Goal: Task Accomplishment & Management: Use online tool/utility

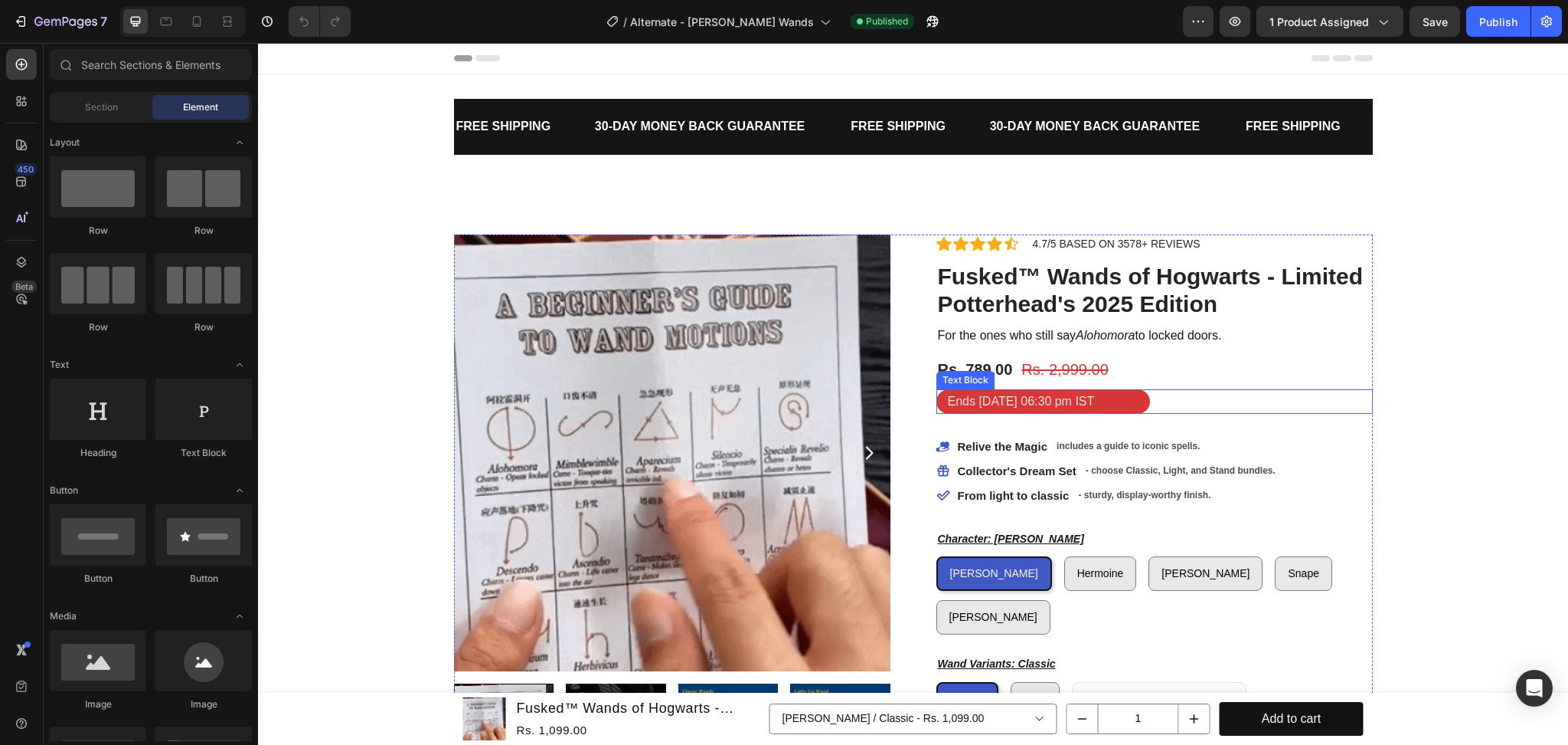
click at [1025, 404] on p "Ends [DATE] 06:30 pm IST" at bounding box center [1043, 402] width 190 height 22
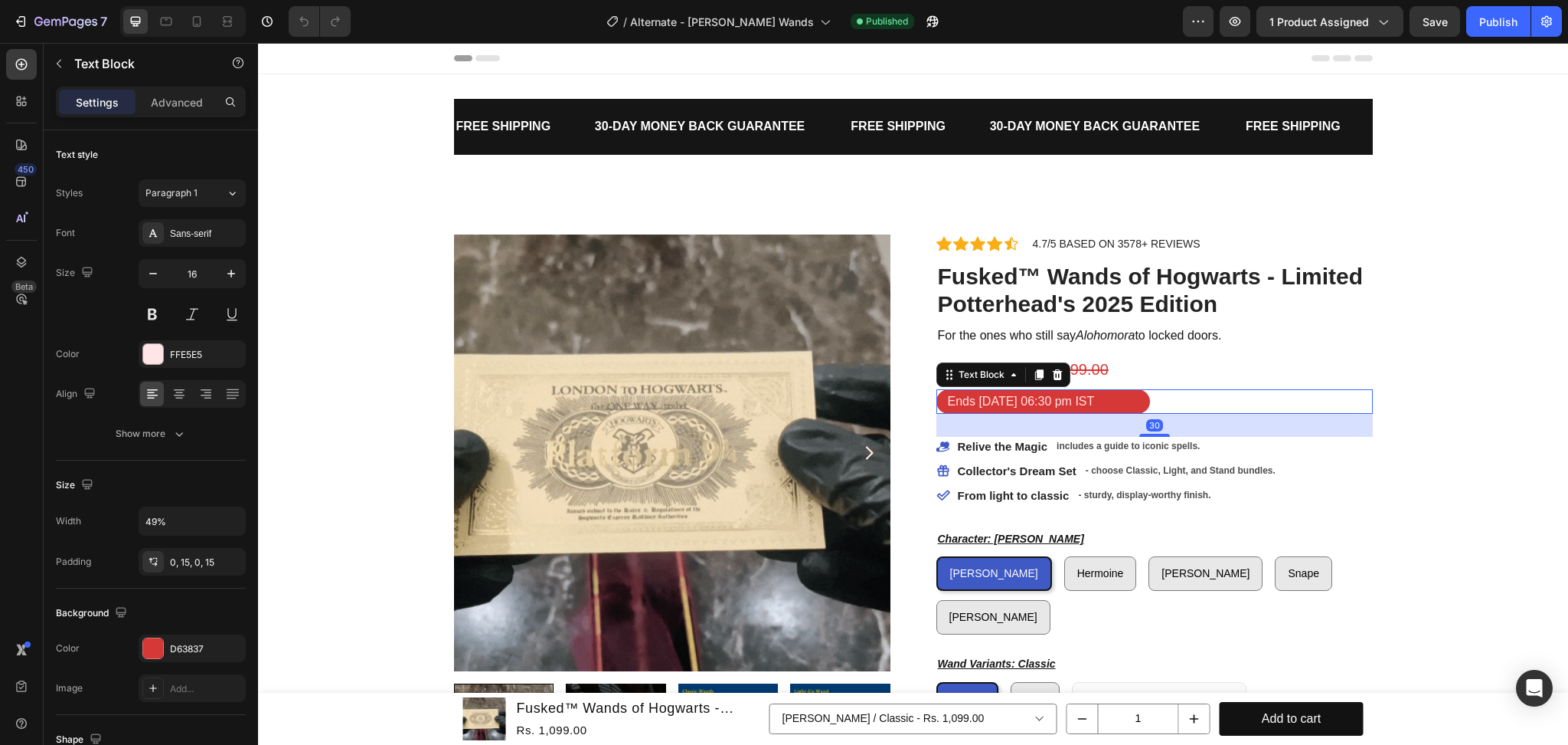
click at [1007, 402] on p "Ends [DATE] 06:30 pm IST" at bounding box center [1043, 402] width 190 height 22
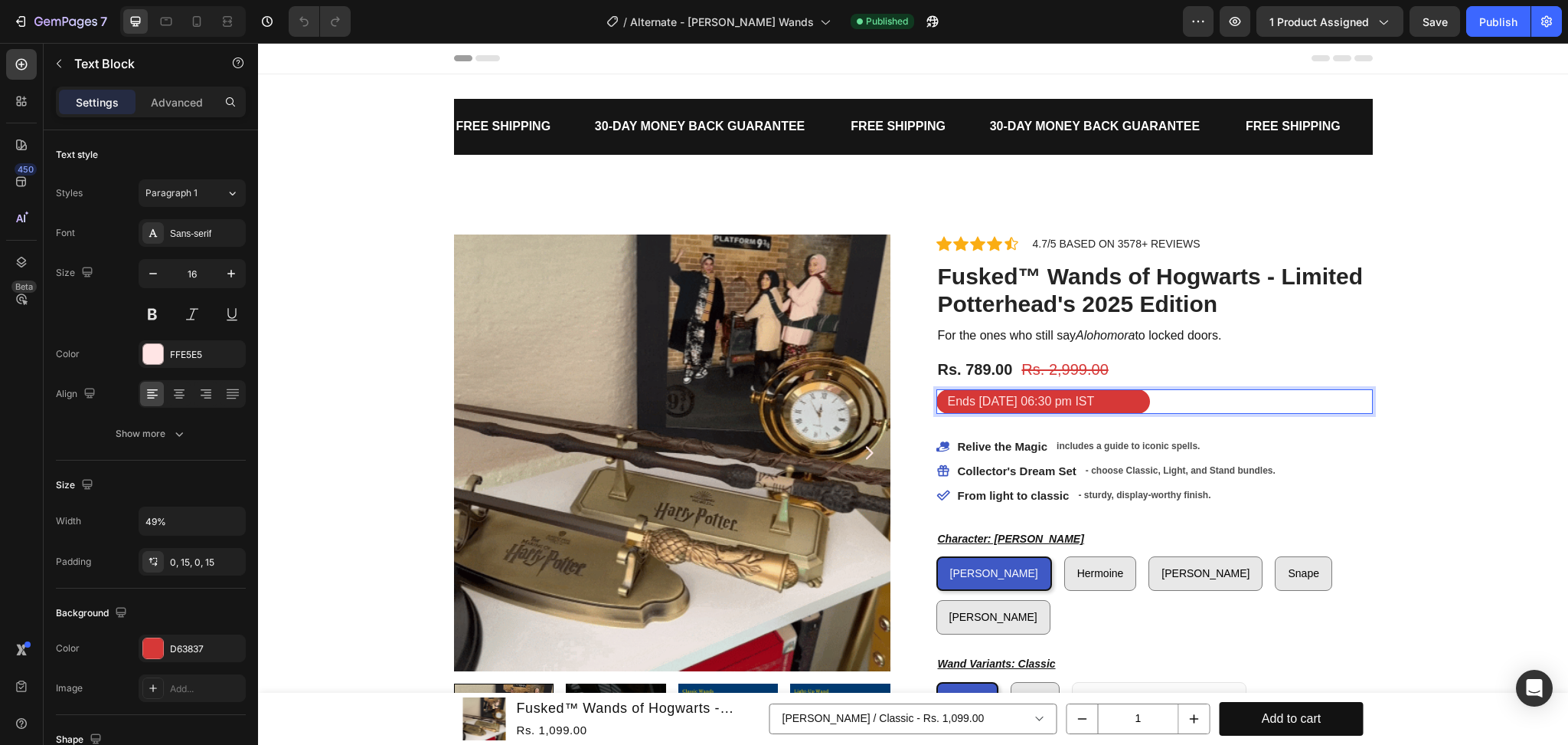
click at [1009, 400] on p "Ends [DATE] 06:30 pm IST" at bounding box center [1043, 402] width 190 height 22
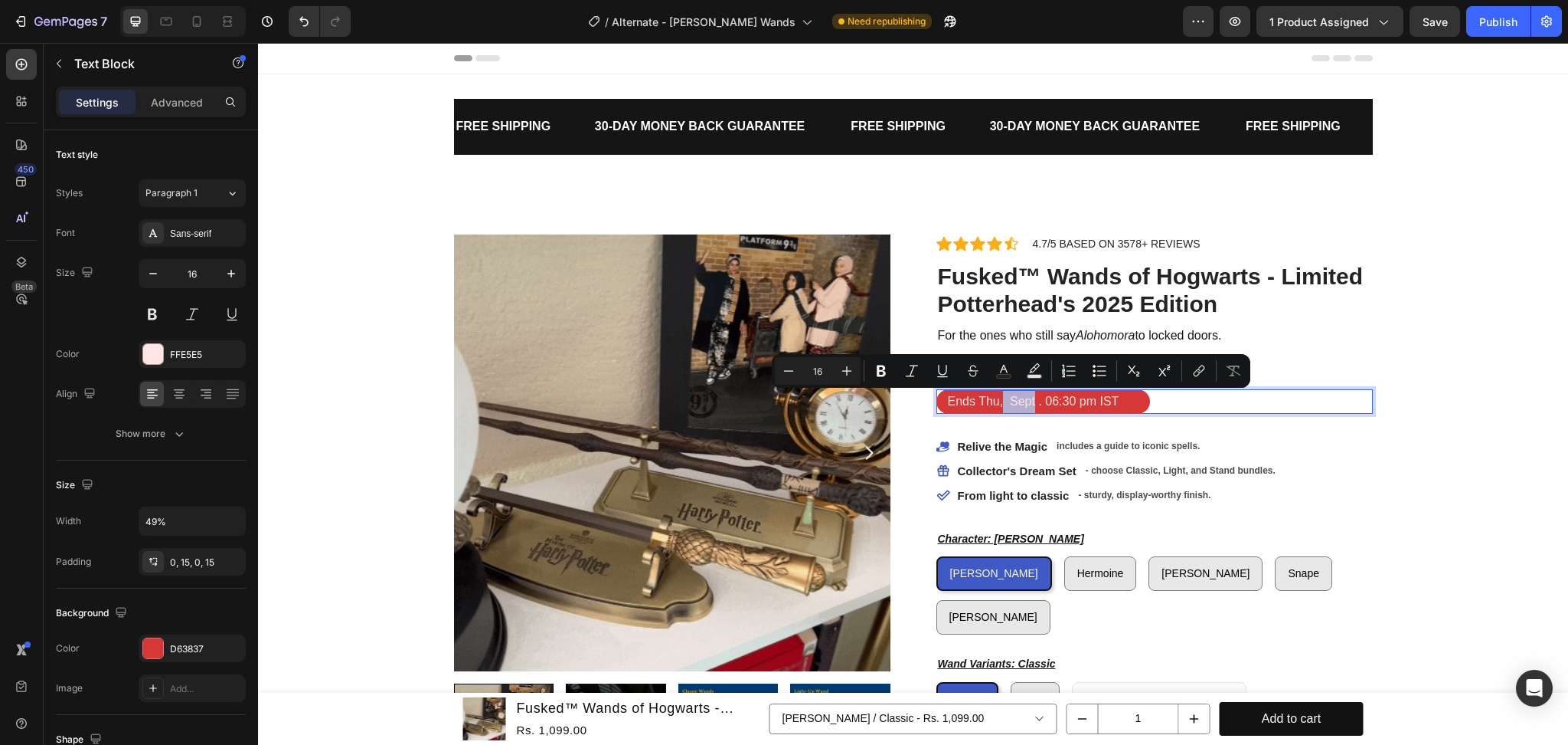
drag, startPoint x: 1029, startPoint y: 405, endPoint x: 997, endPoint y: 405, distance: 32.0
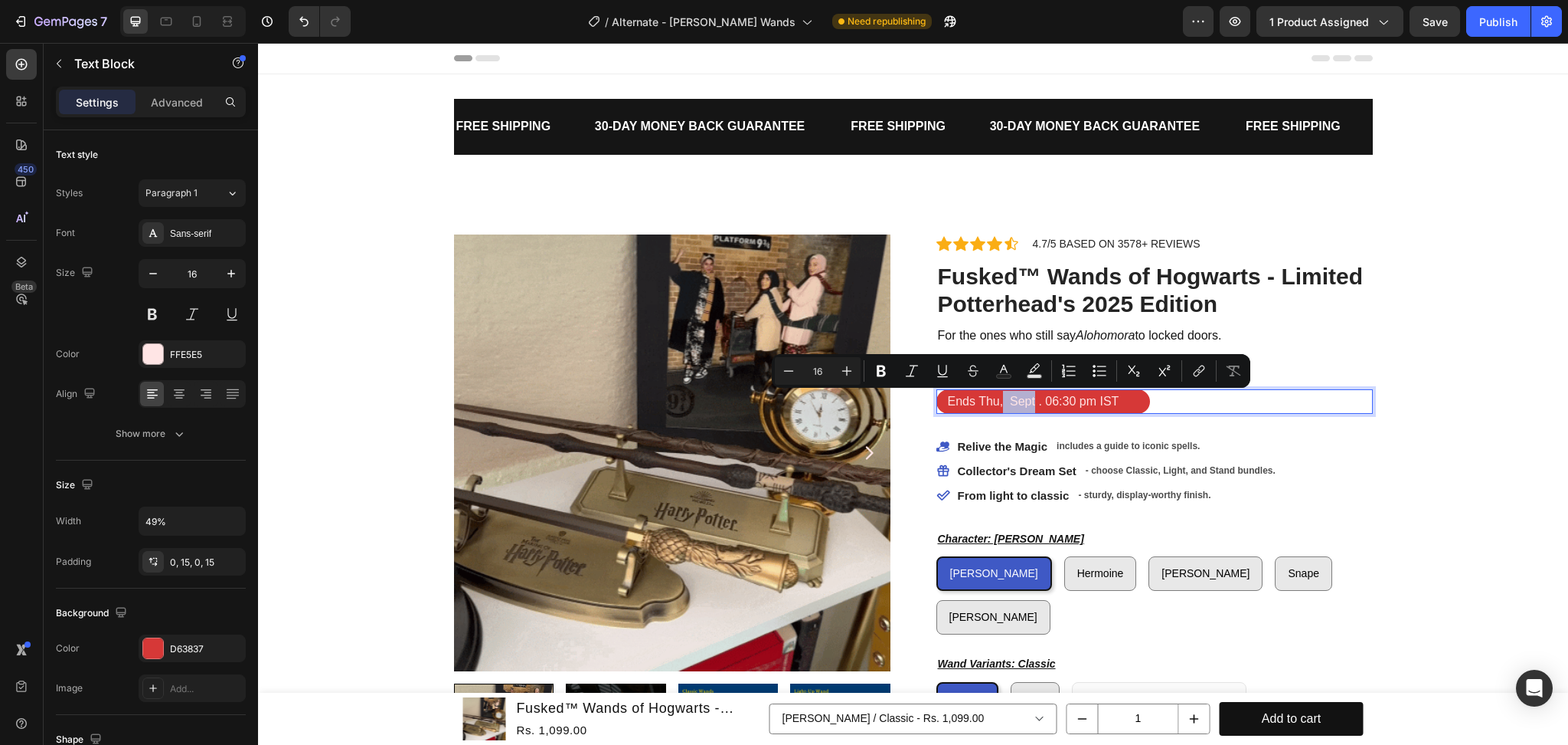
click at [997, 405] on p "Ends Thu, Sept . 06:30 pm IST" at bounding box center [1043, 402] width 190 height 22
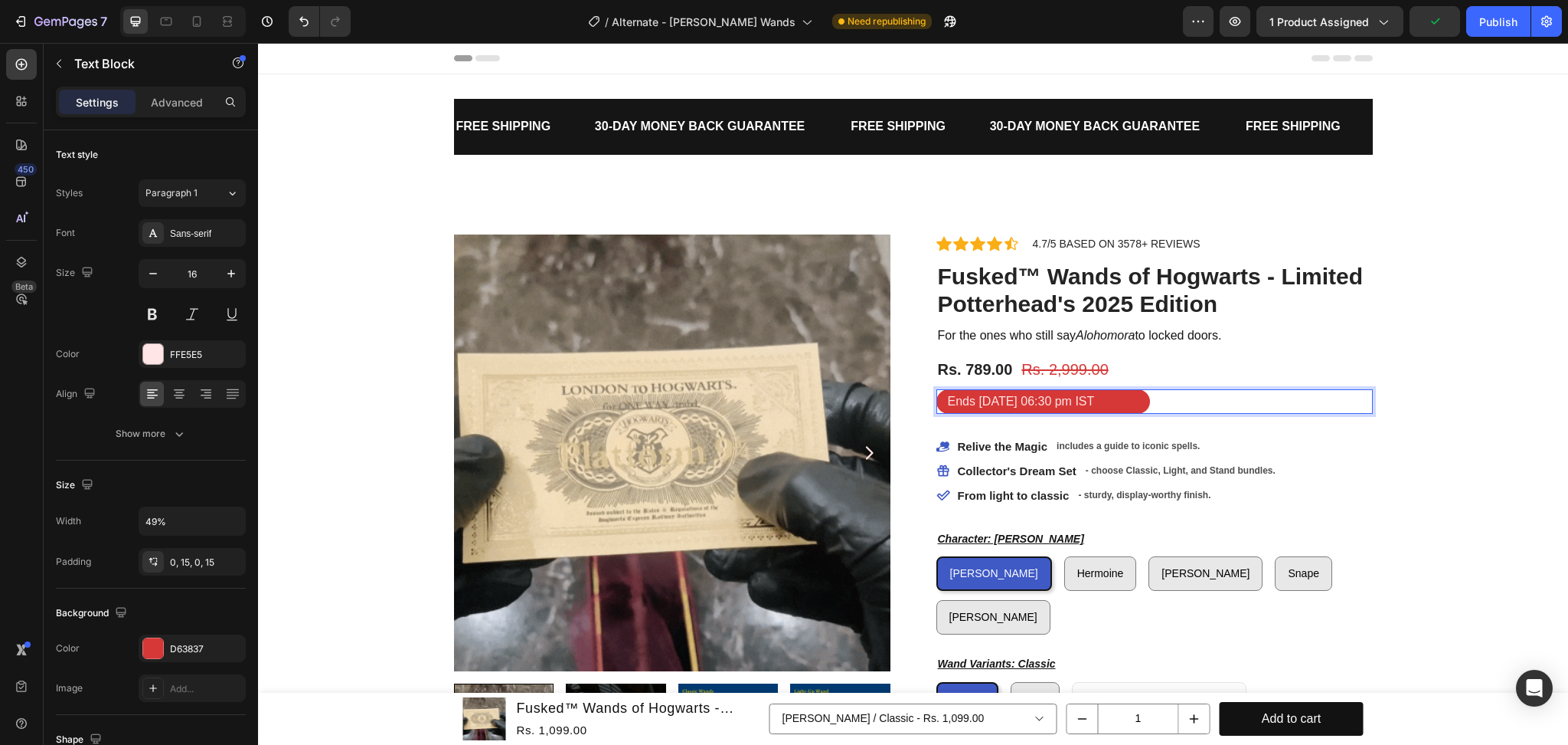
click at [1005, 408] on p "Ends [DATE] 06:30 pm IST" at bounding box center [1043, 402] width 190 height 22
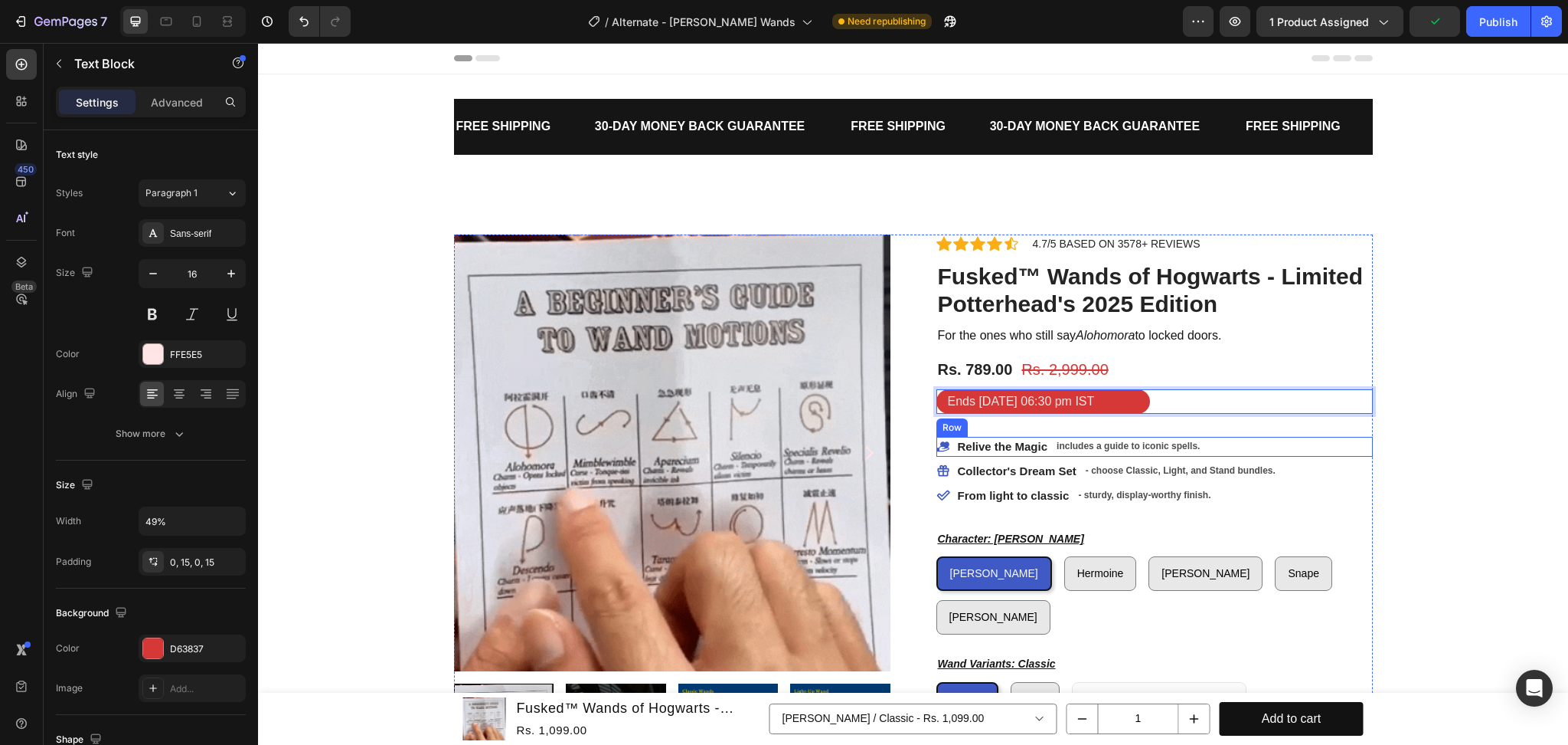
click at [1222, 443] on div "Icon Relive the Magic Text Block includes a guide to iconic spells. Text Block …" at bounding box center [1155, 446] width 436 height 20
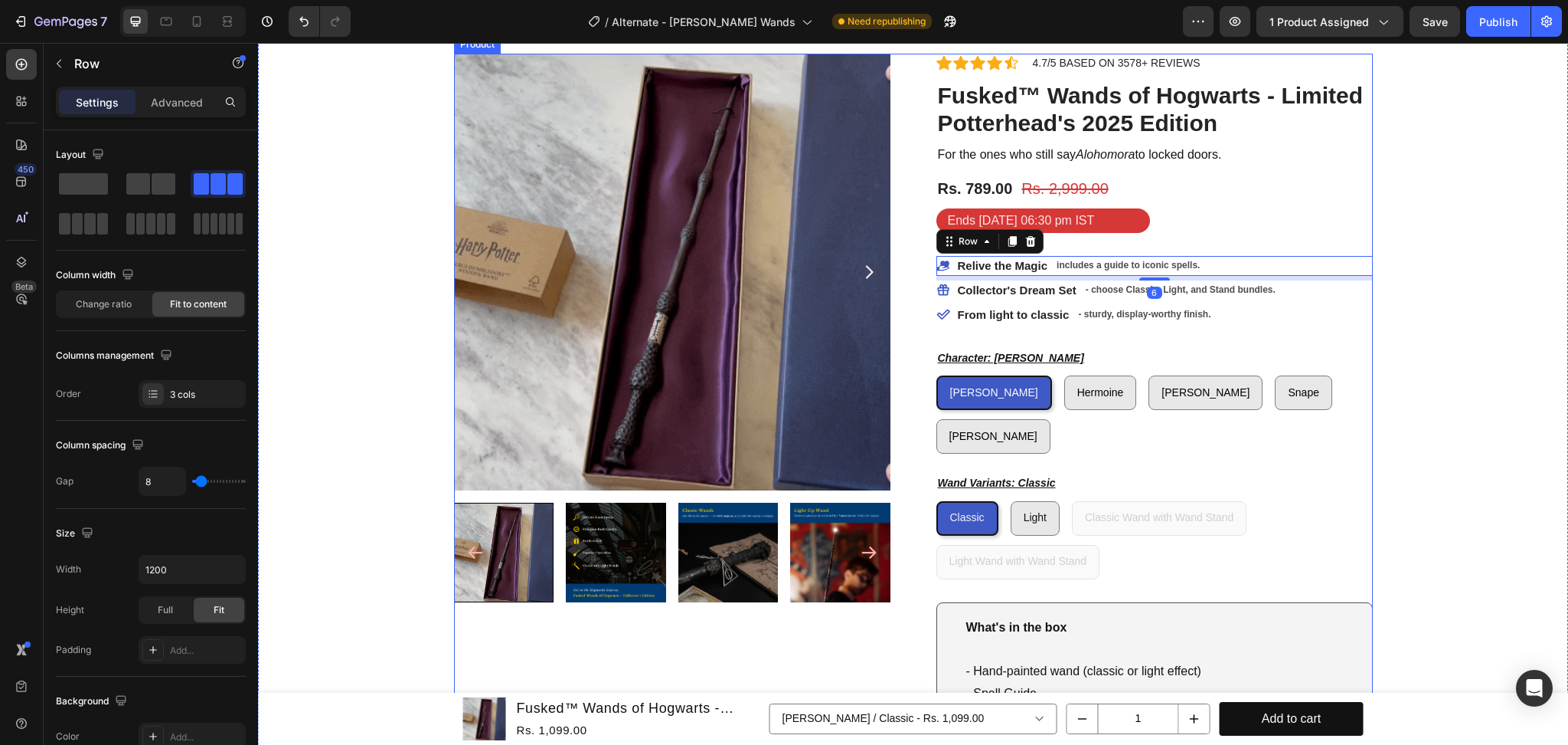
scroll to position [204, 0]
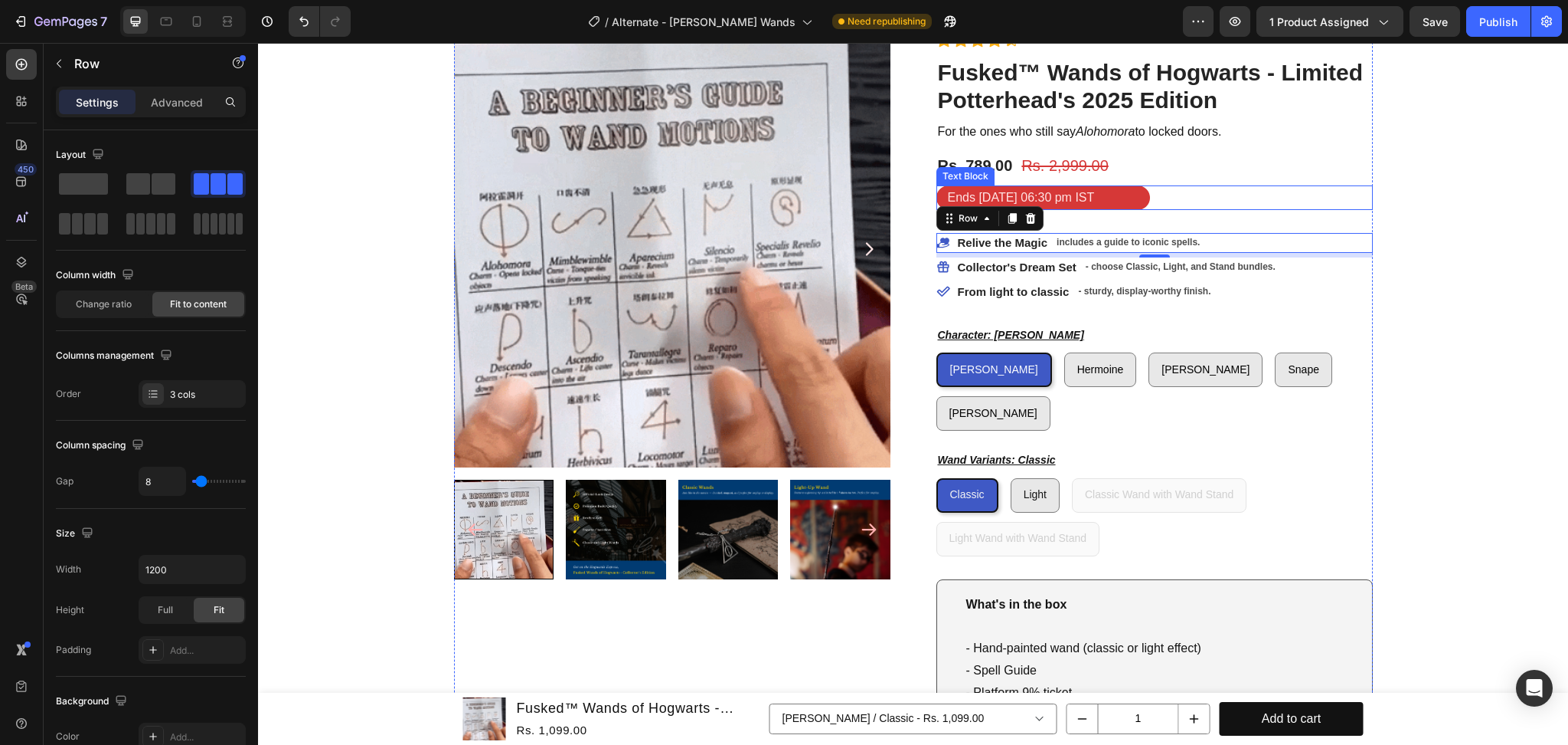
click at [964, 194] on p "Ends [DATE] 06:30 pm IST" at bounding box center [1043, 198] width 190 height 22
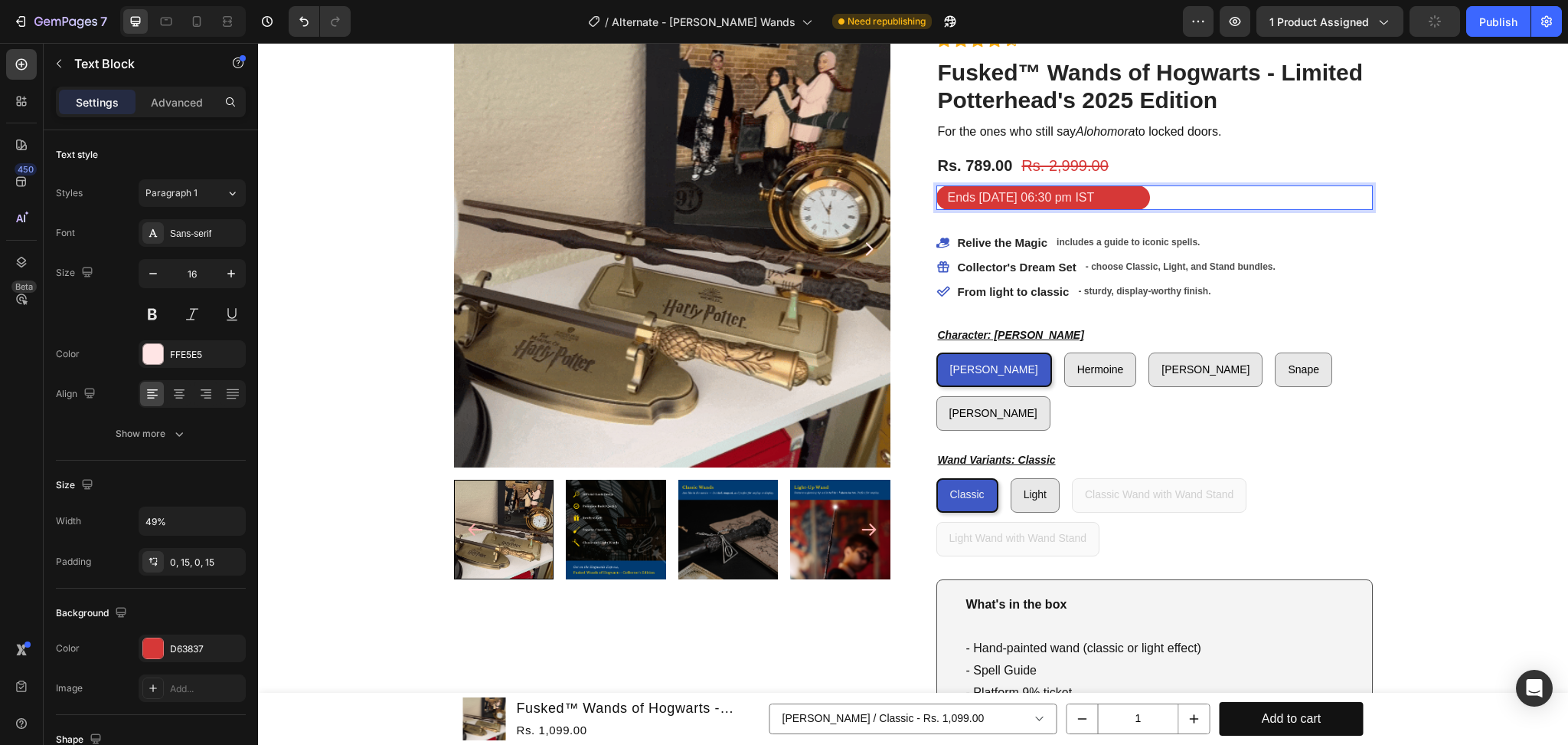
click at [1003, 201] on p "Ends [DATE] 06:30 pm IST" at bounding box center [1043, 198] width 190 height 22
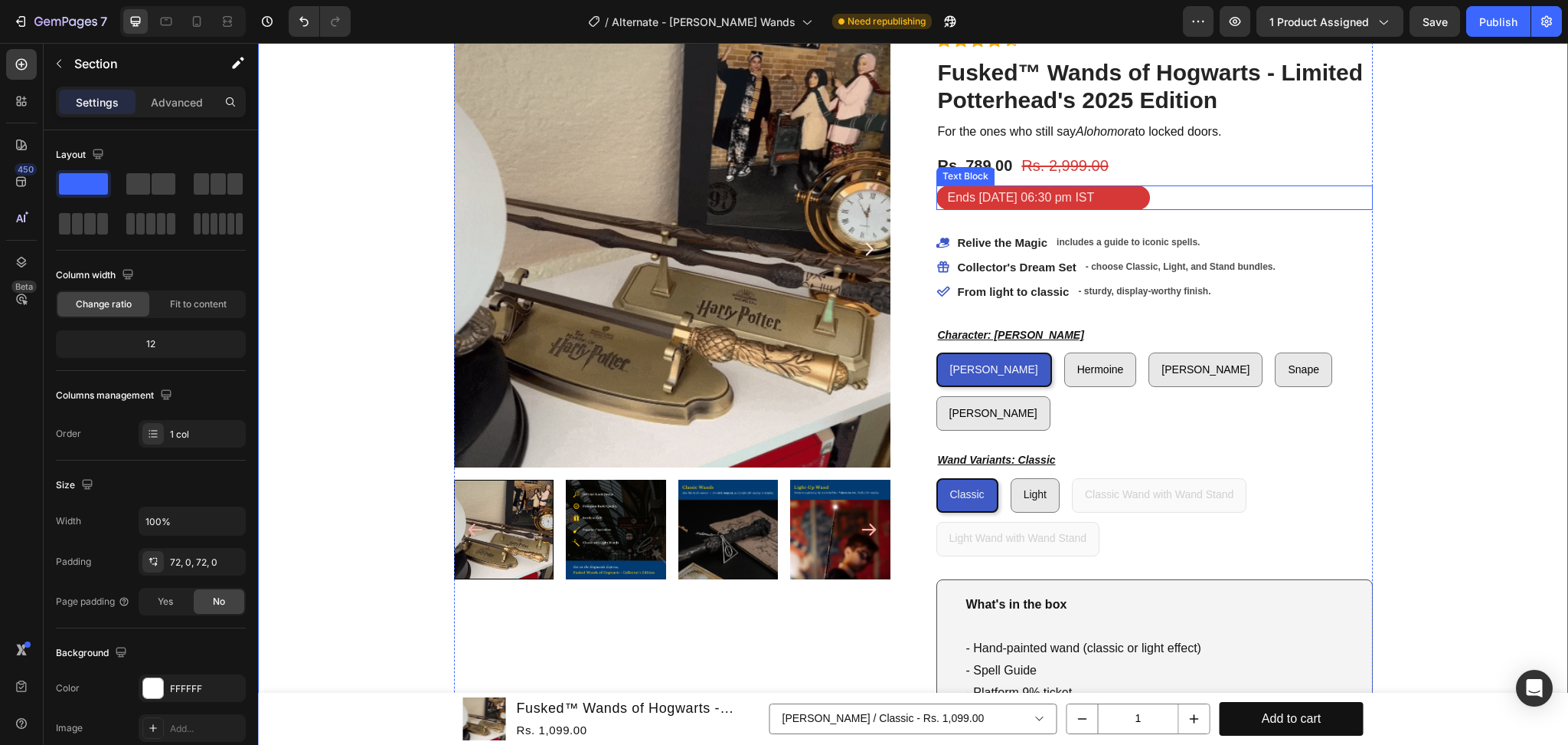
scroll to position [102, 0]
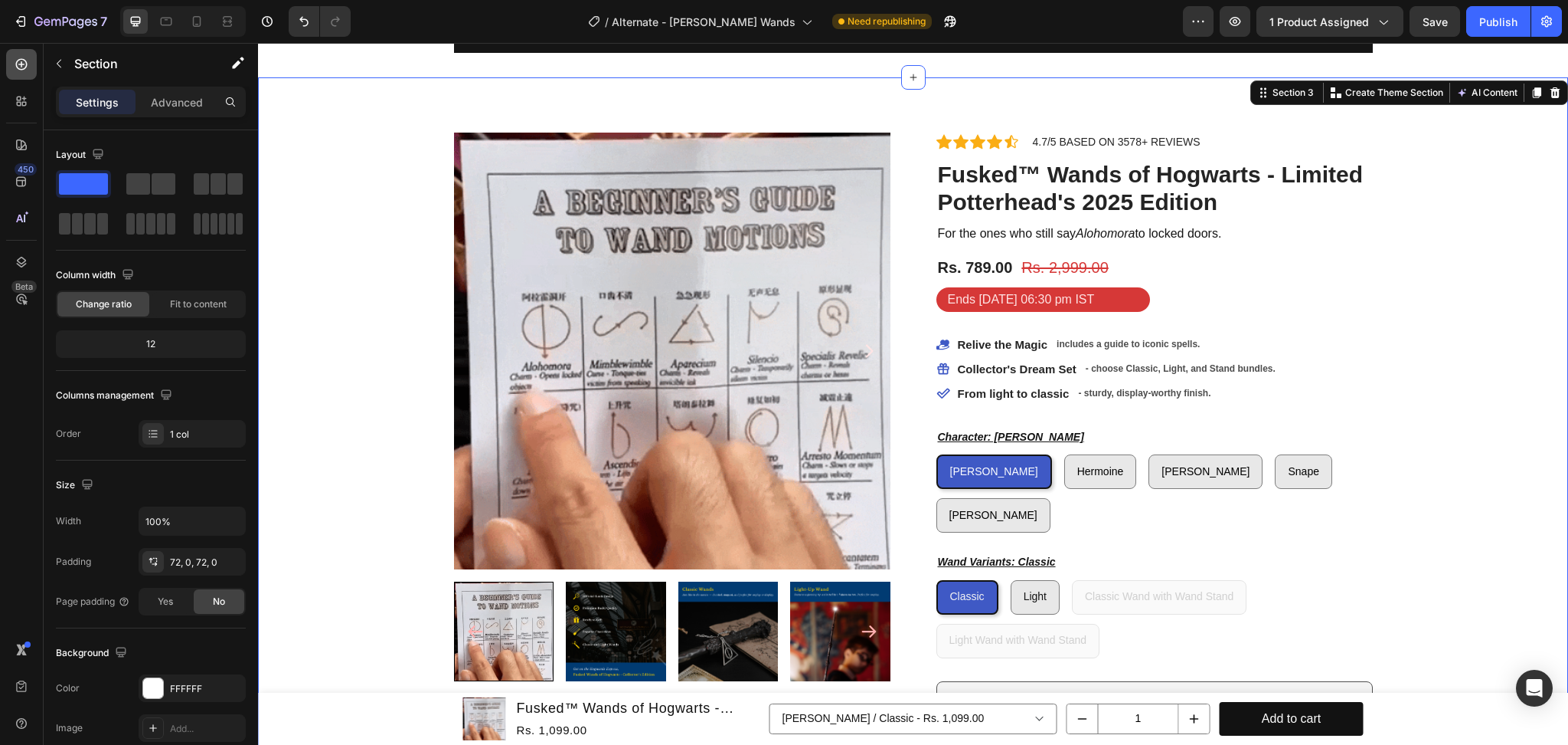
click at [21, 63] on icon at bounding box center [21, 64] width 15 height 15
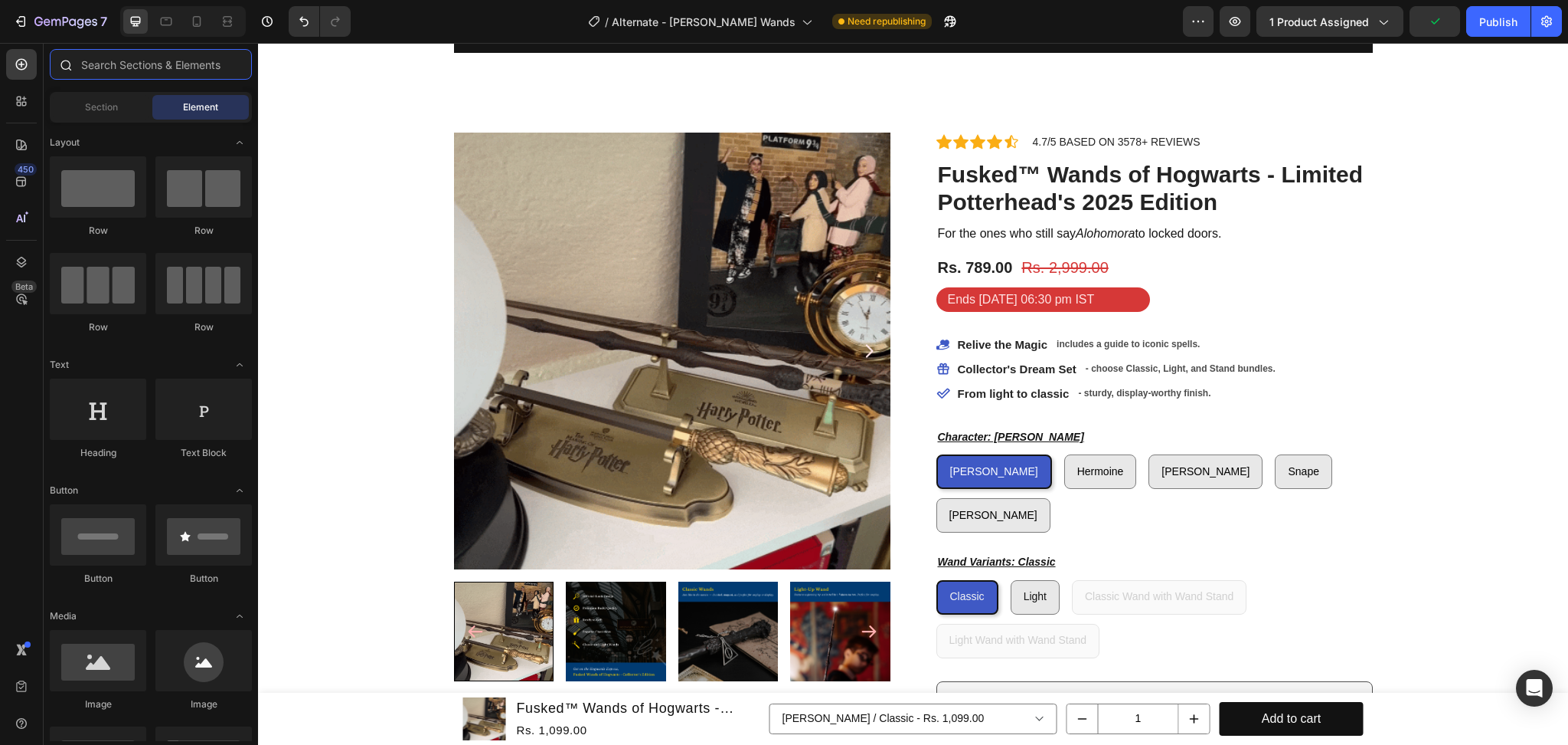
click at [127, 65] on input "text" at bounding box center [150, 64] width 202 height 31
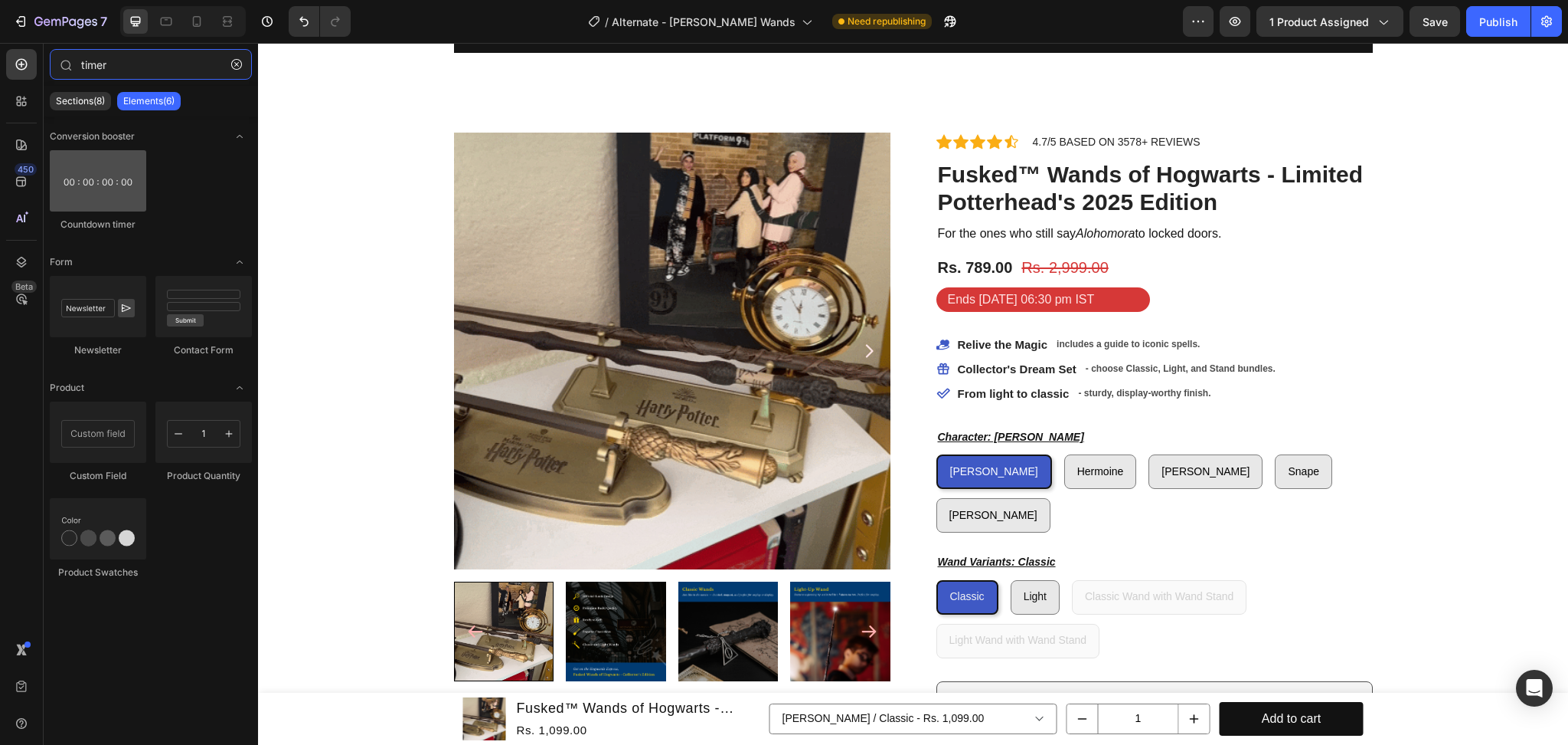
type input "timer"
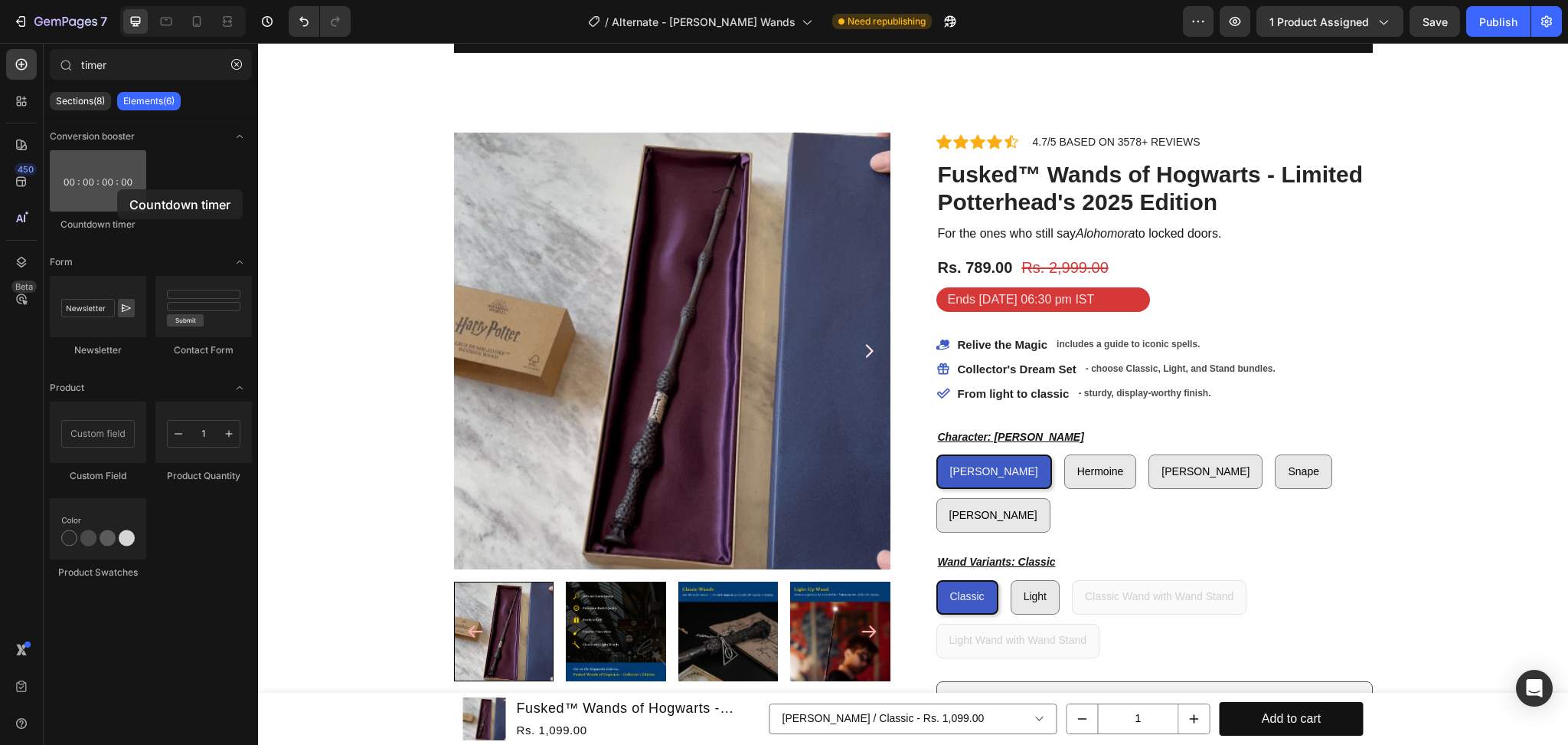
click at [117, 189] on div at bounding box center [97, 181] width 97 height 62
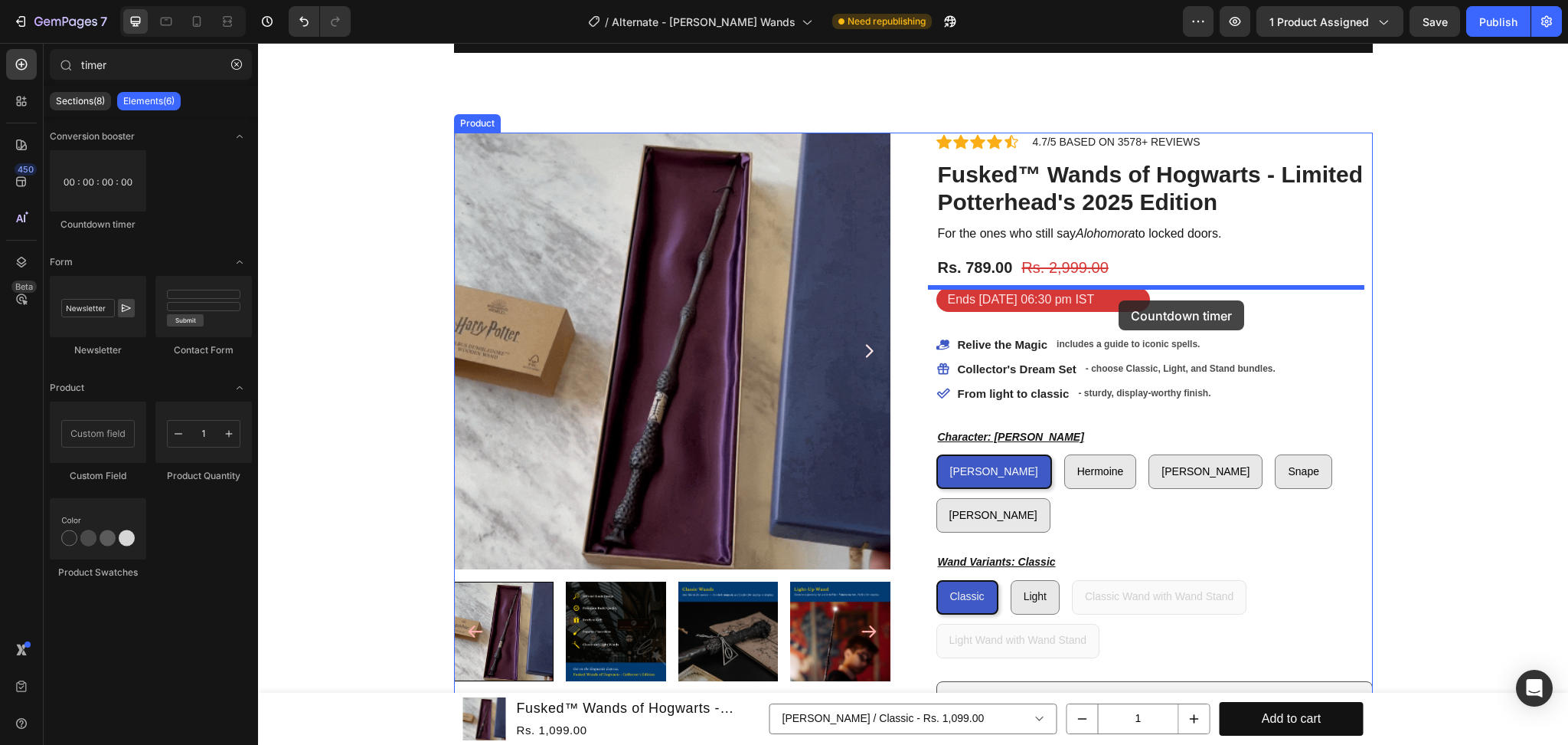
drag, startPoint x: 375, startPoint y: 232, endPoint x: 1119, endPoint y: 301, distance: 747.2
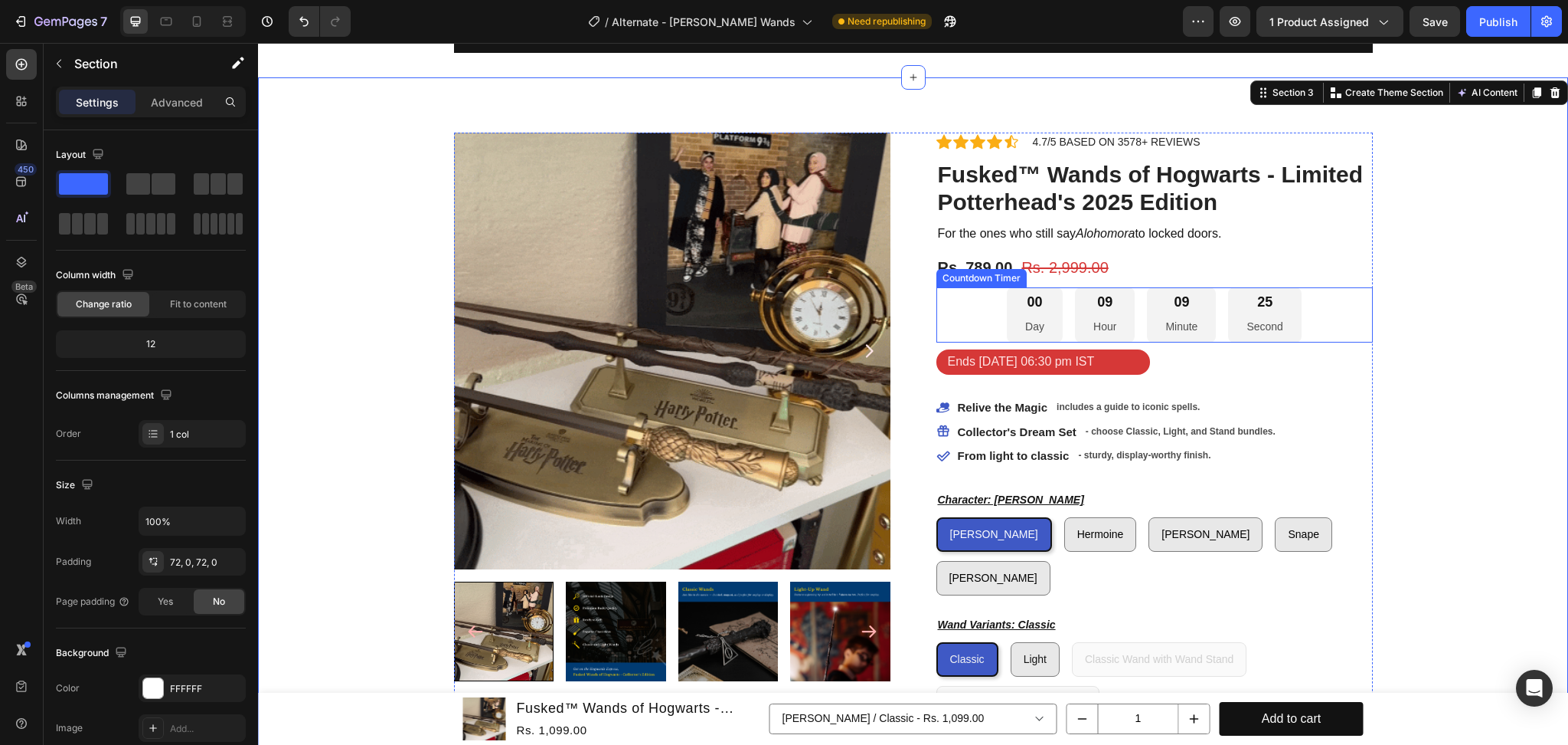
click at [1330, 319] on div "00 Day 09 Hour 09 Minute 25 Second" at bounding box center [1155, 314] width 436 height 56
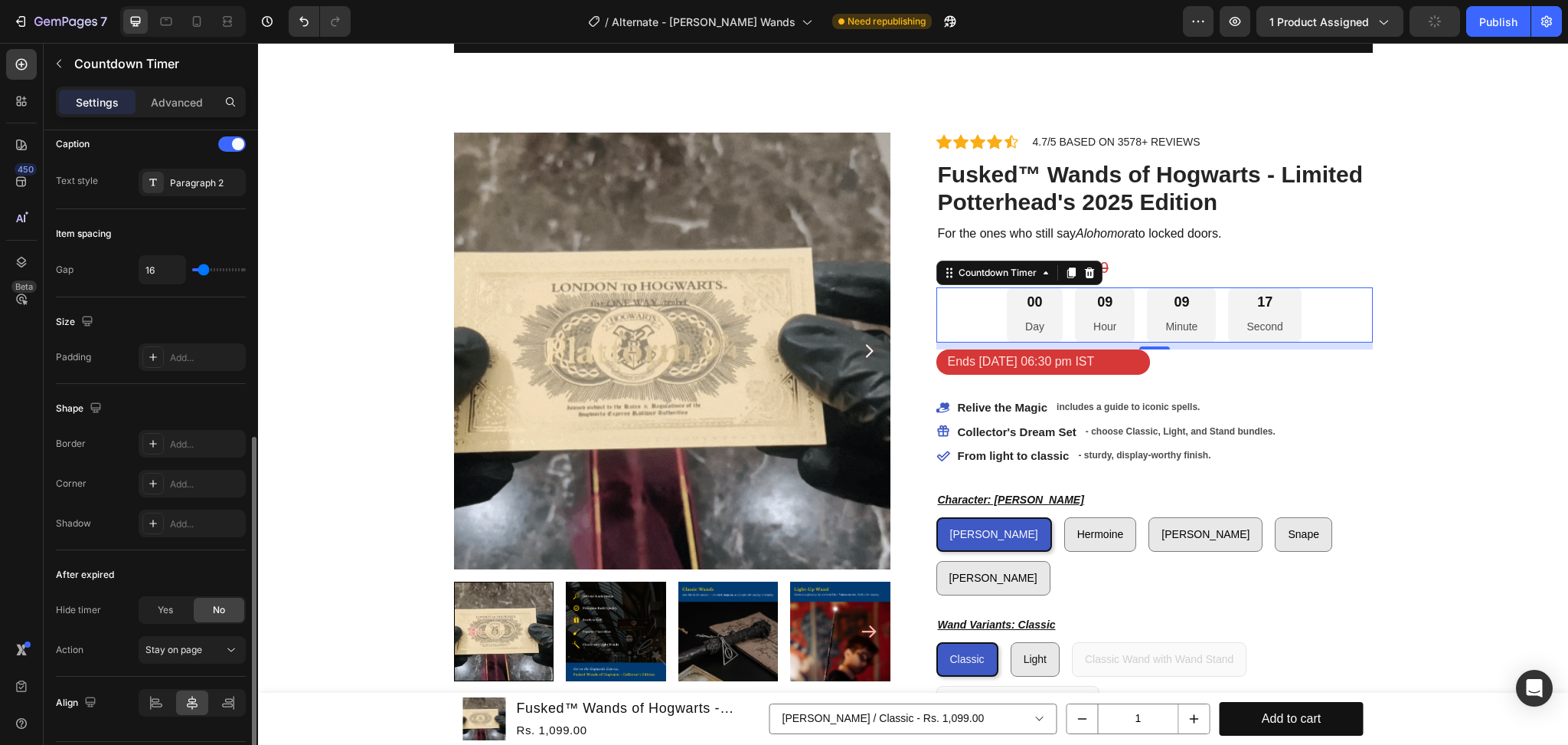
scroll to position [657, 0]
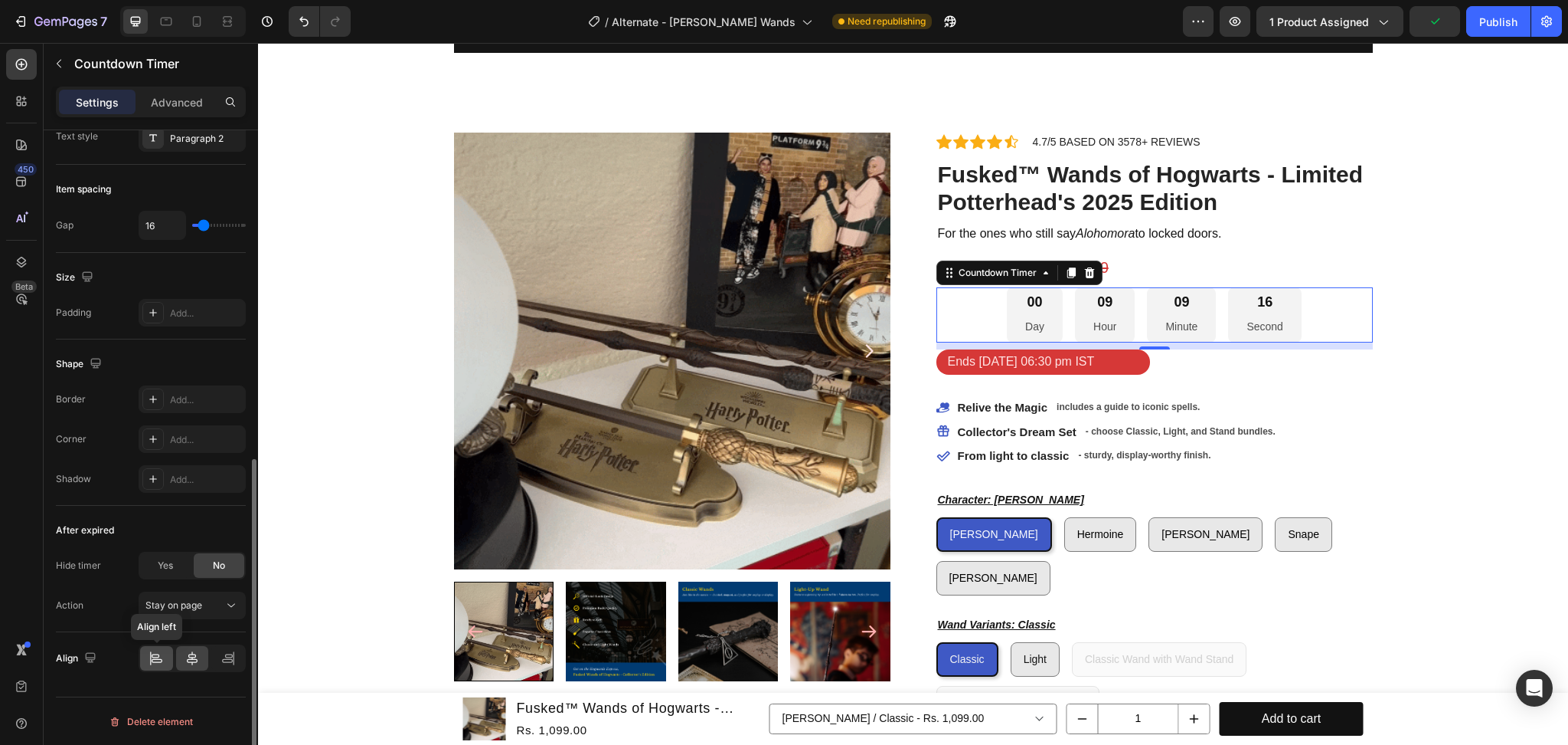
click at [163, 653] on icon at bounding box center [156, 658] width 15 height 15
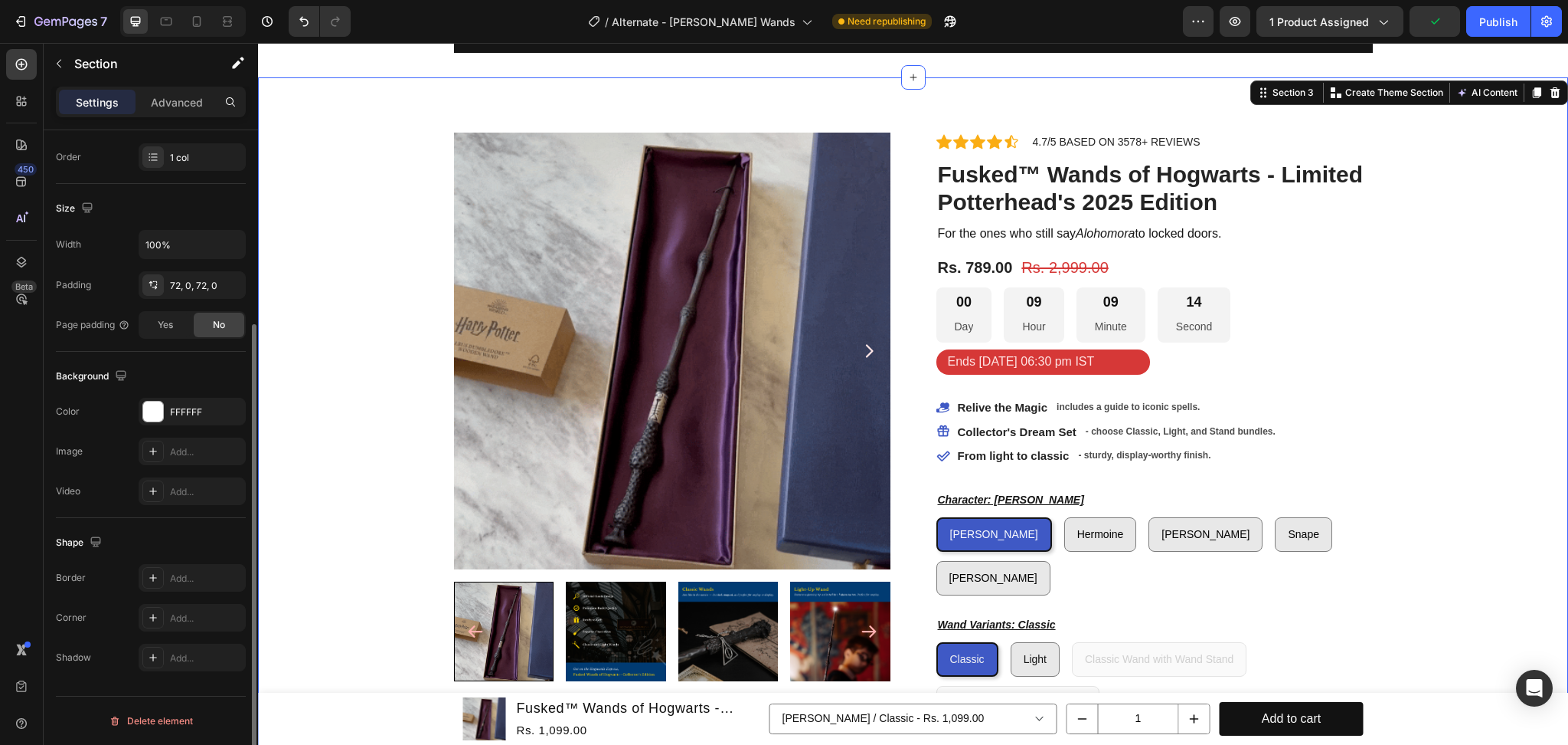
scroll to position [0, 0]
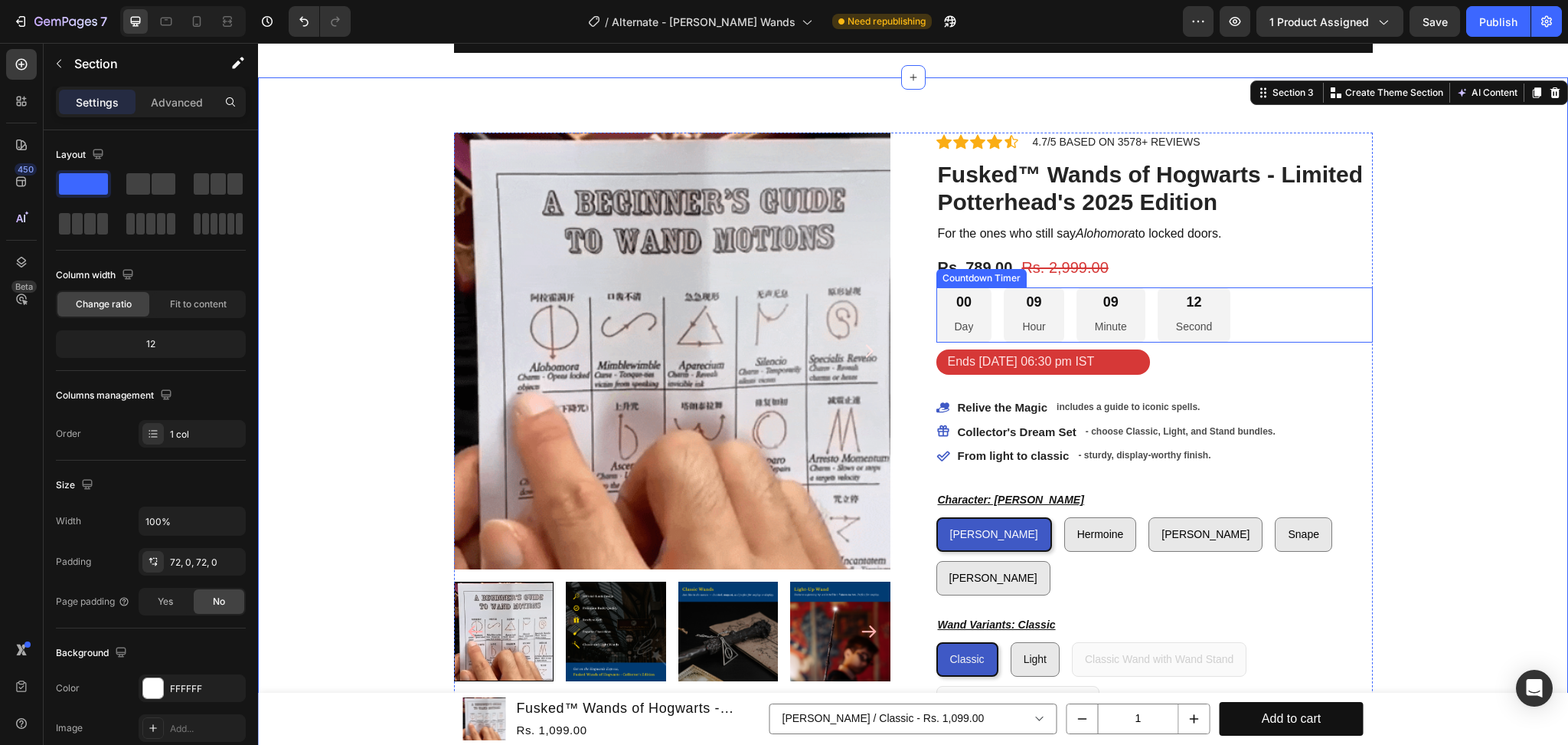
click at [1262, 314] on div "00 Day 09 Hour 09 Minute 12 Second" at bounding box center [1155, 314] width 436 height 56
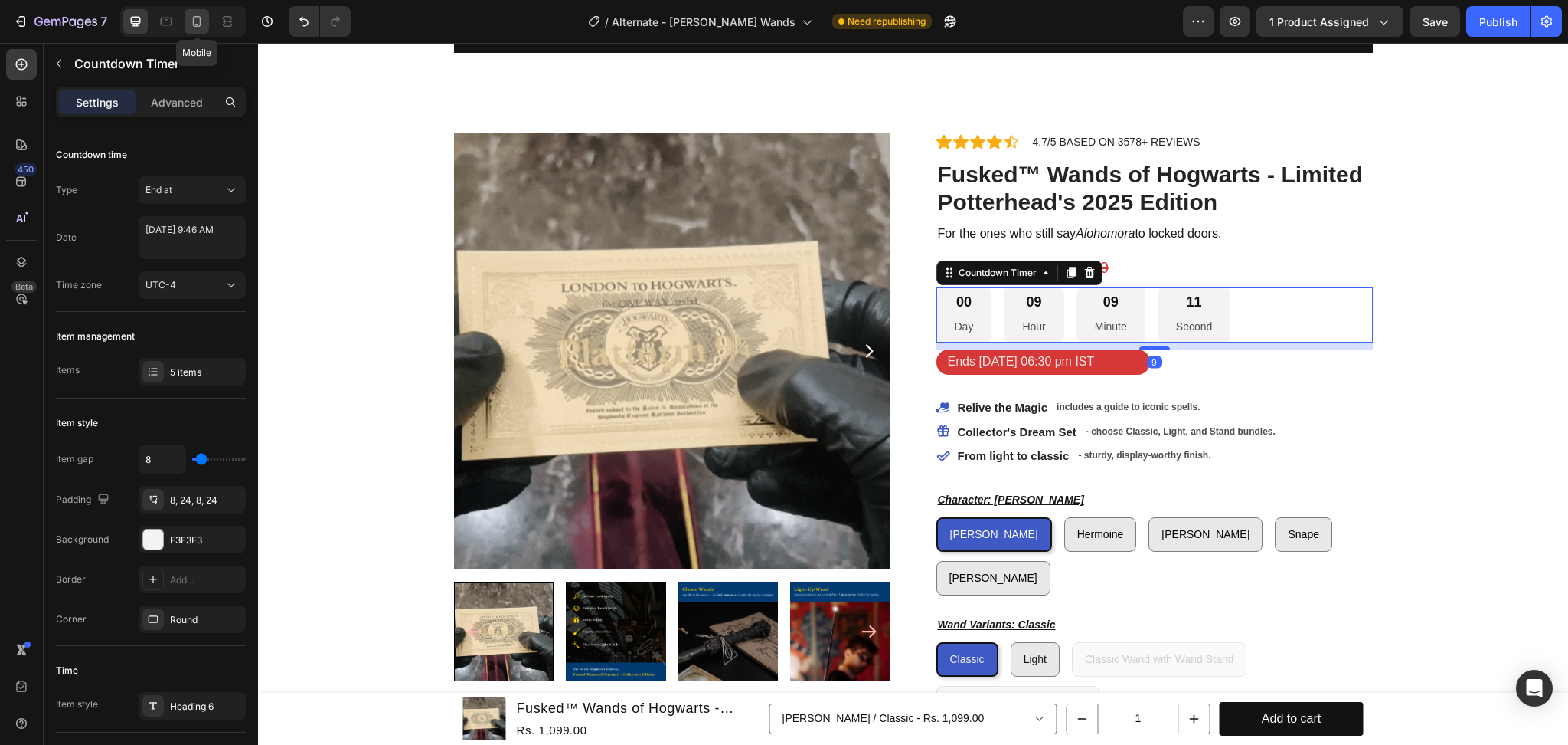
click at [191, 9] on div at bounding box center [196, 21] width 25 height 25
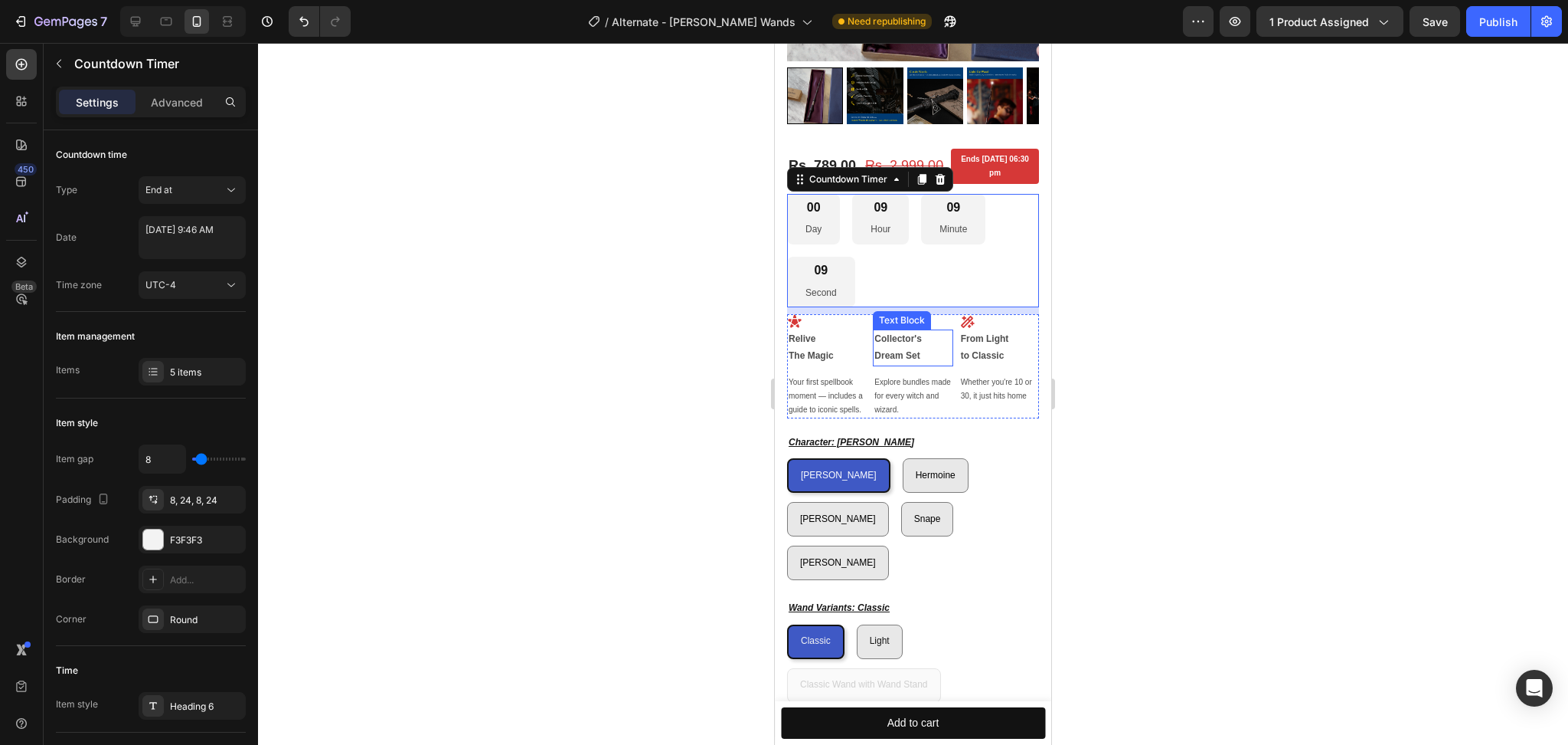
scroll to position [438, 0]
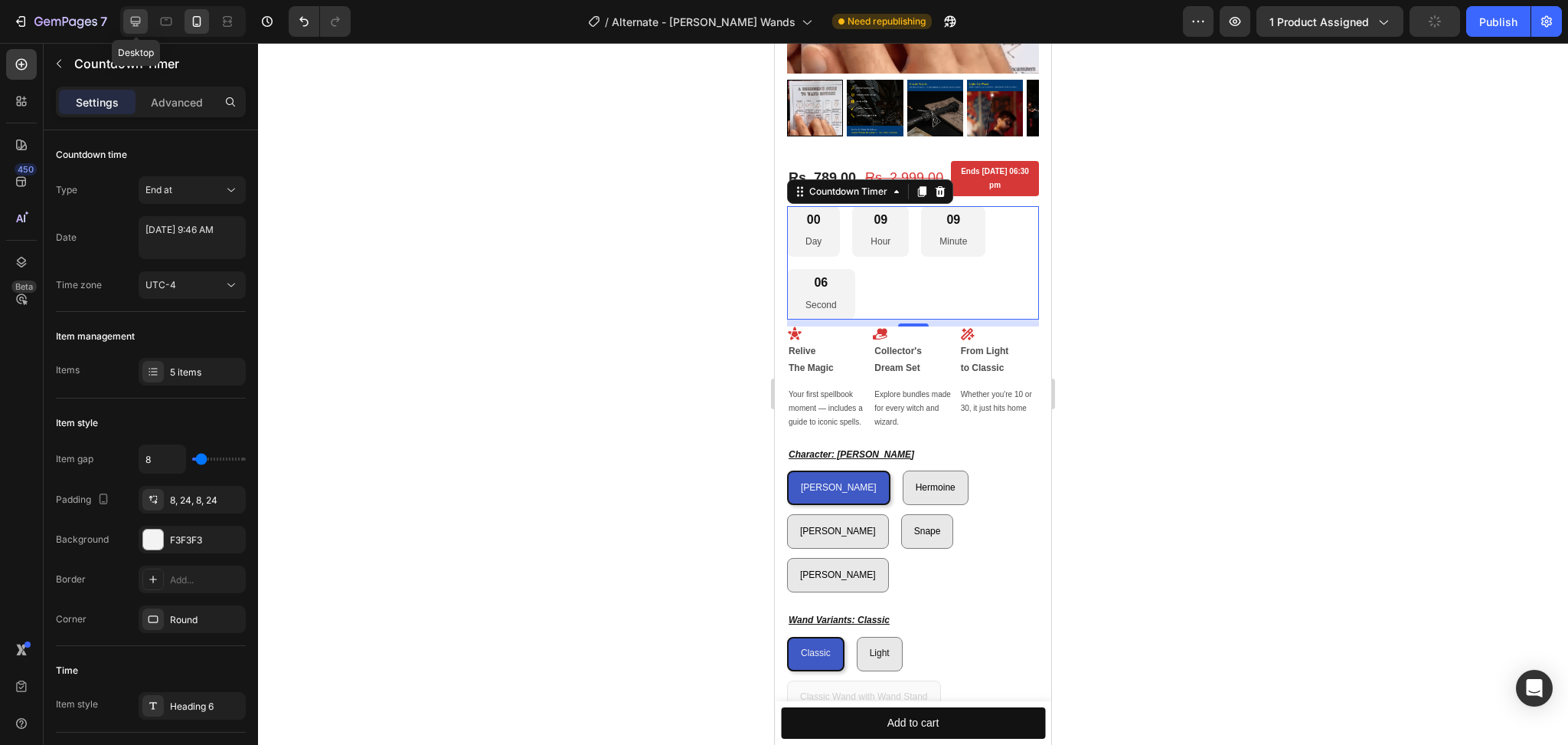
click at [137, 19] on icon at bounding box center [136, 21] width 15 height 15
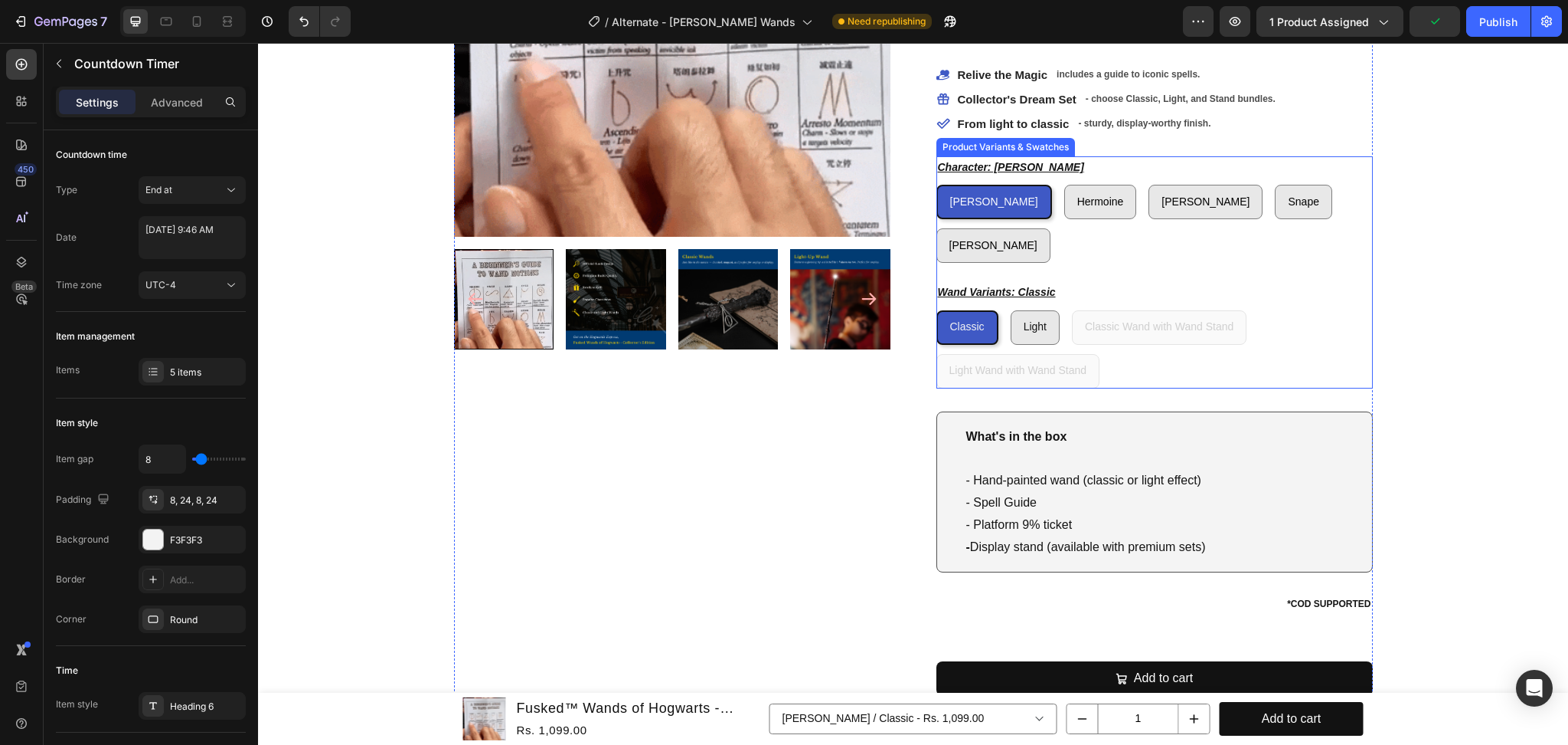
scroll to position [92, 0]
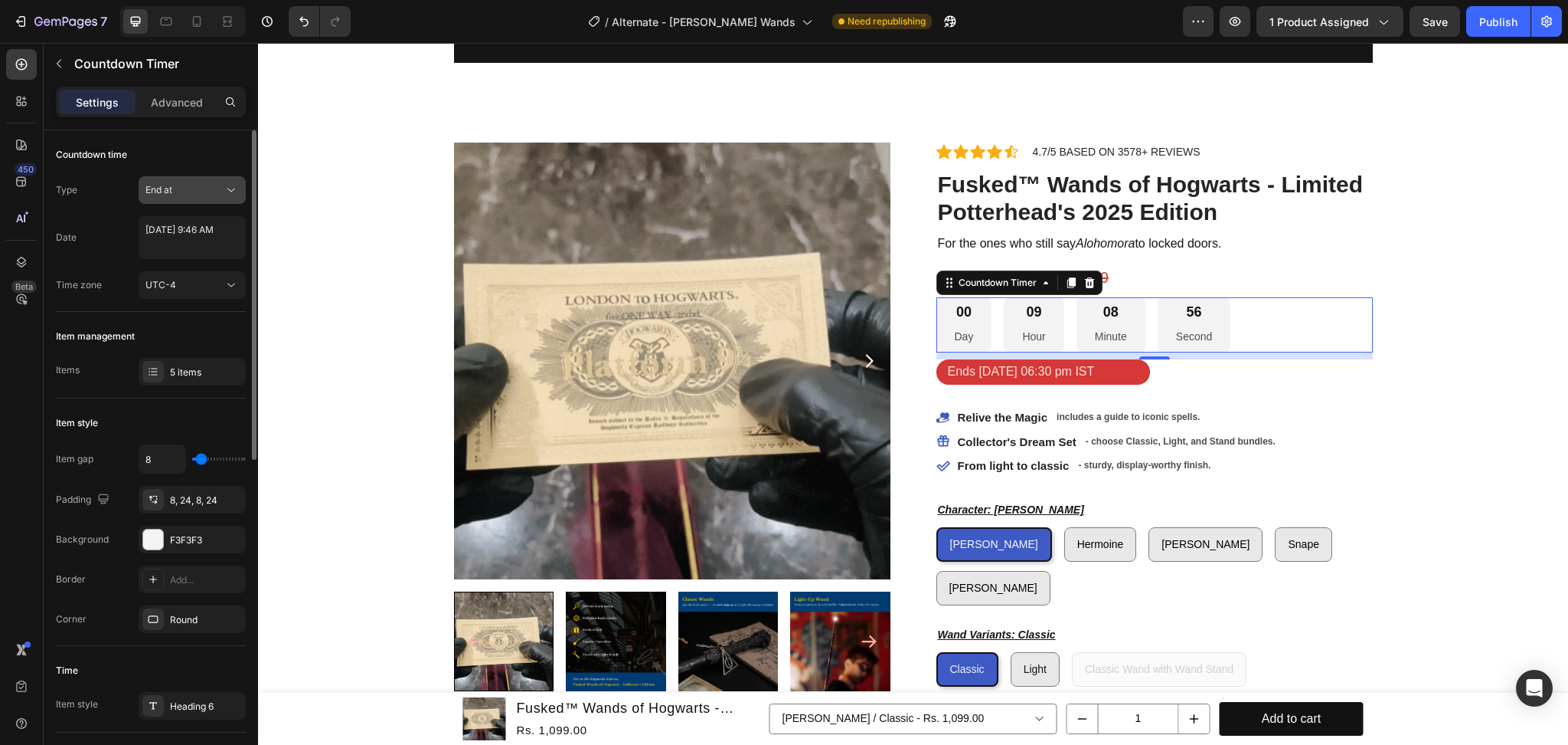
click at [175, 194] on div "End at" at bounding box center [184, 190] width 78 height 14
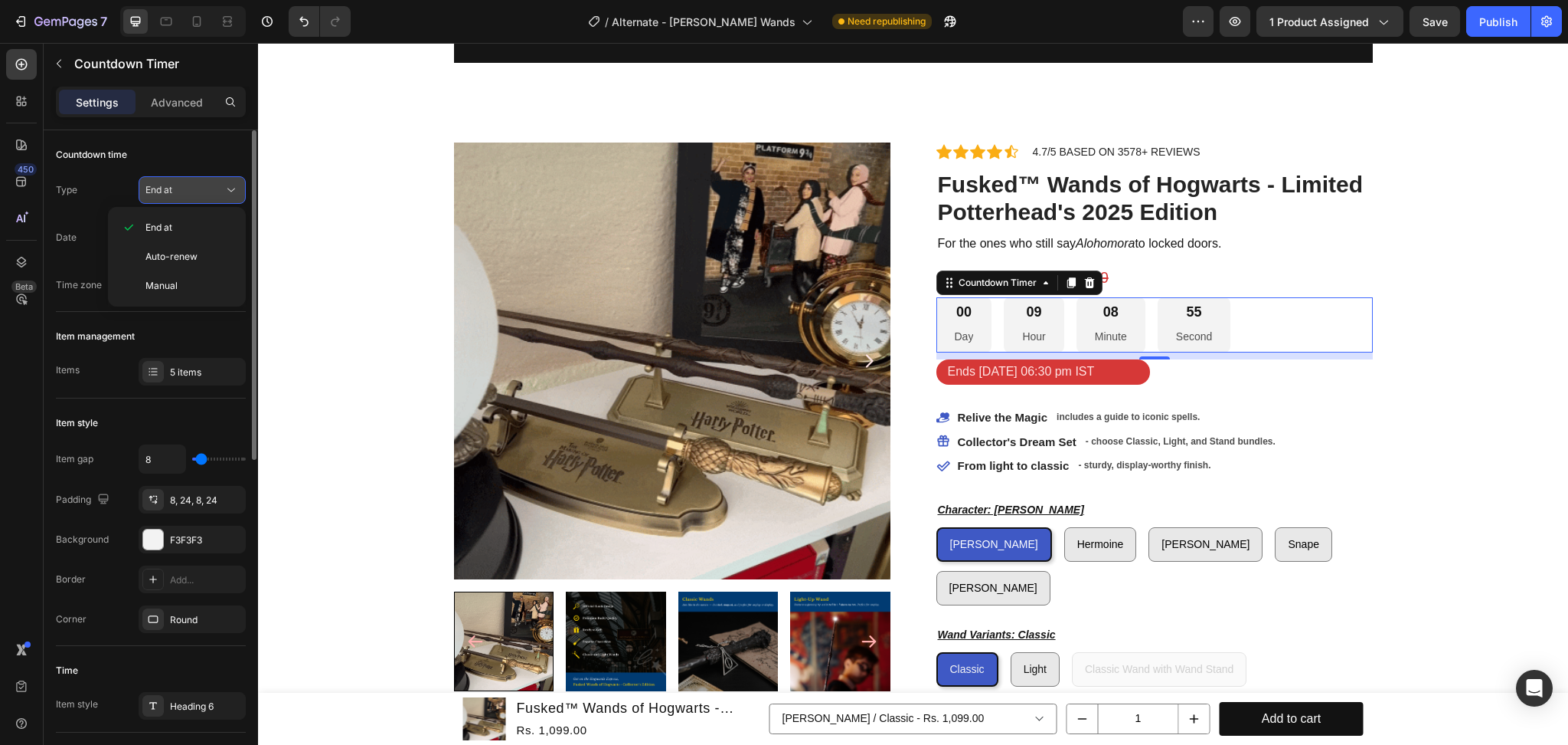
click at [175, 194] on div "End at" at bounding box center [184, 190] width 78 height 14
click at [202, 228] on textarea "[DATE] 9:46 AM" at bounding box center [192, 238] width 108 height 43
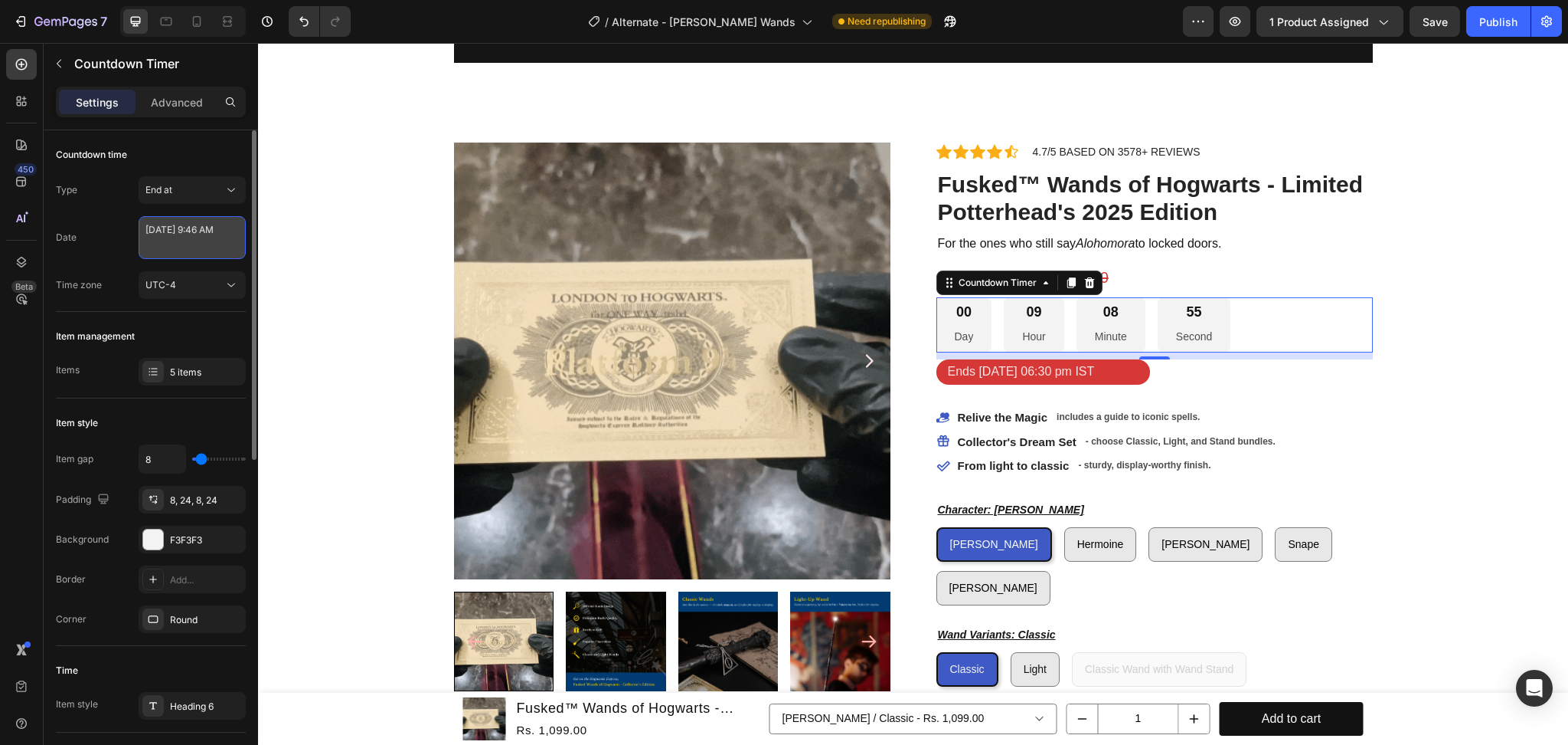
select select "9"
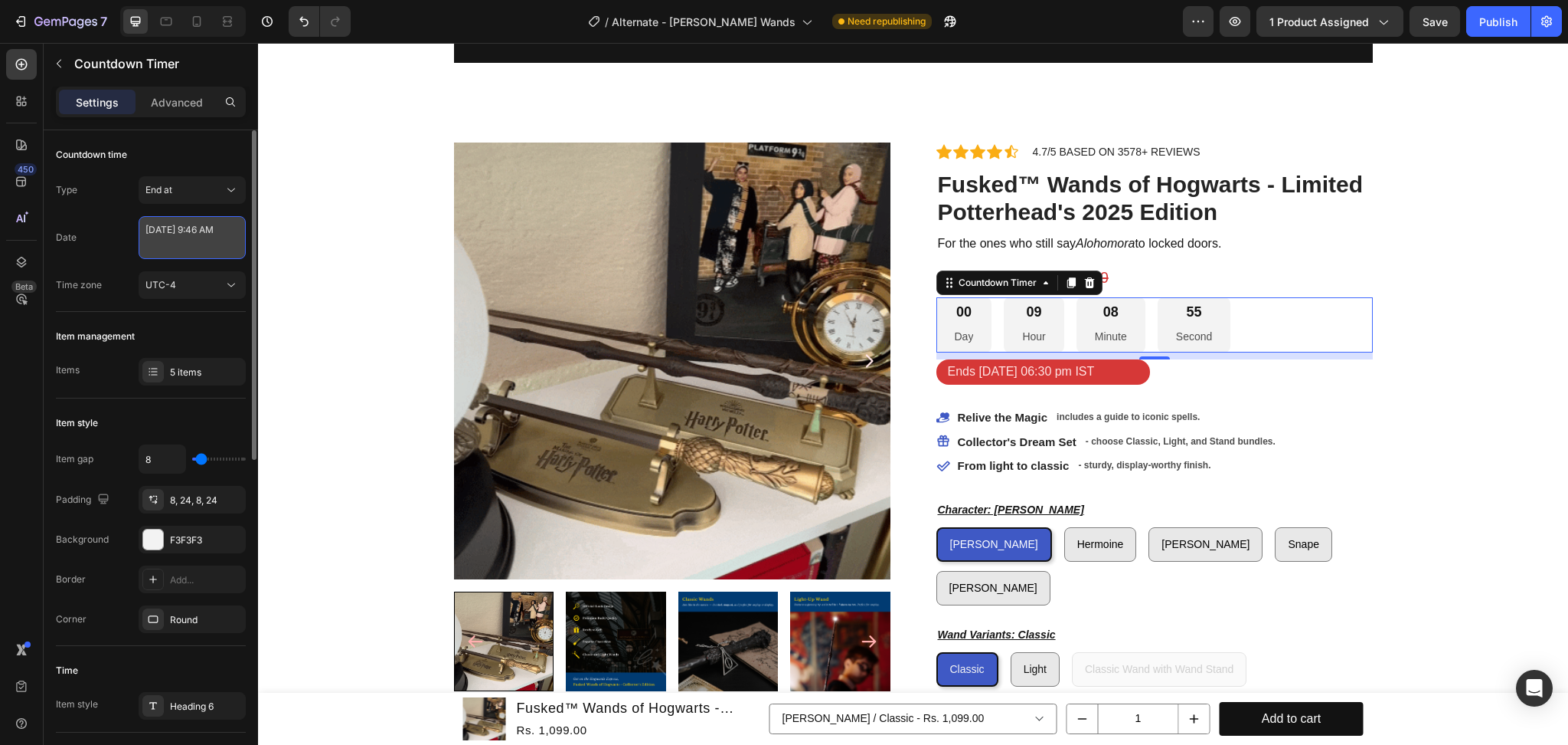
select select "46"
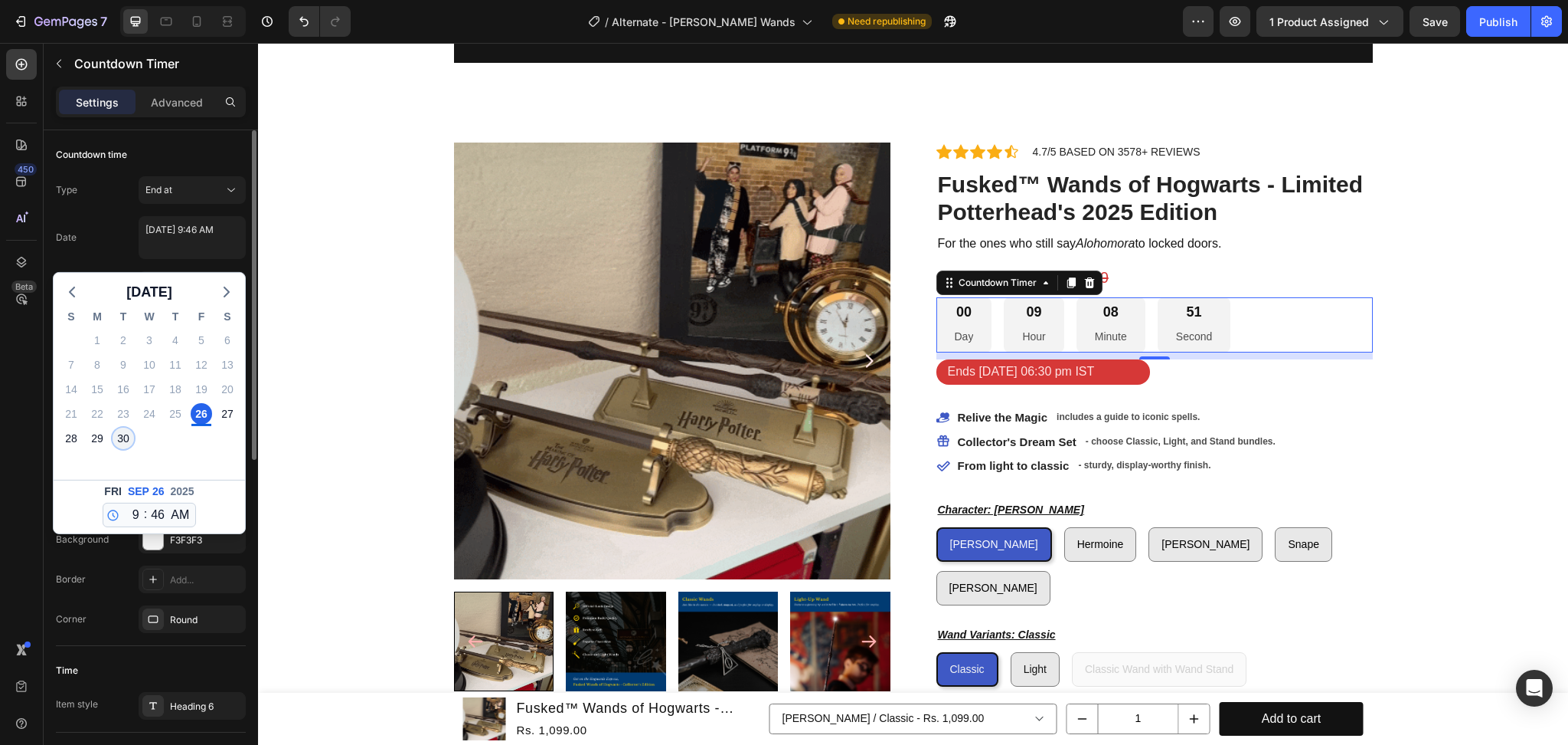
click at [120, 443] on div "30" at bounding box center [123, 437] width 21 height 21
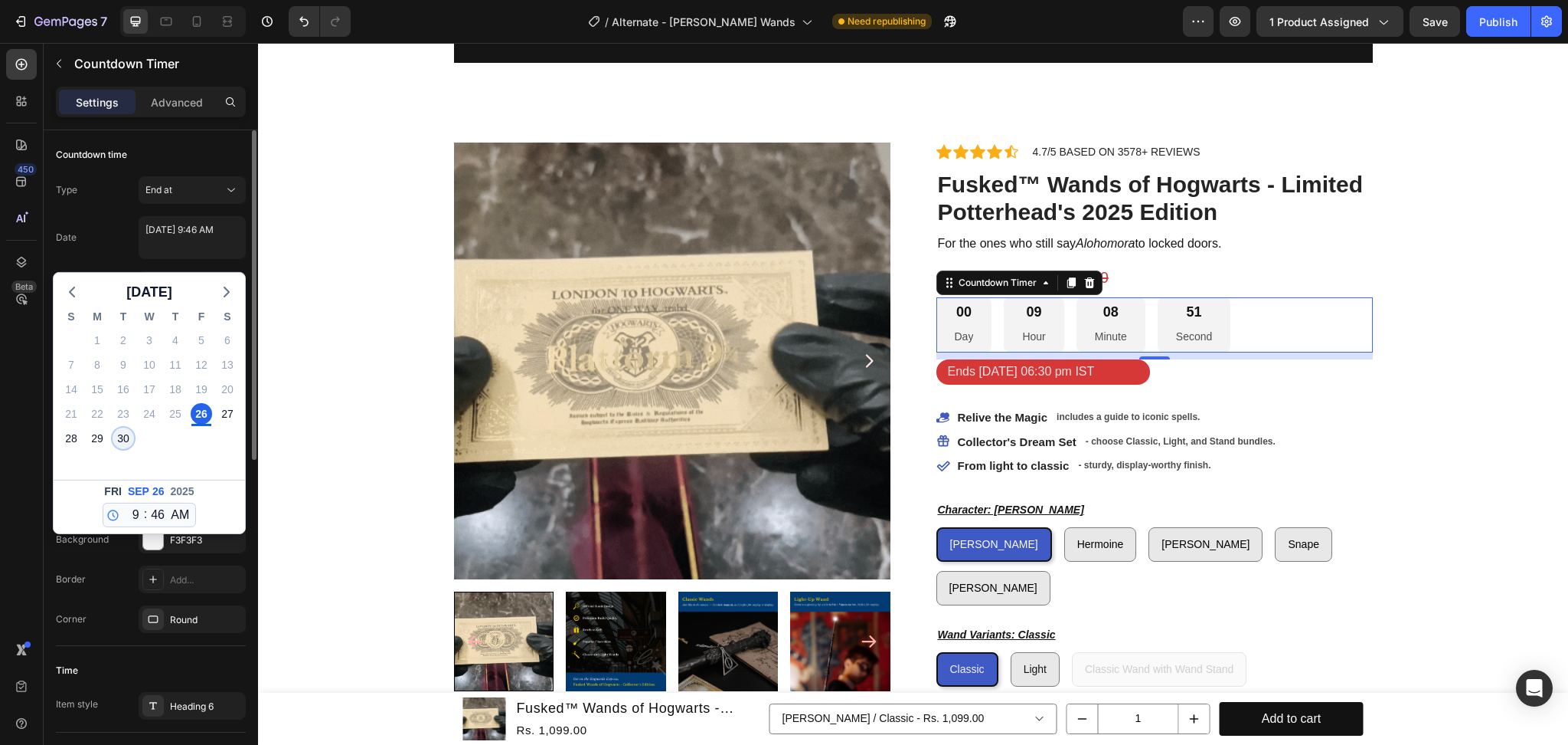
type textarea "[DATE] 9:46 AM"
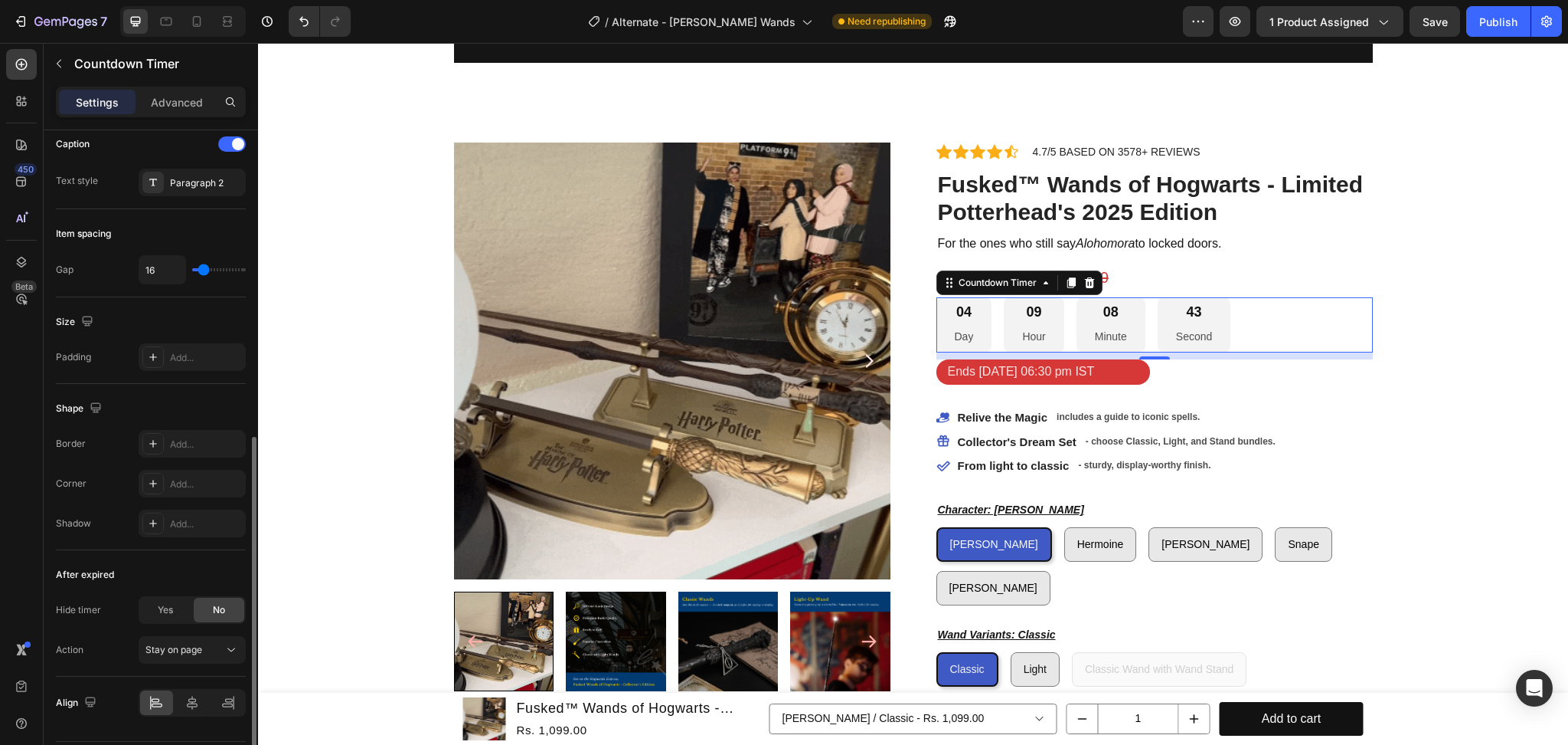
scroll to position [657, 0]
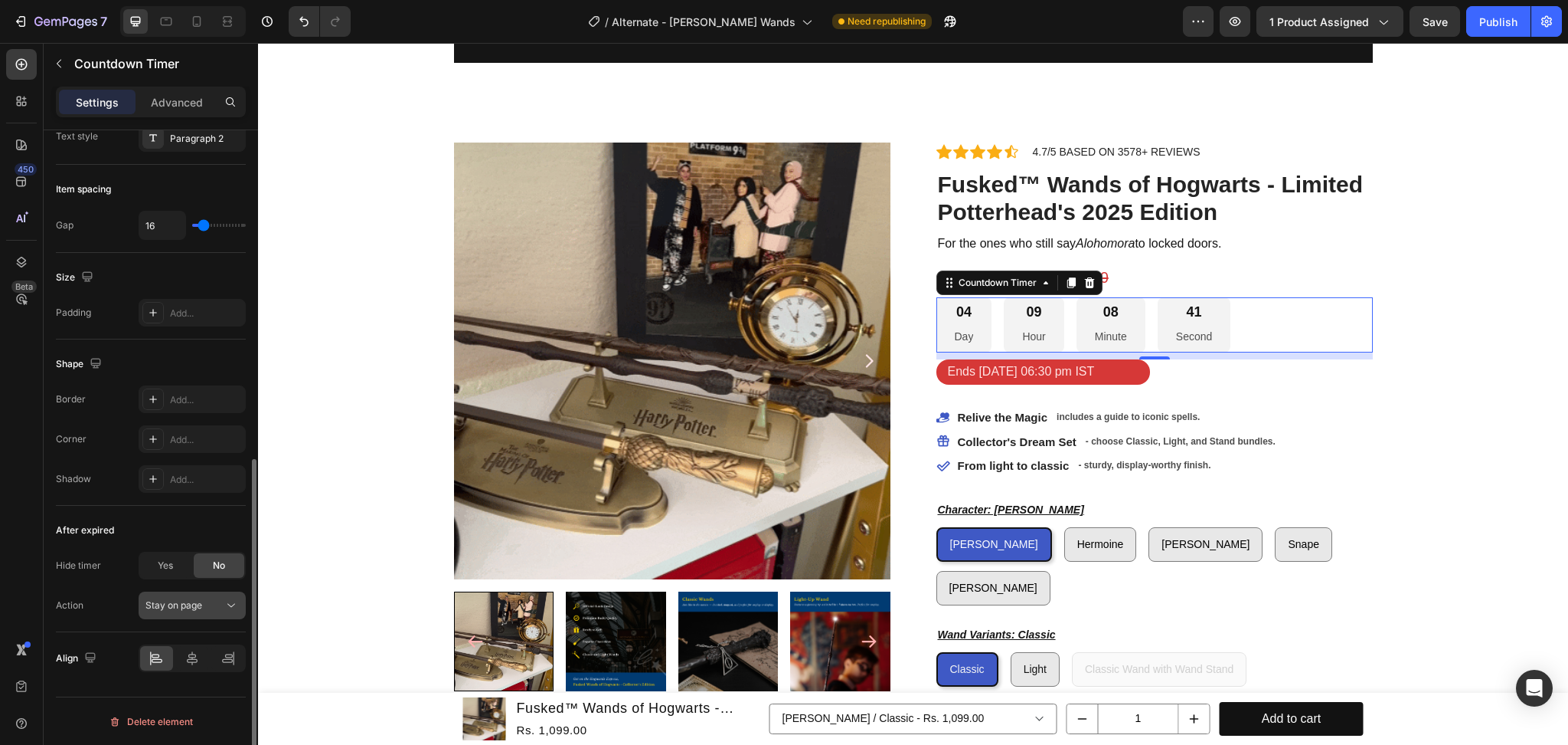
click at [182, 607] on span "Stay on page" at bounding box center [173, 604] width 56 height 11
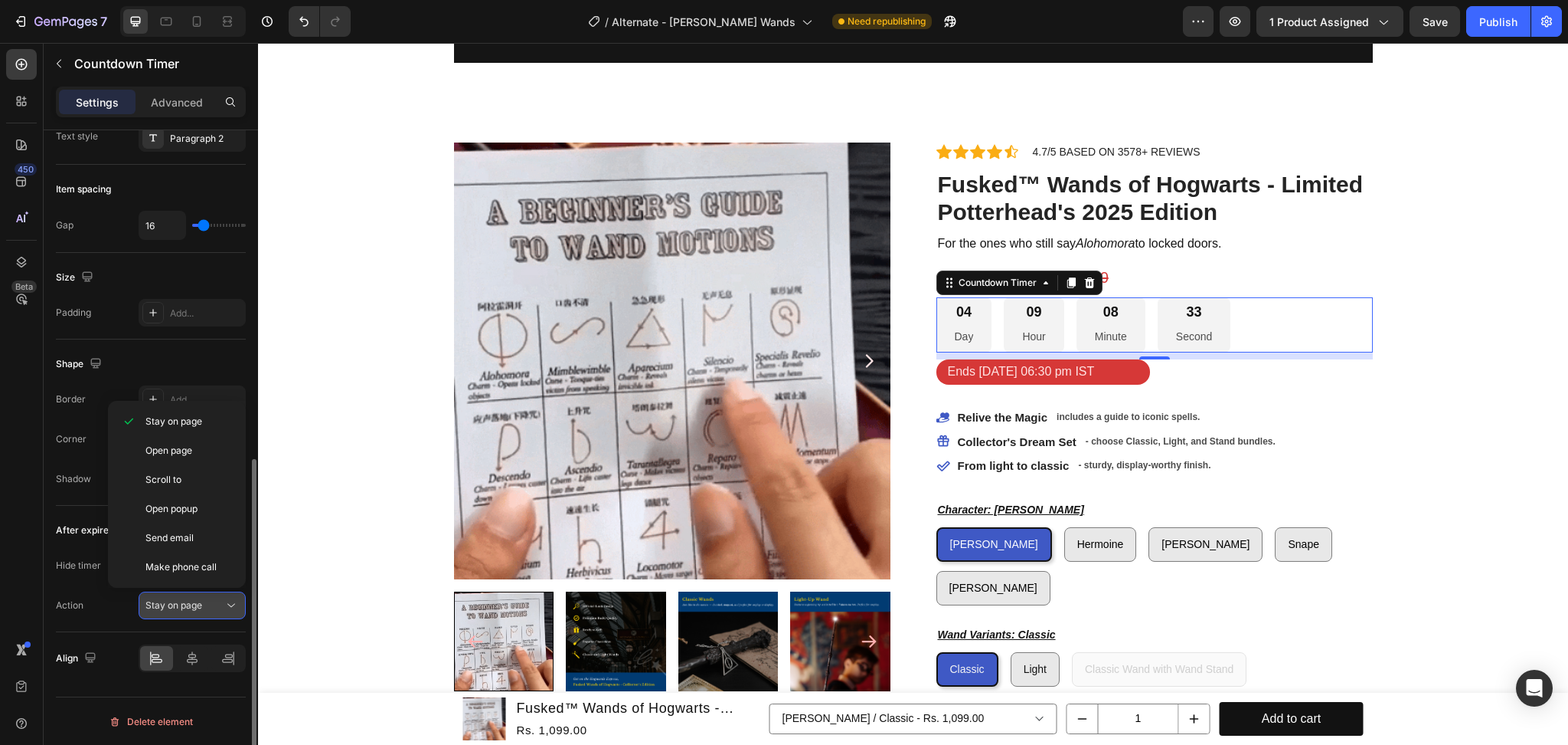
click at [182, 607] on span "Stay on page" at bounding box center [173, 604] width 56 height 11
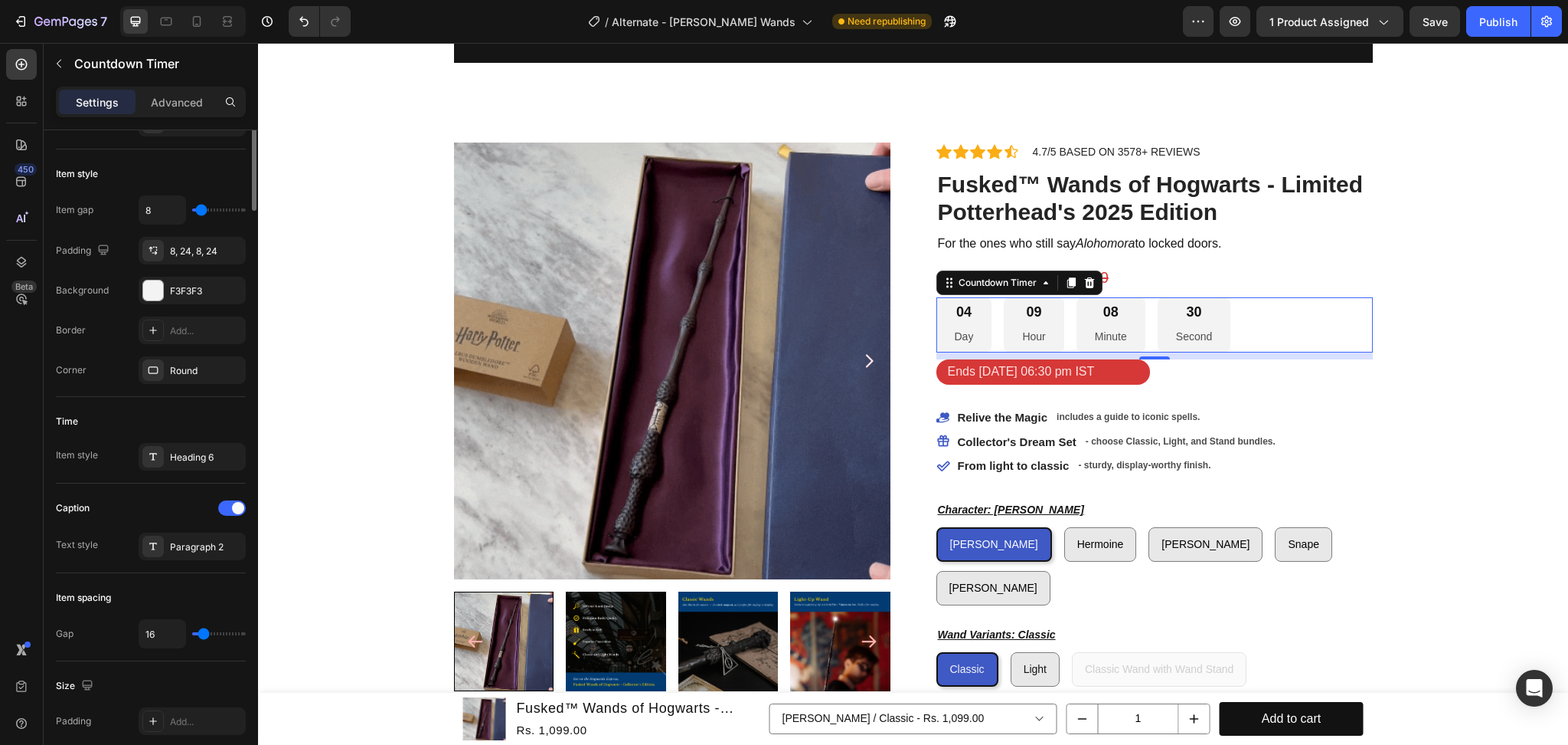
scroll to position [0, 0]
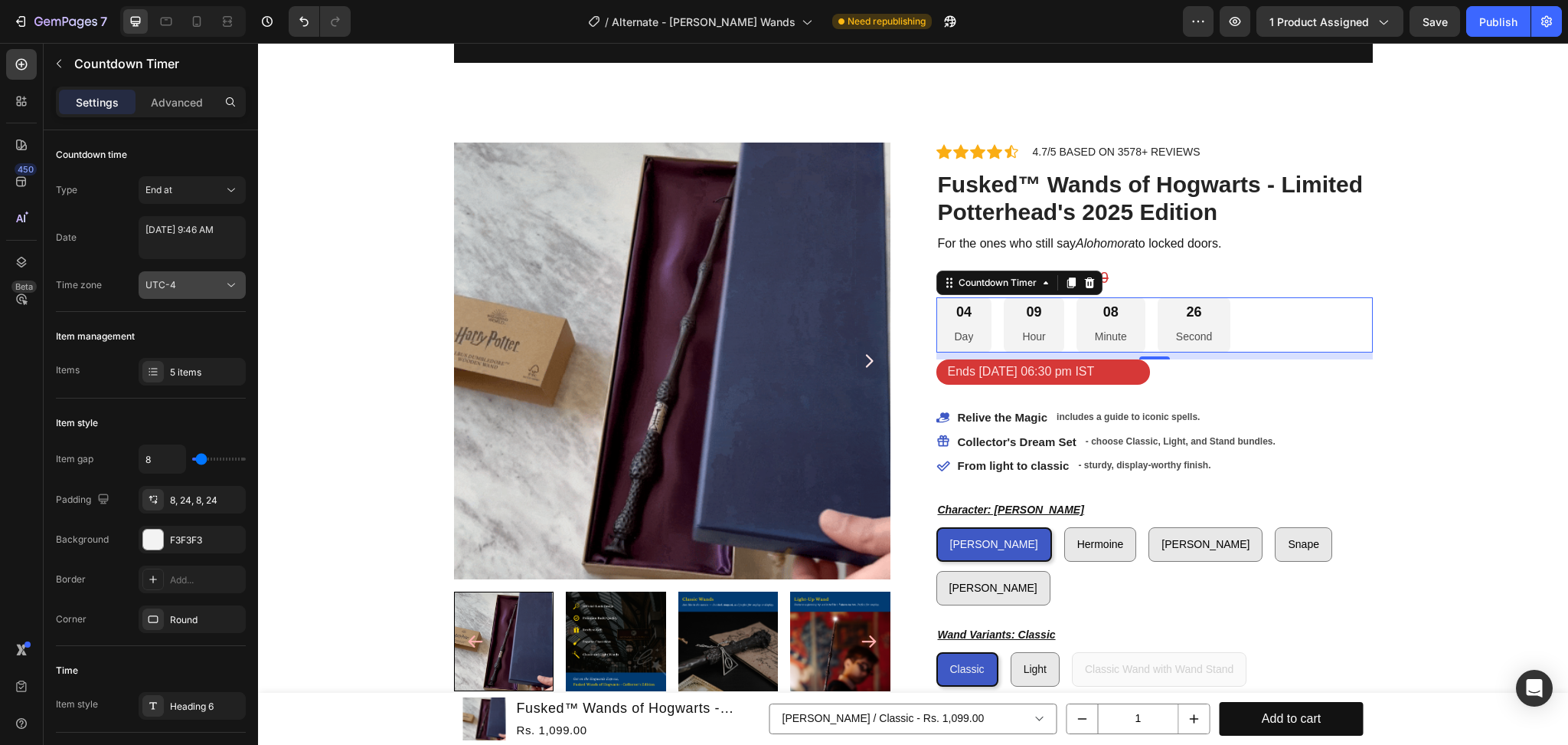
click at [174, 287] on span "UTC-4" at bounding box center [161, 284] width 31 height 11
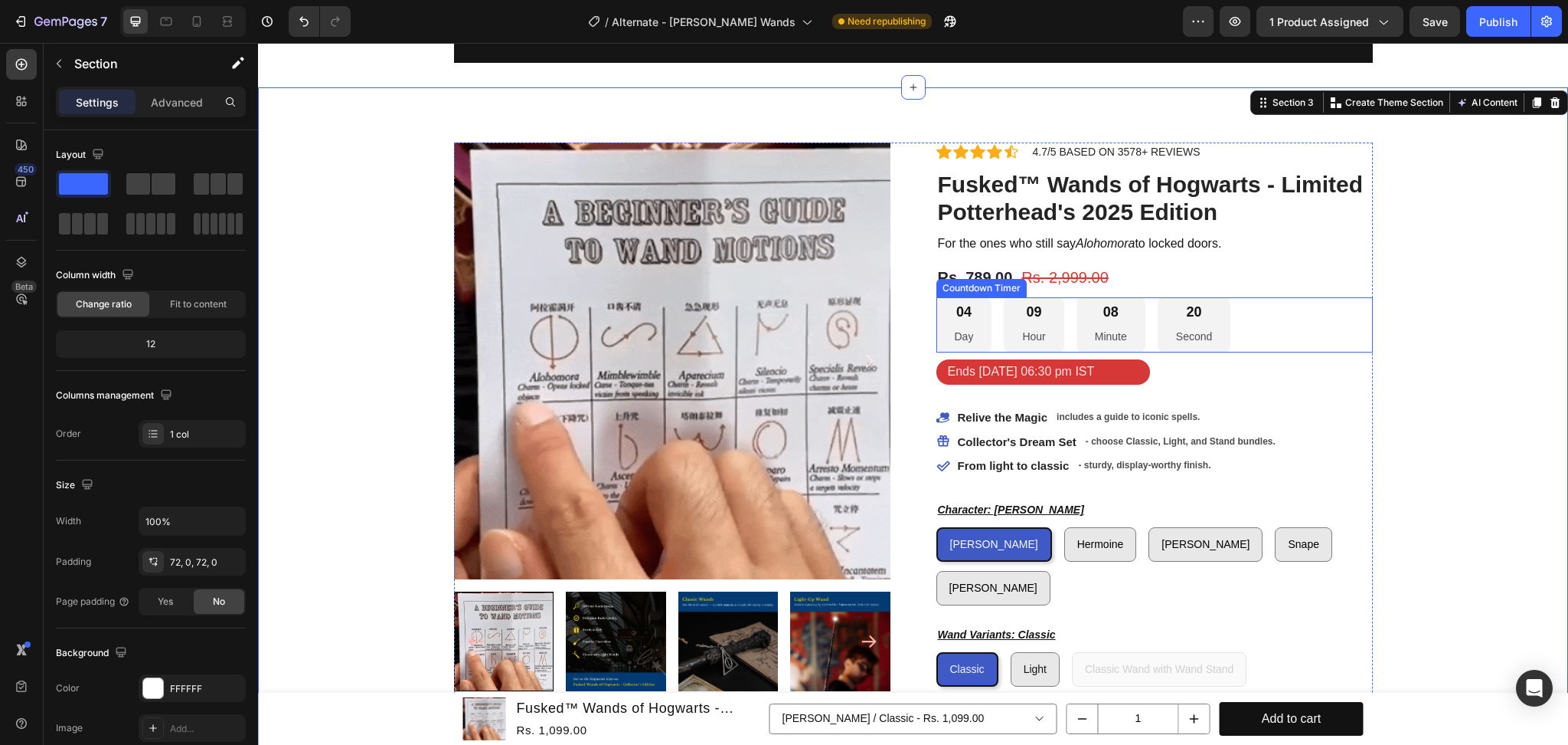
click at [1191, 329] on p "Second" at bounding box center [1194, 337] width 36 height 19
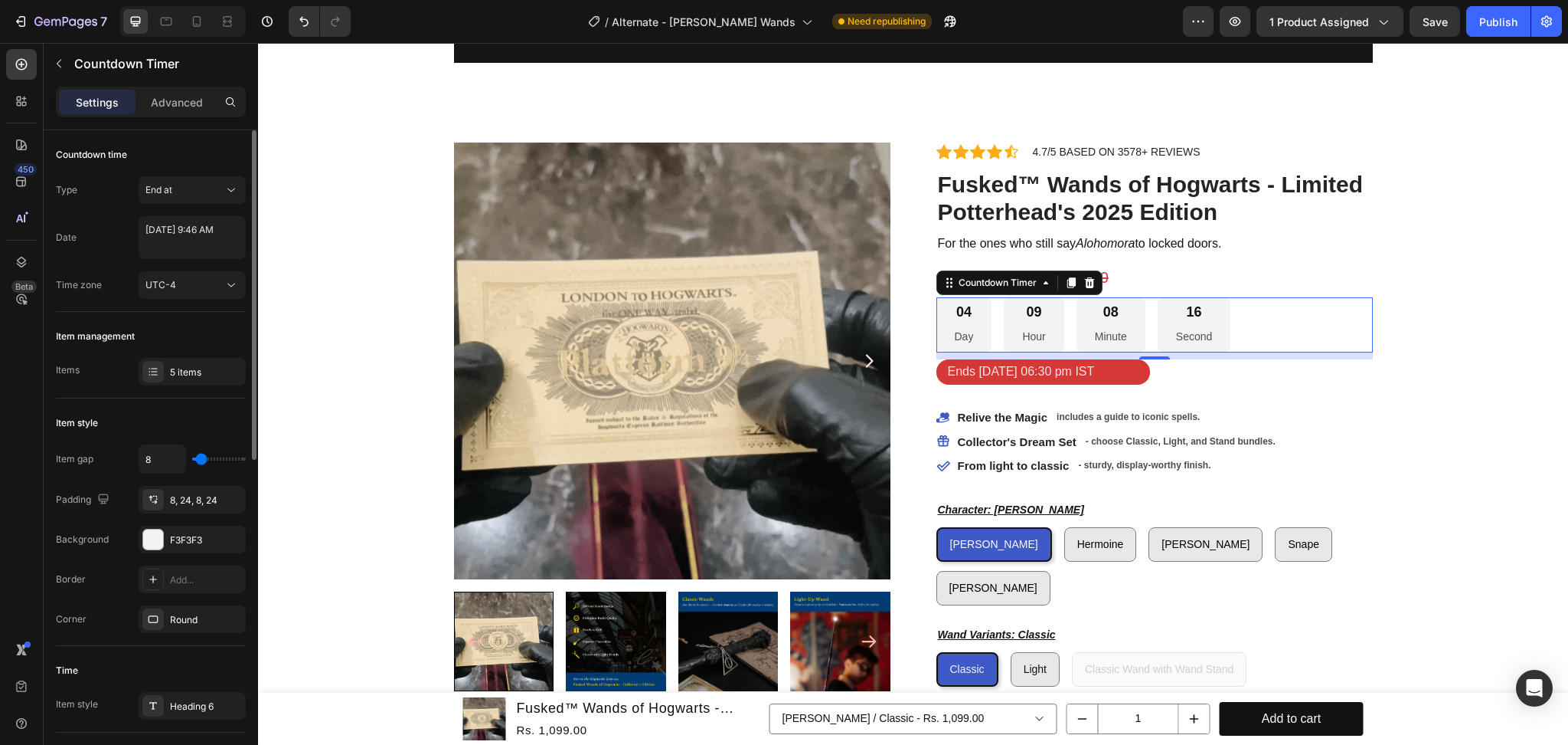
scroll to position [102, 0]
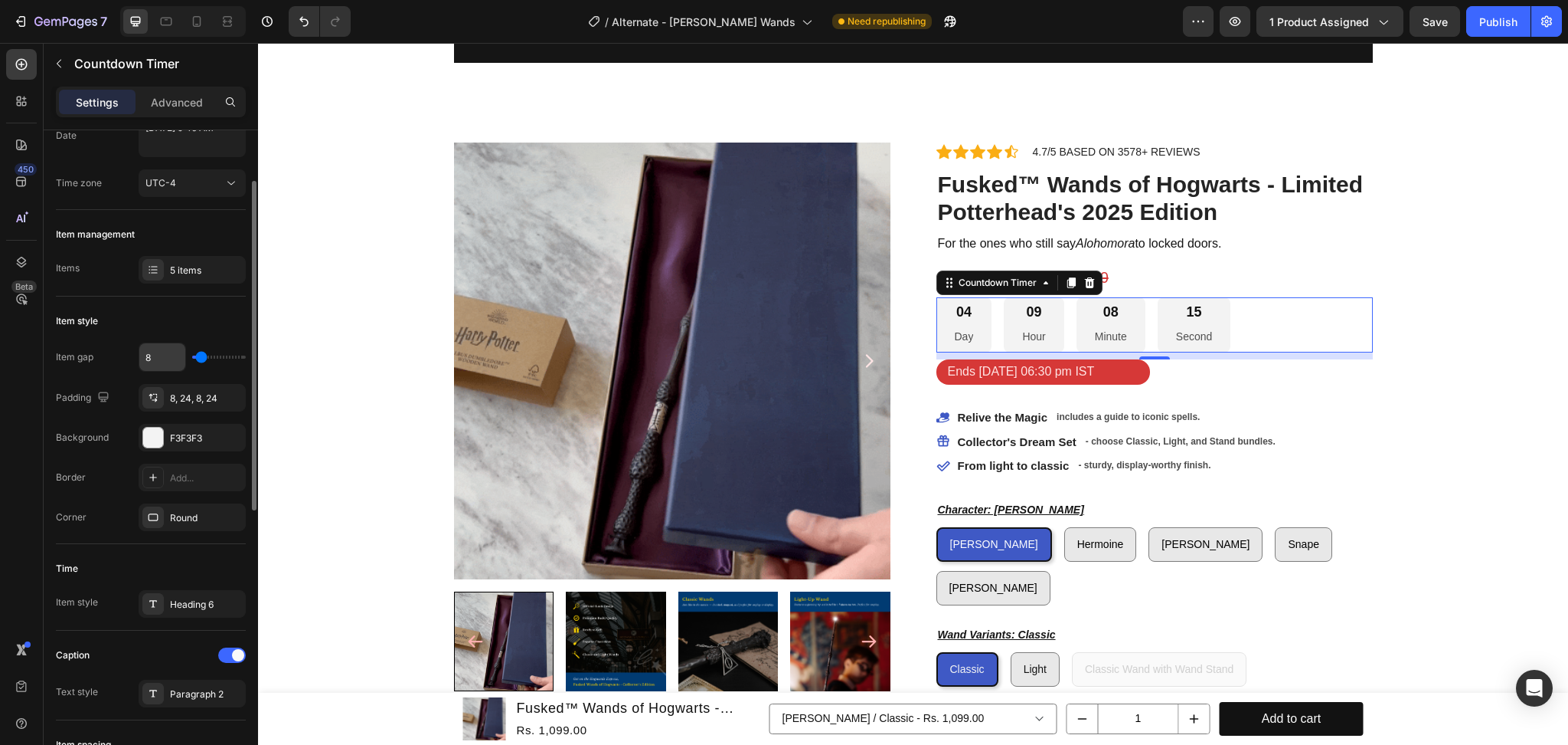
click at [157, 355] on input "8" at bounding box center [162, 357] width 46 height 27
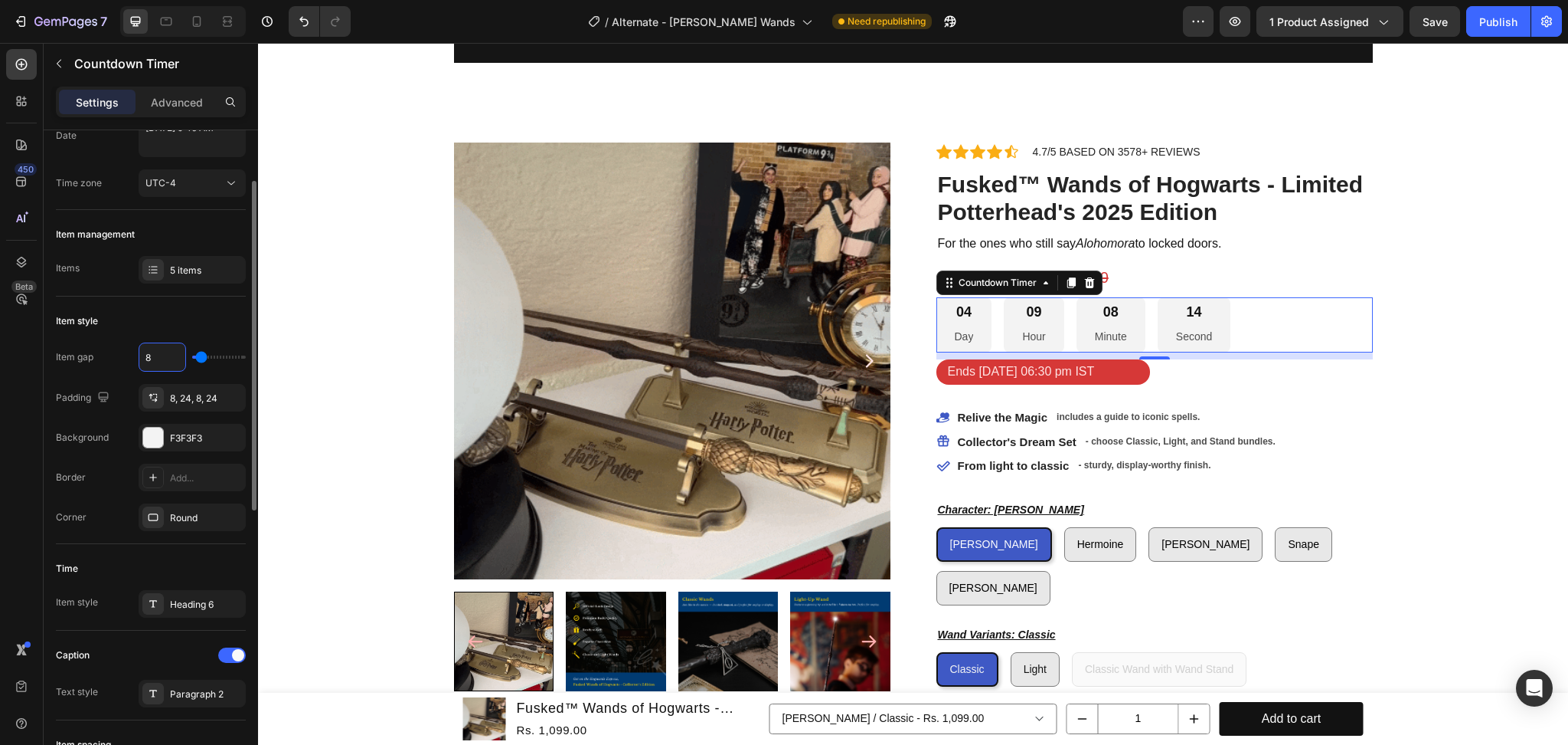
type input "7"
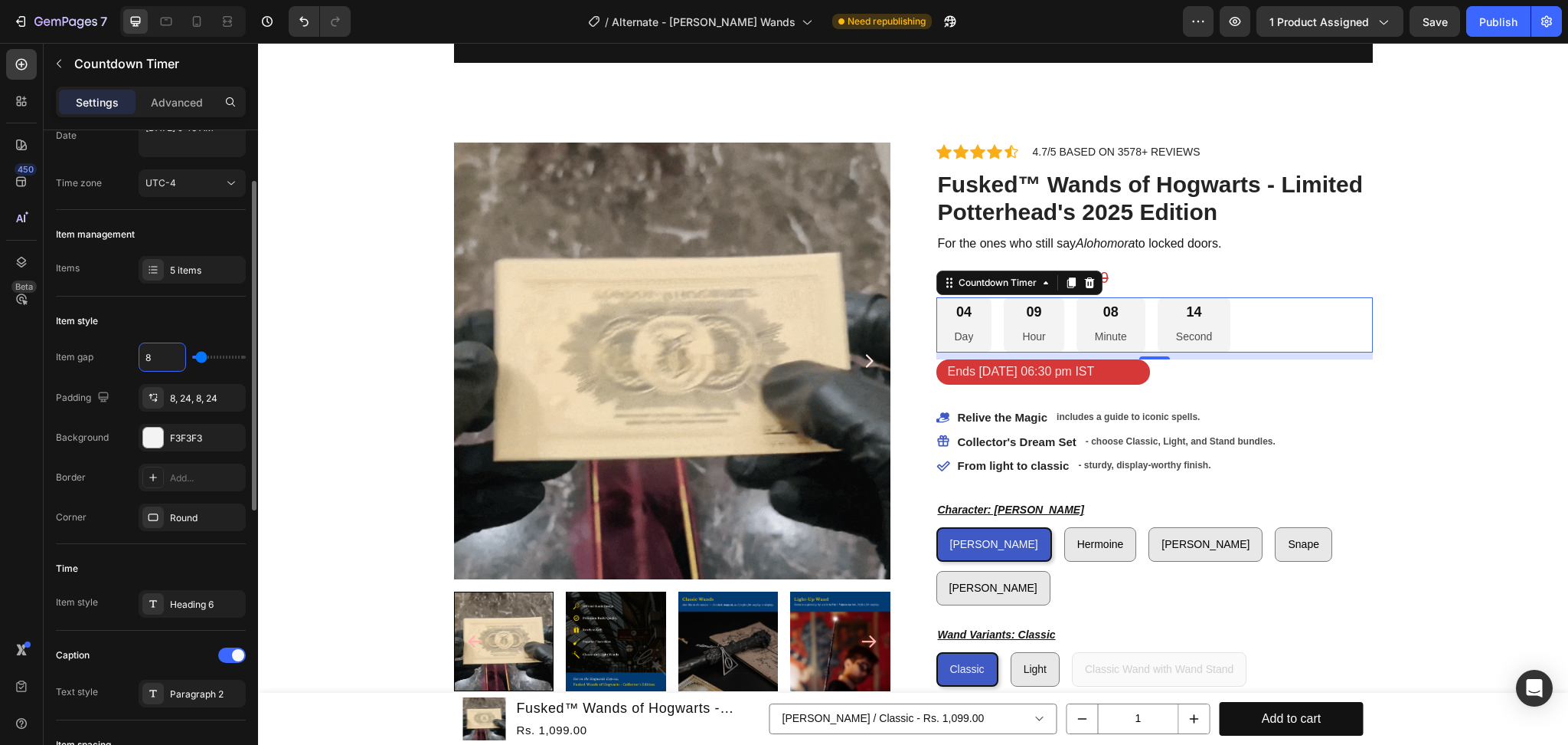
type input "7"
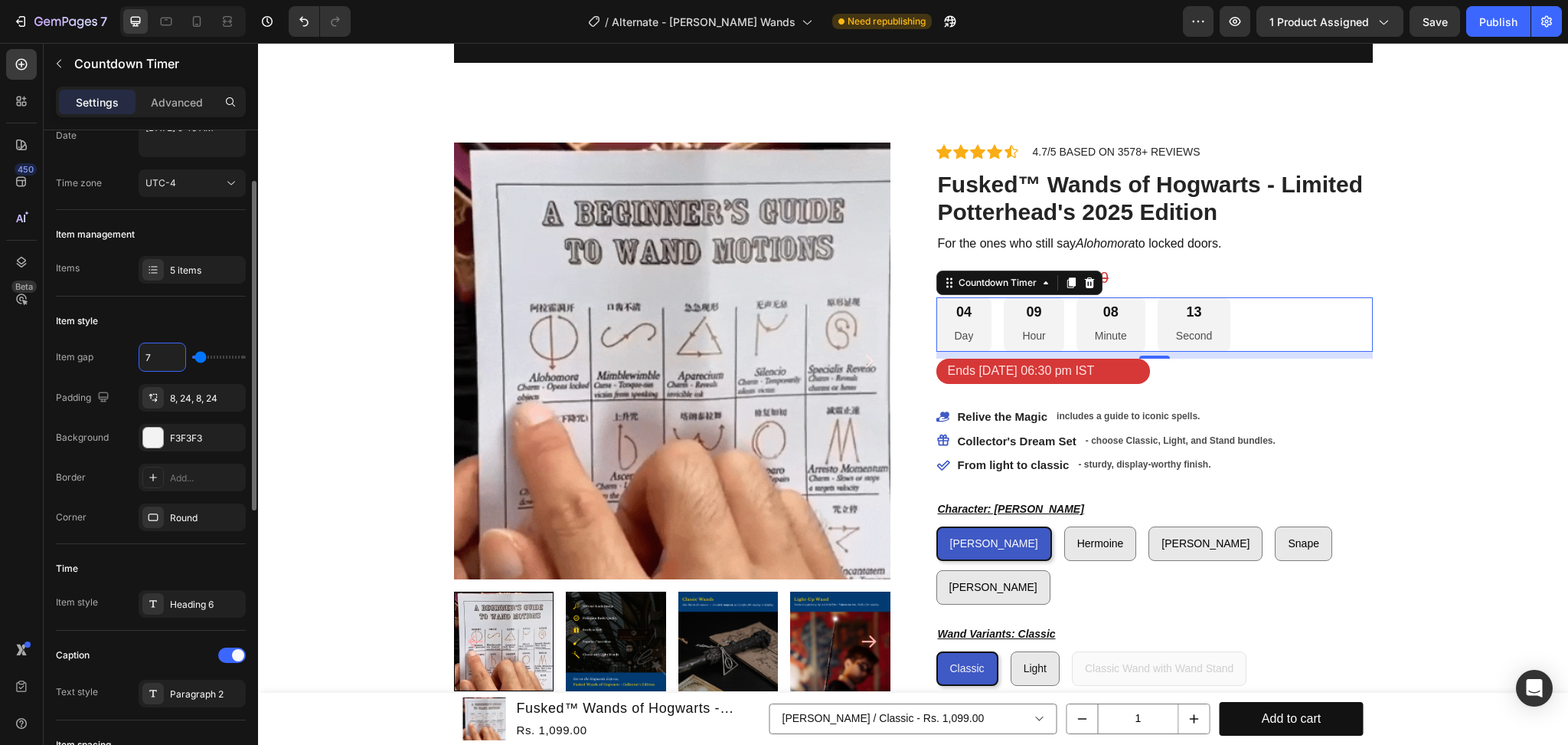
type input "6"
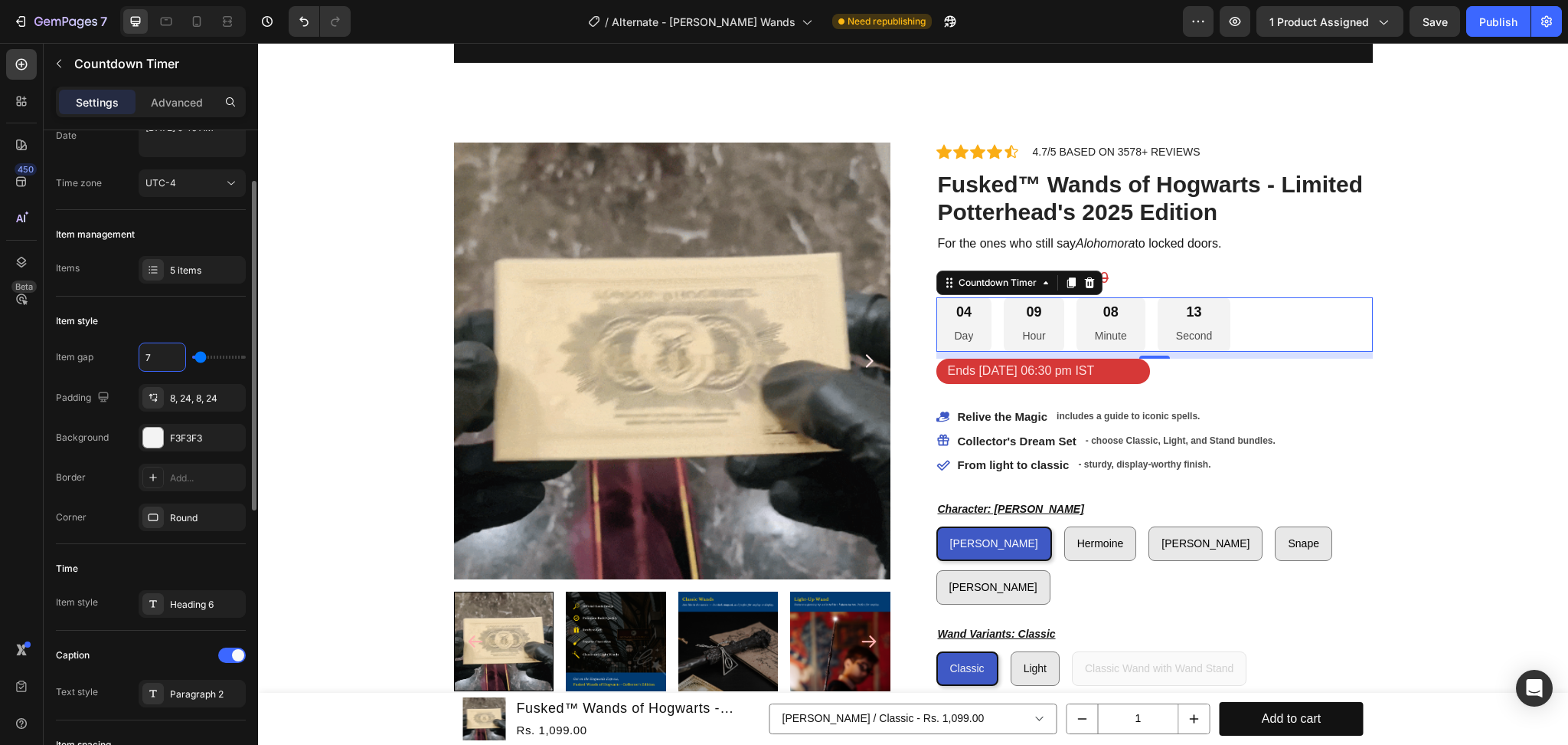
type input "6"
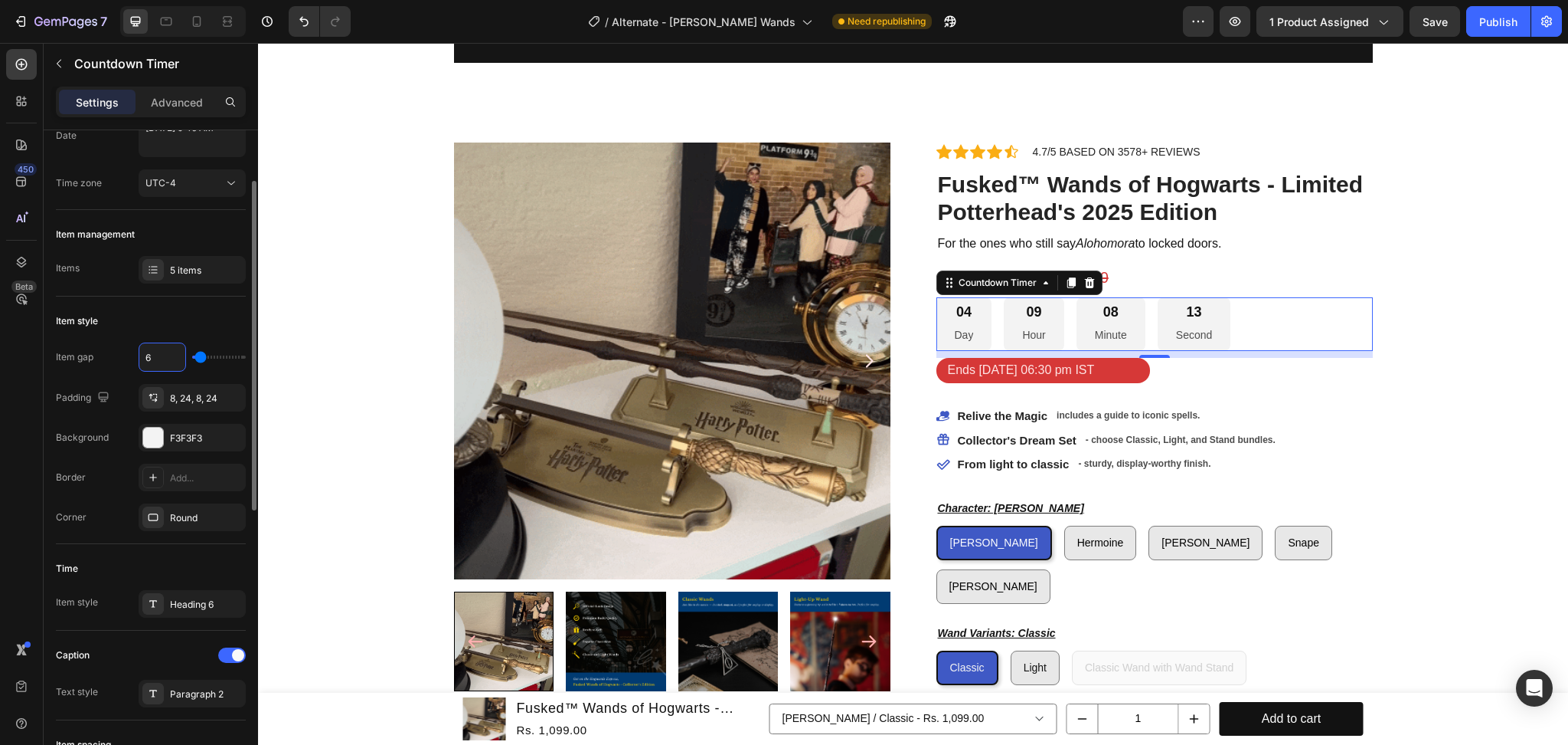
type input "5"
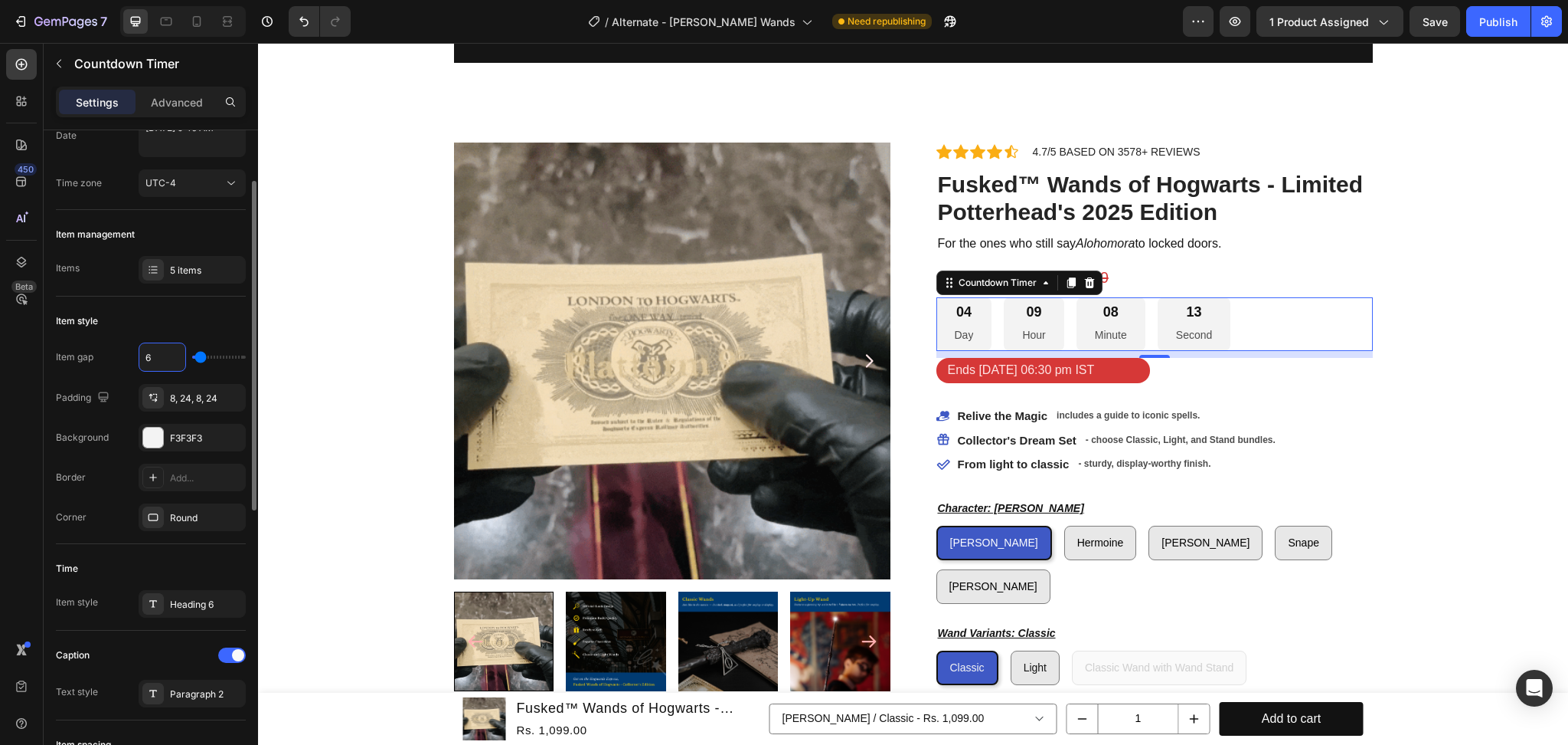
type input "5"
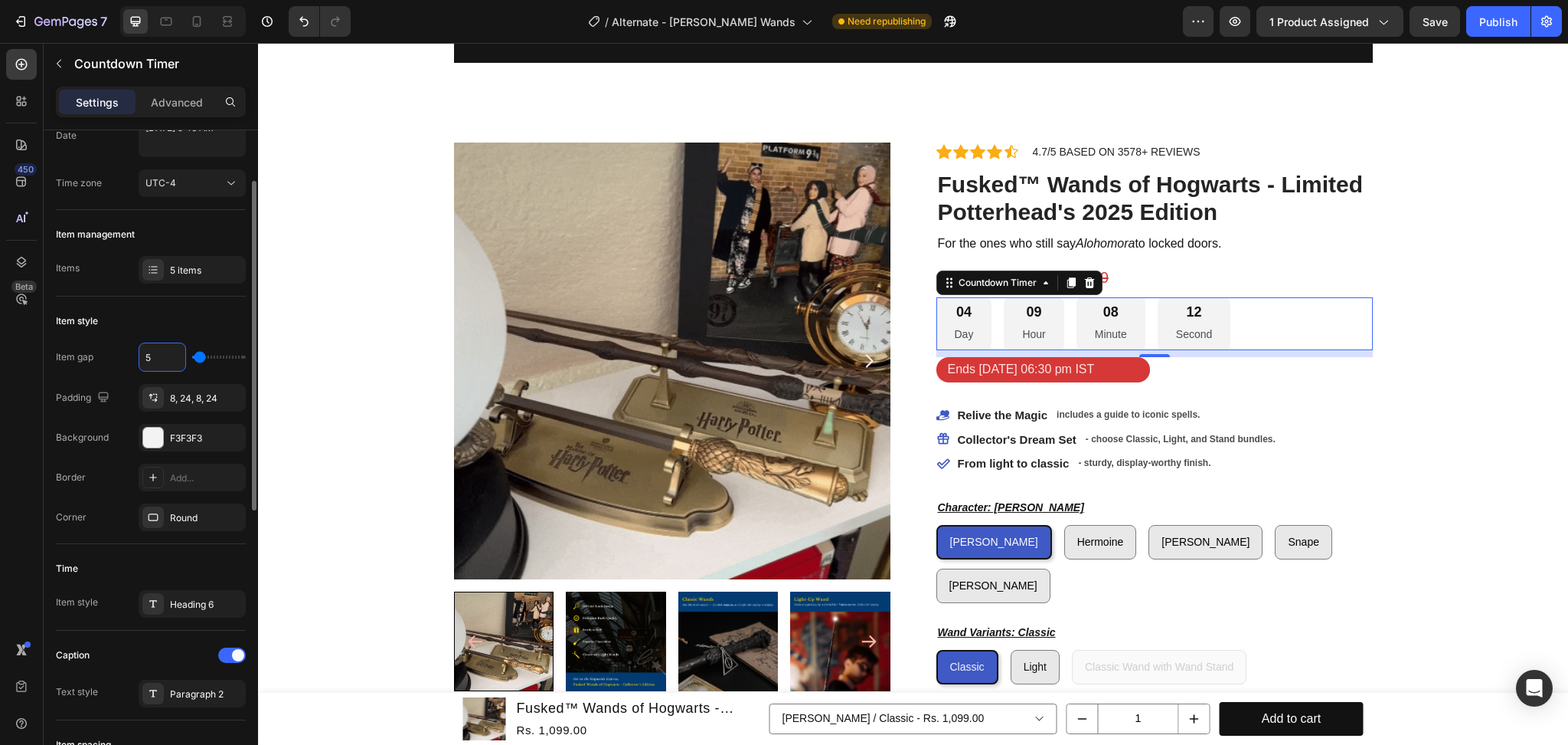
type input "4"
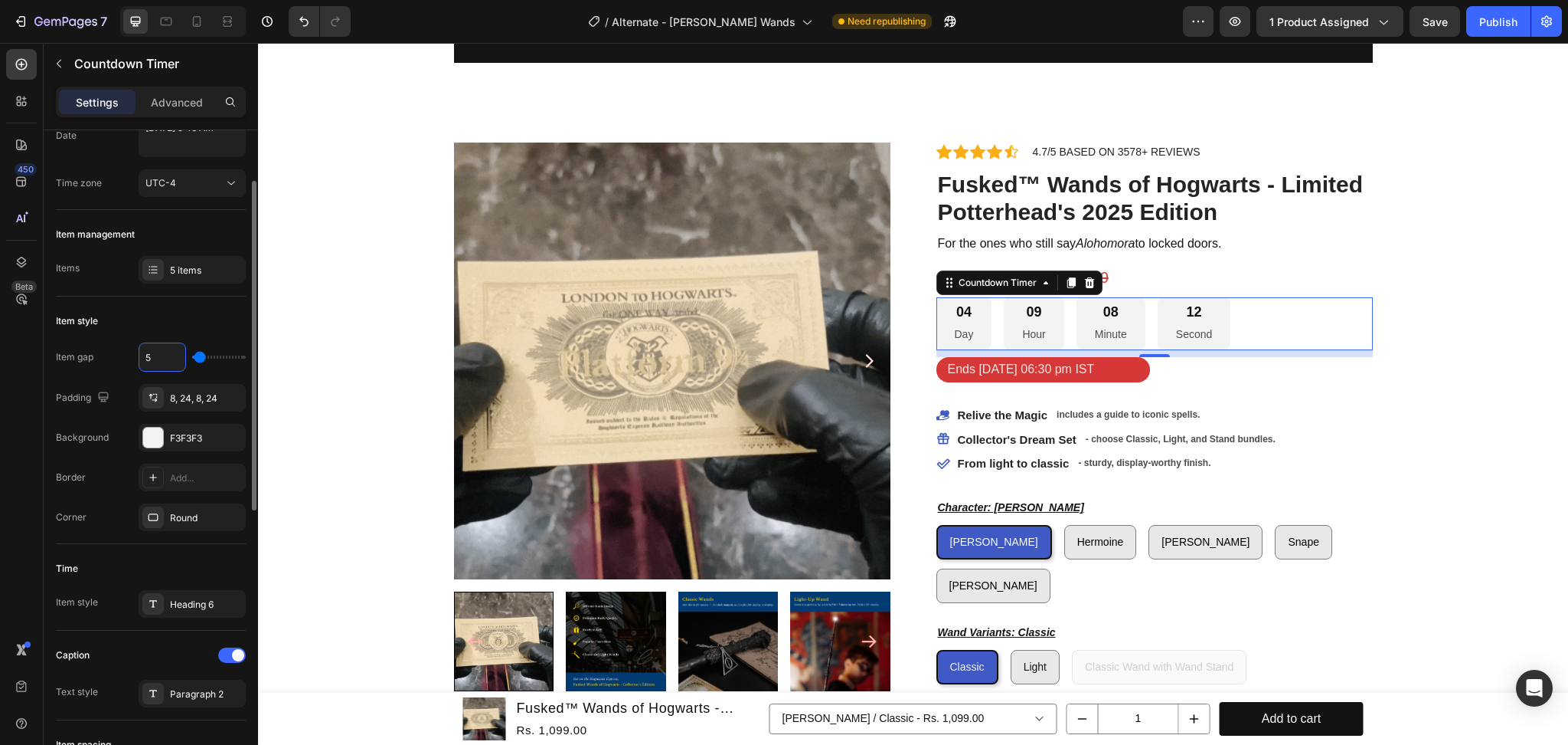
type input "4"
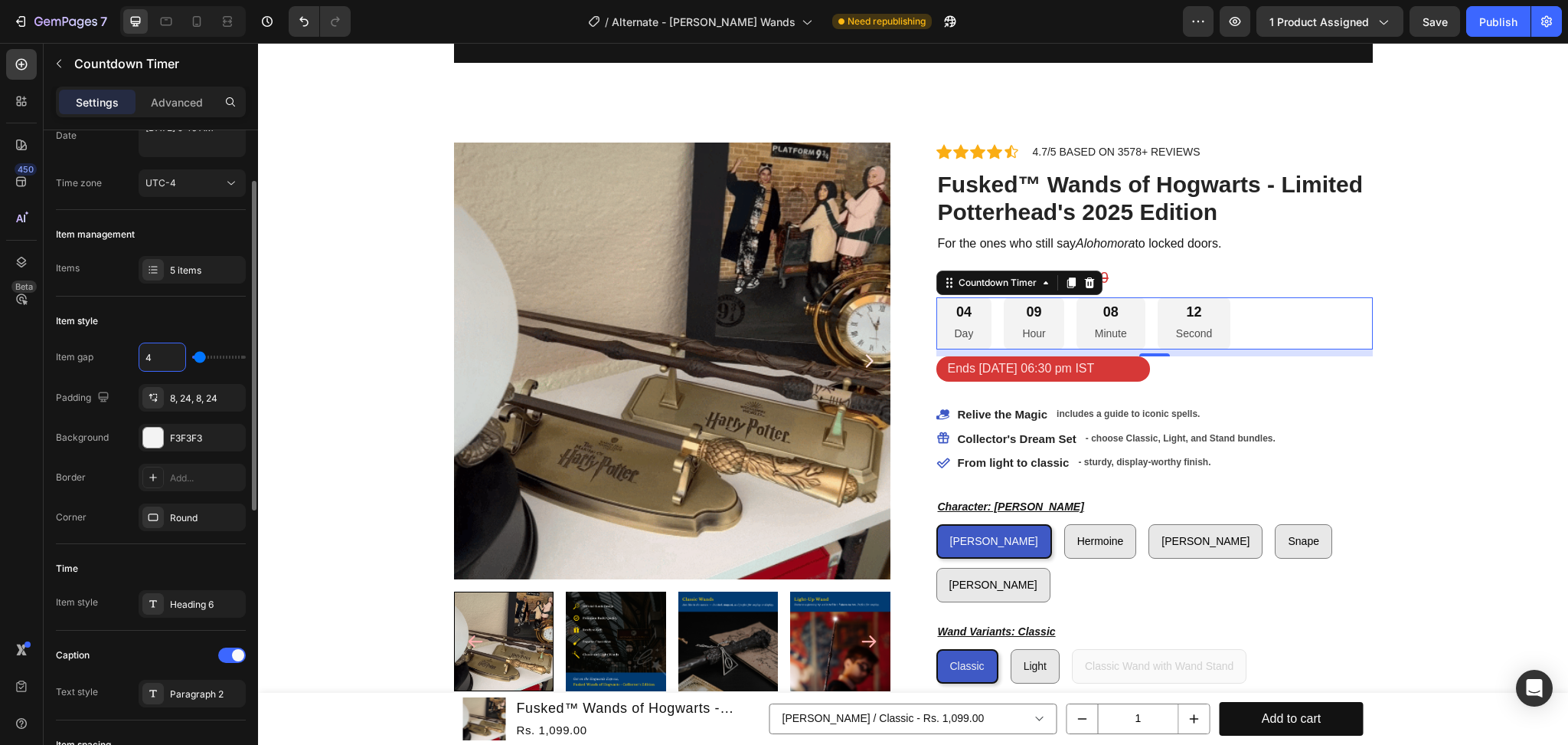
type input "3"
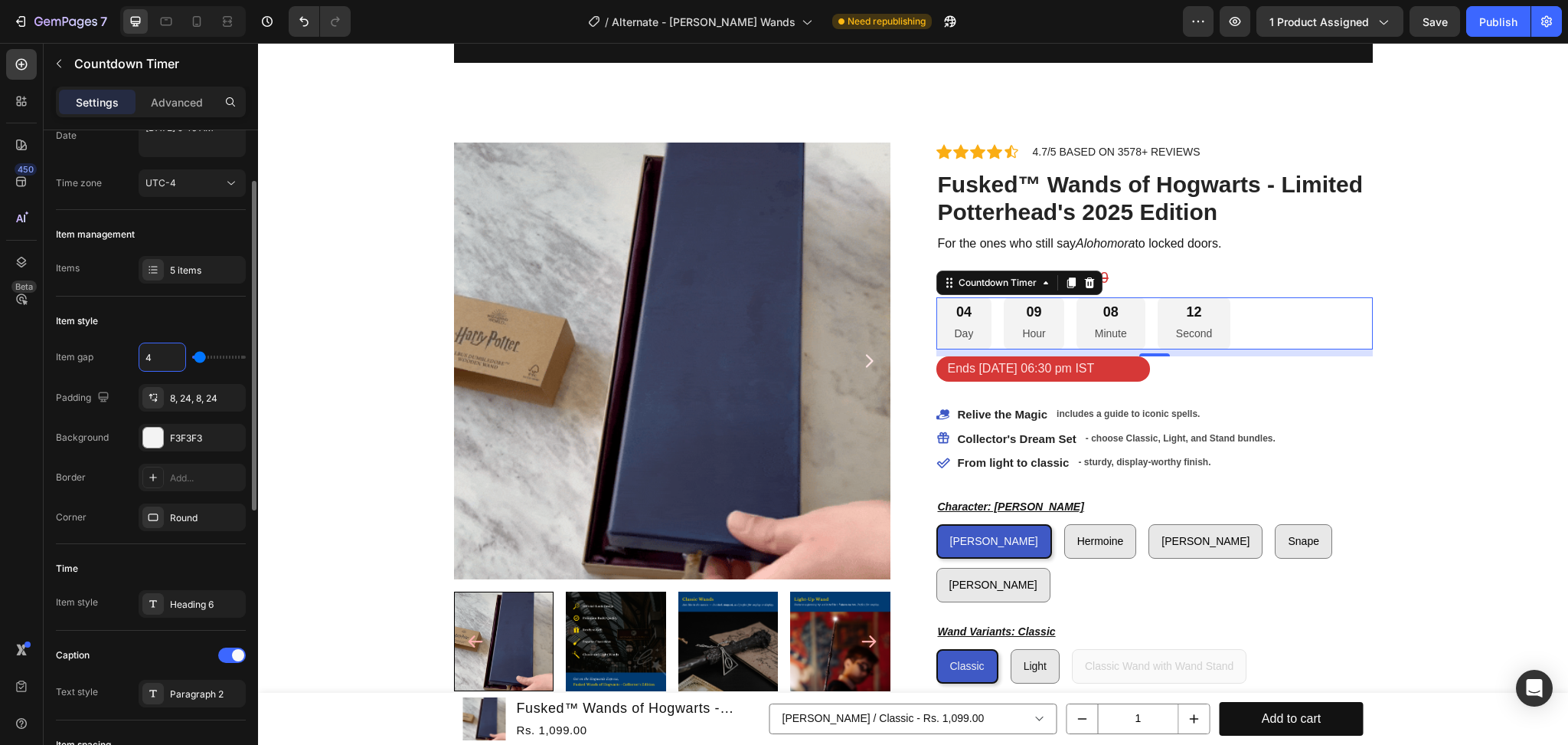
type input "3"
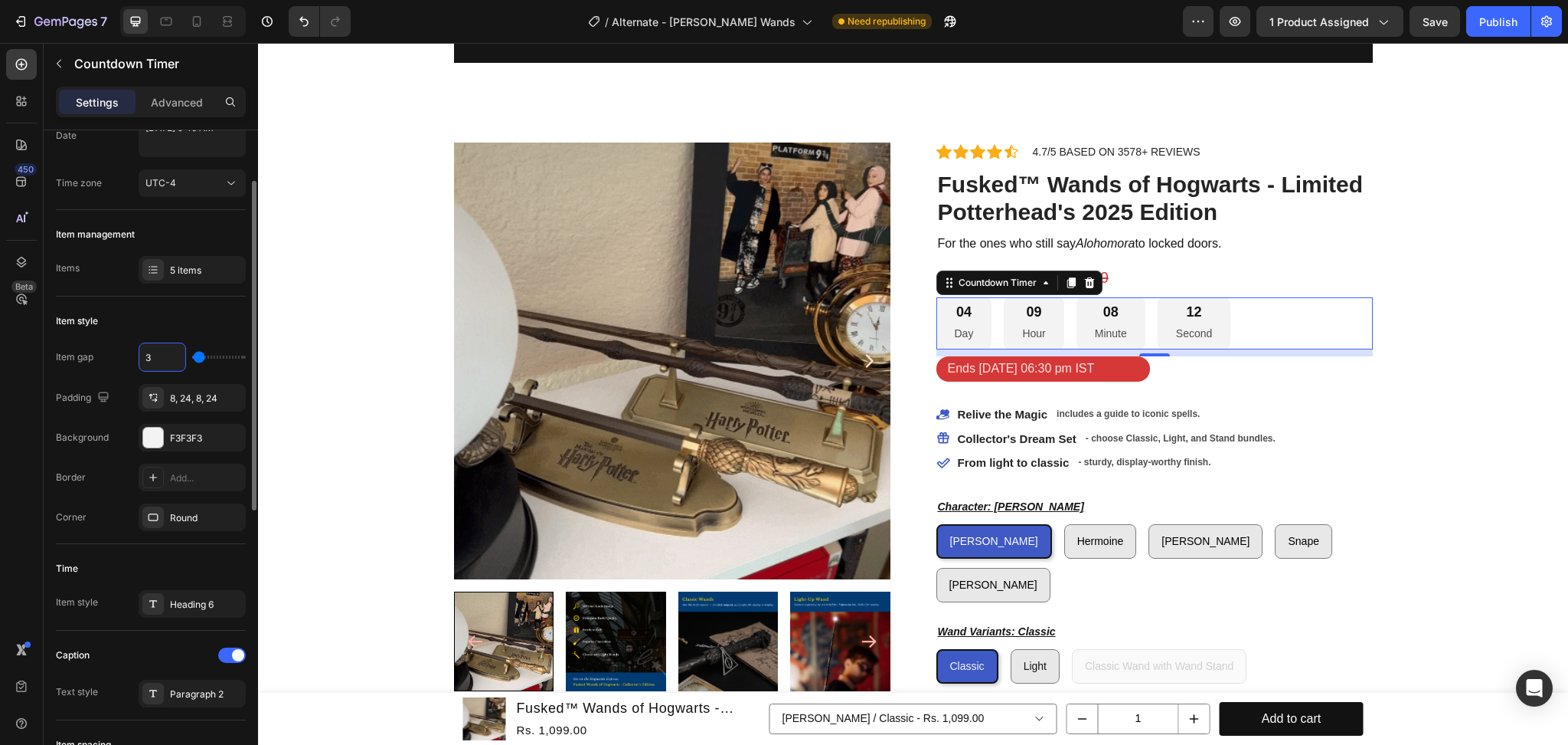
type input "2"
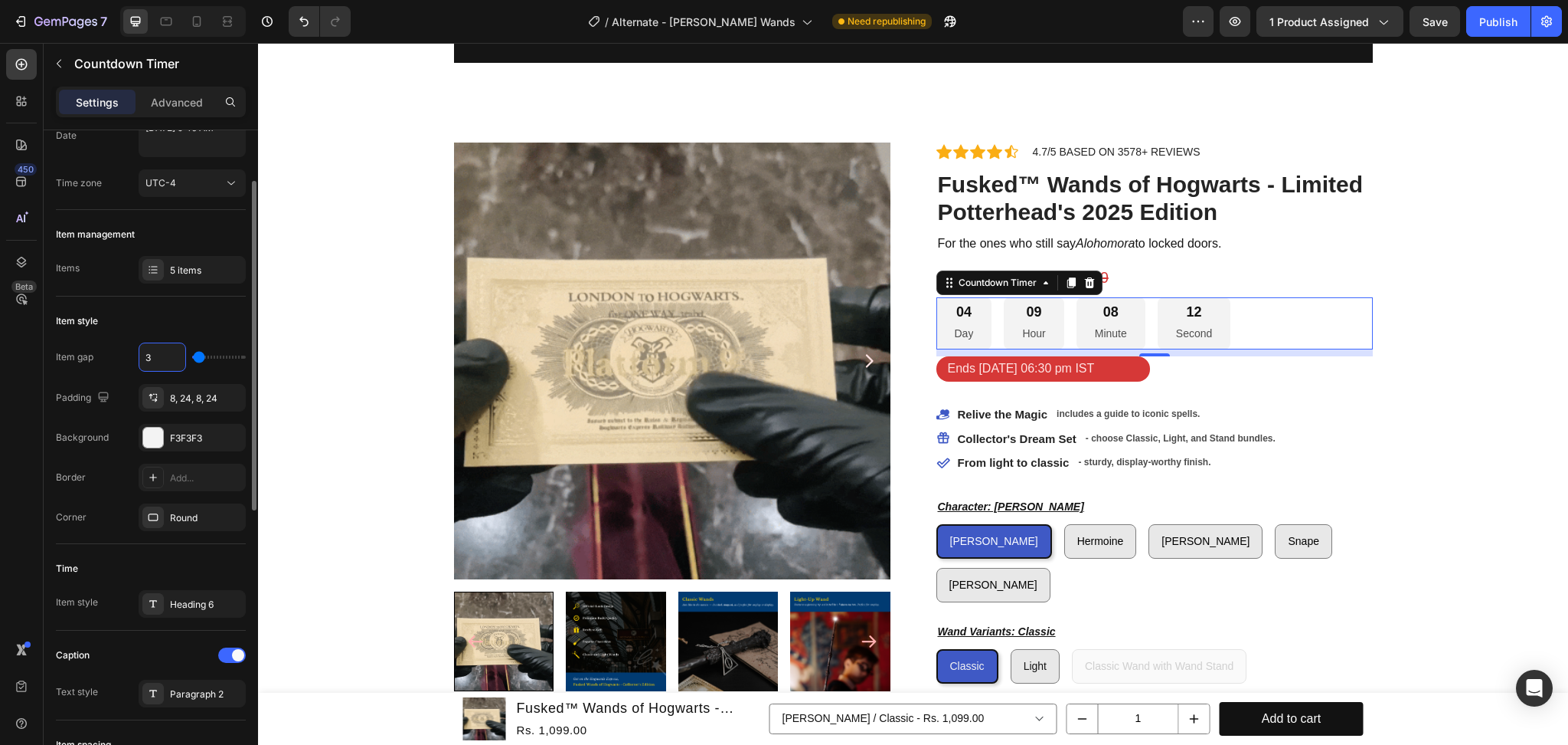
type input "2"
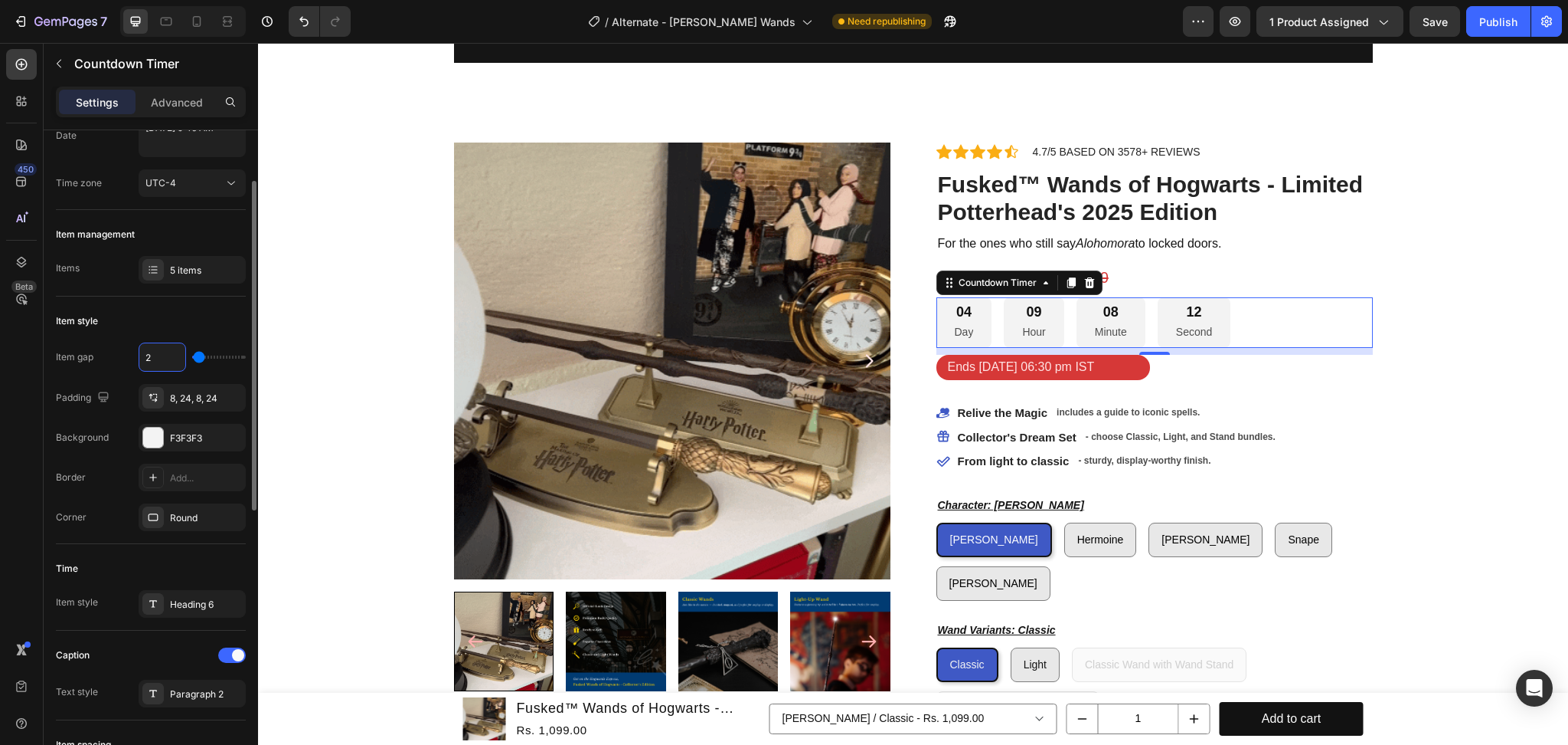
type input "1"
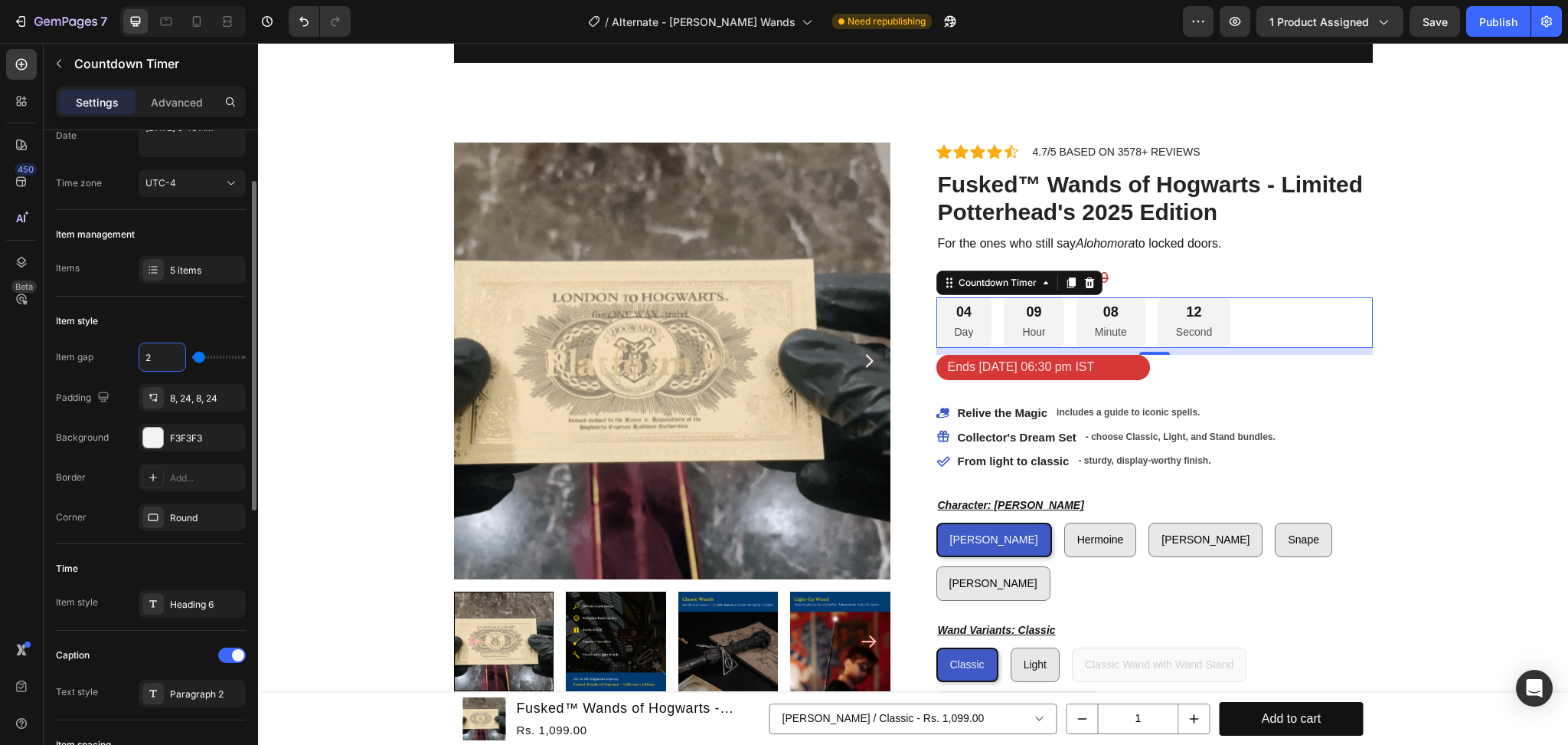
type input "1"
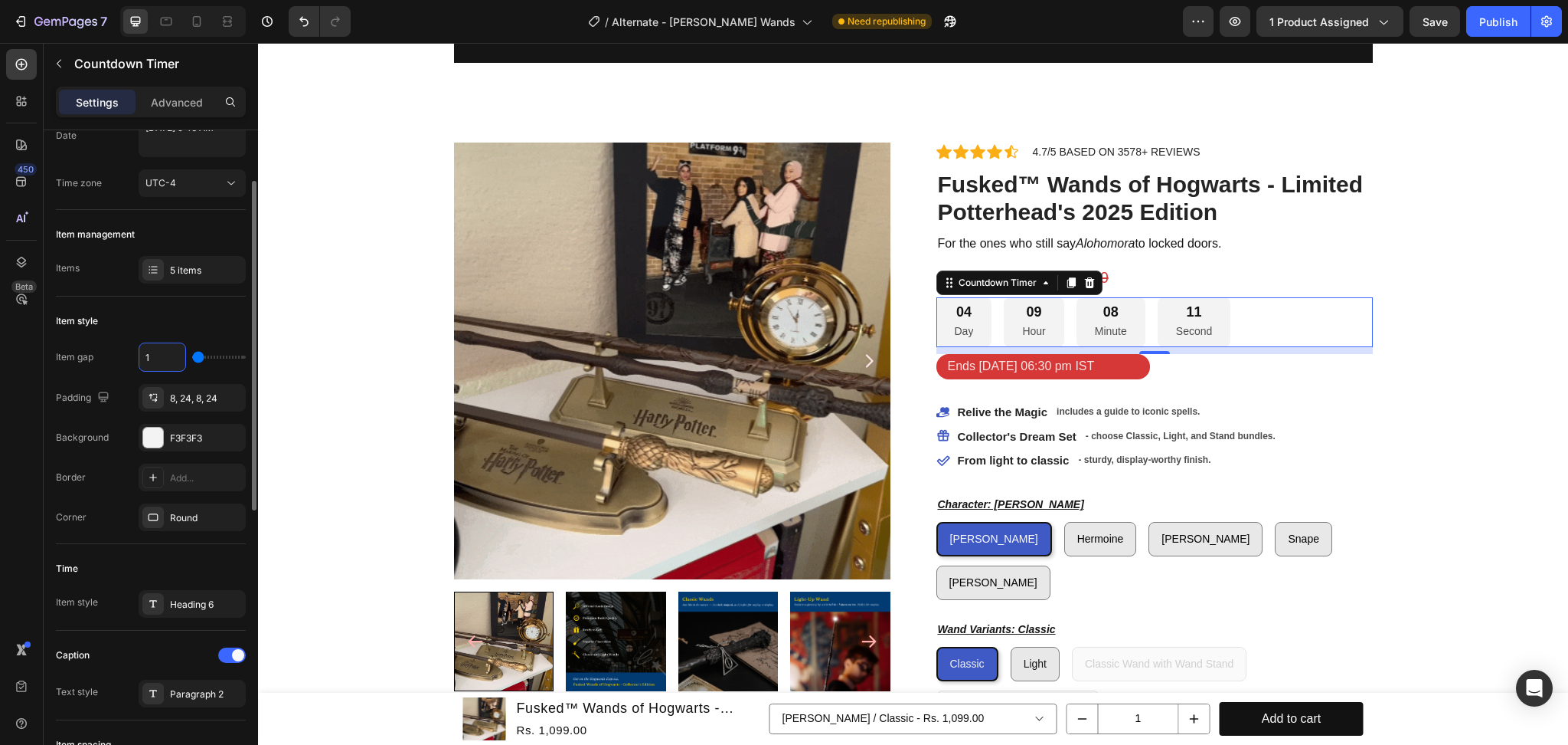
type input "0"
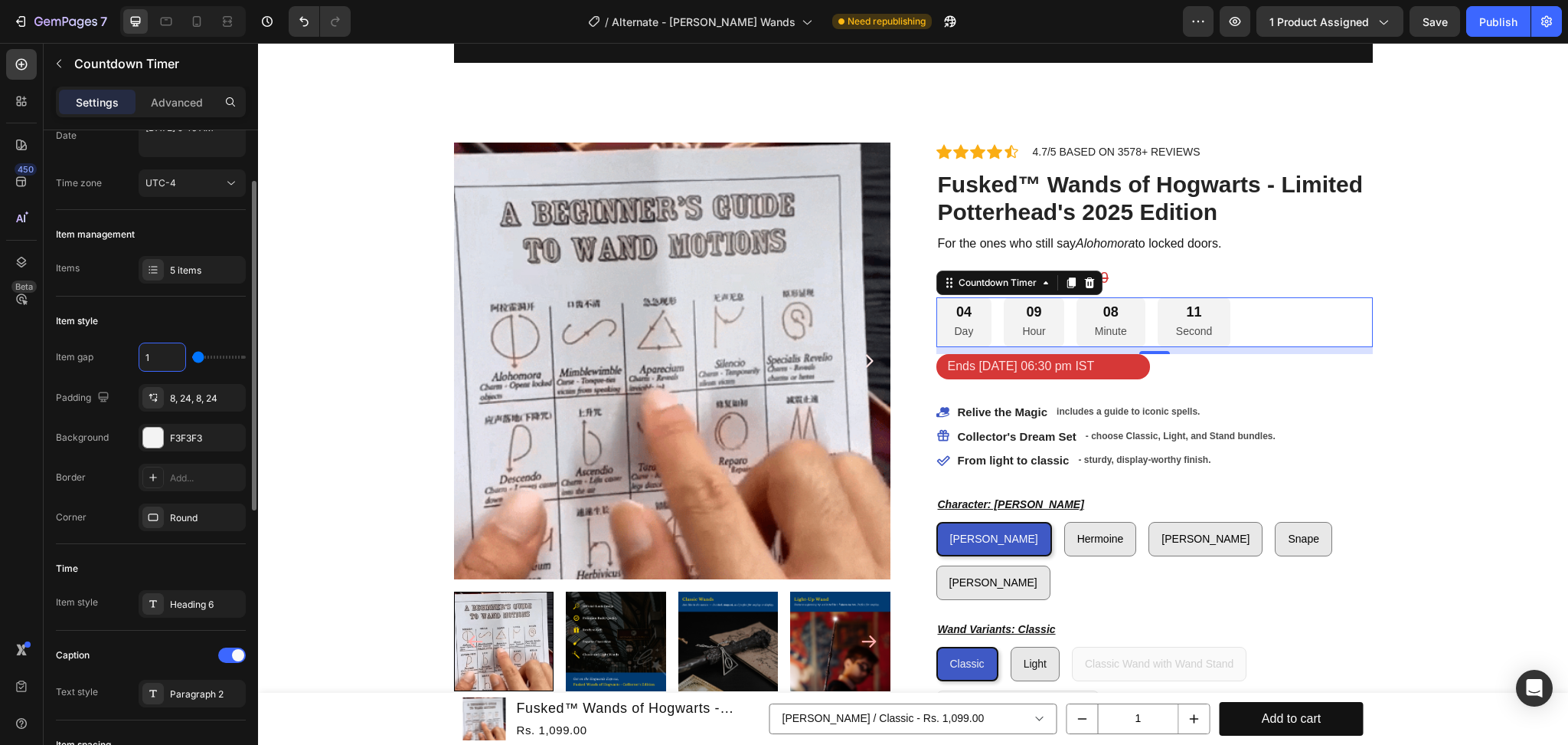
type input "0"
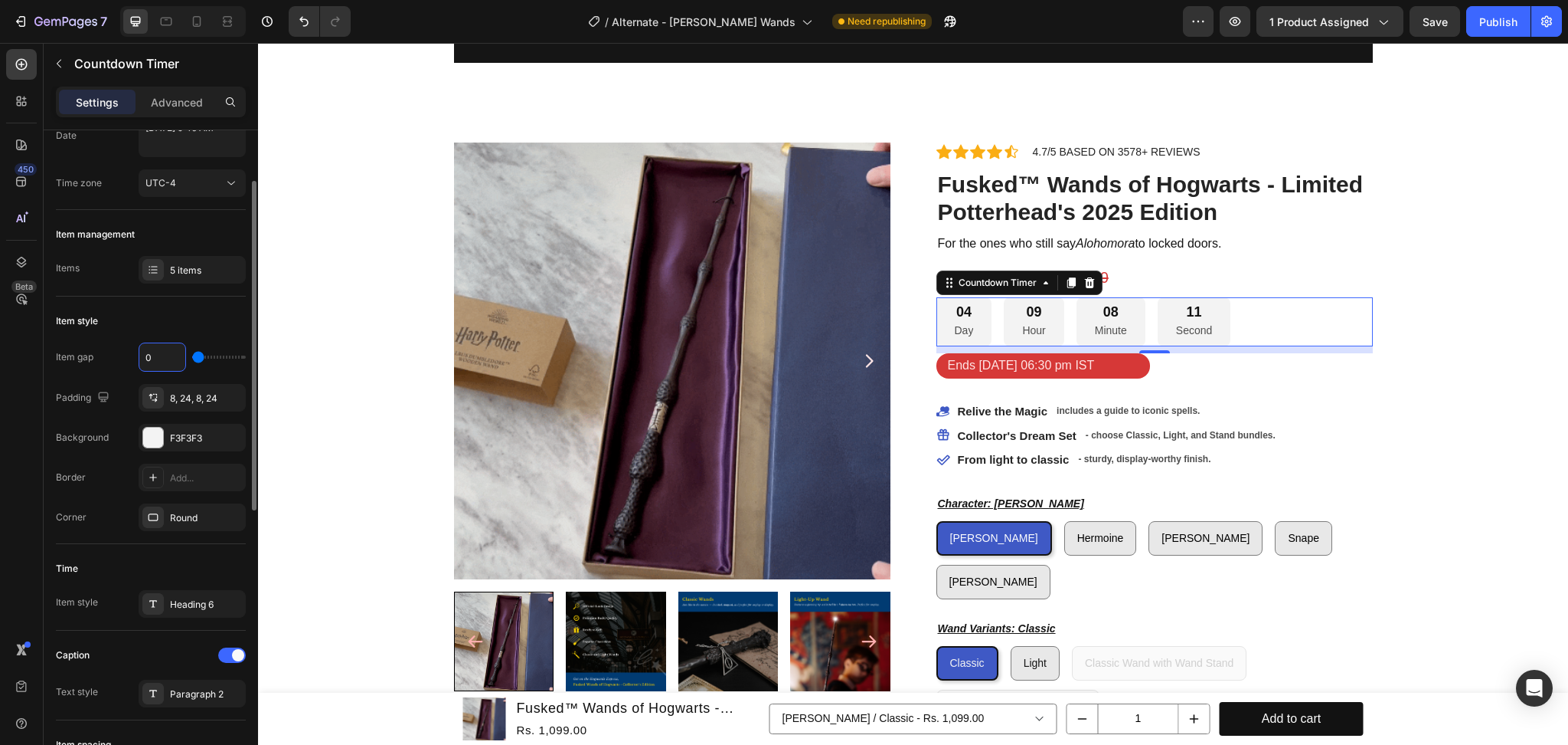
type input "0px"
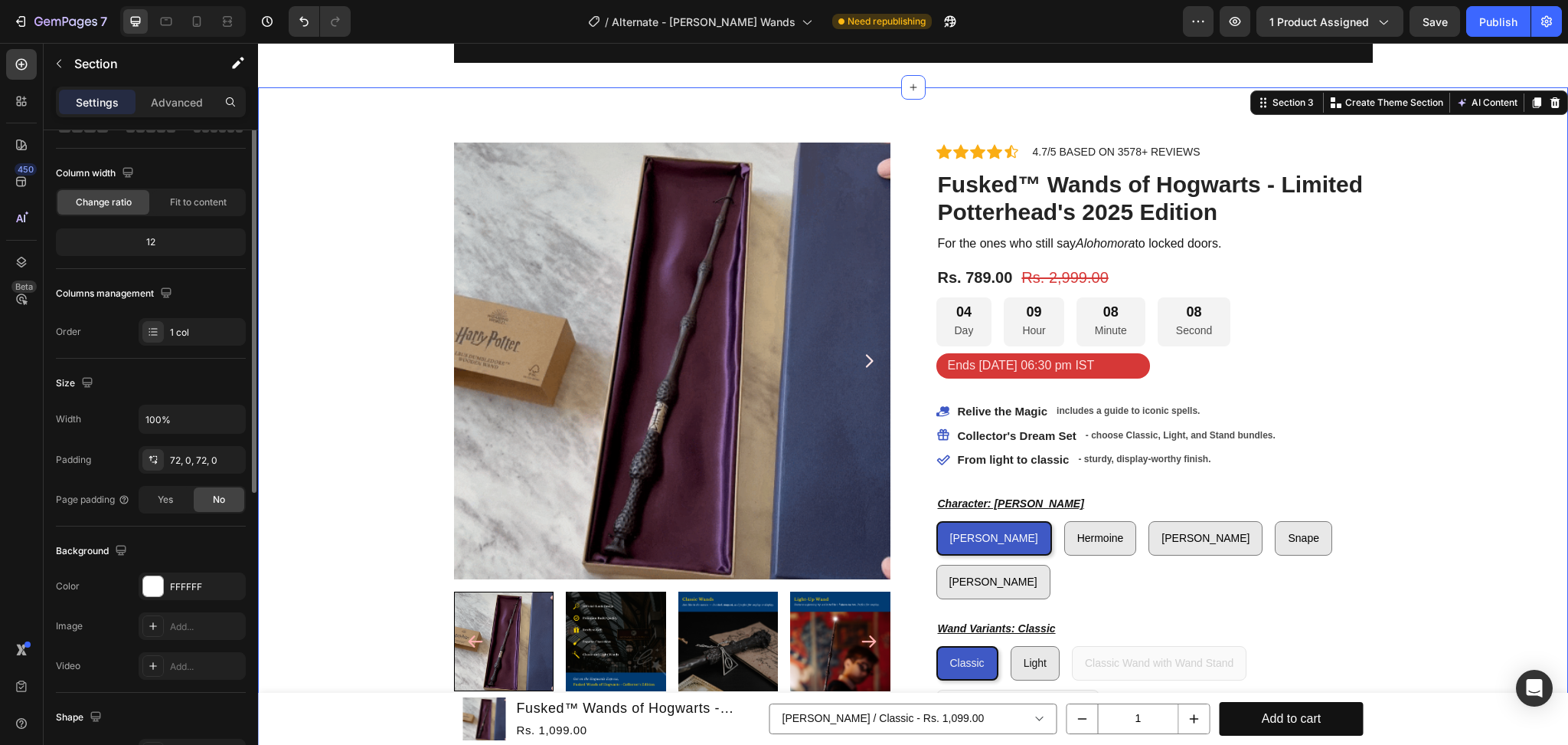
scroll to position [0, 0]
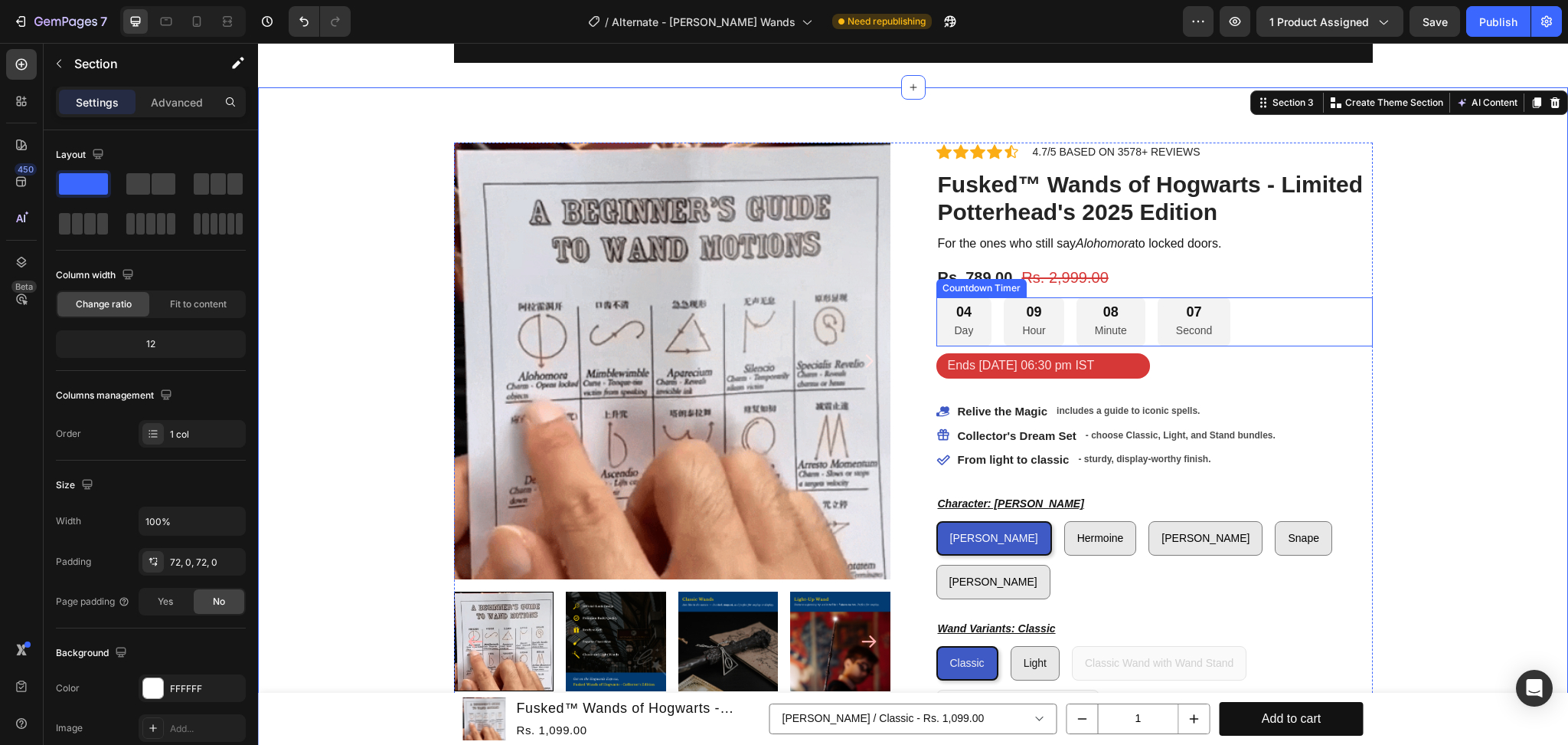
click at [1262, 310] on div "04 Day 09 Hour 08 Minute 07 Second" at bounding box center [1155, 322] width 436 height 50
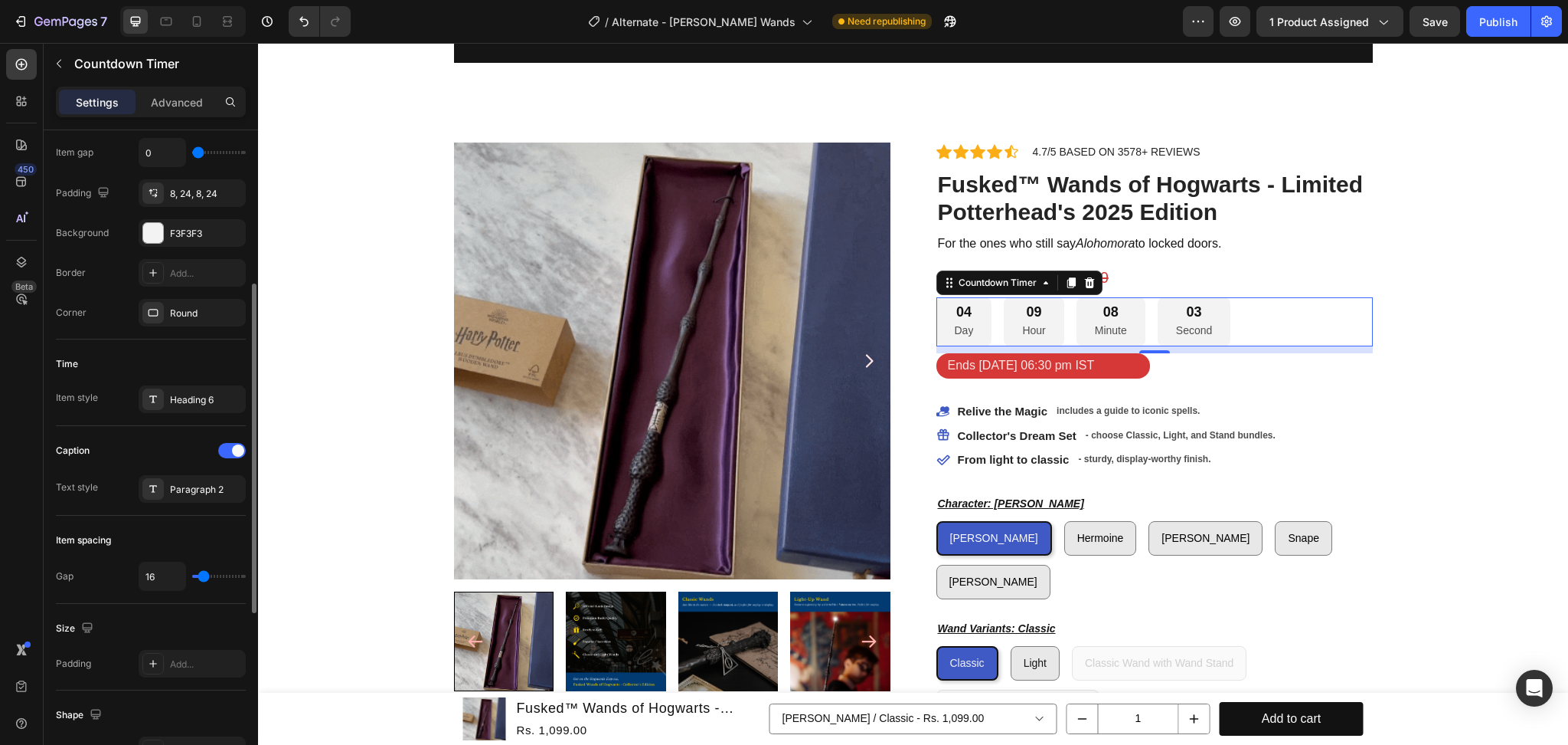
scroll to position [408, 0]
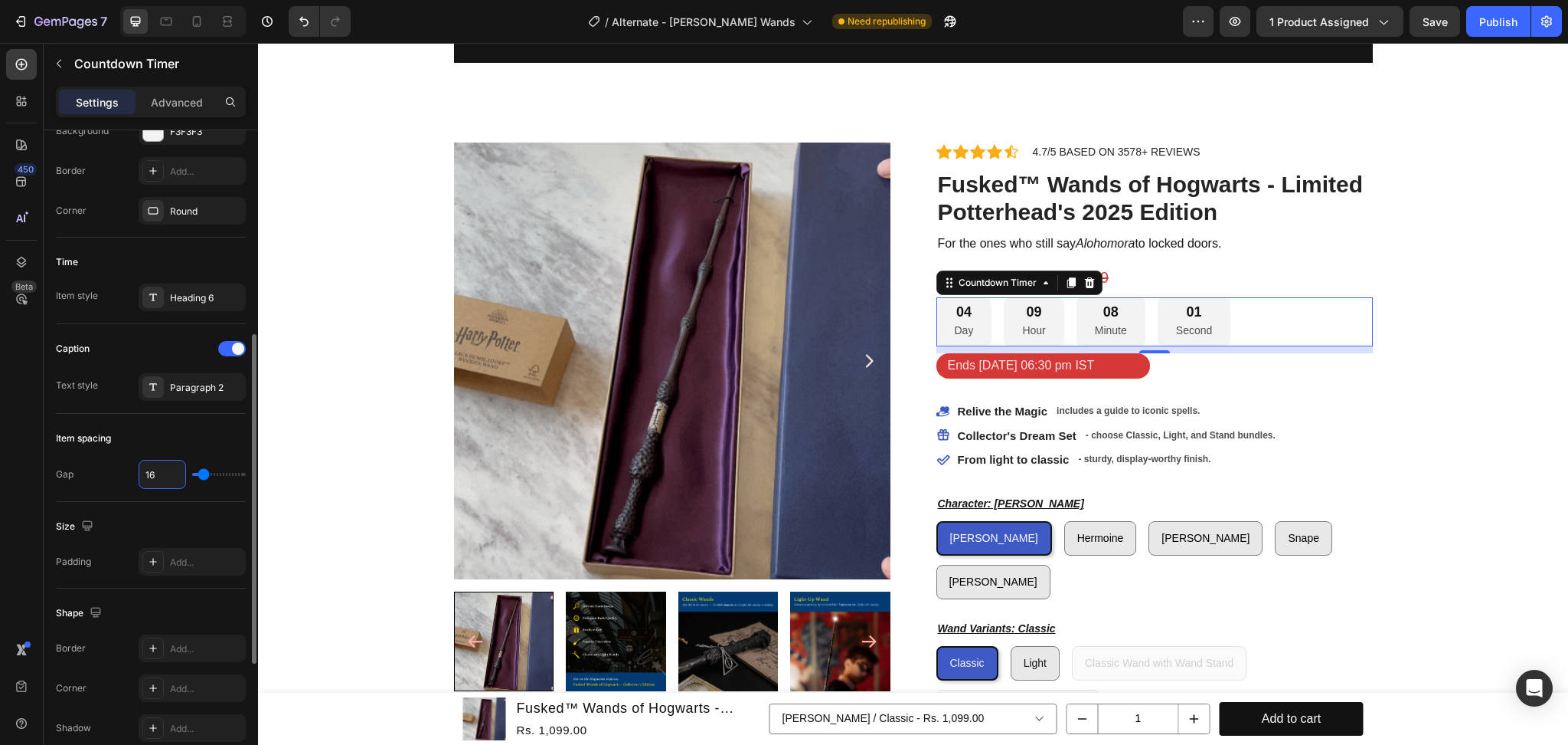
click at [168, 484] on input "16" at bounding box center [162, 474] width 46 height 27
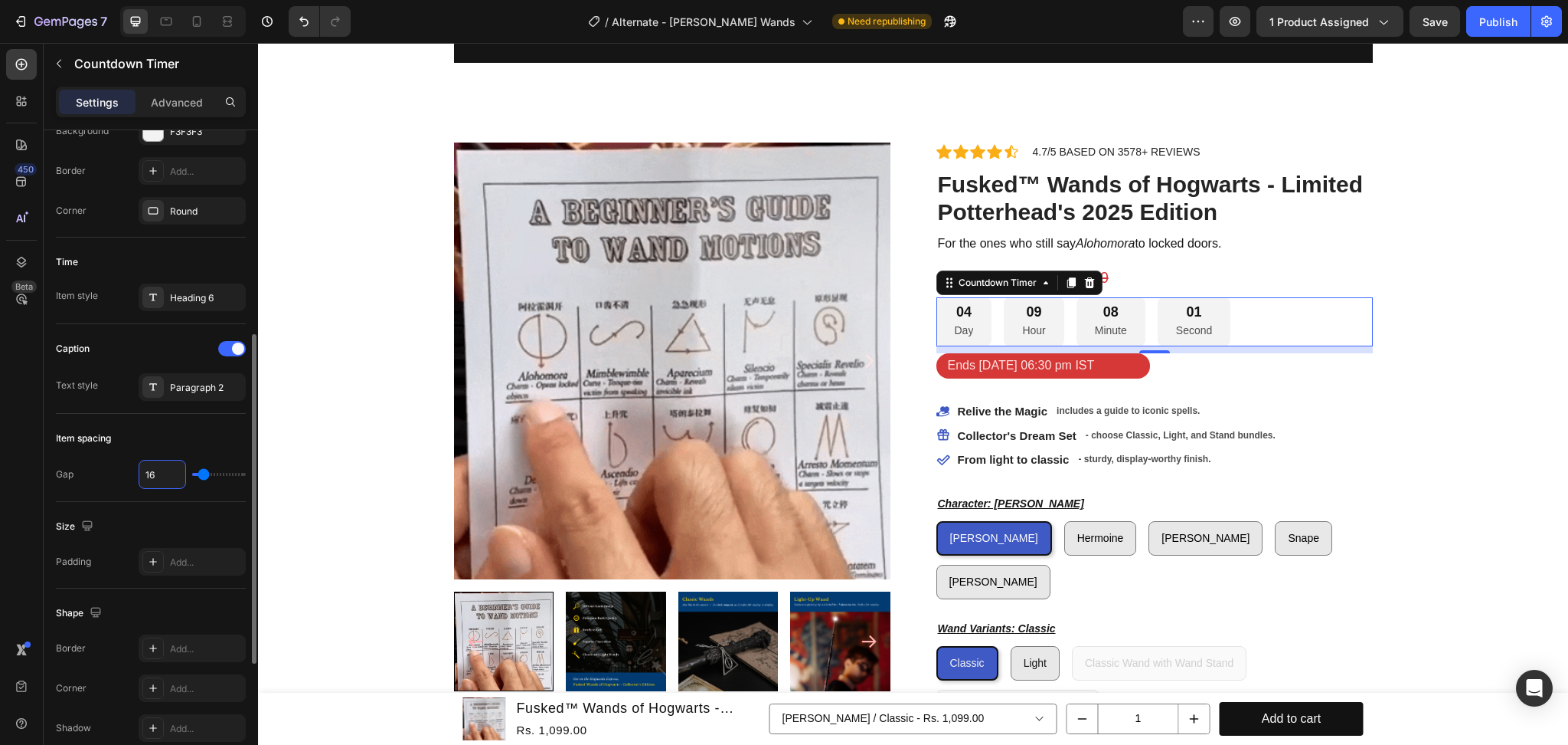
type input "15"
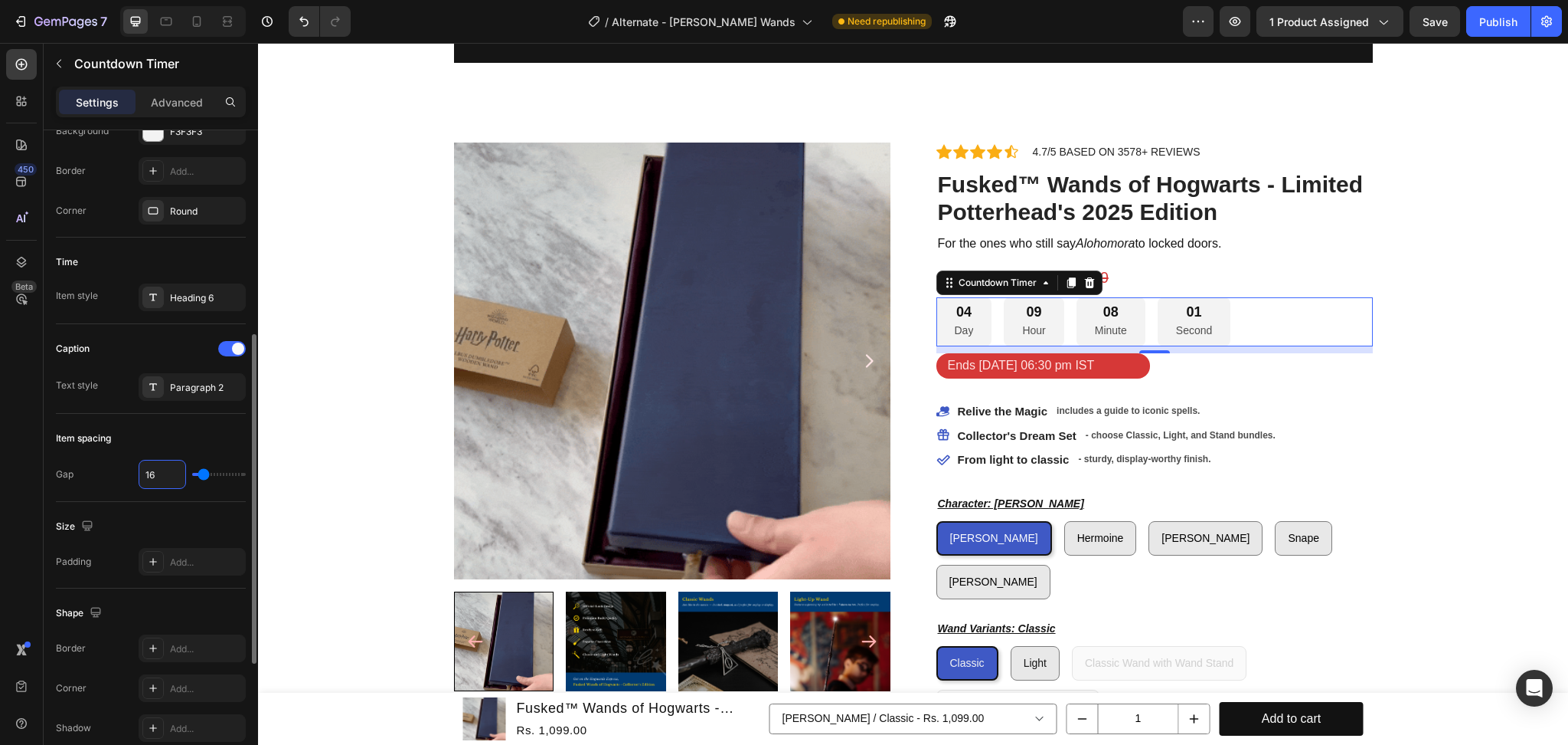
type input "15"
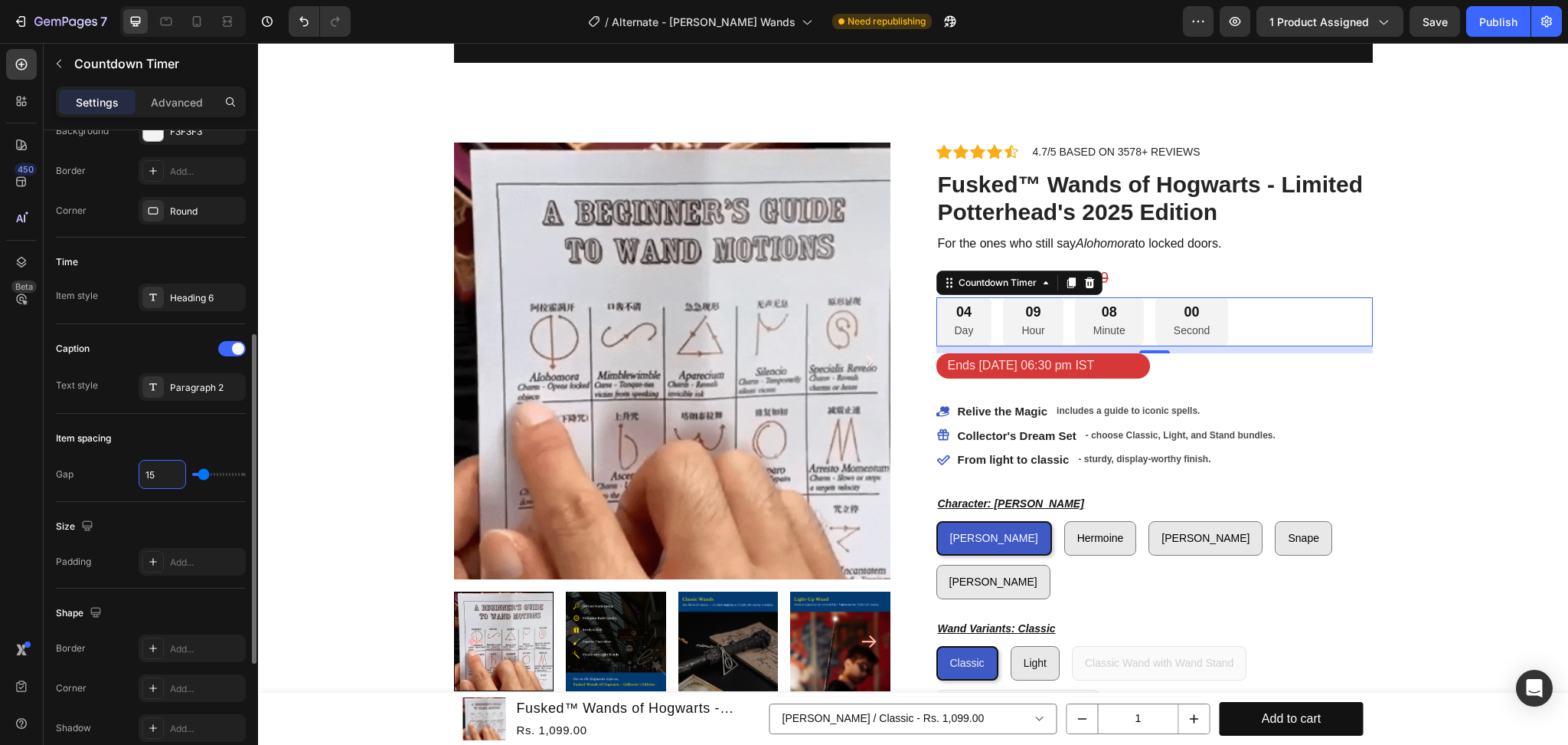
type input "14"
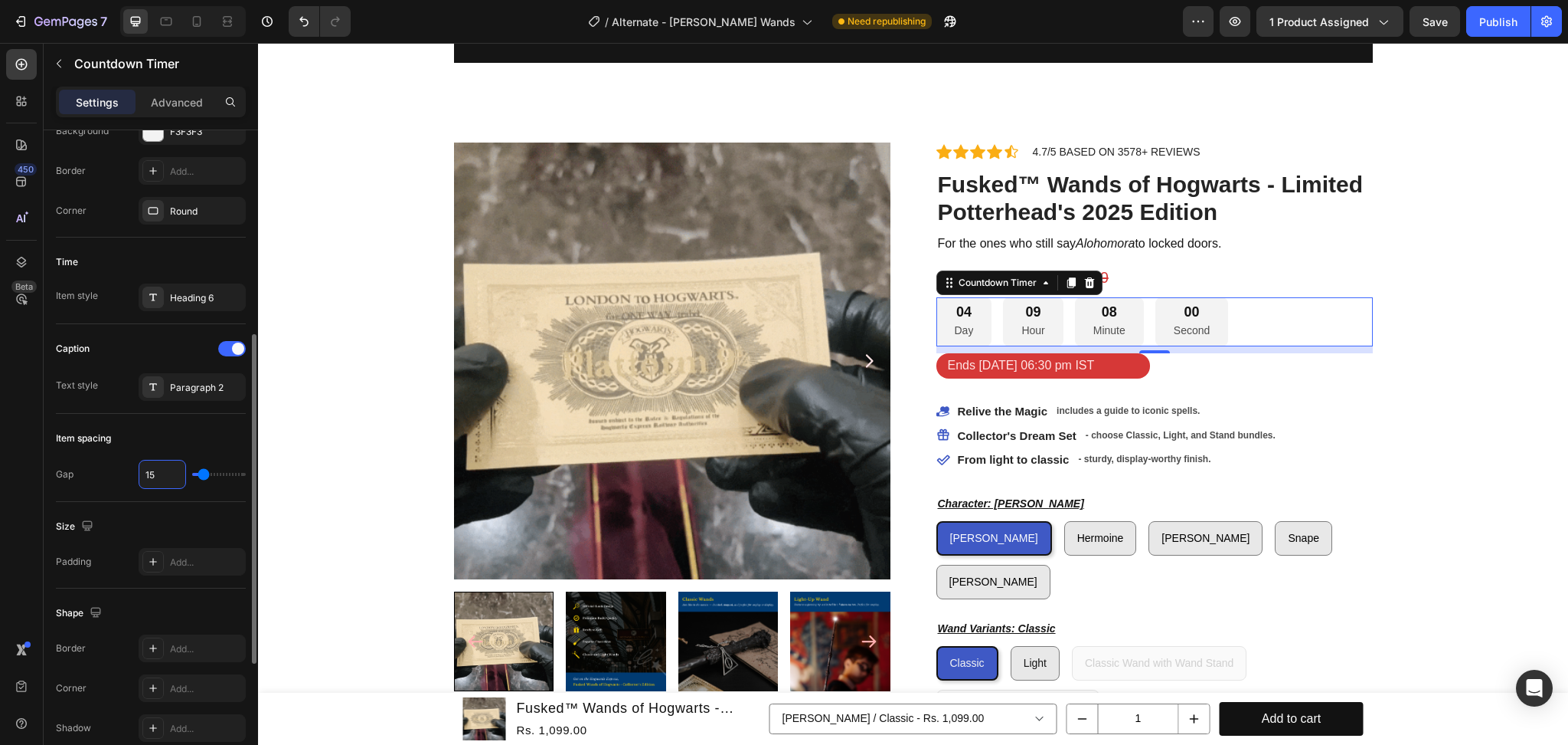
type input "14"
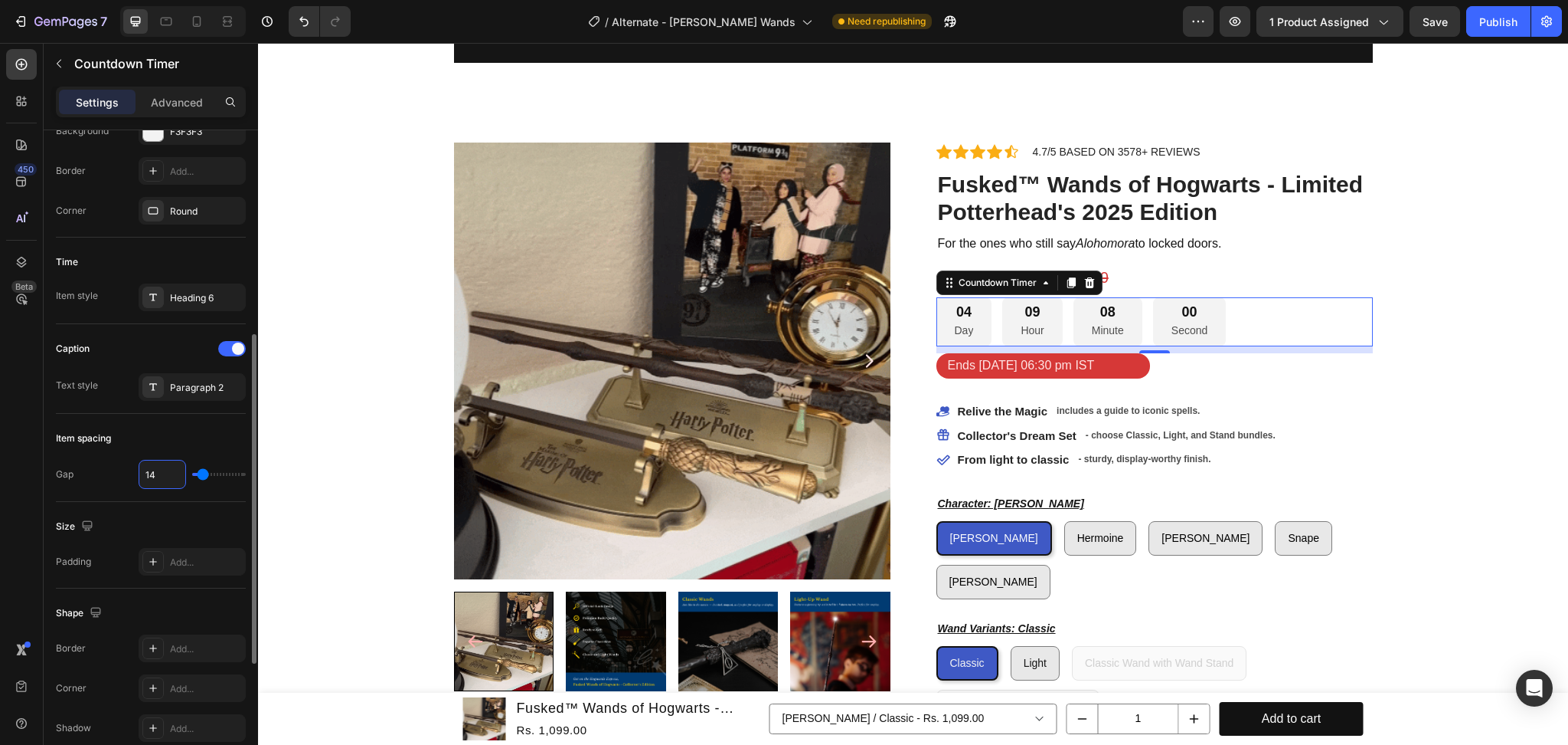
type input "13"
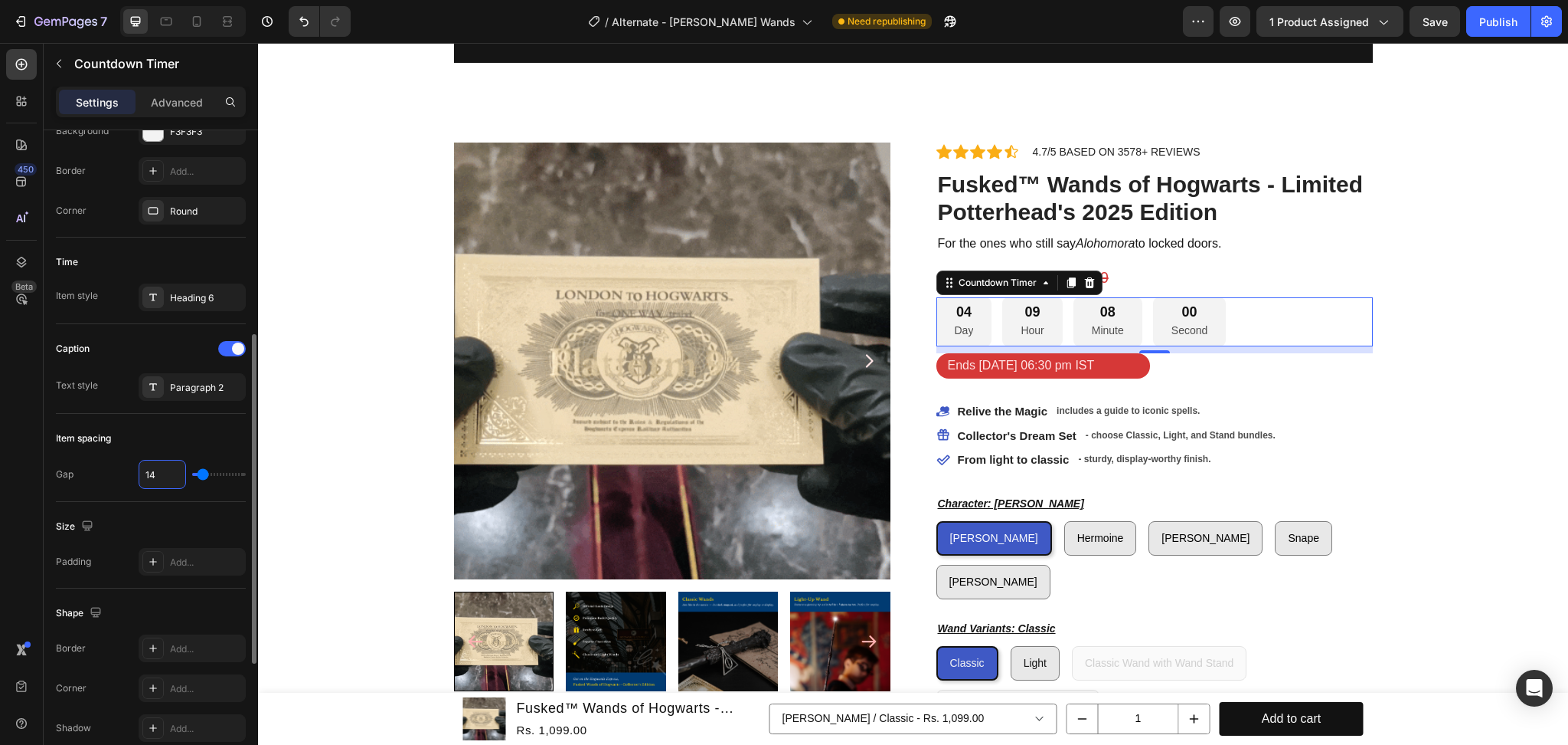
type input "13"
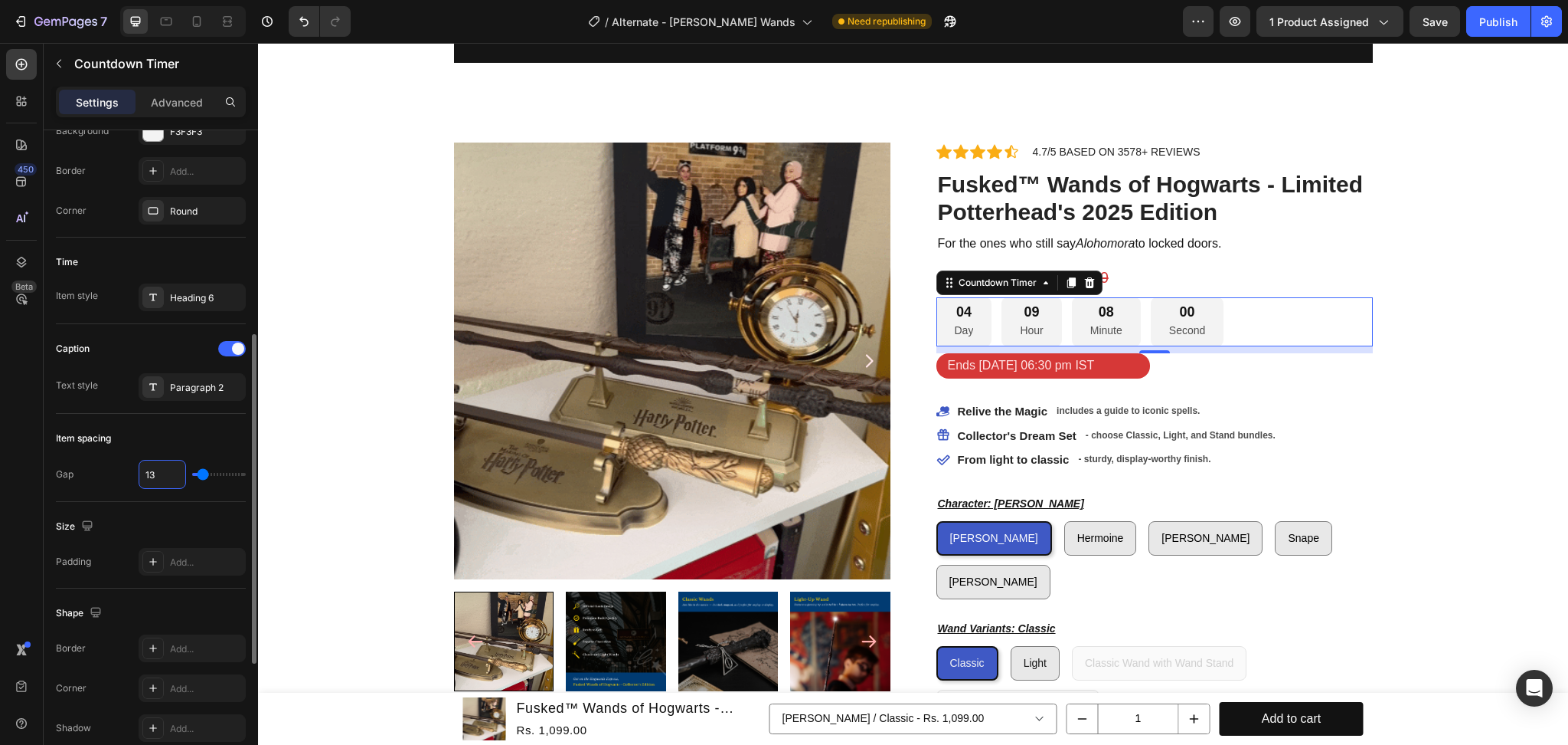
type input "12"
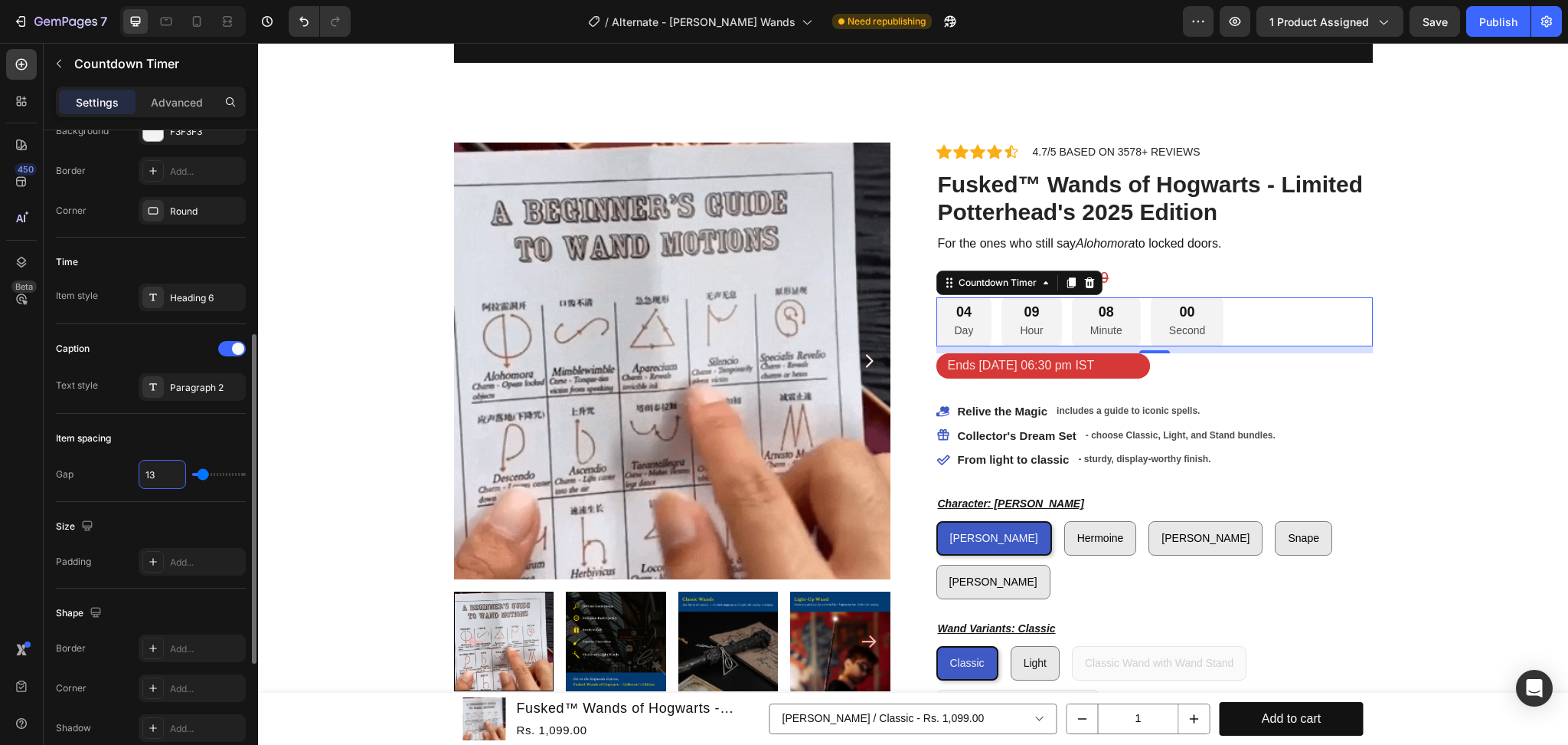
type input "12"
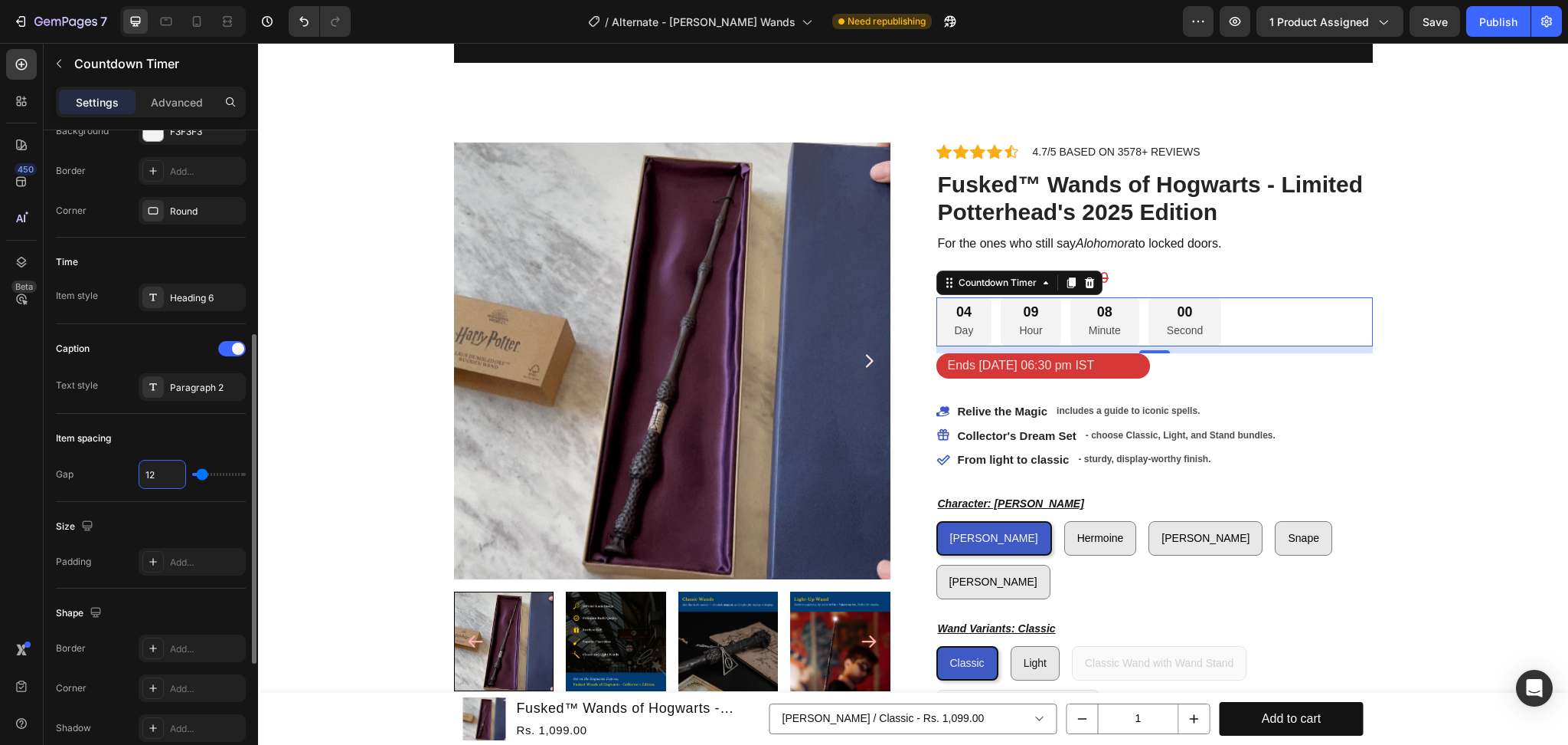
type input "11"
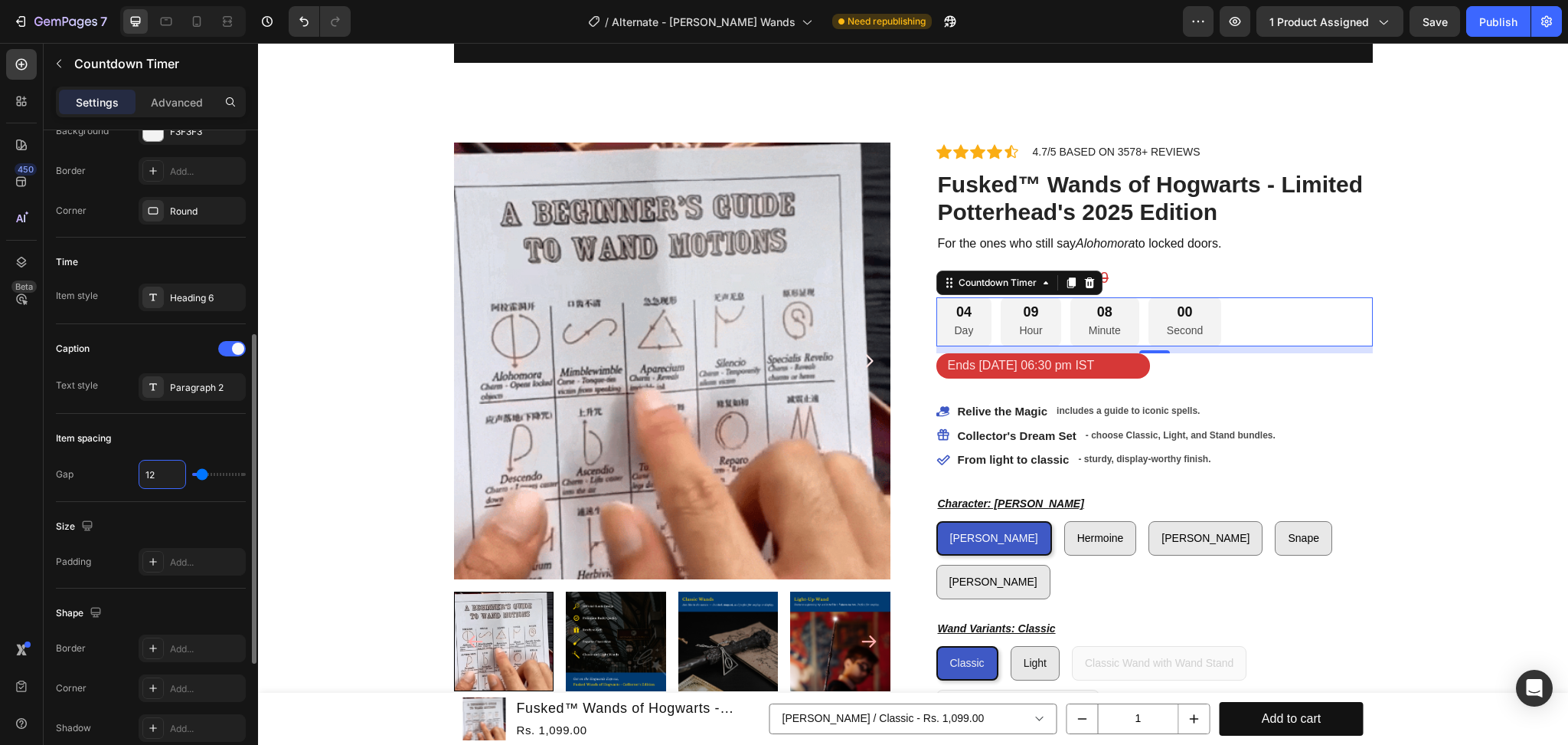
type input "11"
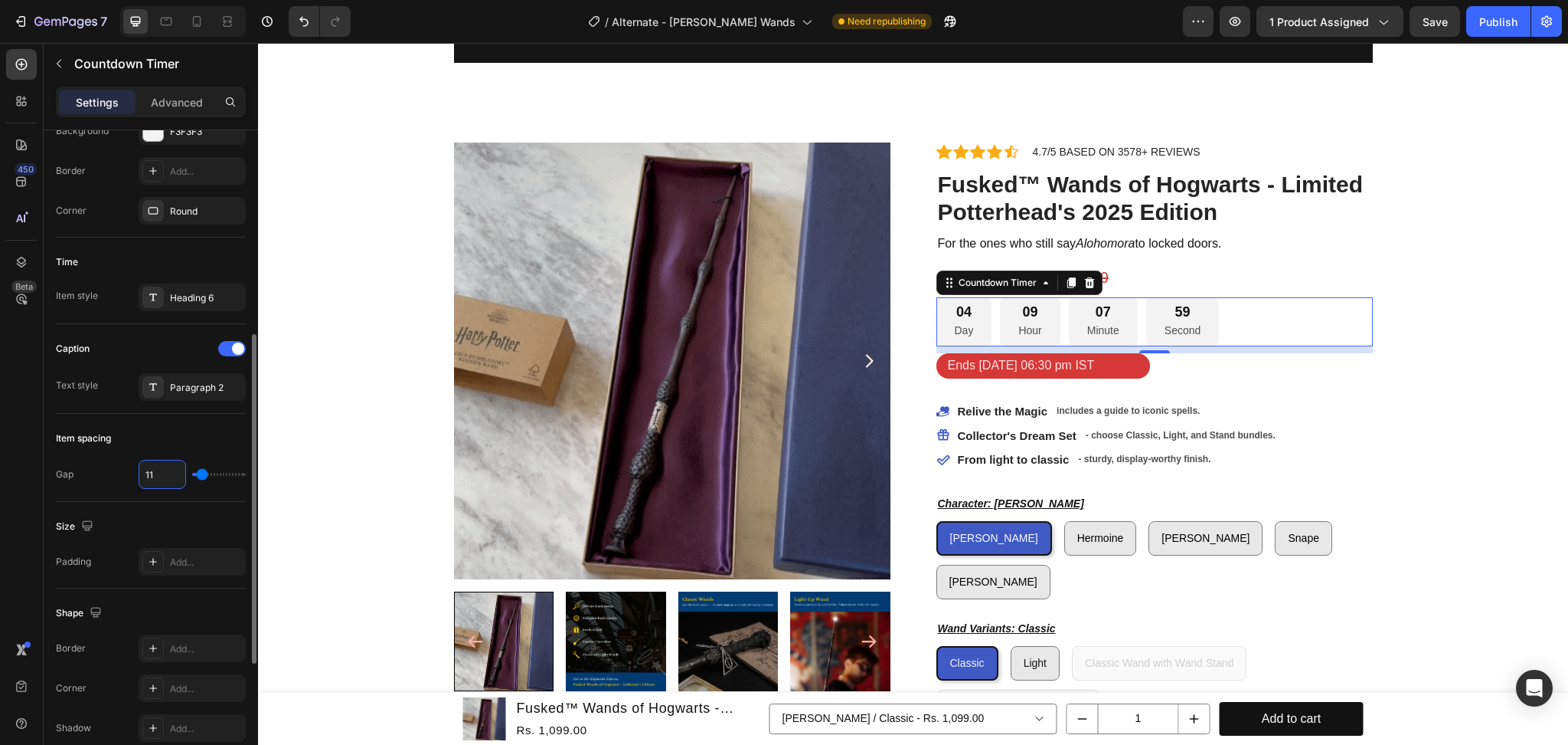
type input "10"
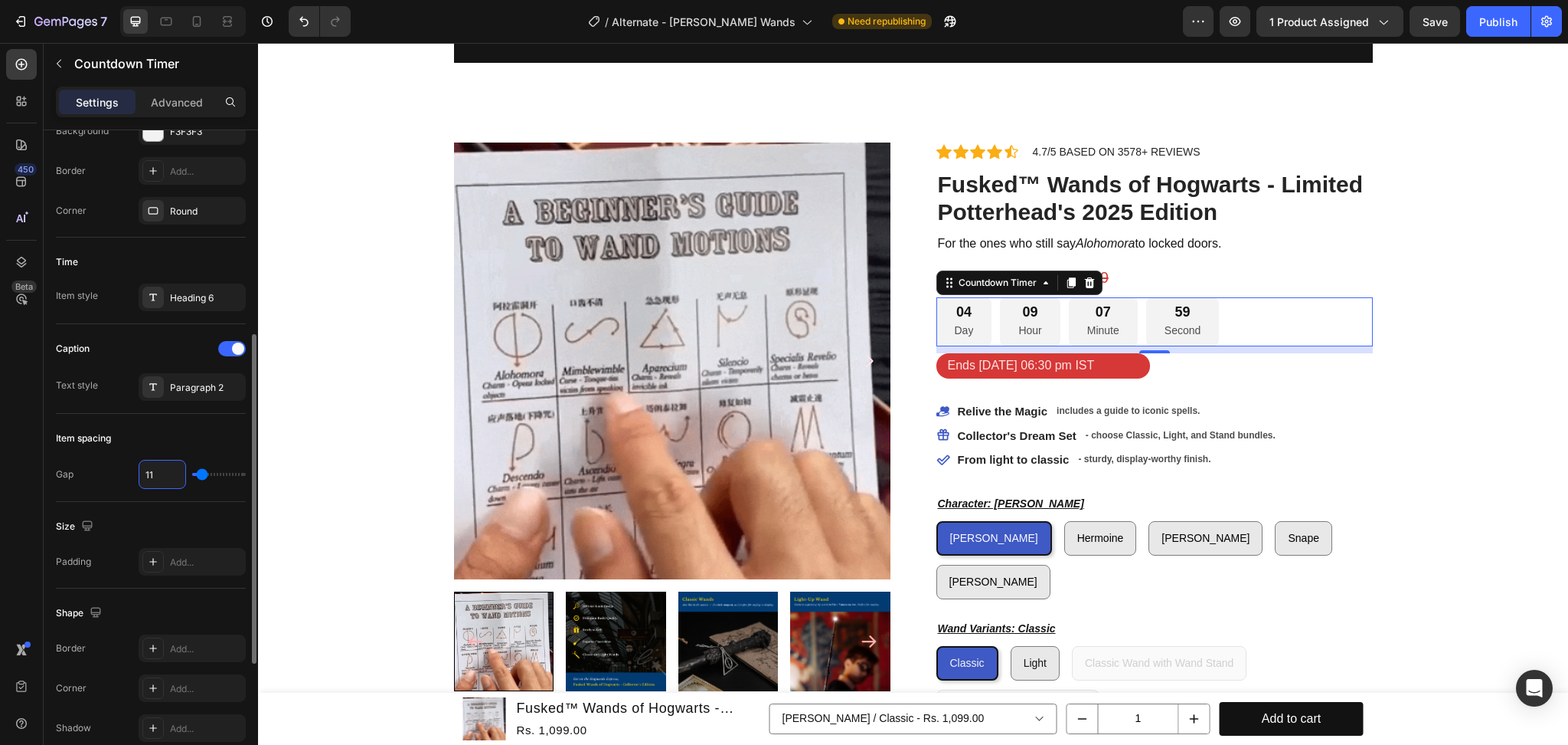
type input "10"
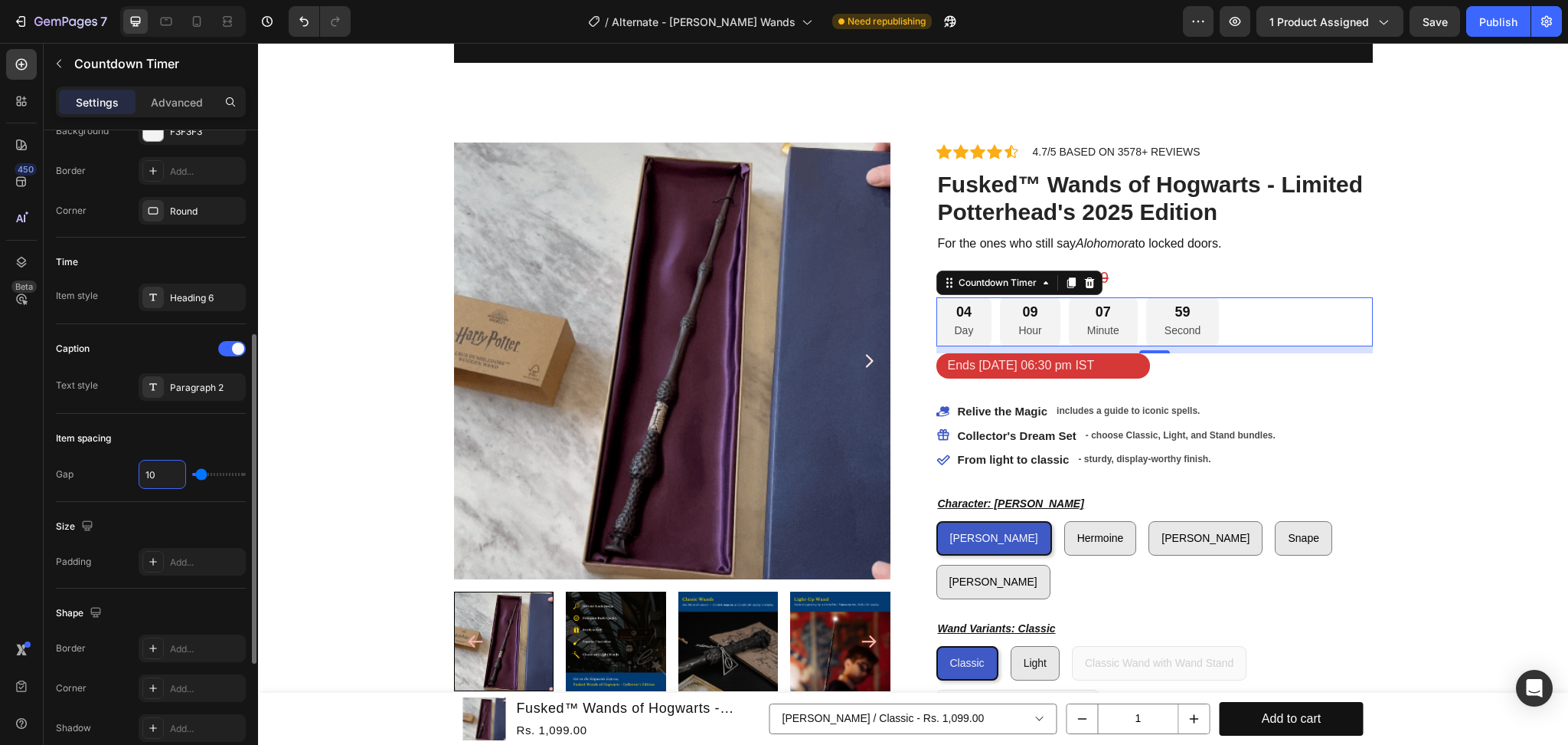
type input "9"
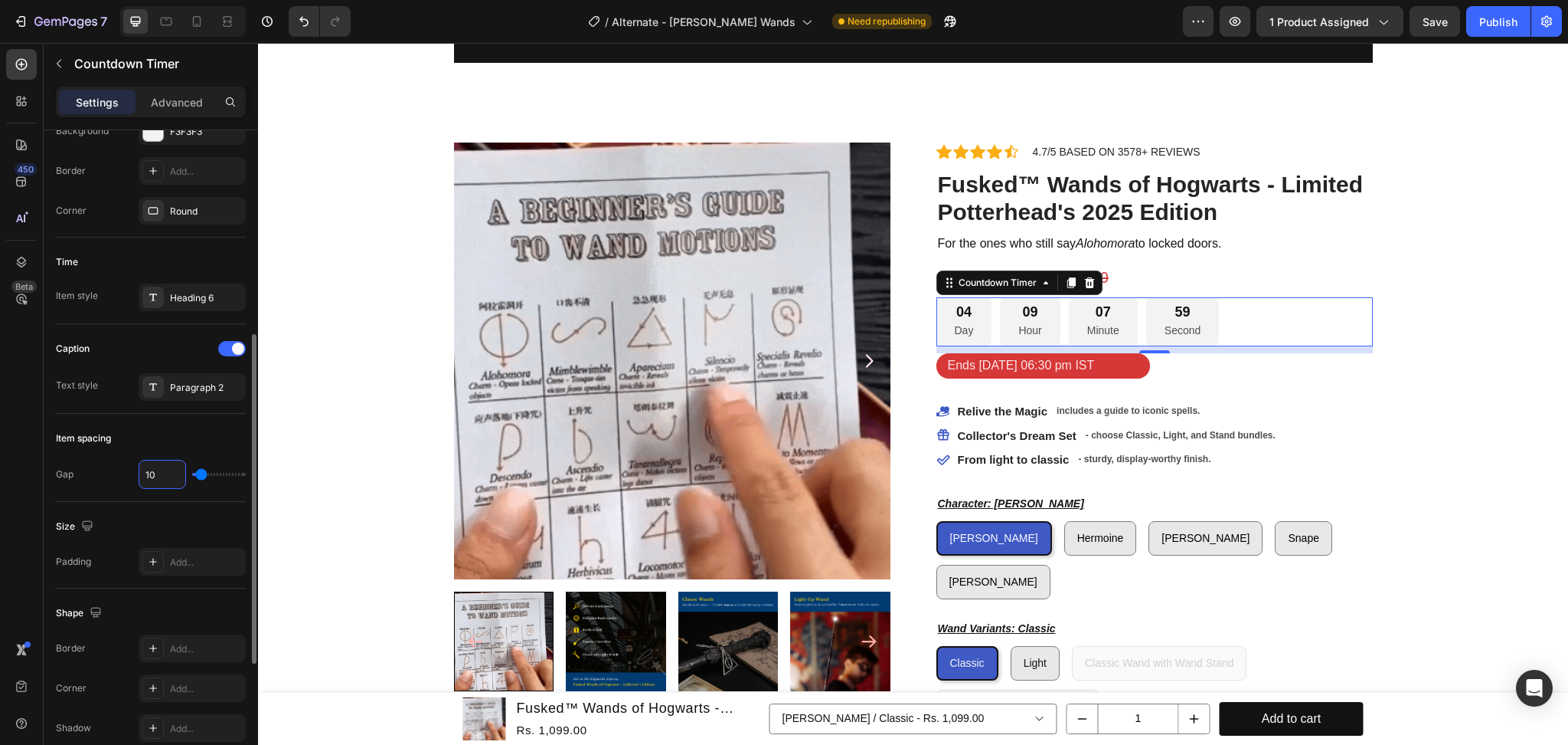
type input "9"
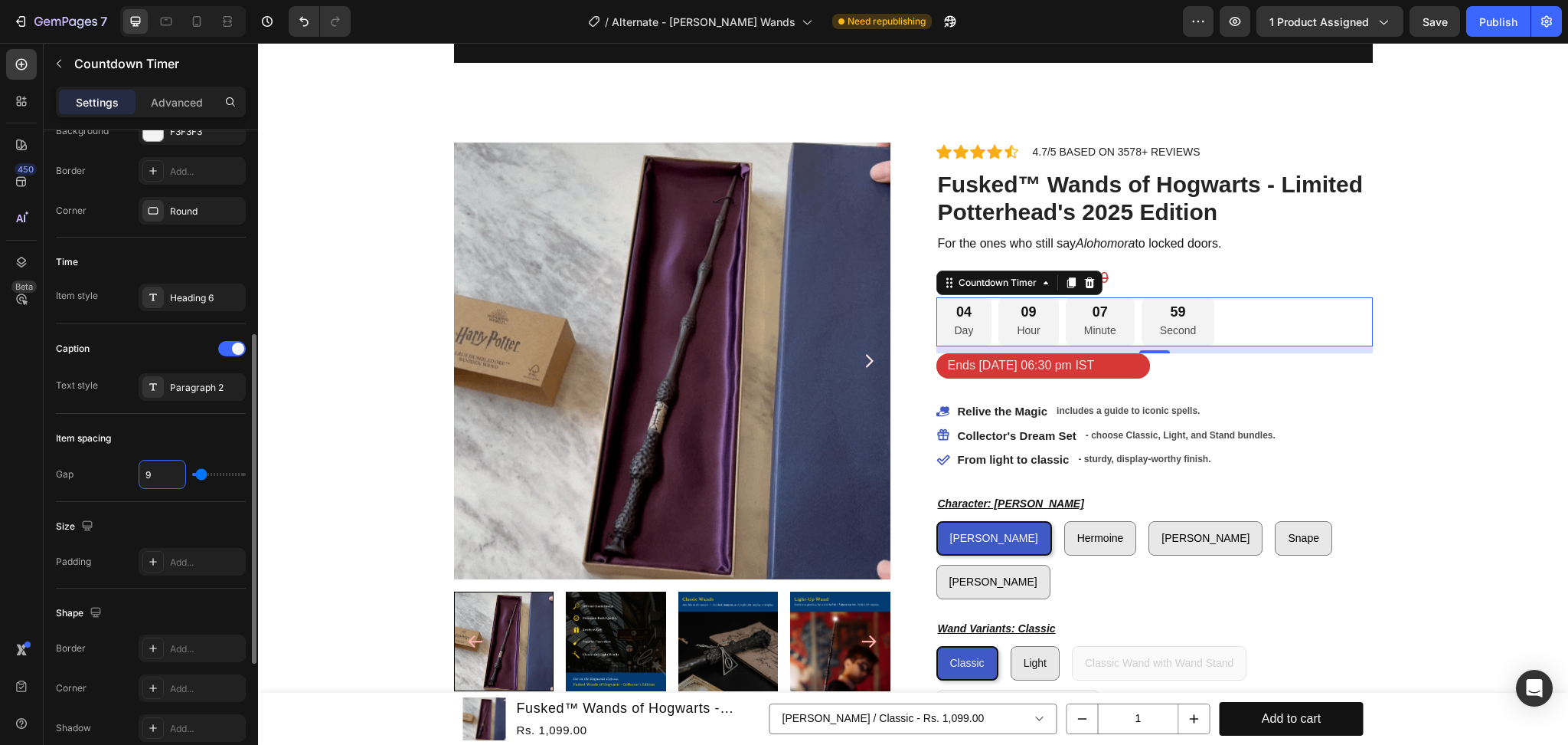
type input "8"
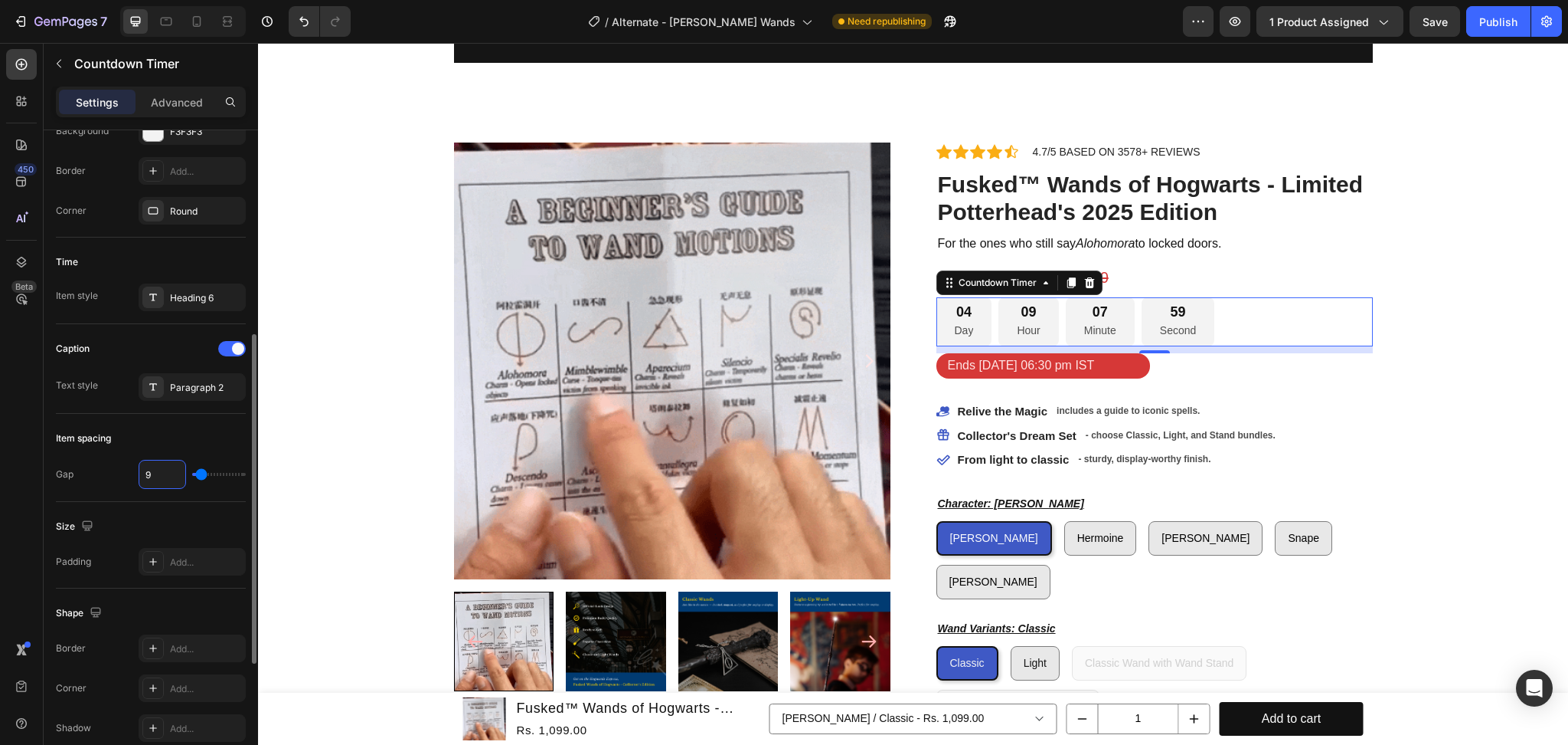
type input "8"
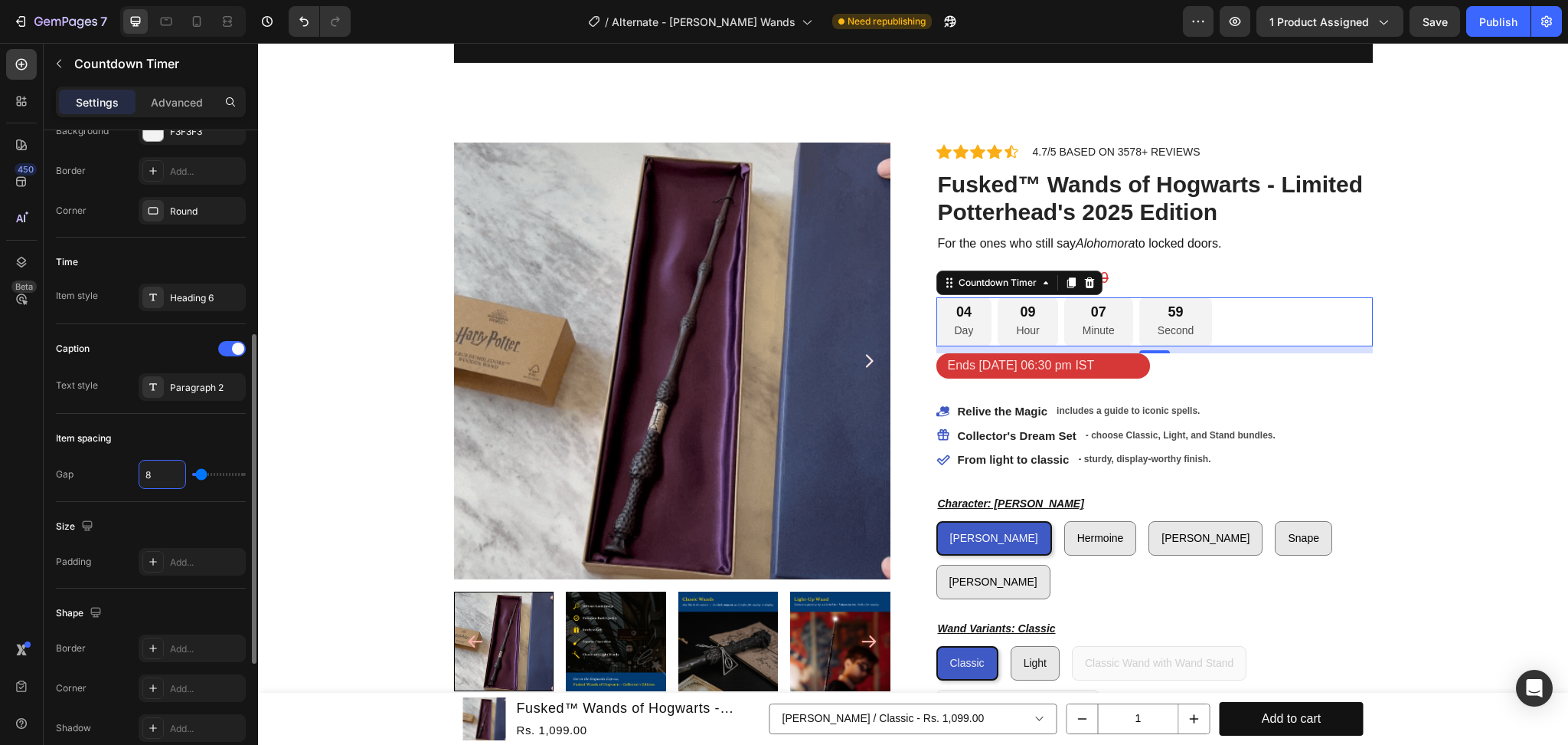
type input "7"
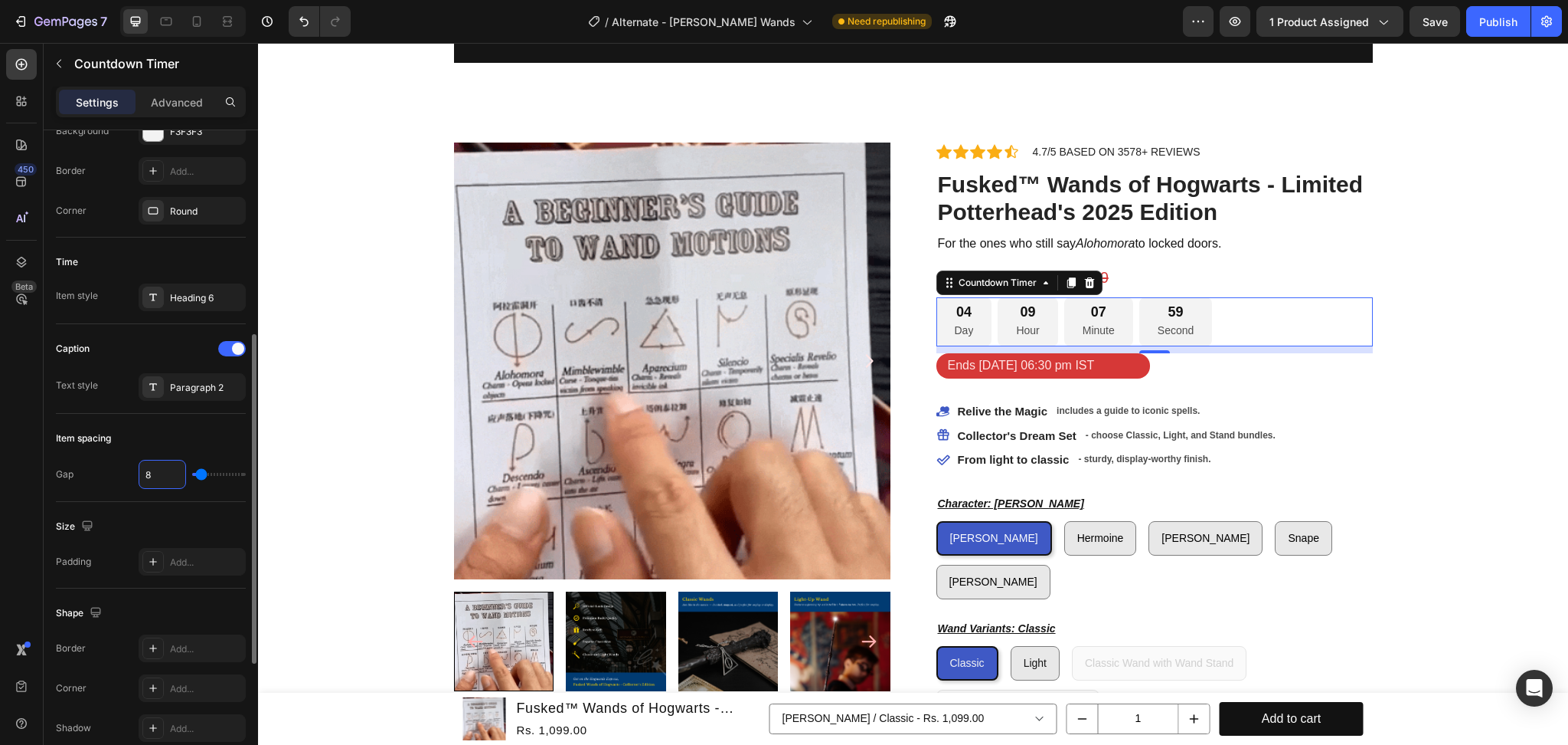
type input "7"
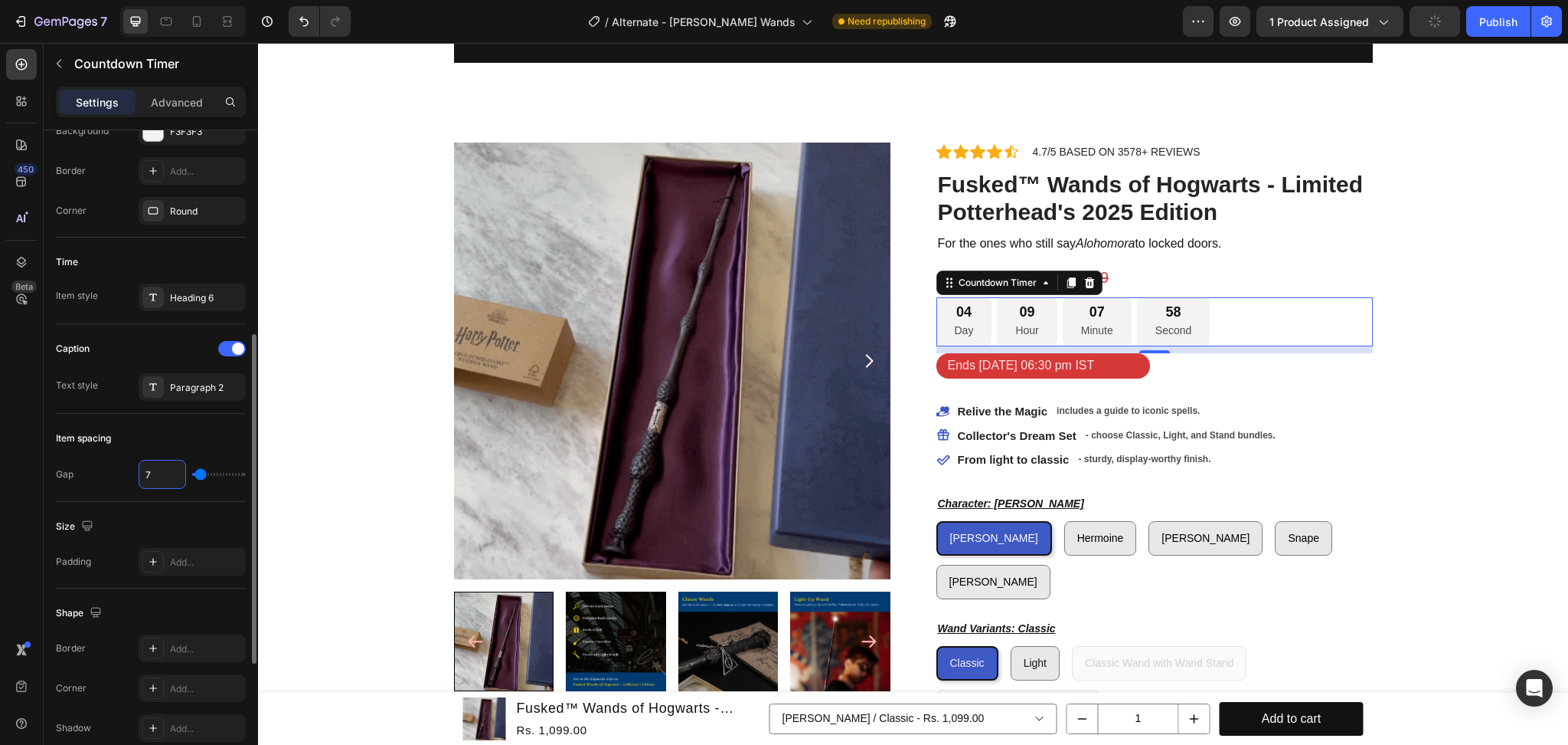
type input "6"
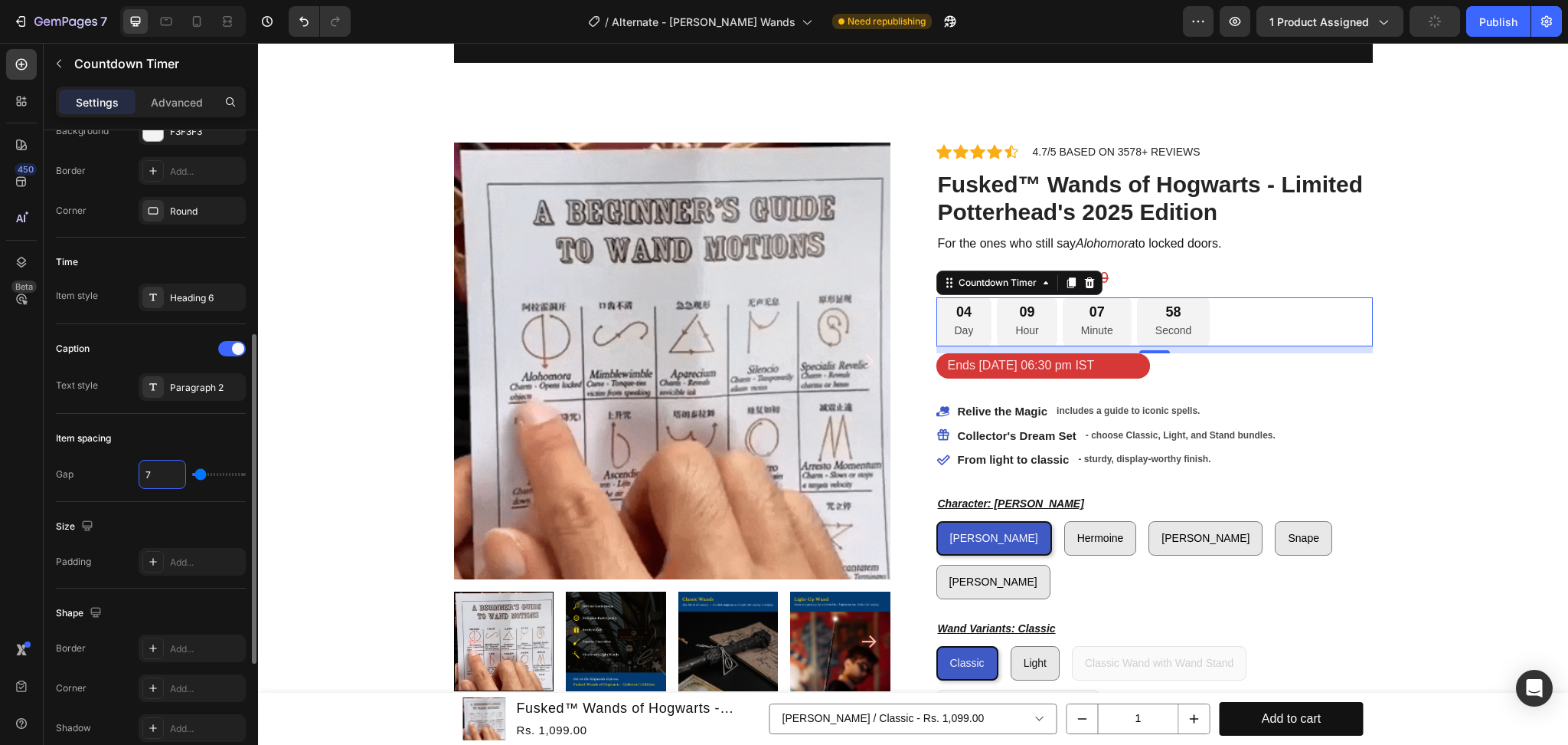
type input "6"
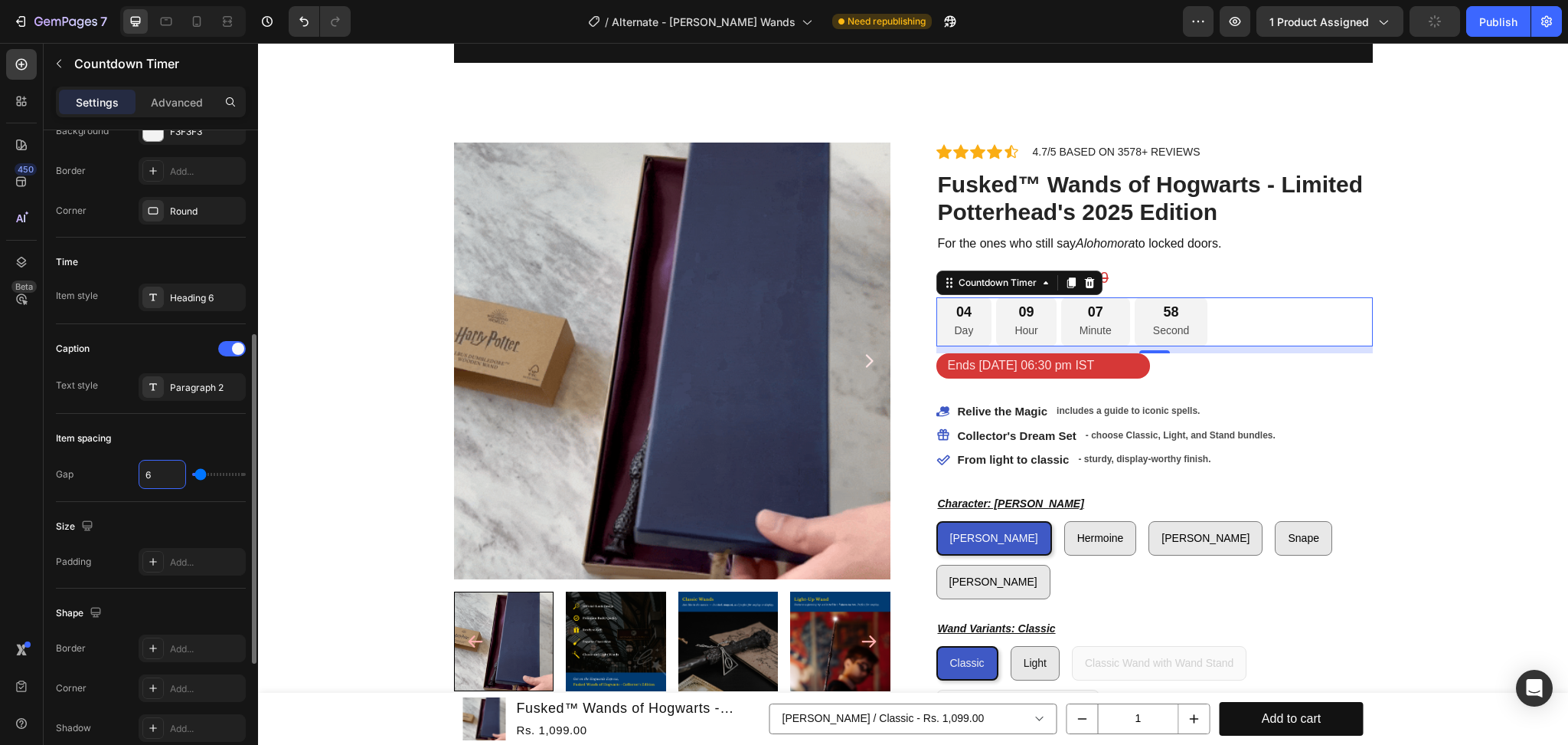
type input "5"
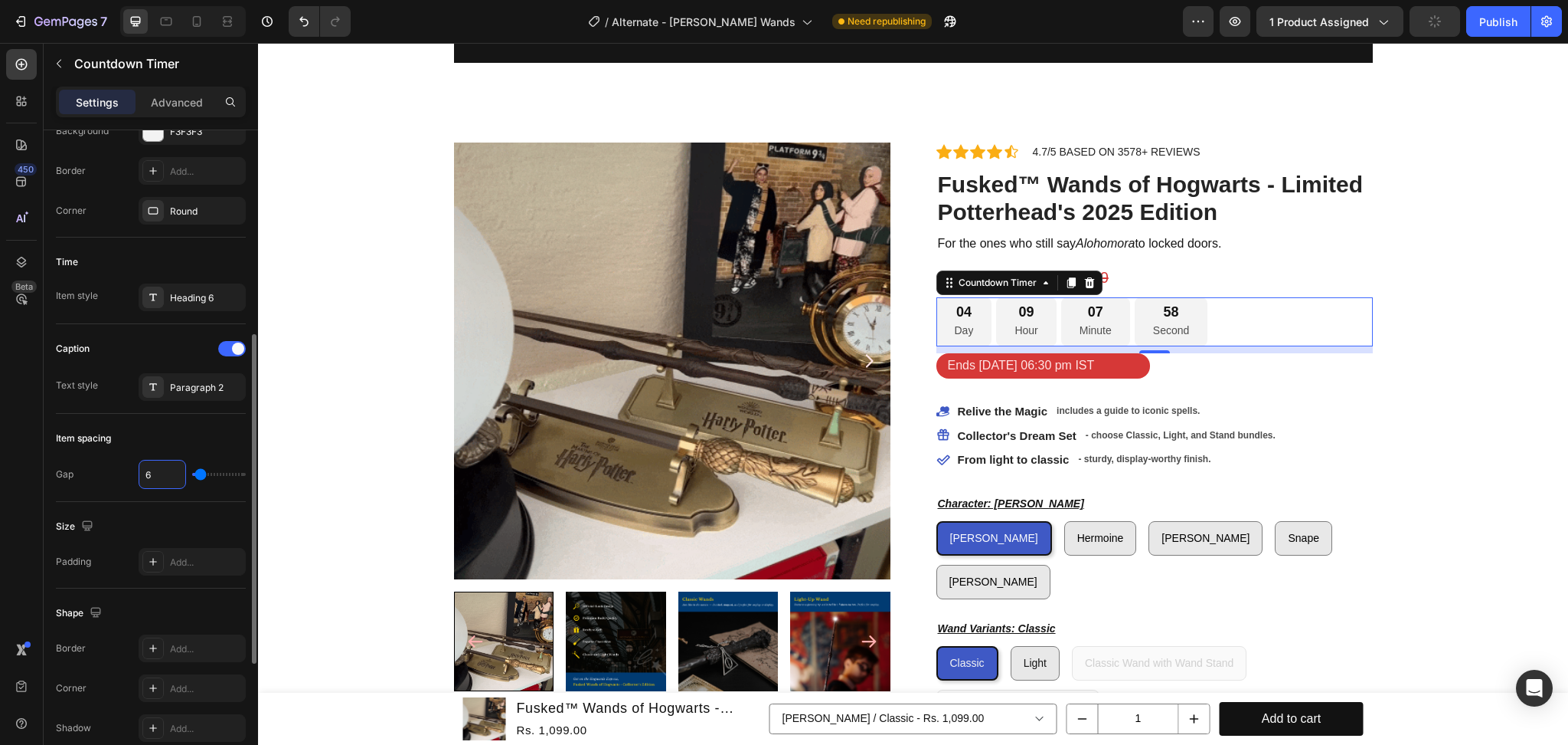
type input "5"
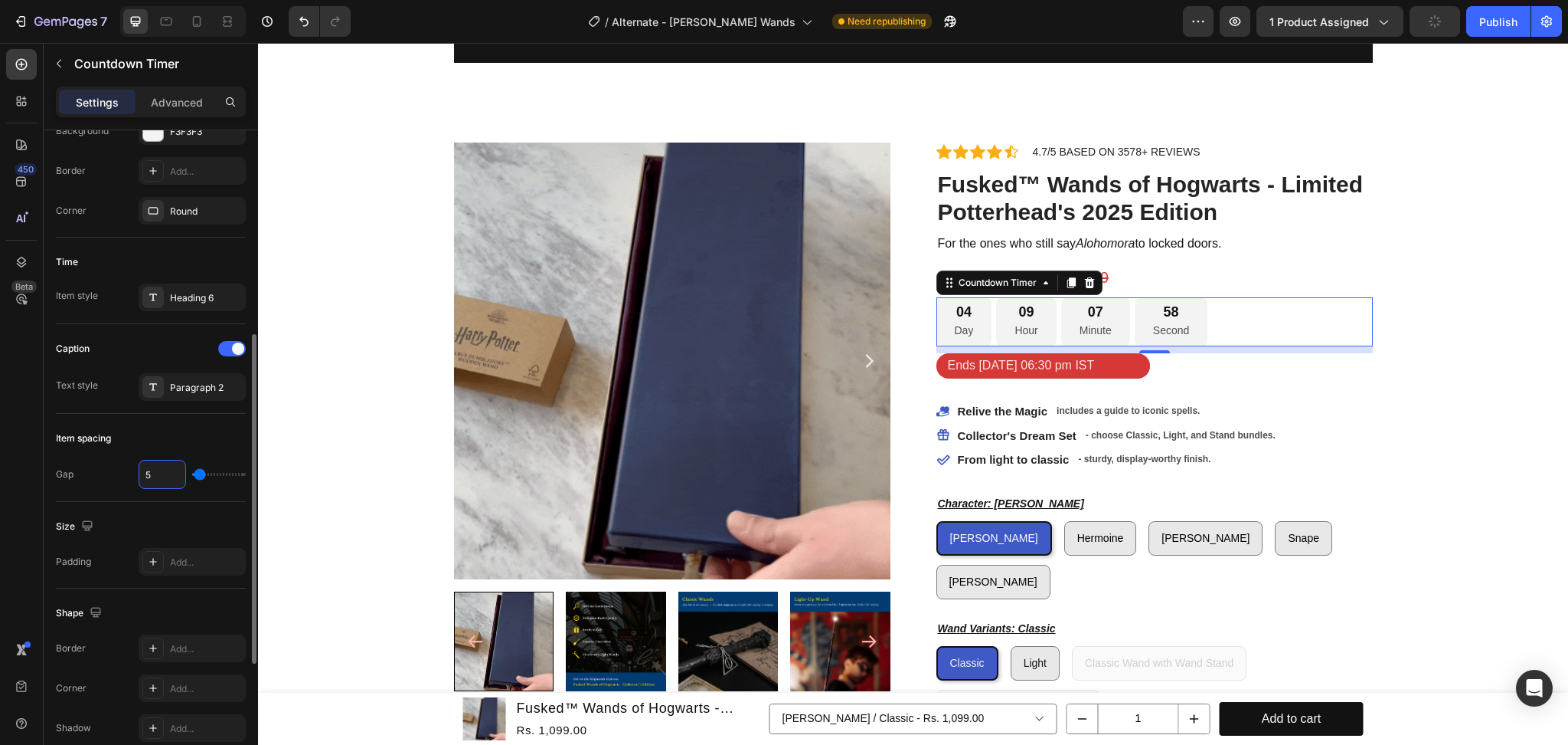
type input "4"
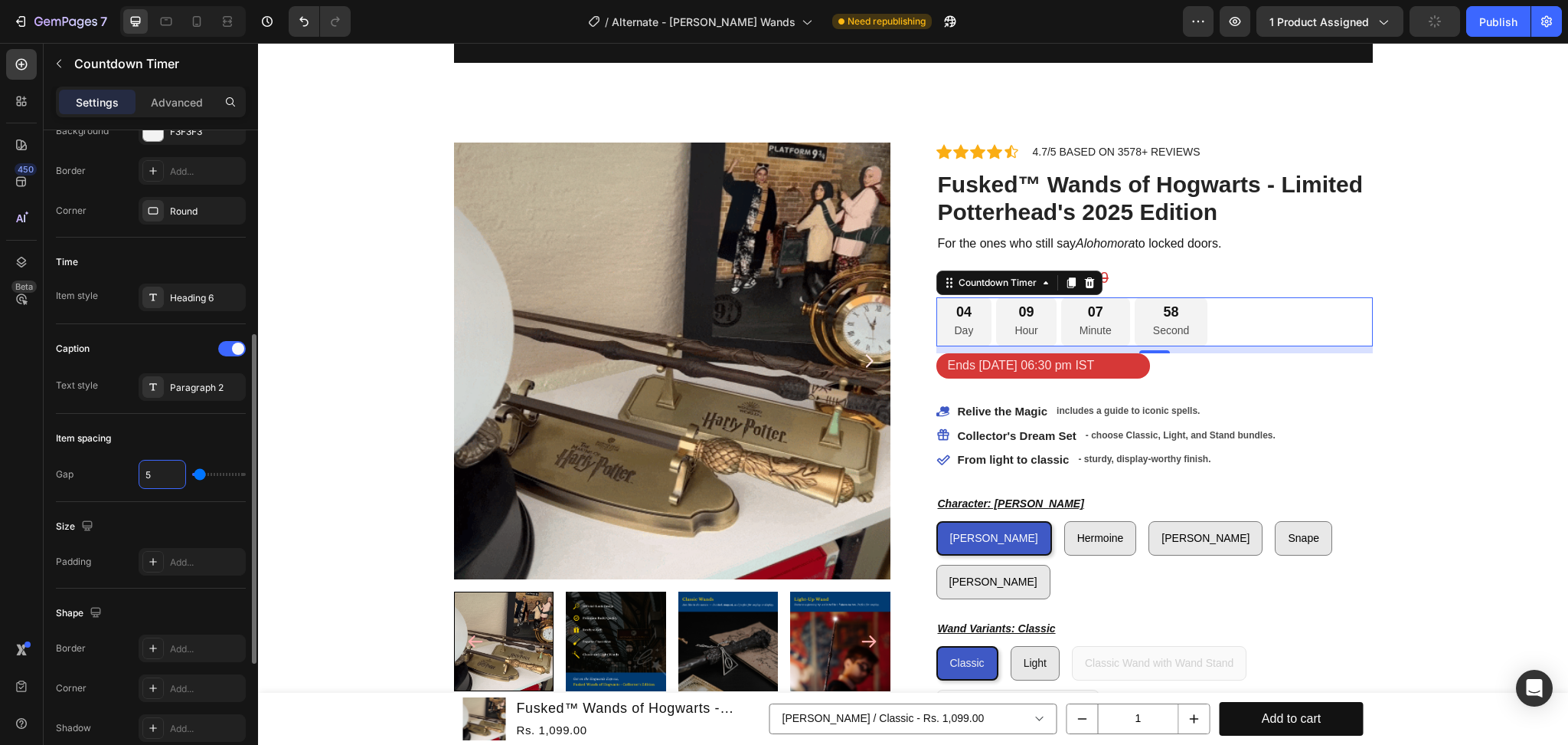
type input "4"
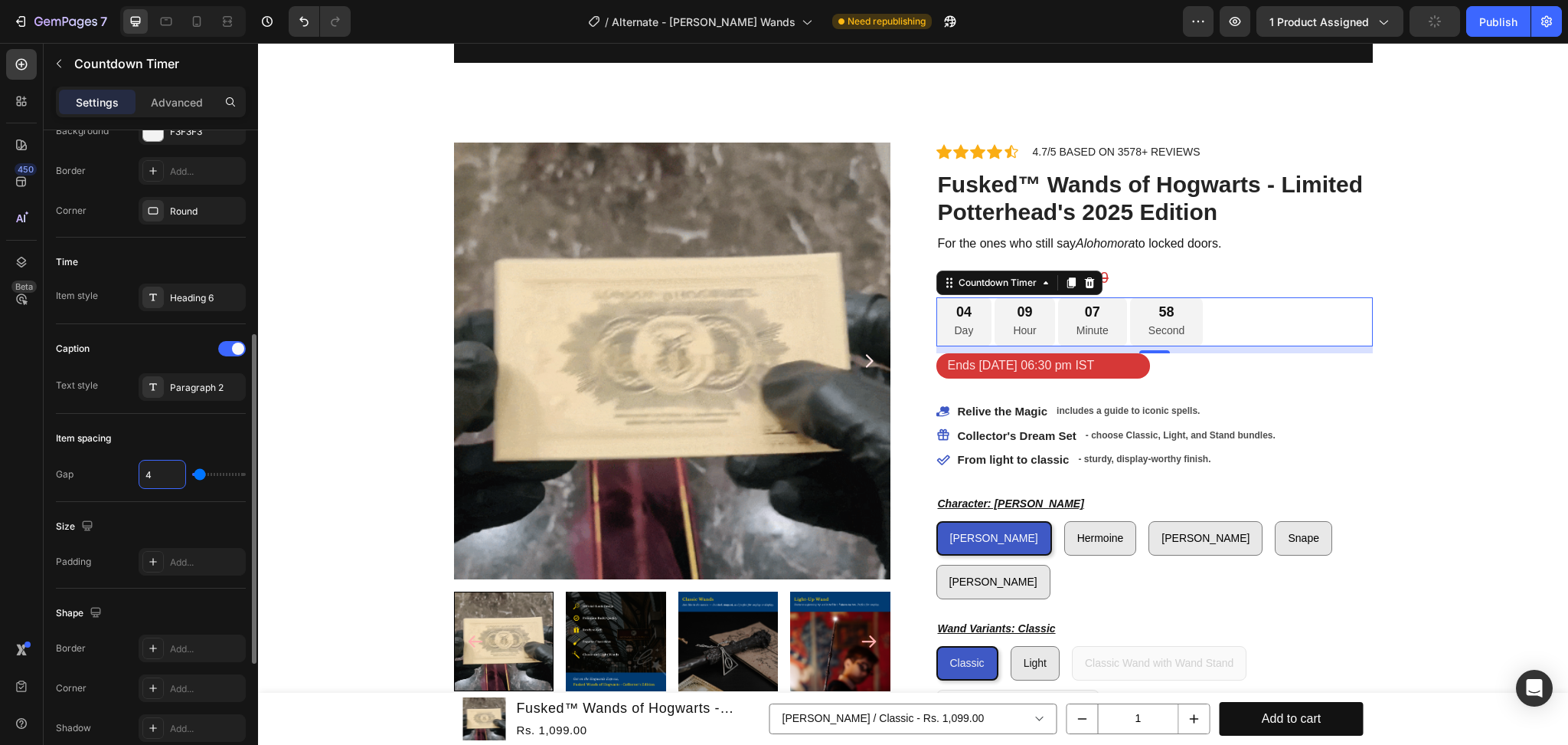
type input "3"
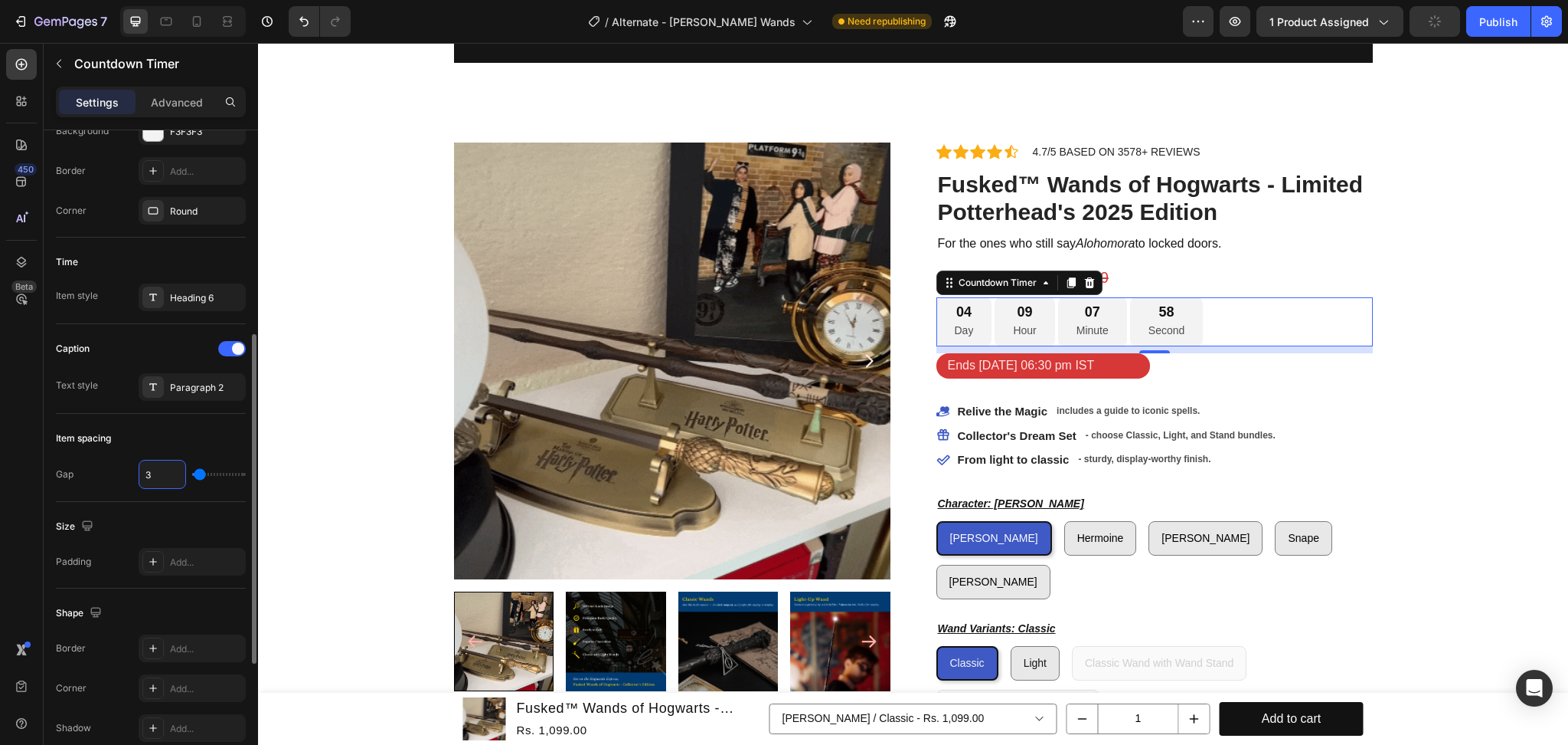
type input "3"
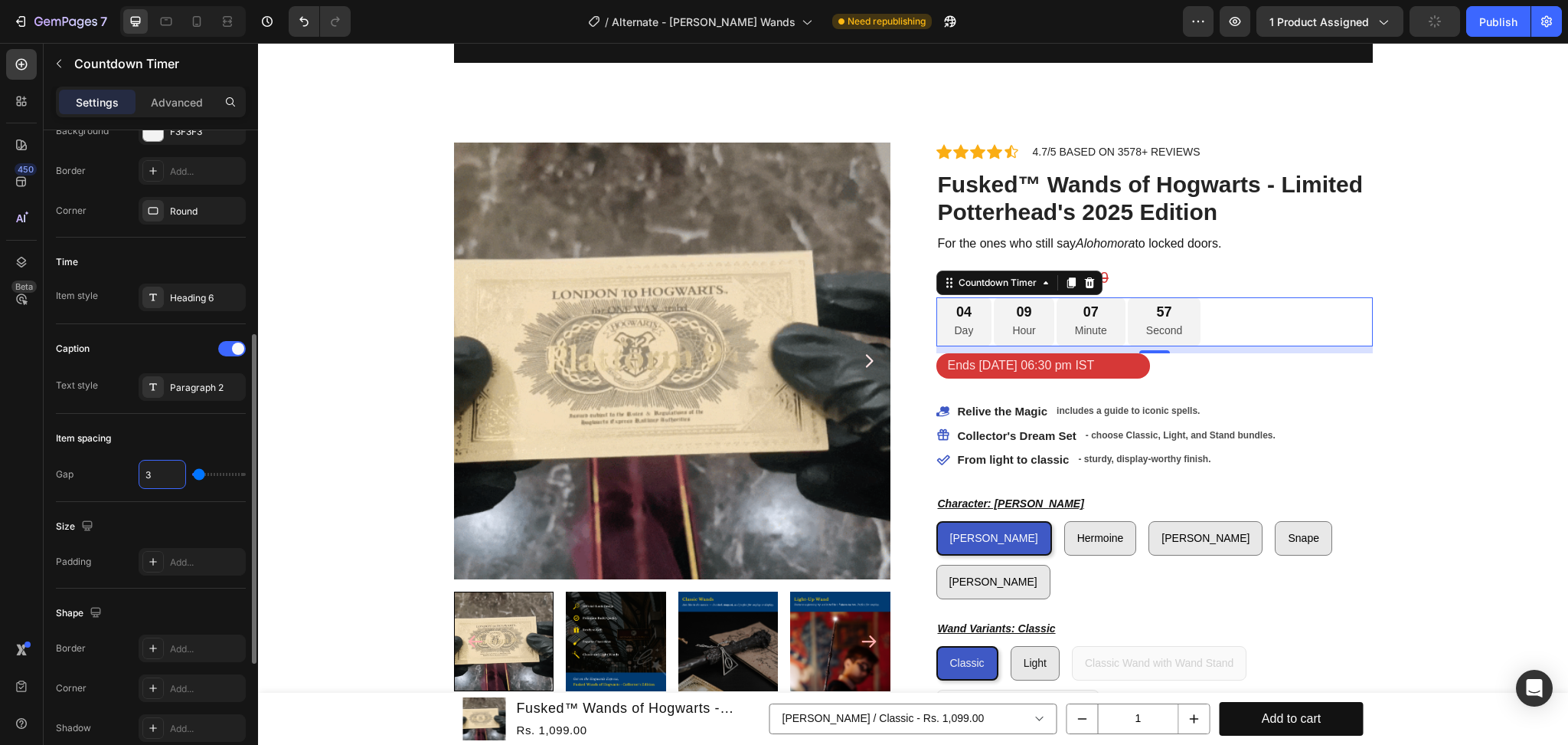
type input "2"
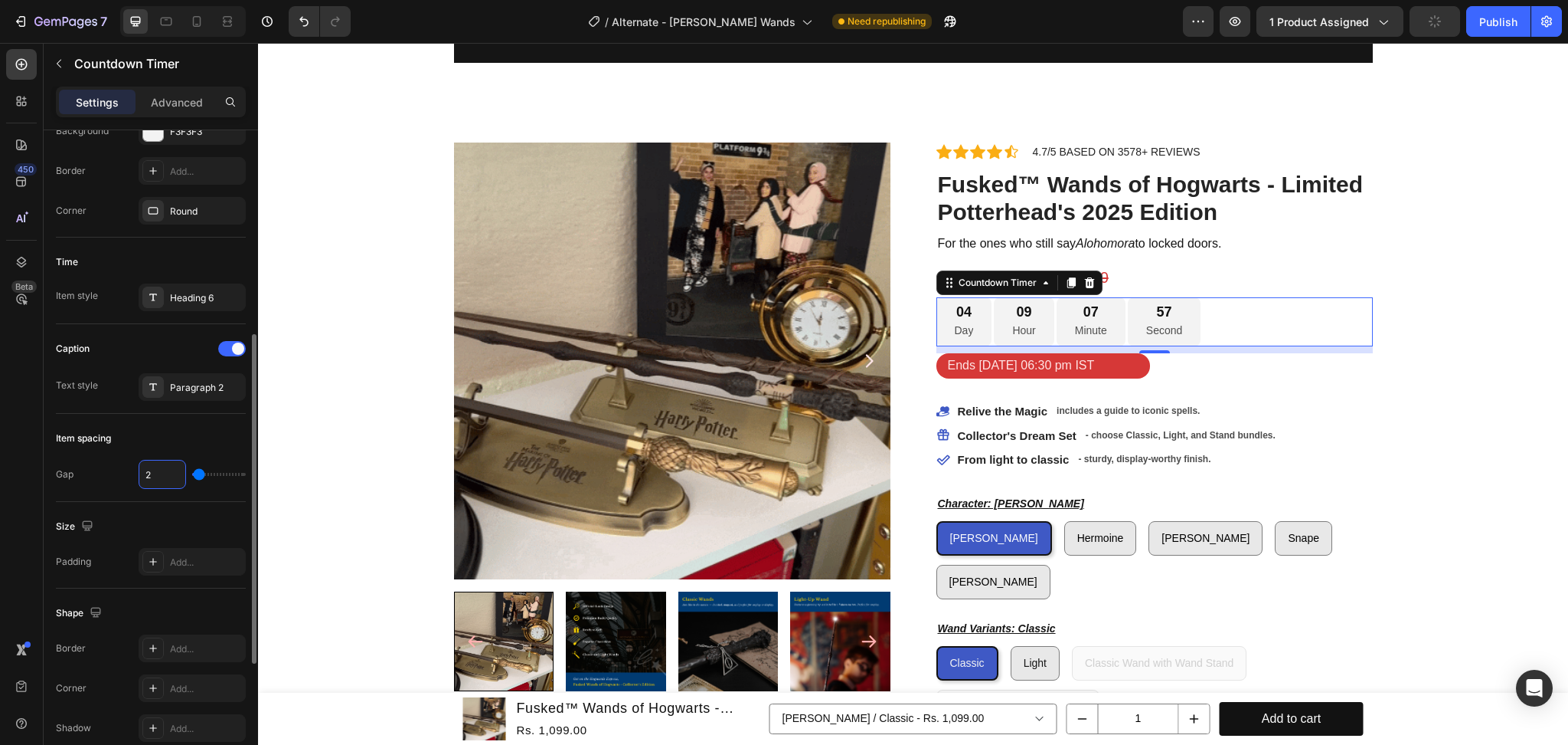
type input "2"
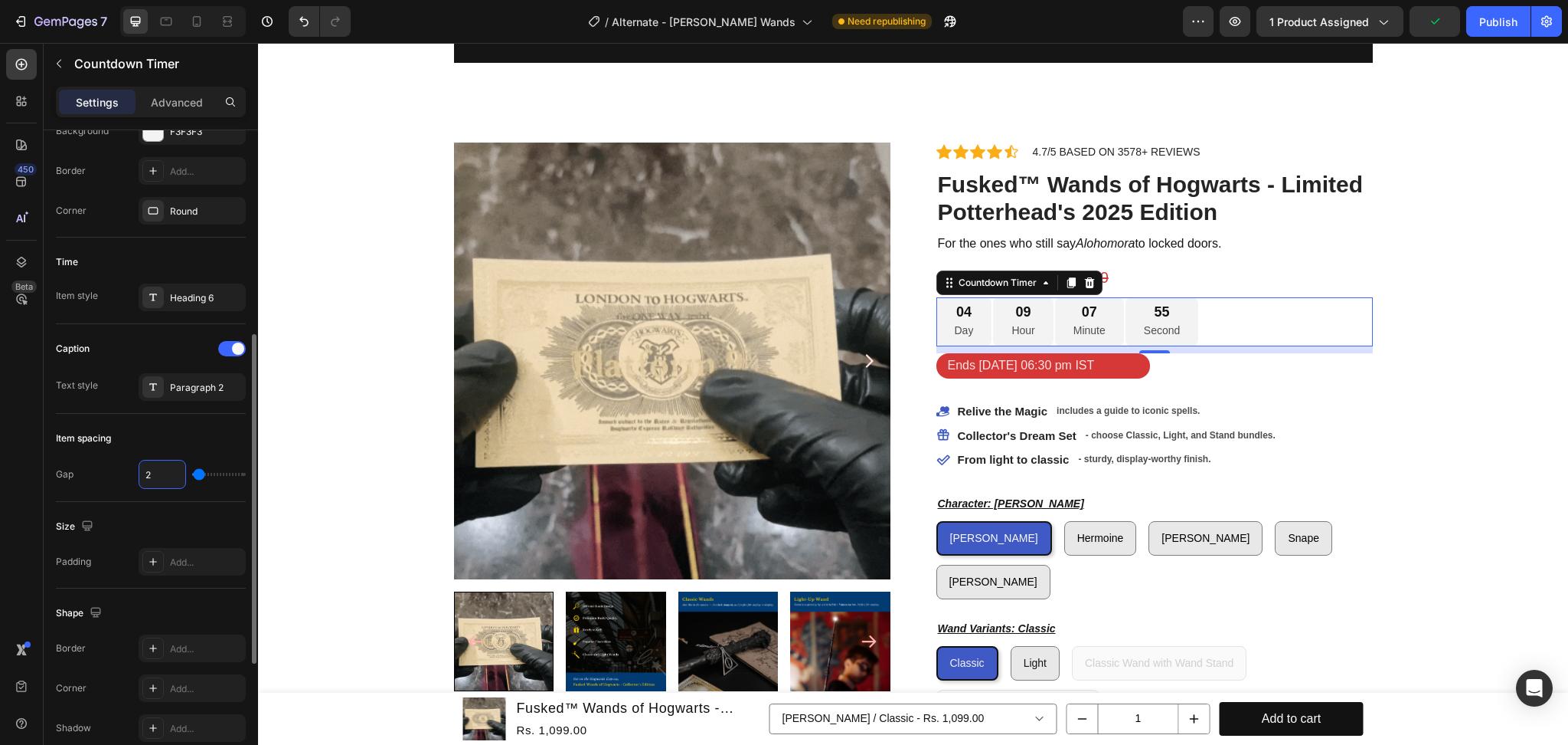
type input "3"
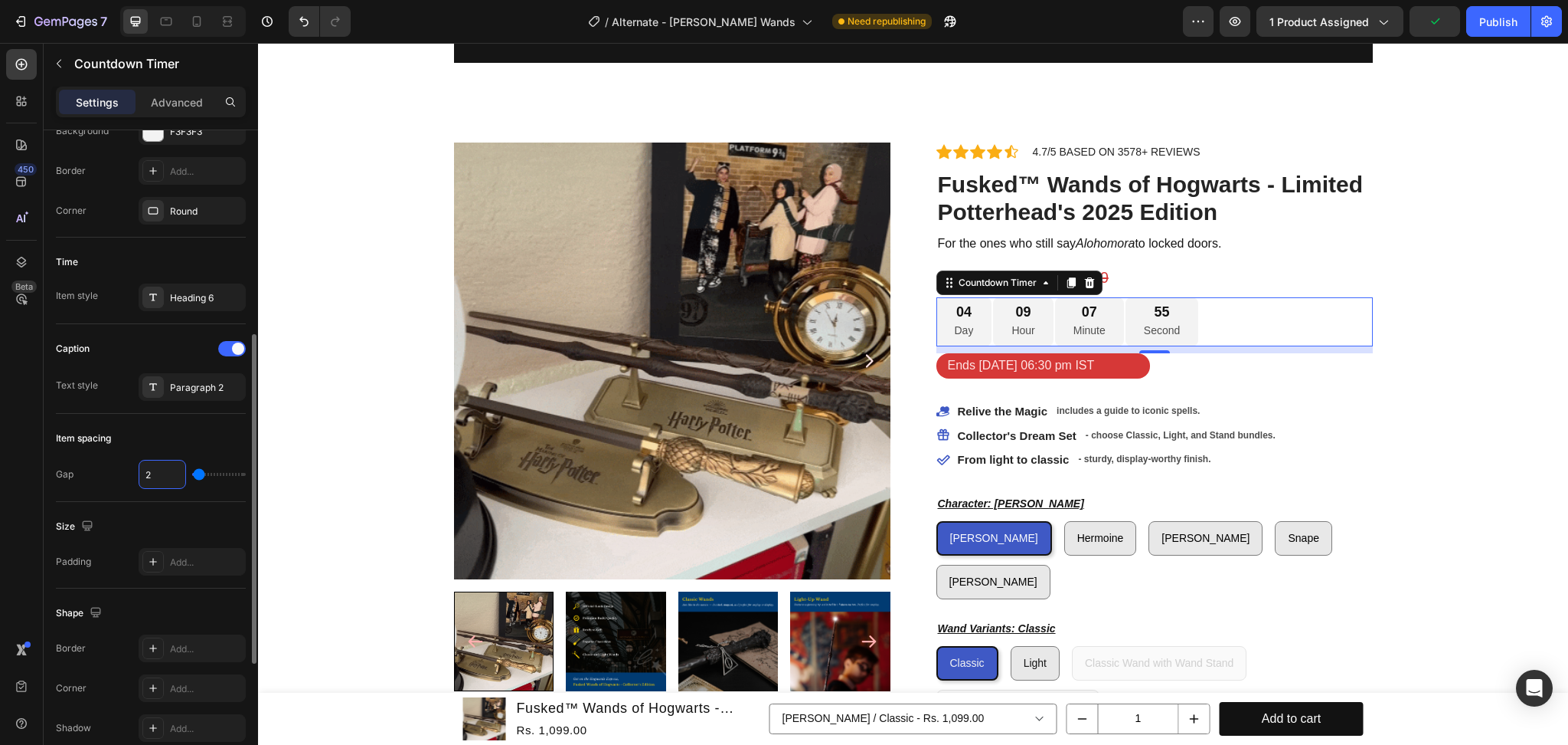
type input "3"
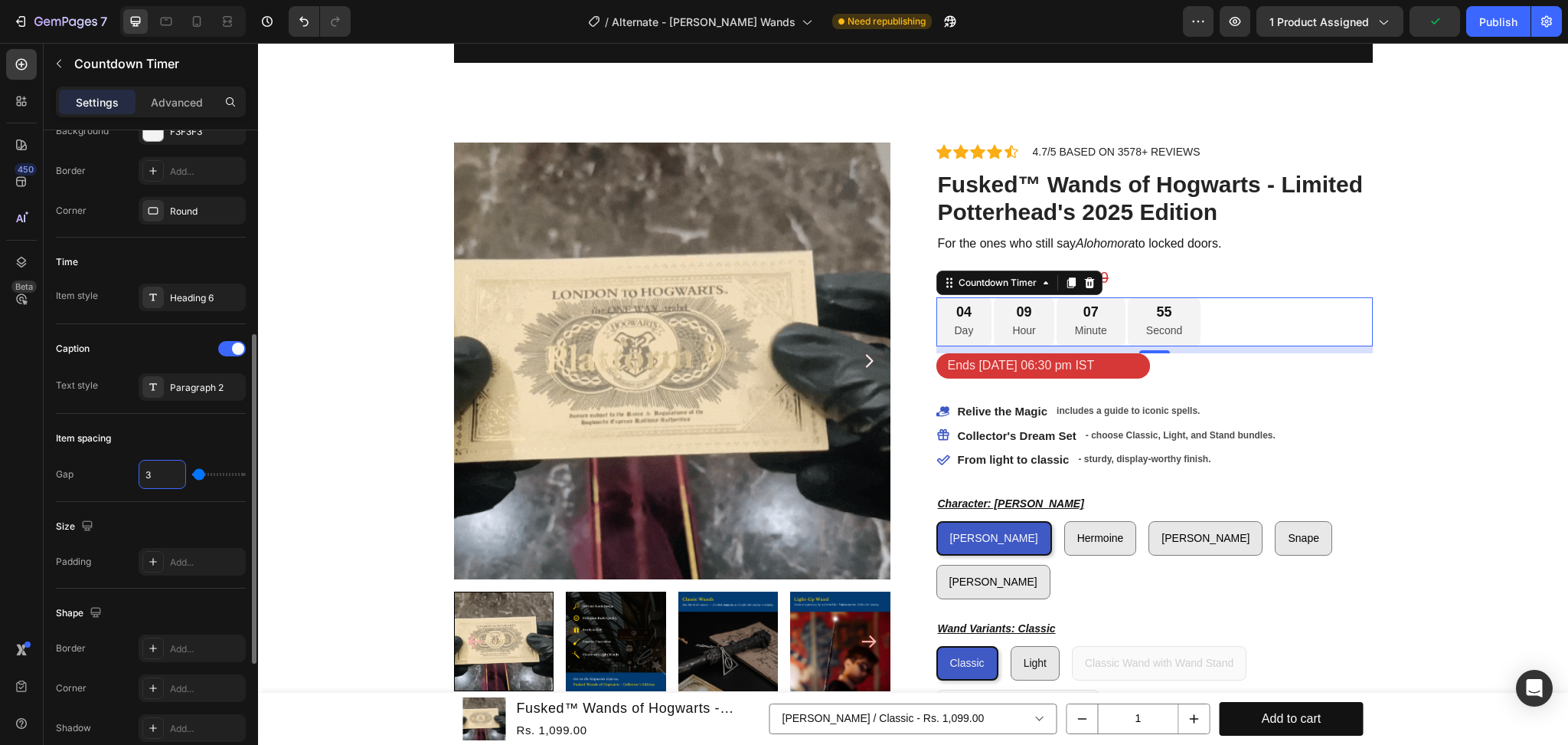
type input "4"
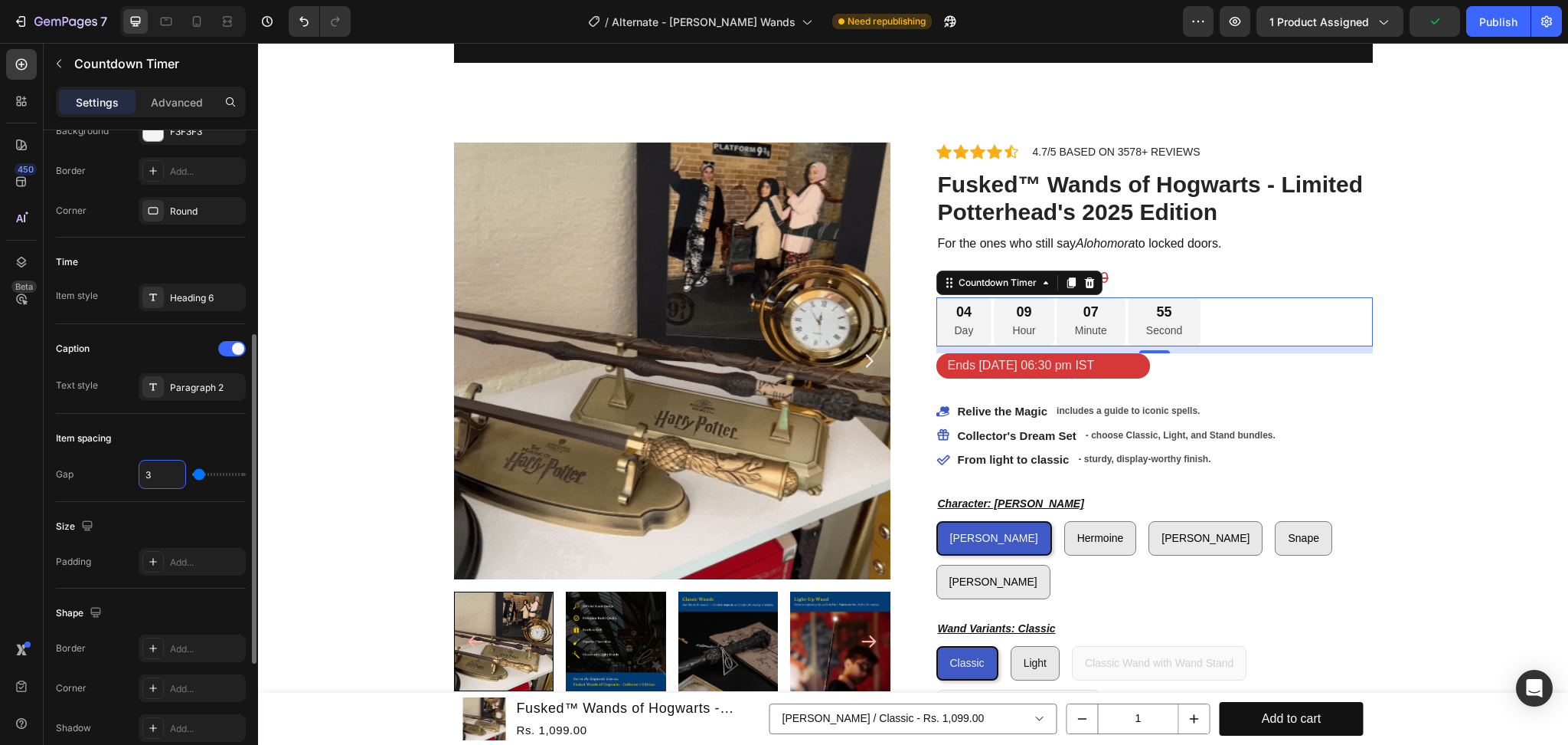
type input "4"
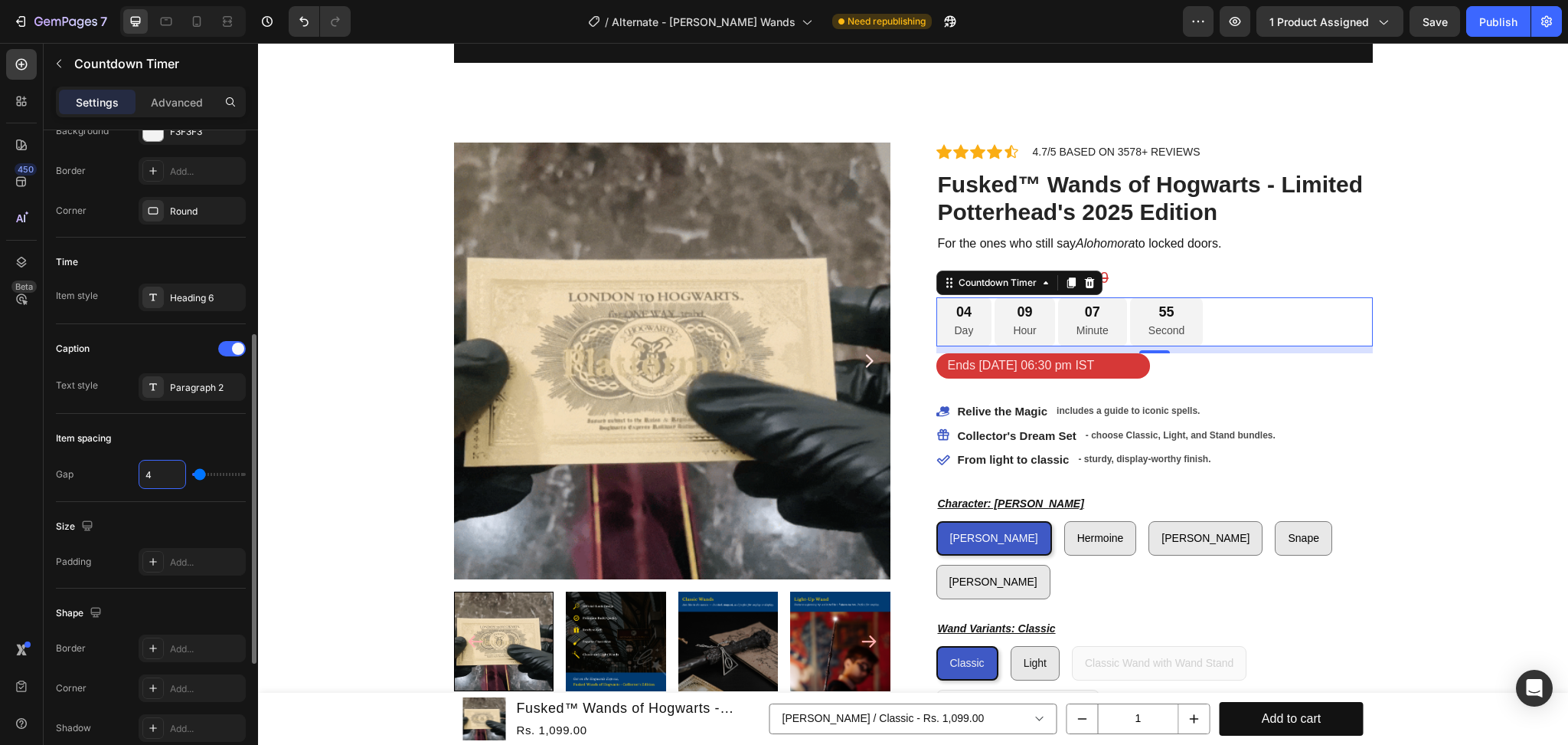
type input "5"
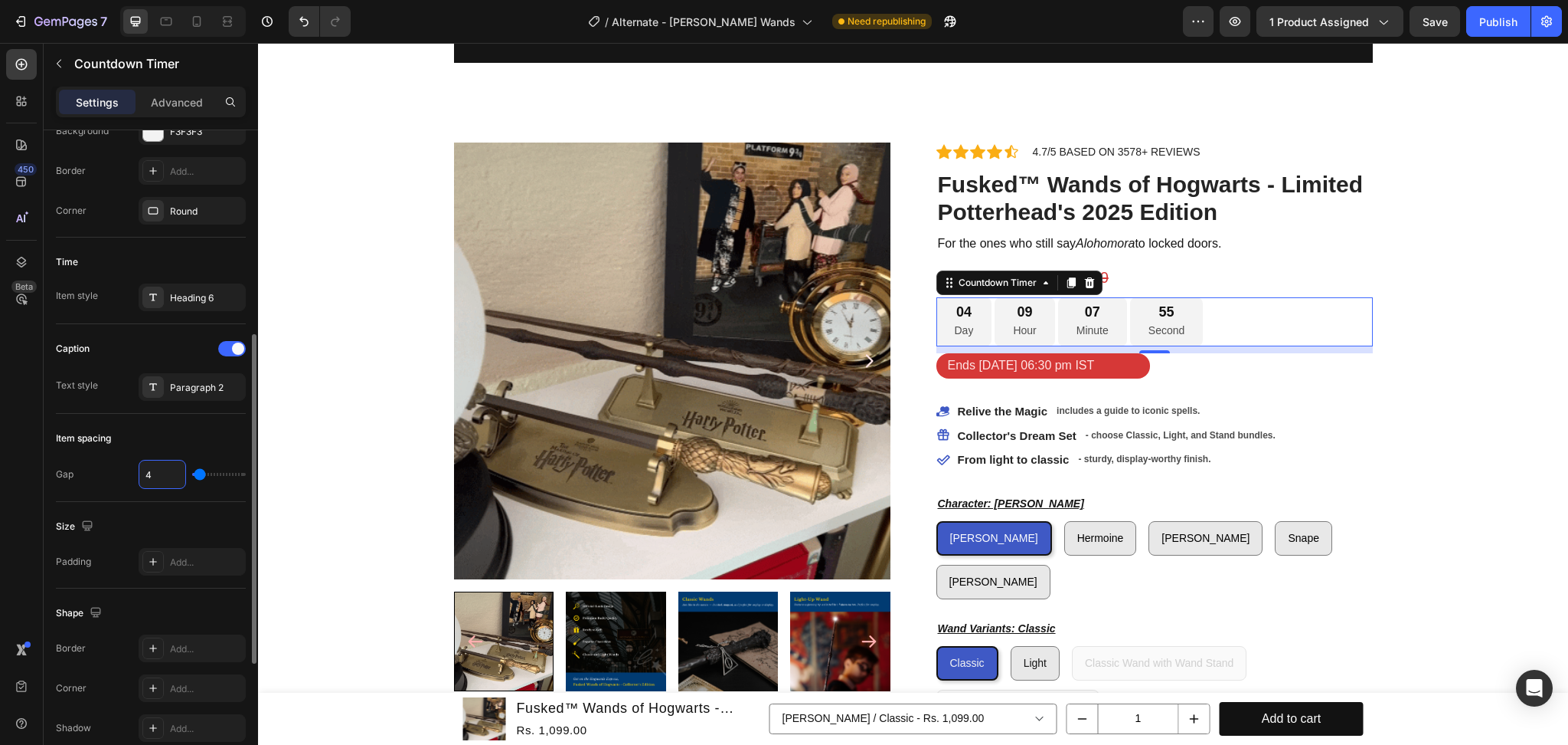
type input "5"
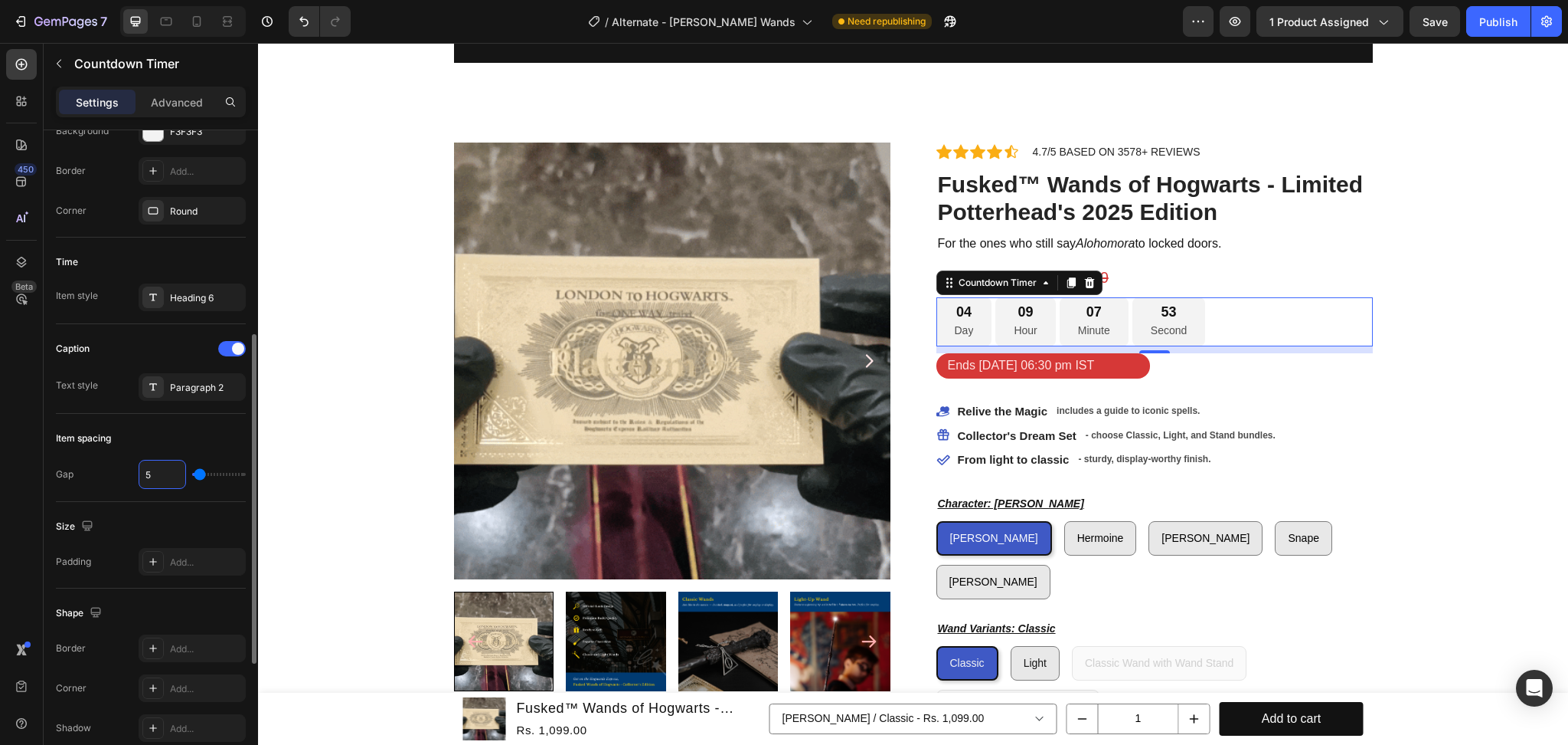
scroll to position [102, 0]
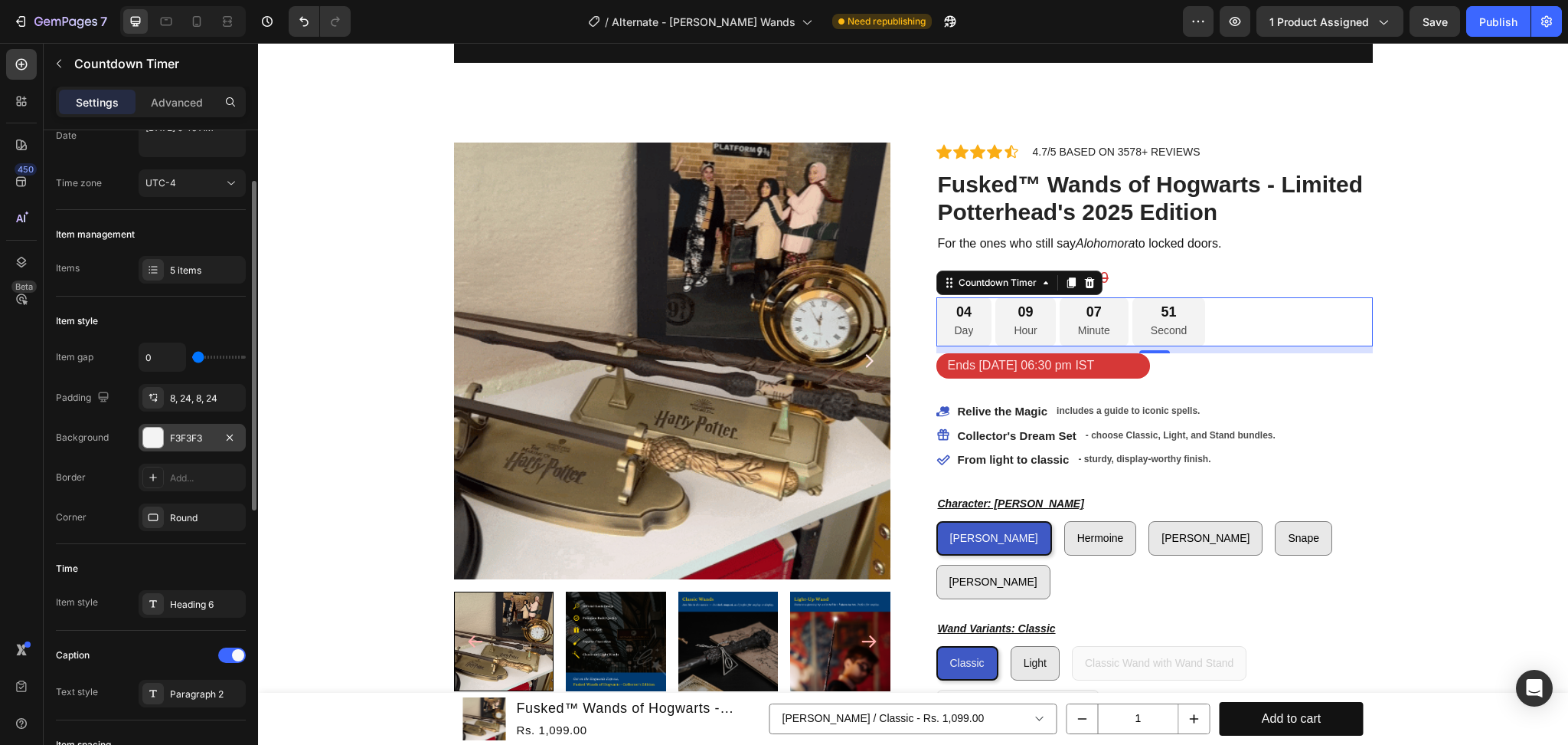
click at [153, 432] on div at bounding box center [153, 437] width 20 height 20
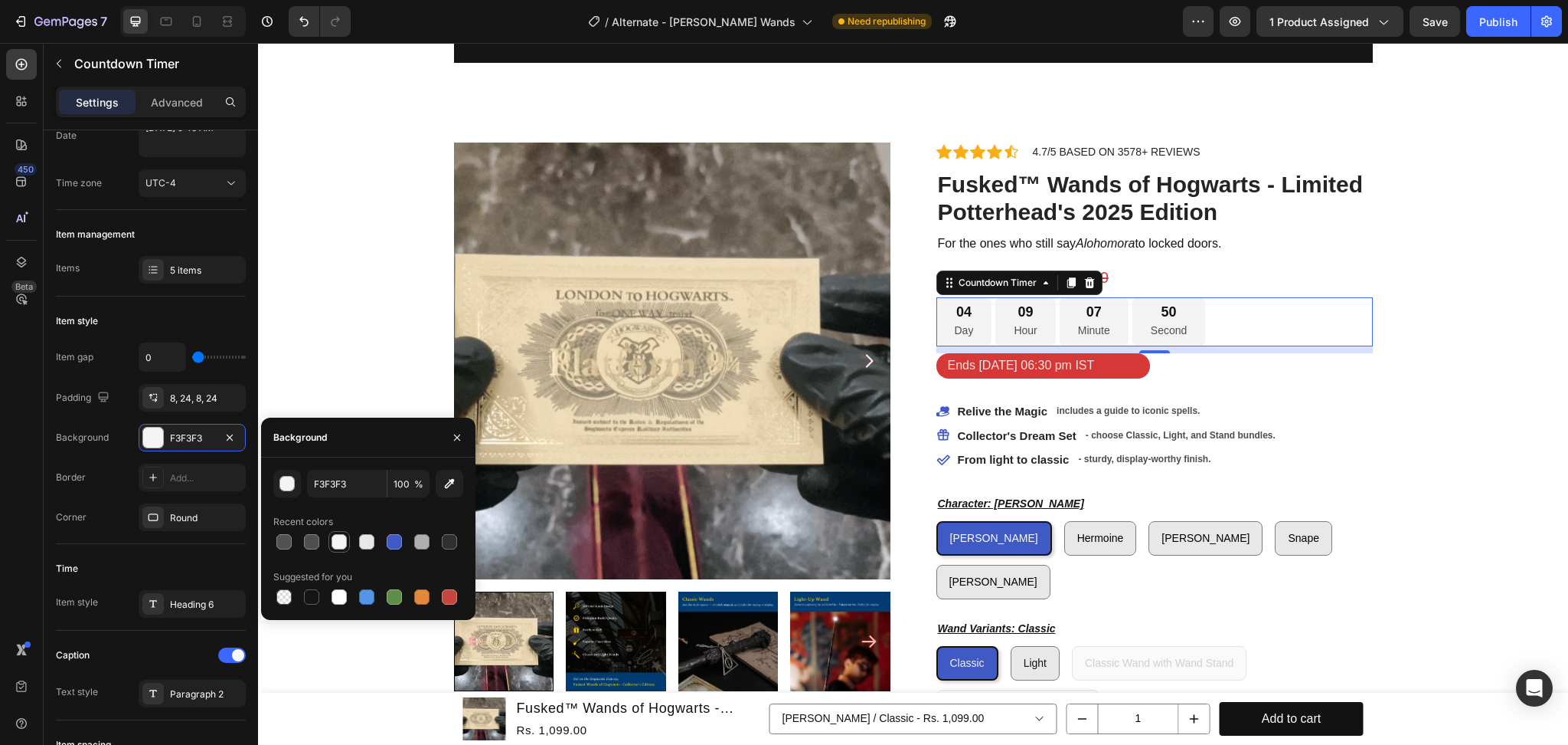
click at [340, 544] on div at bounding box center [339, 542] width 15 height 15
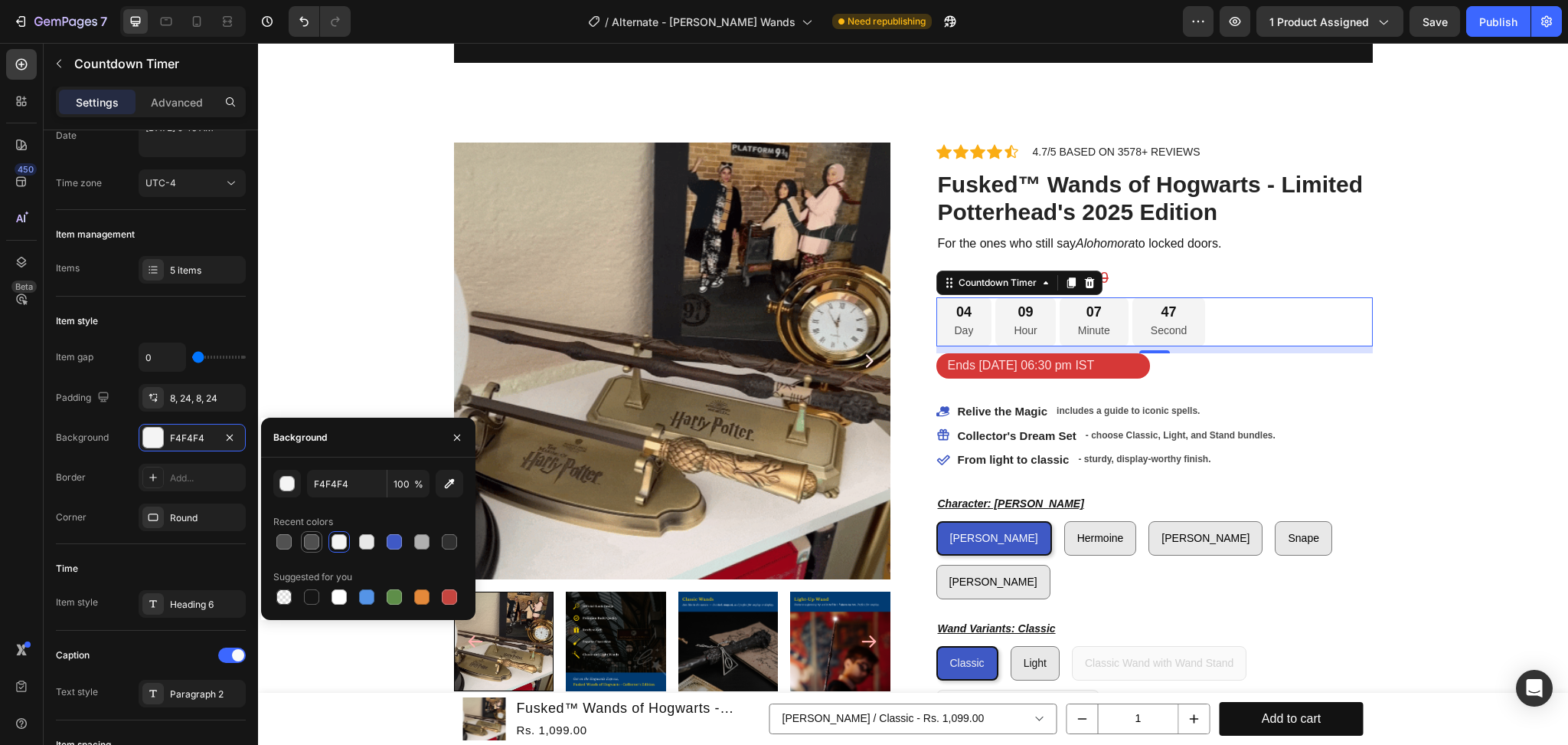
click at [313, 544] on div at bounding box center [312, 542] width 15 height 15
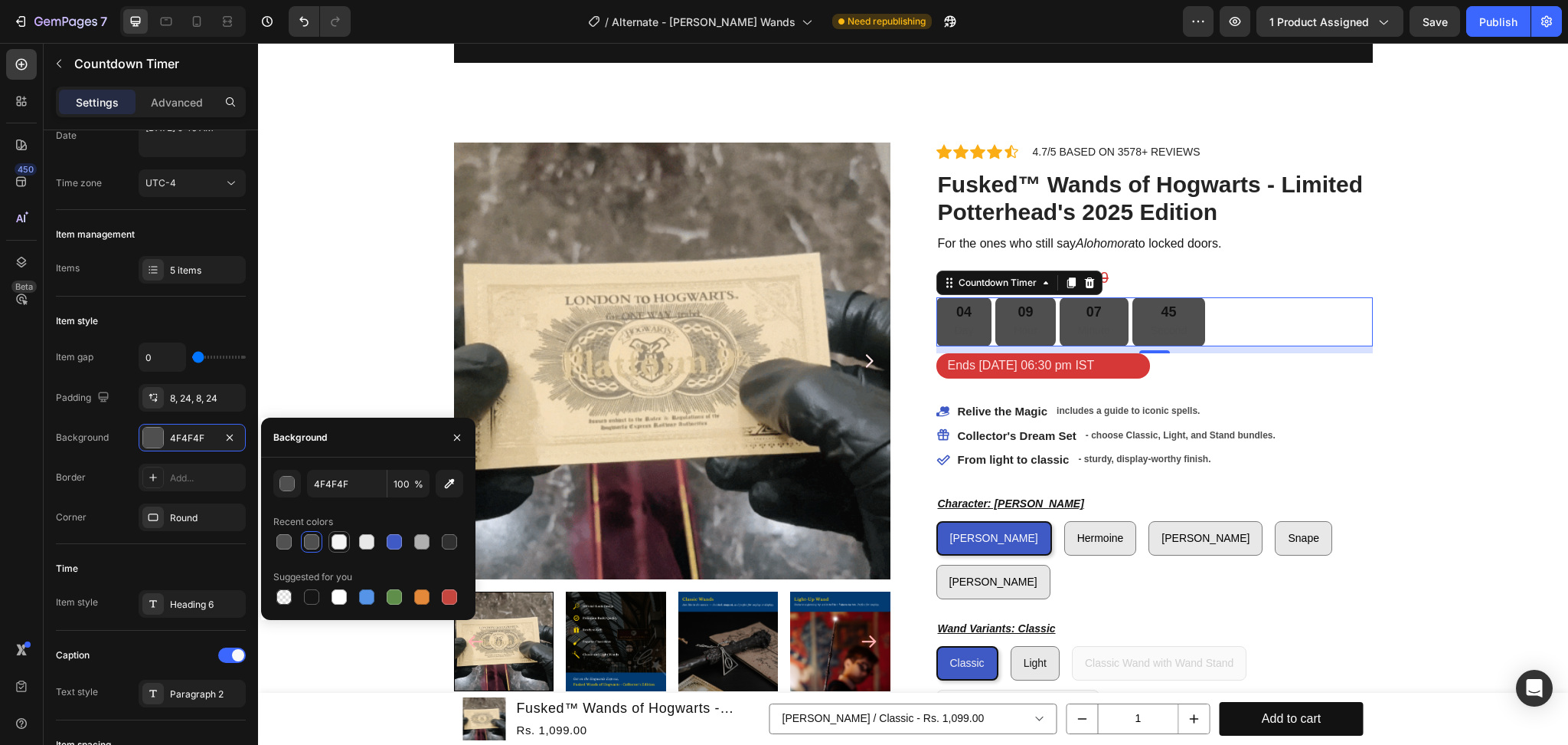
click at [341, 543] on div at bounding box center [339, 542] width 15 height 15
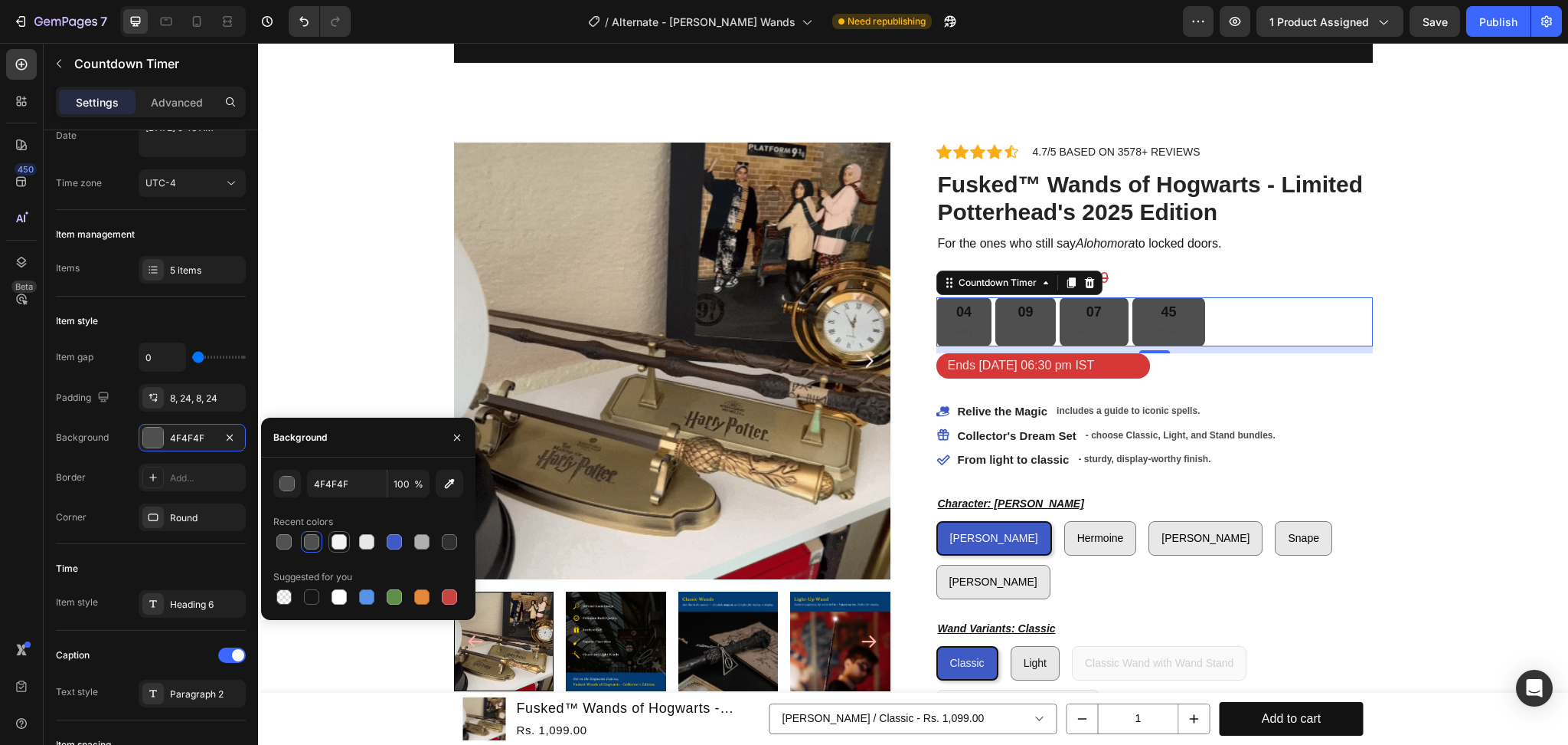
type input "F4F4F4"
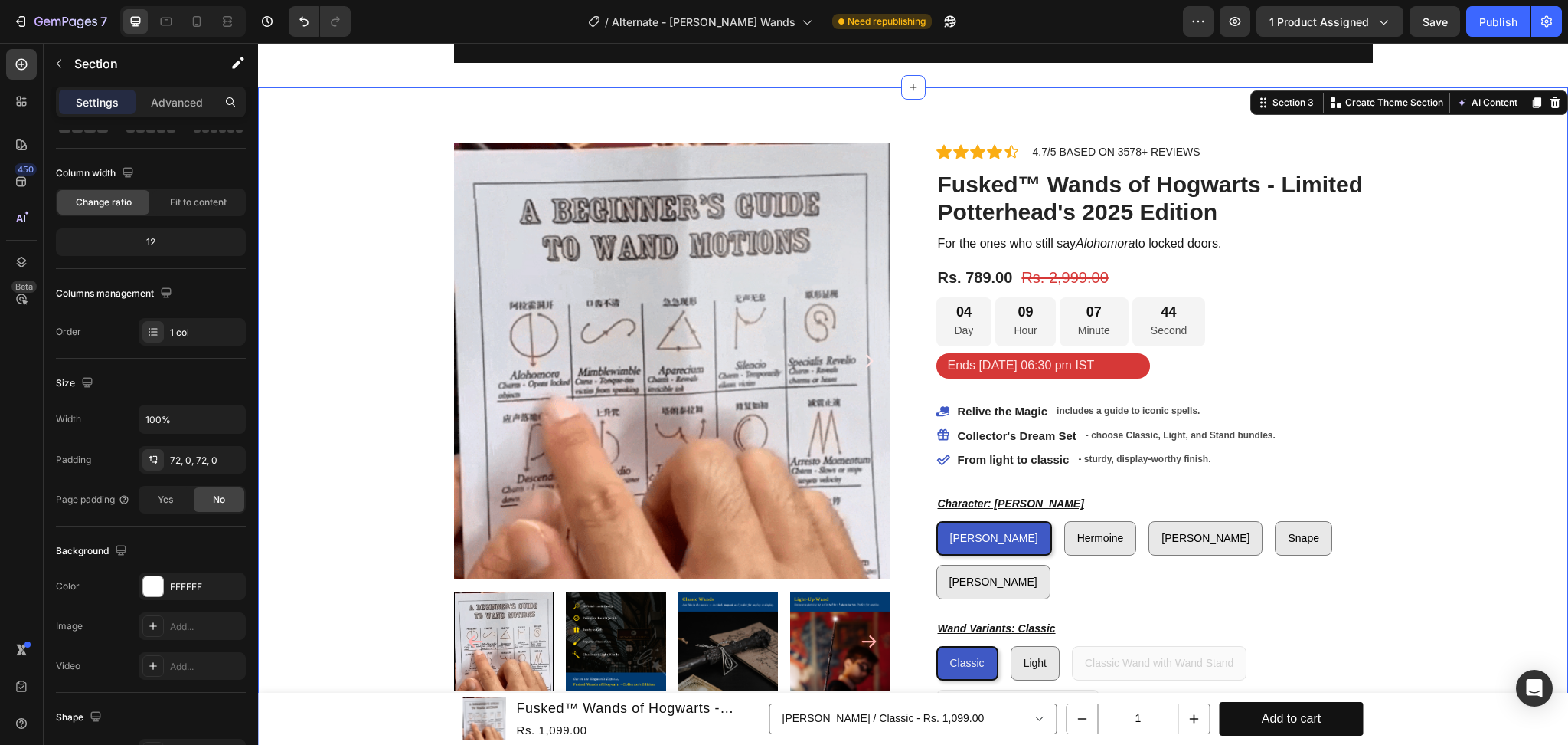
scroll to position [0, 0]
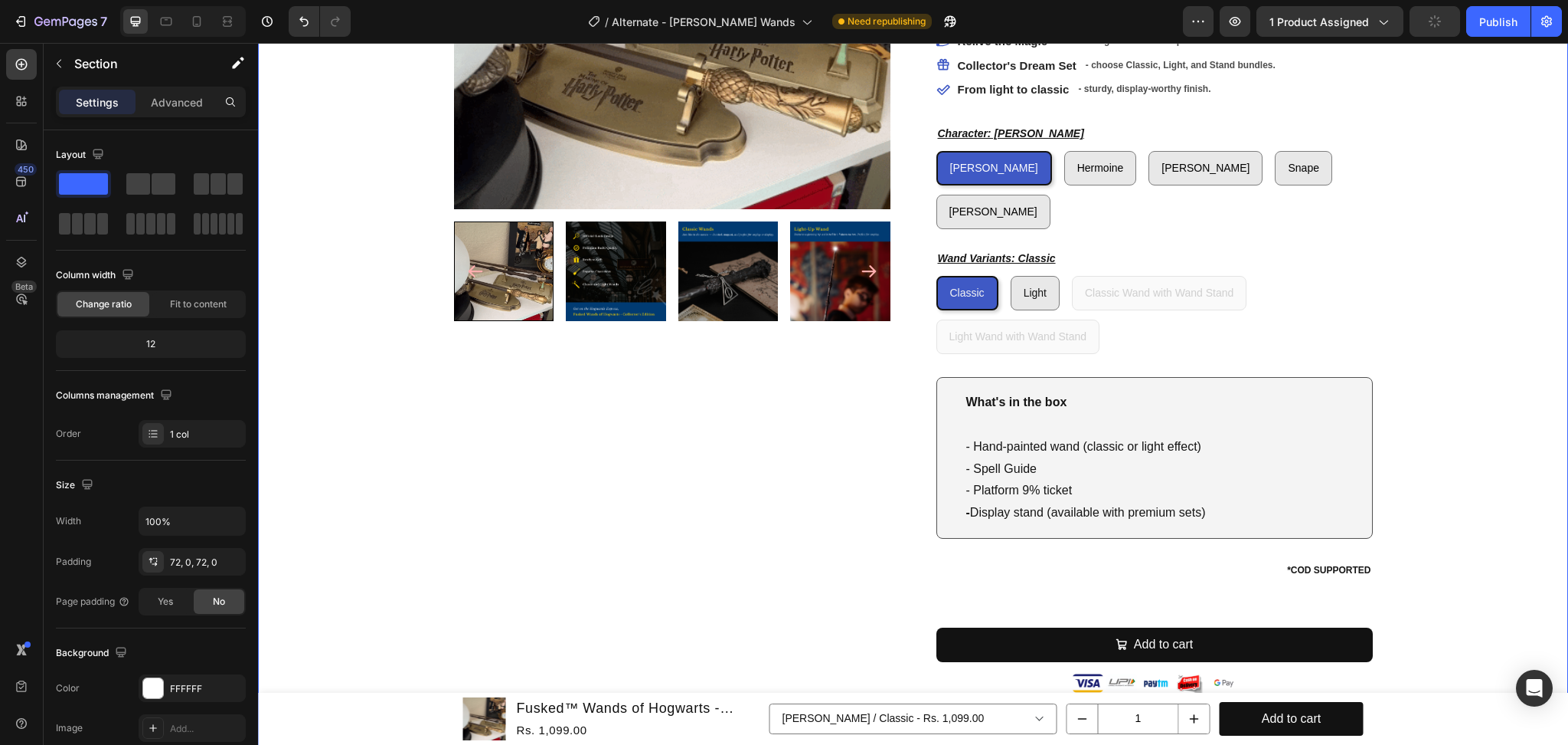
scroll to position [501, 0]
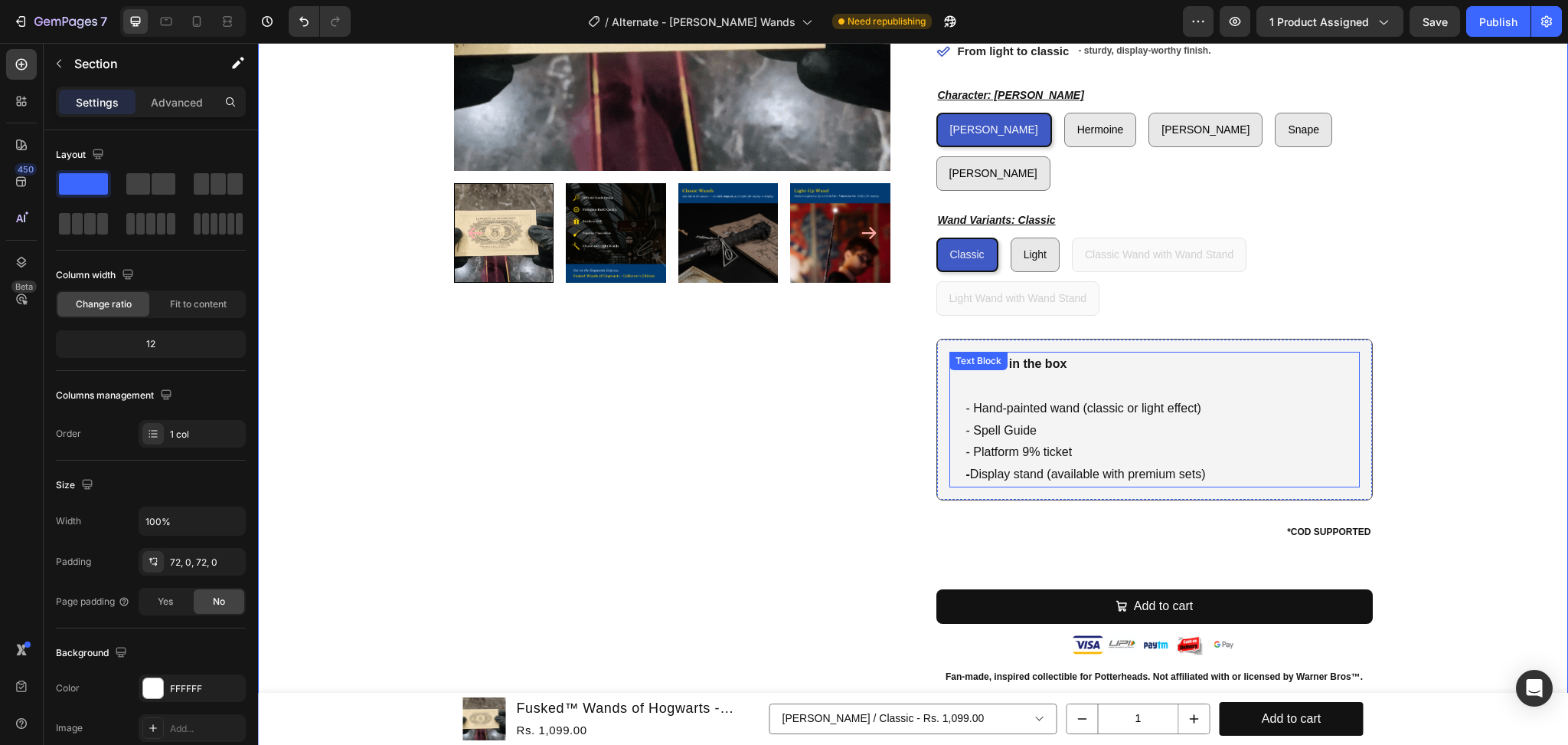
click at [1208, 353] on p "What's in the box" at bounding box center [1162, 364] width 392 height 22
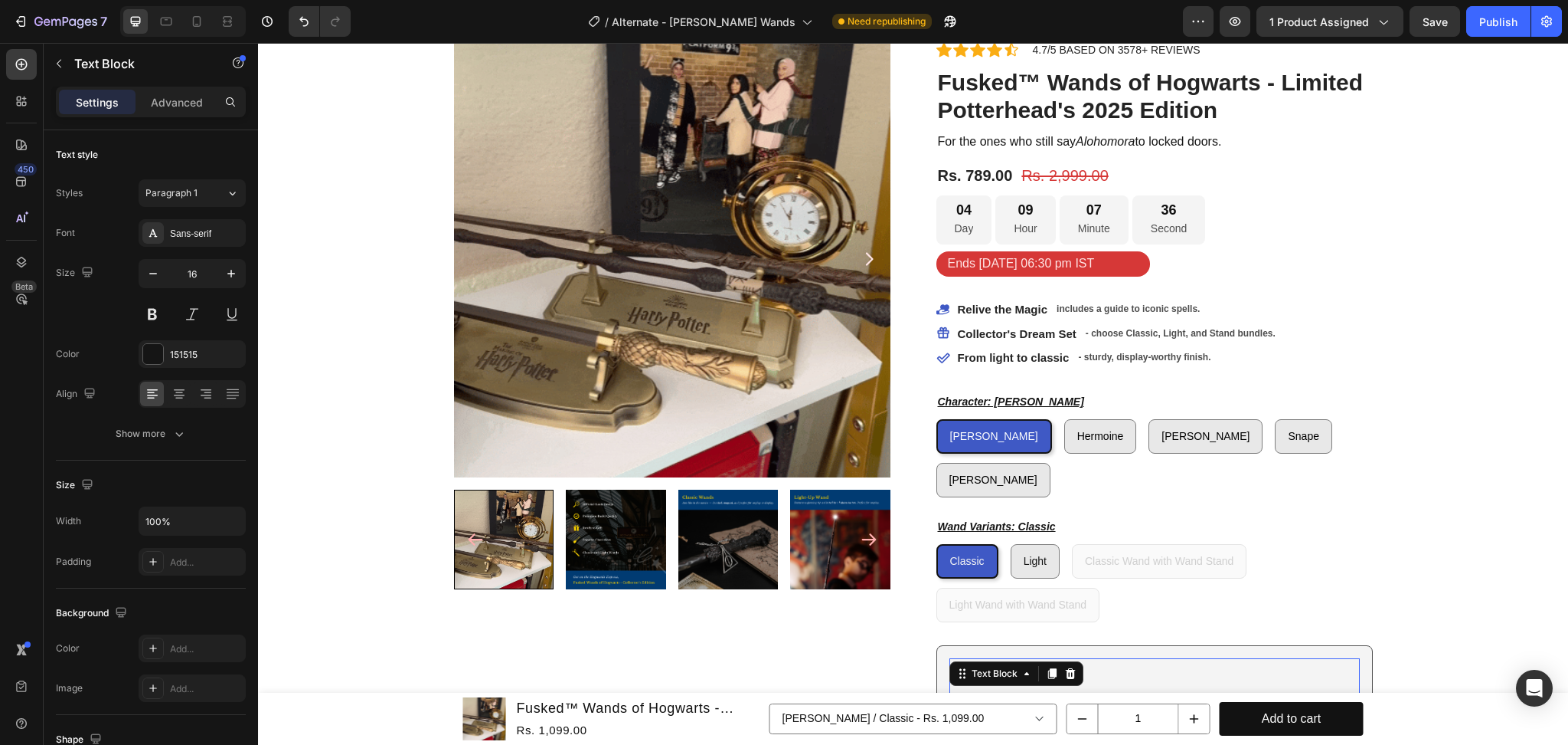
scroll to position [0, 0]
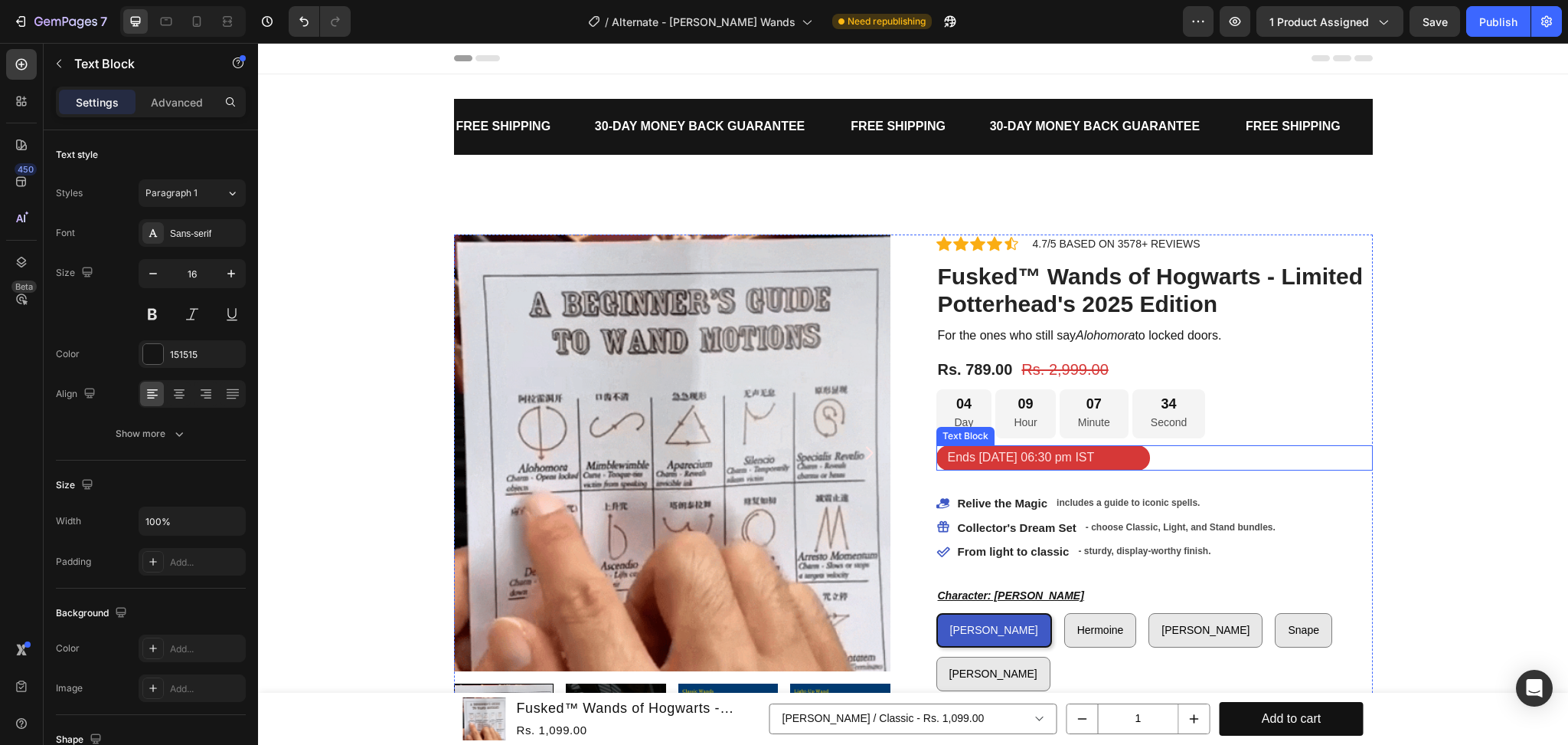
click at [1144, 447] on div "Ends [DATE] 06:30 pm IST" at bounding box center [1155, 458] width 436 height 26
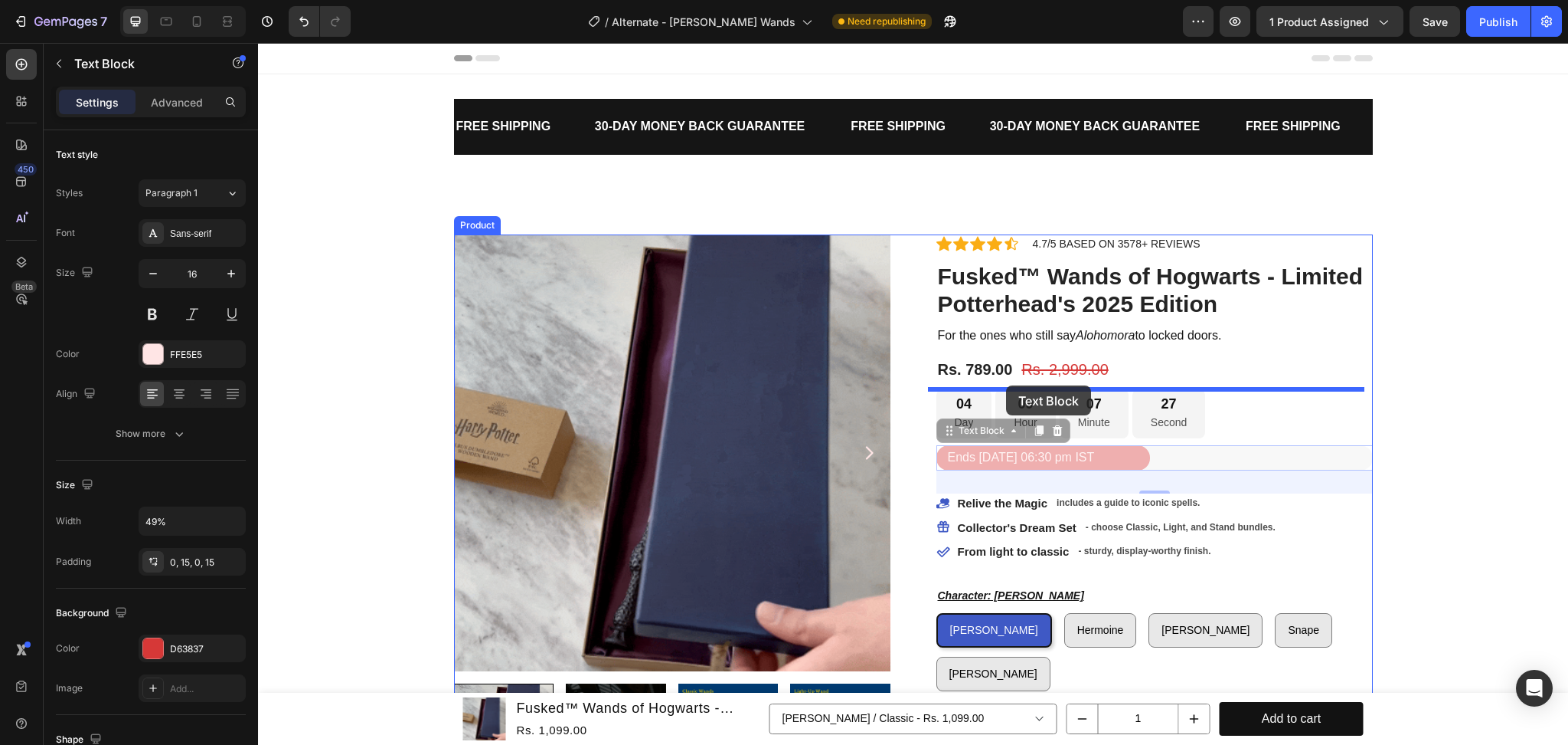
drag, startPoint x: 994, startPoint y: 431, endPoint x: 1006, endPoint y: 385, distance: 47.5
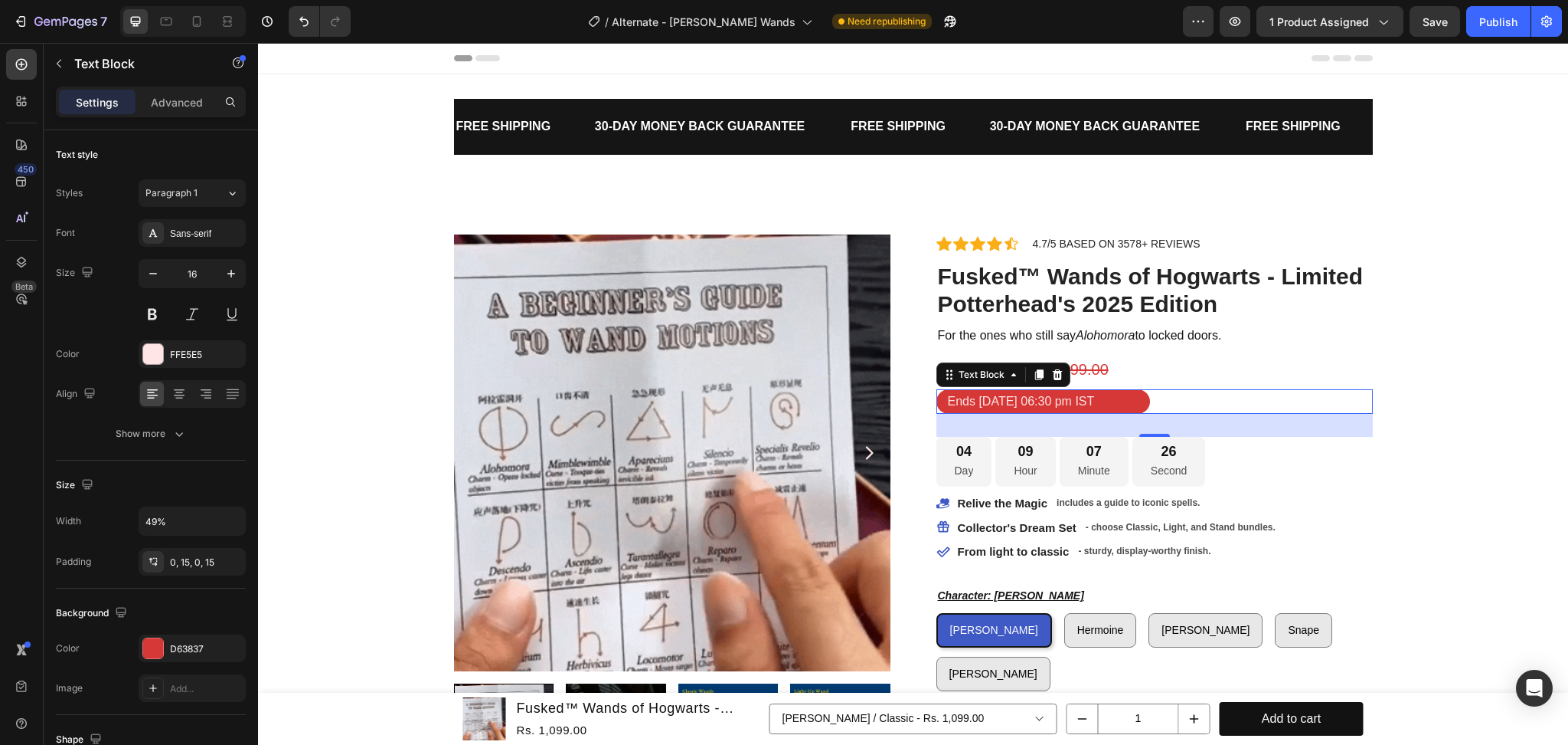
click at [1186, 405] on div "Ends [DATE] 06:30 pm IST" at bounding box center [1155, 402] width 436 height 26
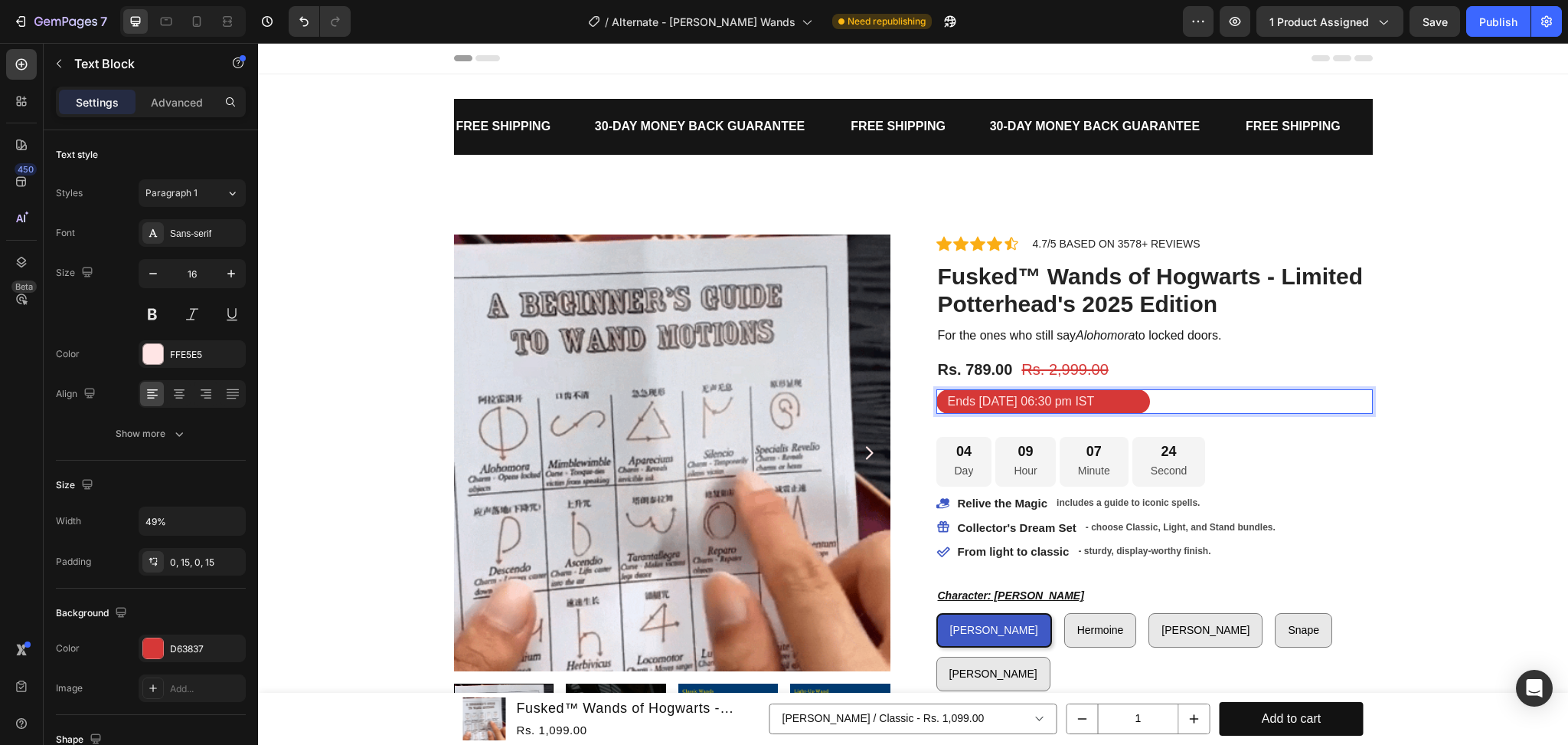
click at [1178, 406] on div "Ends [DATE] 06:30 pm IST" at bounding box center [1155, 402] width 436 height 26
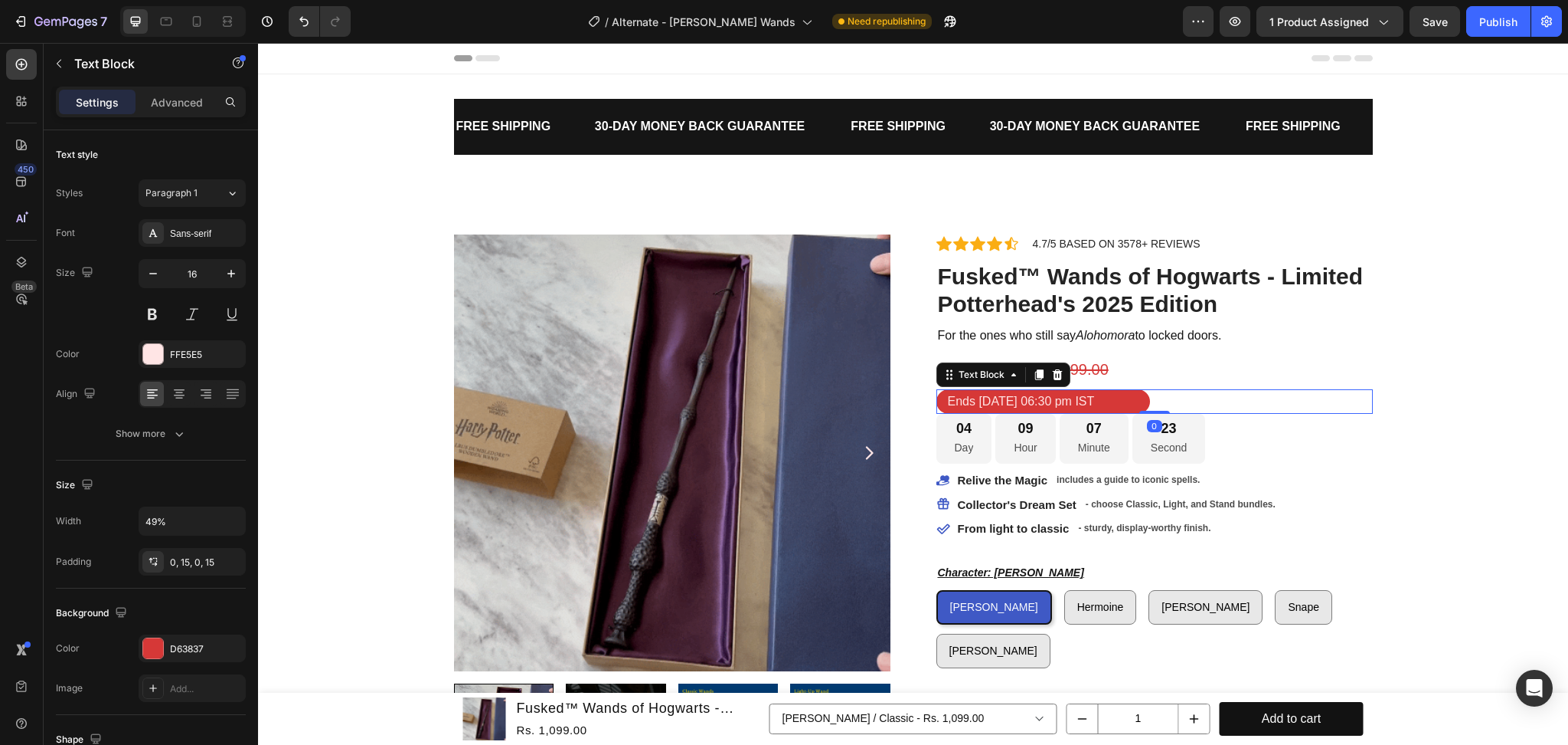
drag, startPoint x: 1146, startPoint y: 434, endPoint x: 1146, endPoint y: 392, distance: 42.0
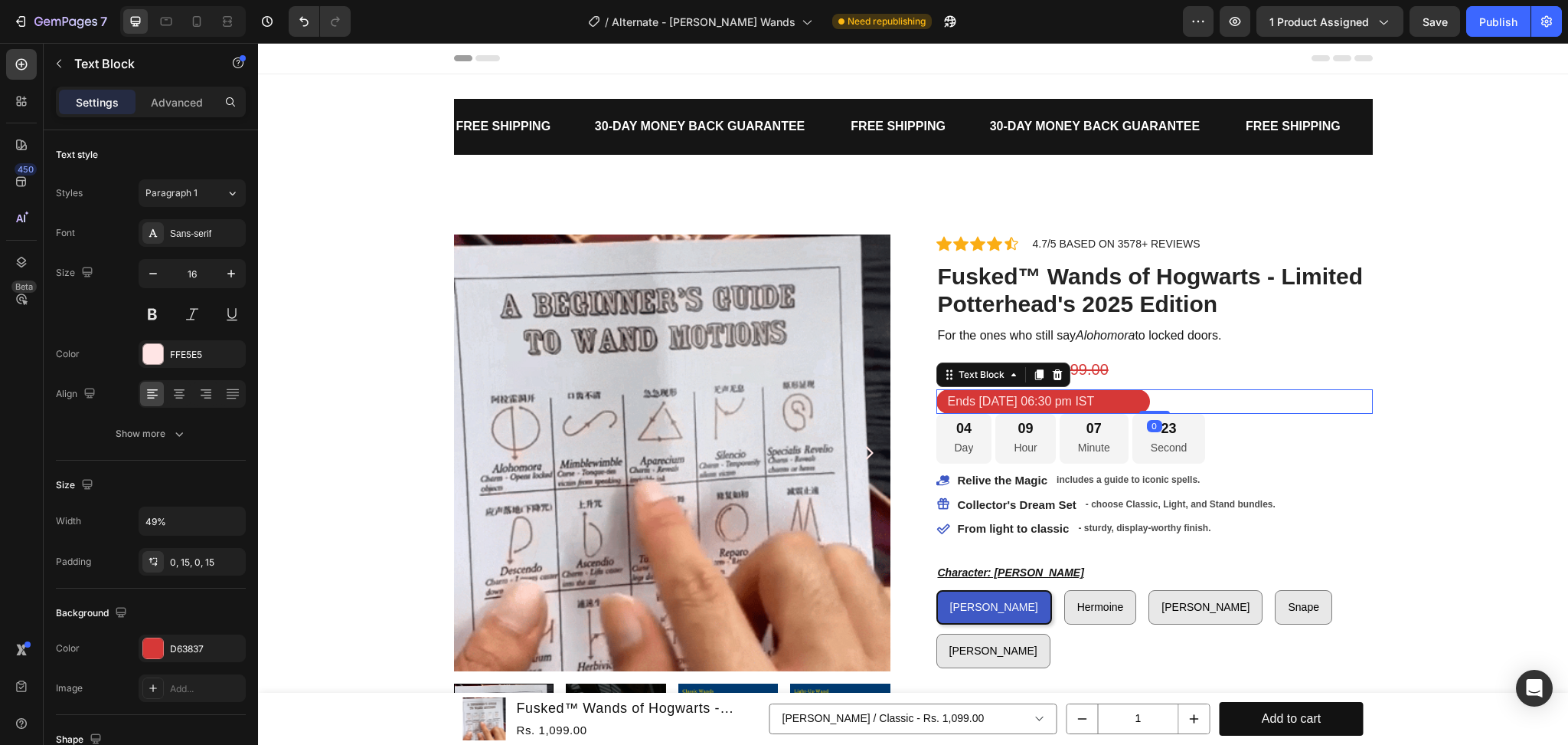
click at [1146, 392] on div "Ends [DATE] 06:30 pm IST Text Block 0" at bounding box center [1155, 402] width 436 height 26
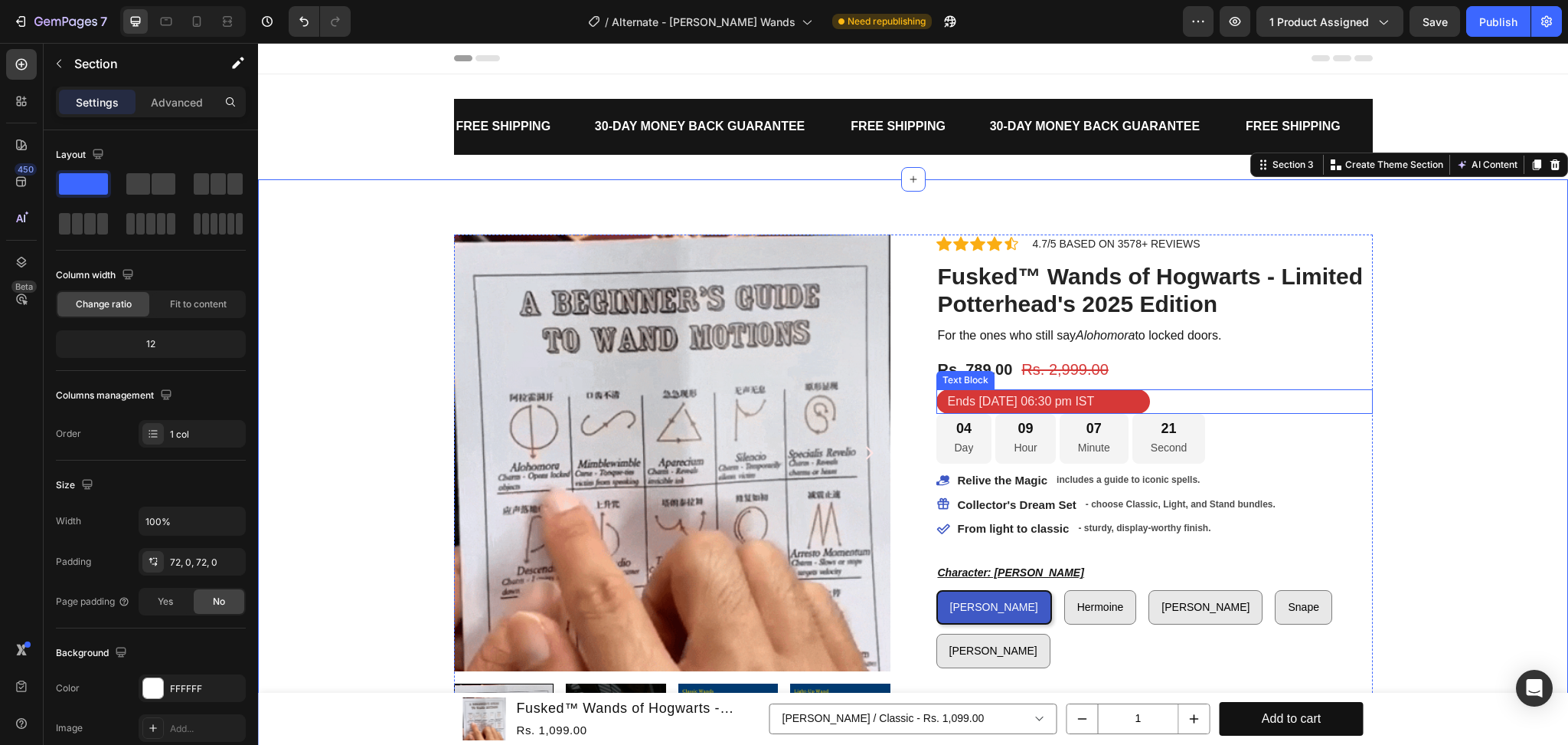
click at [1245, 403] on div "Ends [DATE] 06:30 pm IST" at bounding box center [1155, 402] width 436 height 26
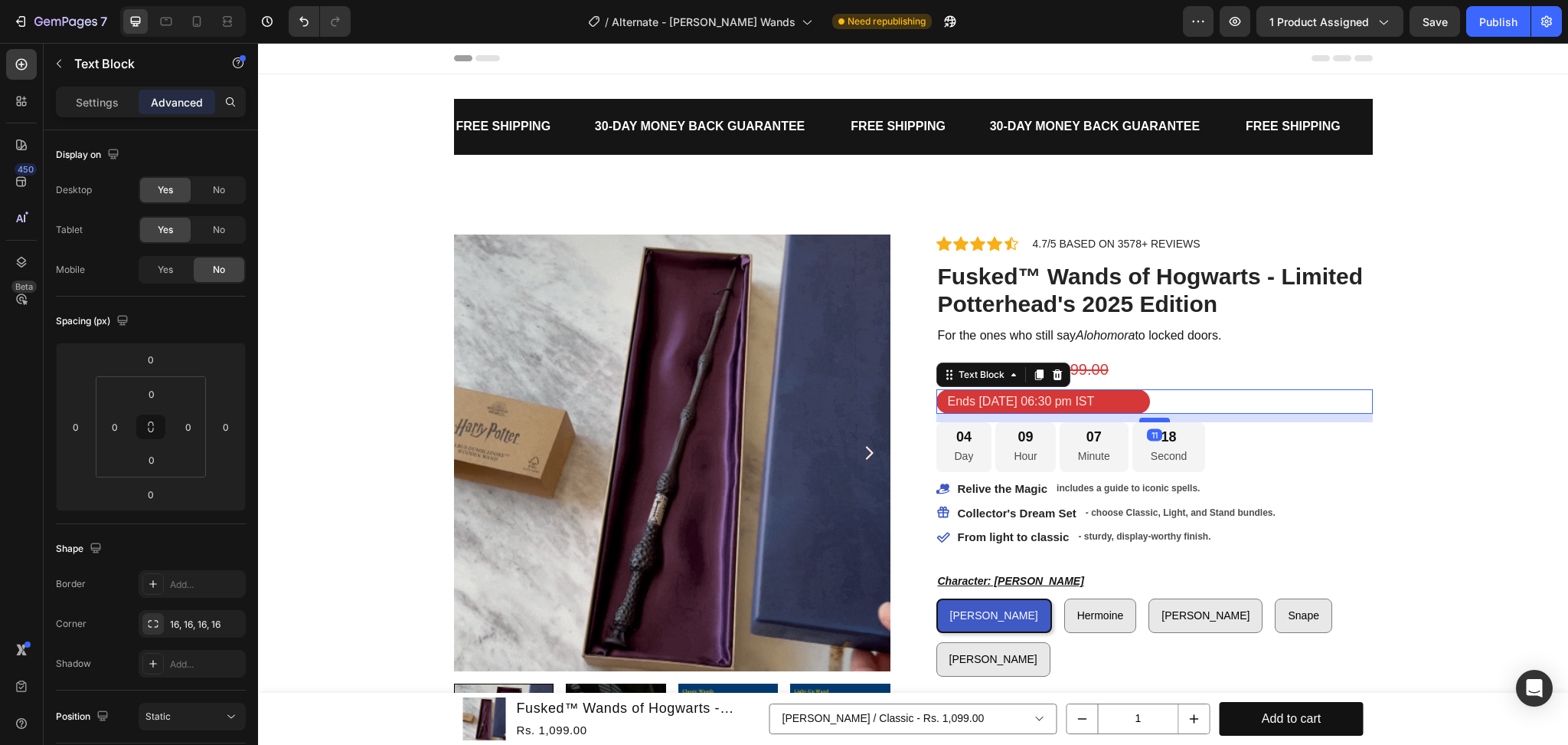
drag, startPoint x: 1153, startPoint y: 412, endPoint x: 1157, endPoint y: 419, distance: 8.1
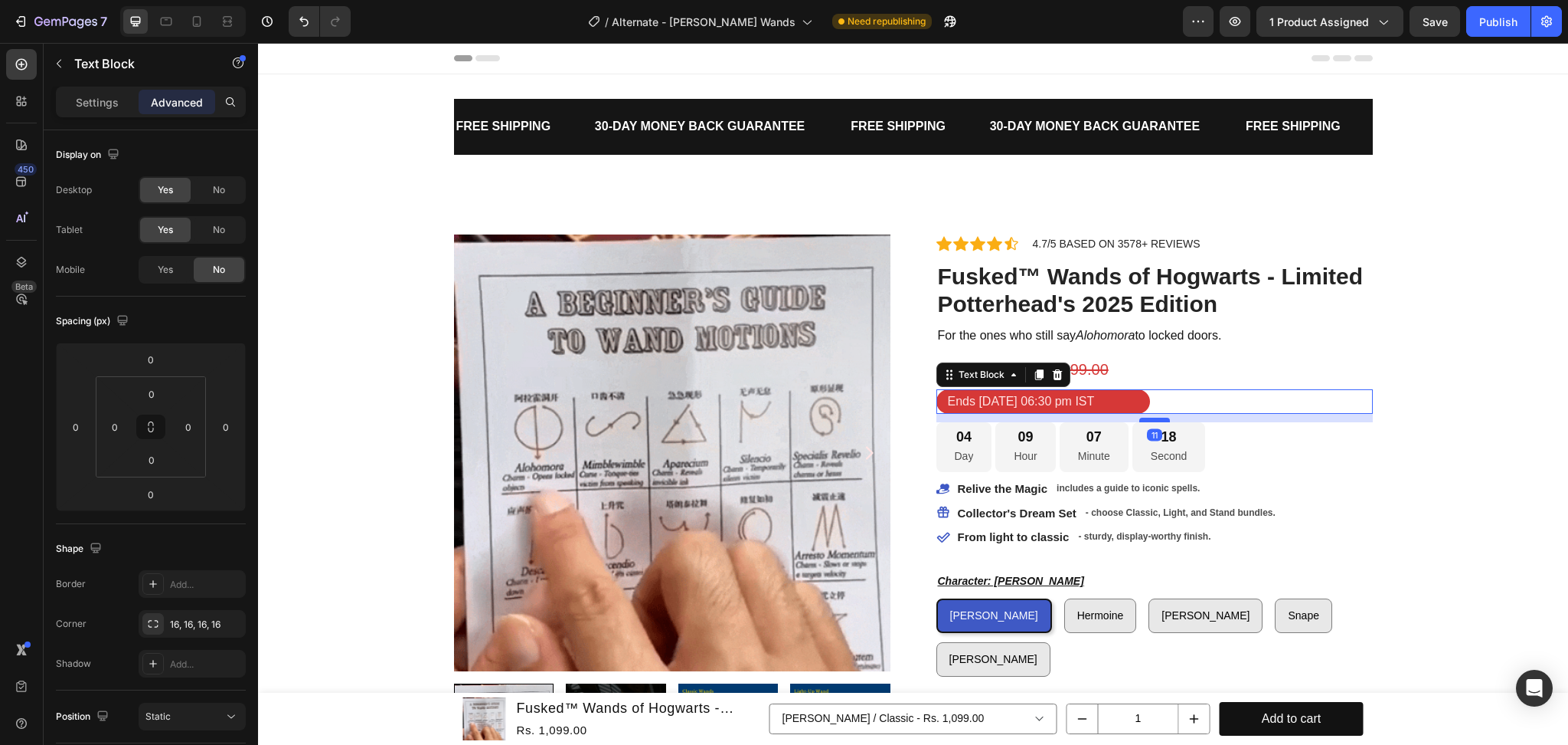
click at [1157, 419] on div at bounding box center [1155, 419] width 31 height 4
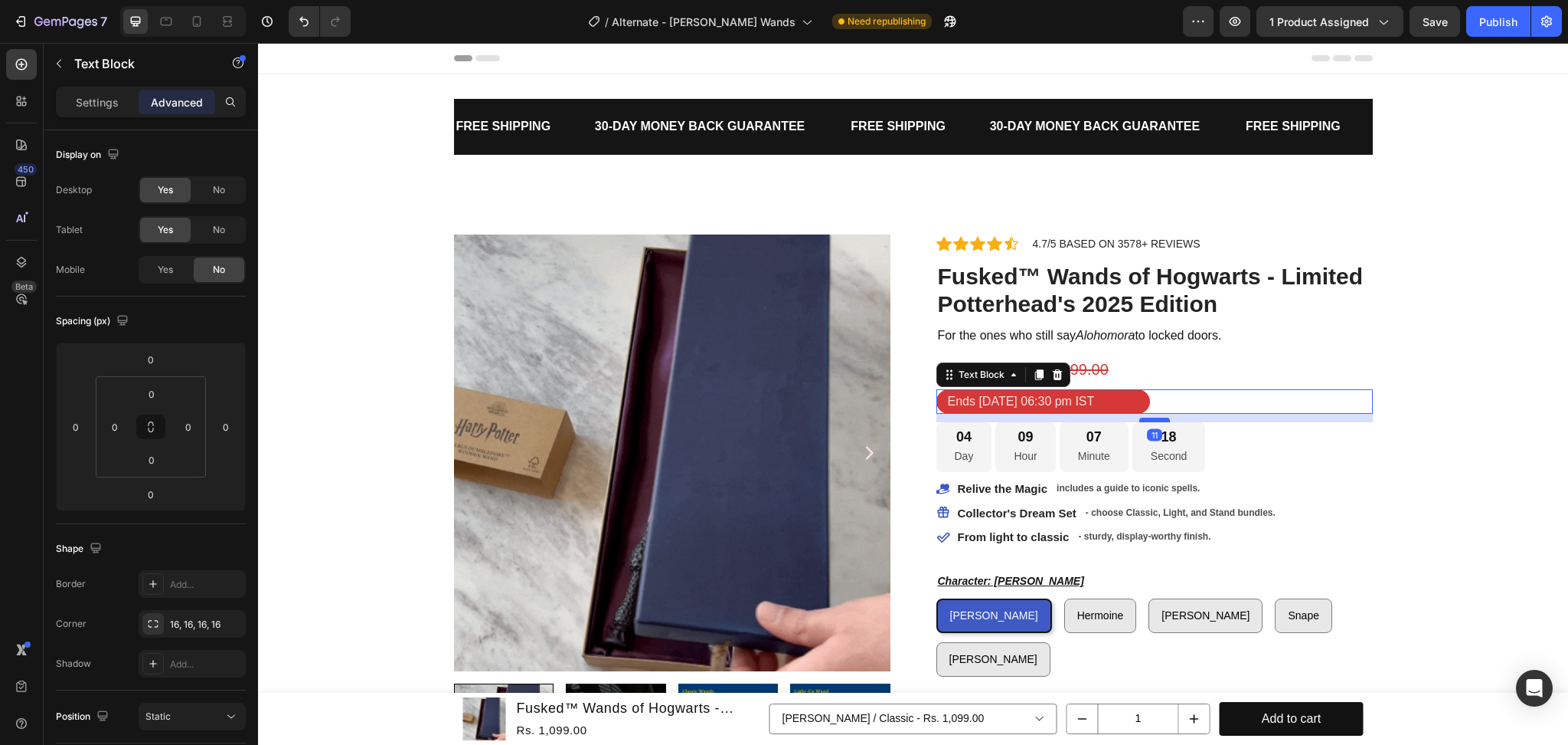
type input "11"
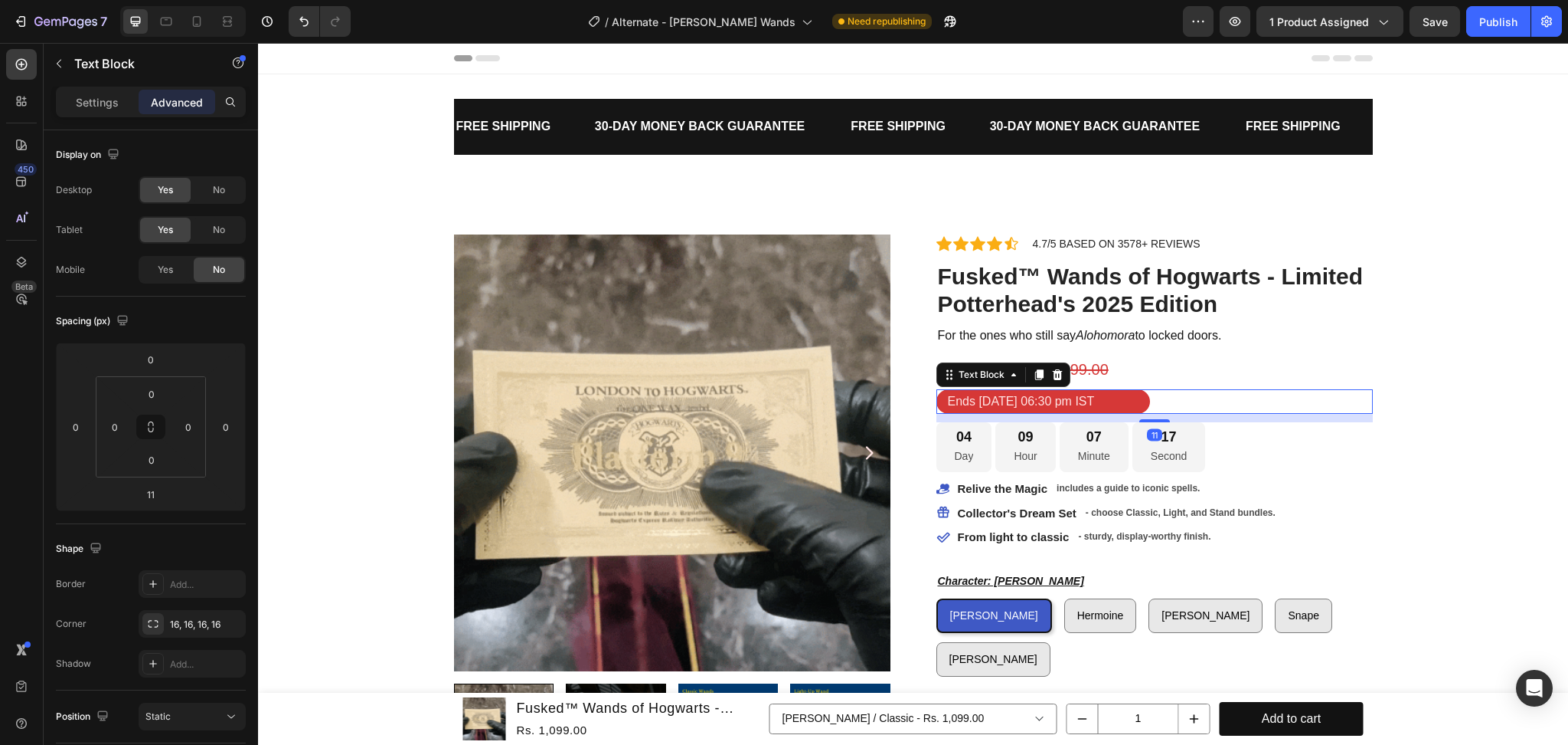
click at [986, 406] on p "Ends [DATE] 06:30 pm IST" at bounding box center [1043, 402] width 190 height 22
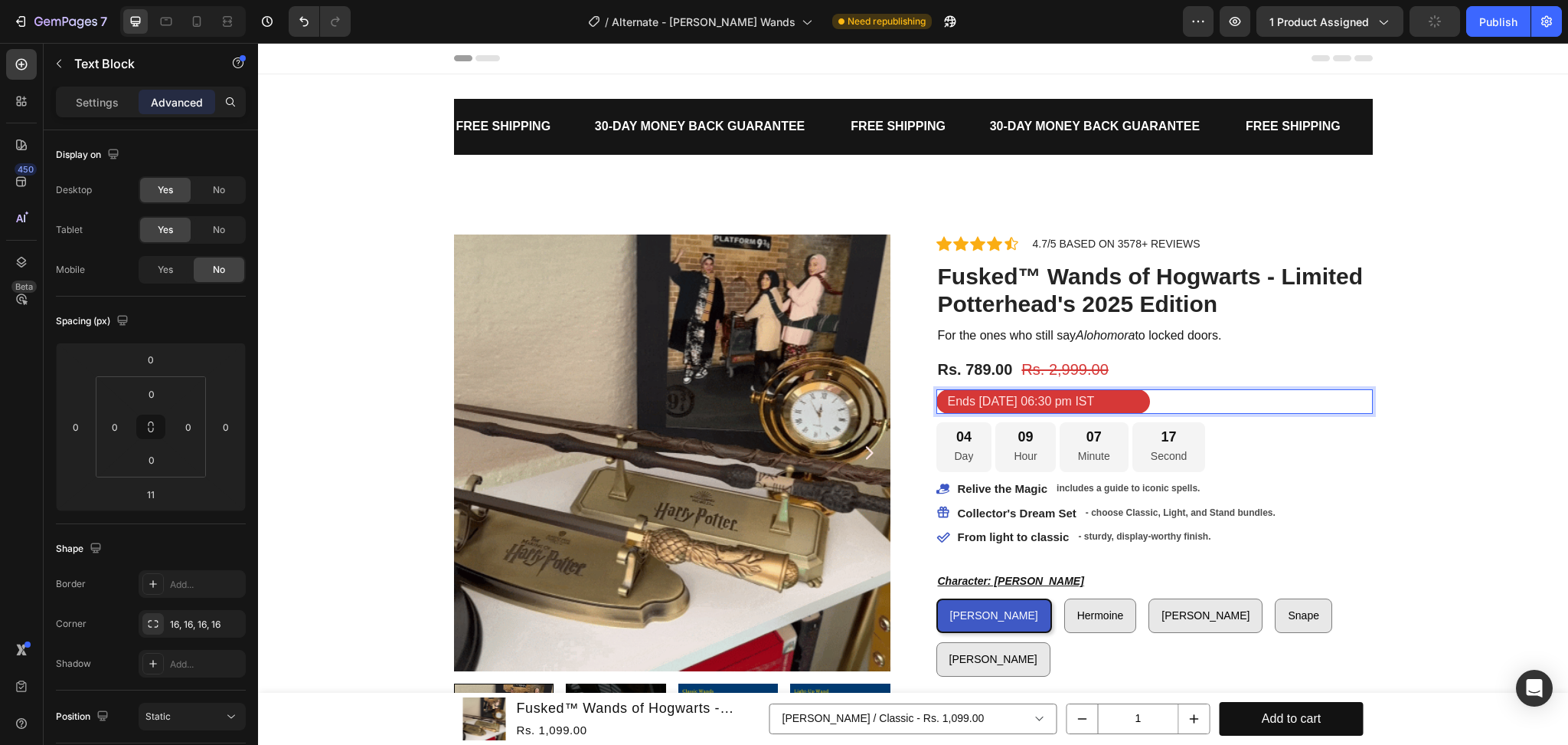
click at [990, 403] on p "Ends [DATE] 06:30 pm IST" at bounding box center [1043, 402] width 190 height 22
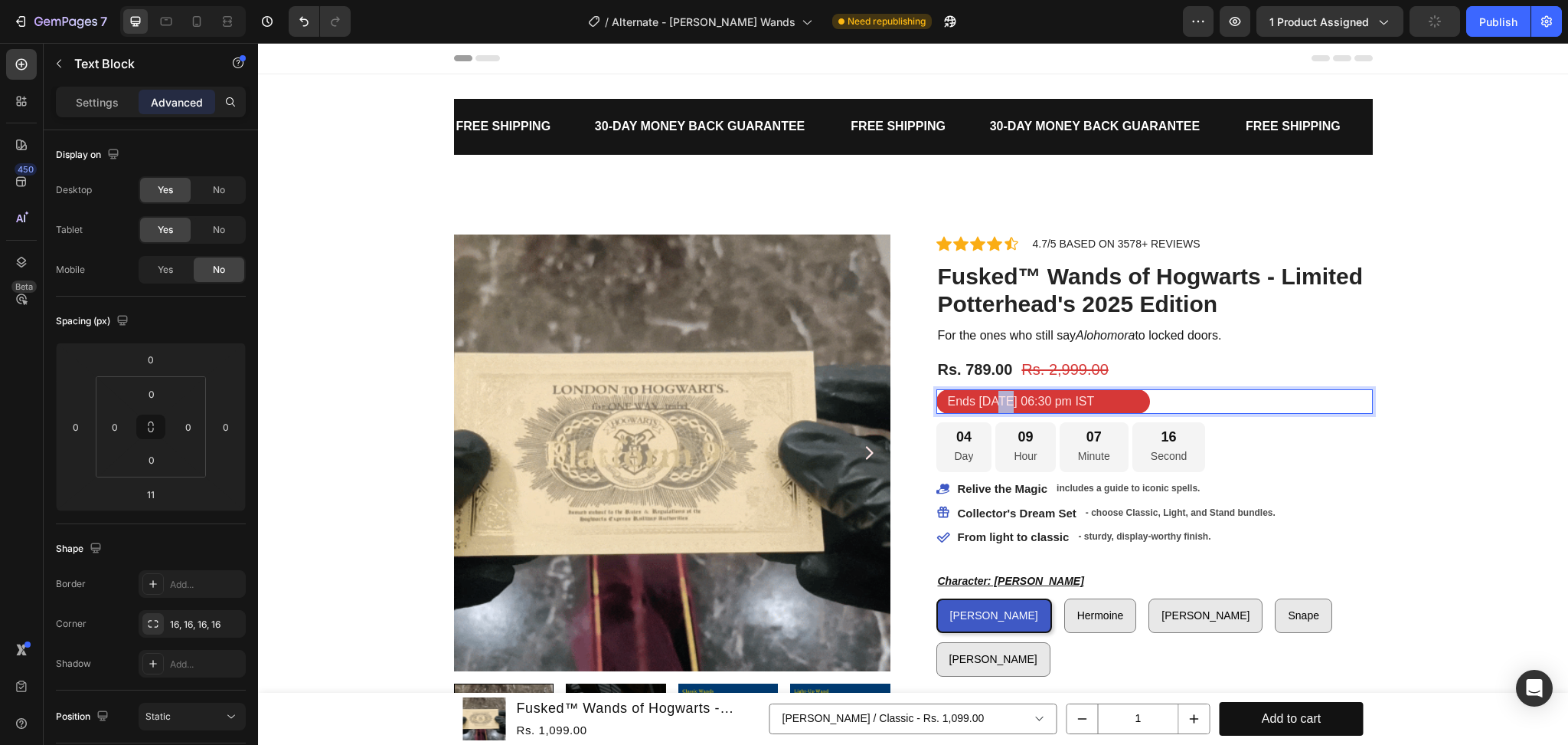
click at [990, 403] on p "Ends [DATE] 06:30 pm IST" at bounding box center [1043, 402] width 190 height 22
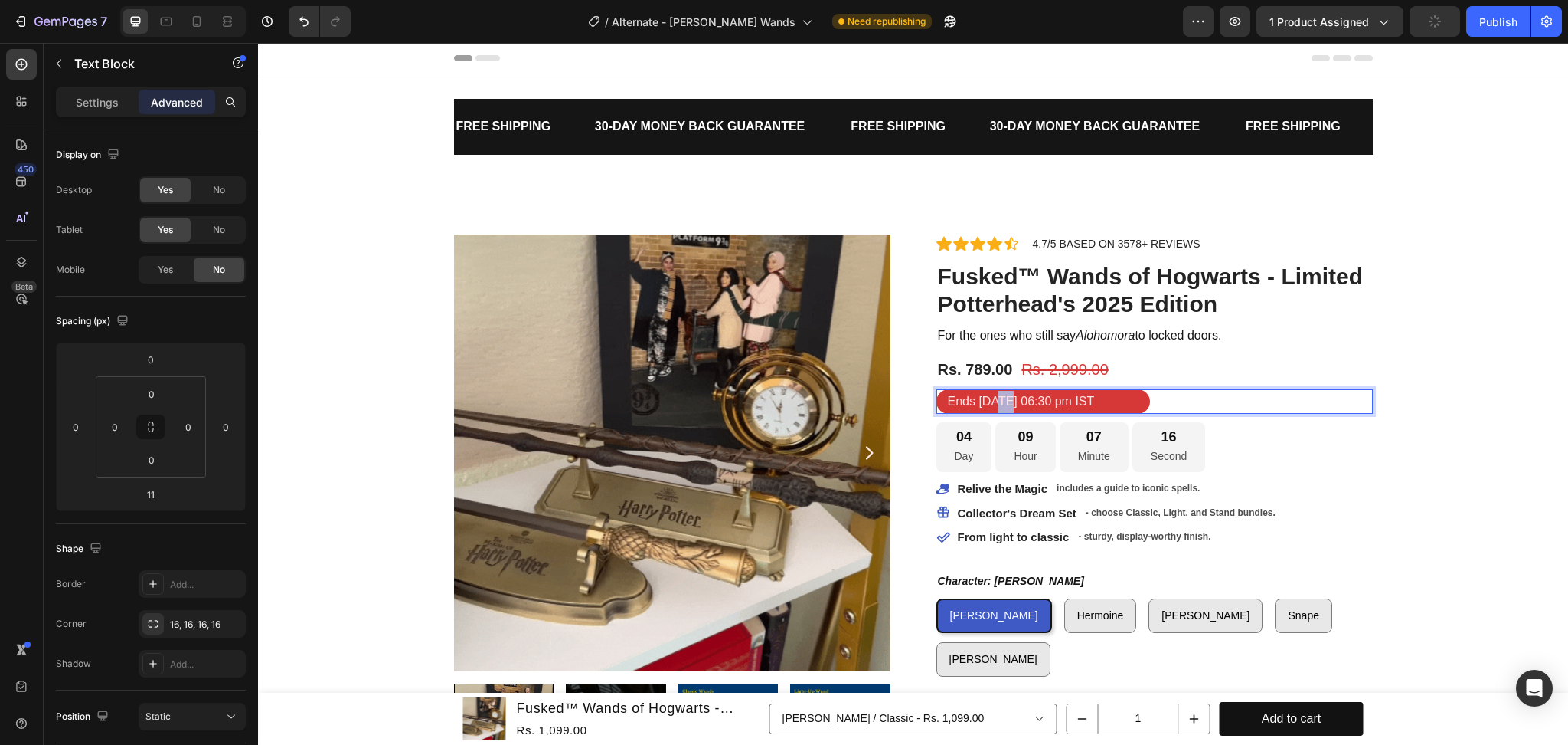
click at [990, 403] on p "Ends [DATE] 06:30 pm IST" at bounding box center [1043, 402] width 190 height 22
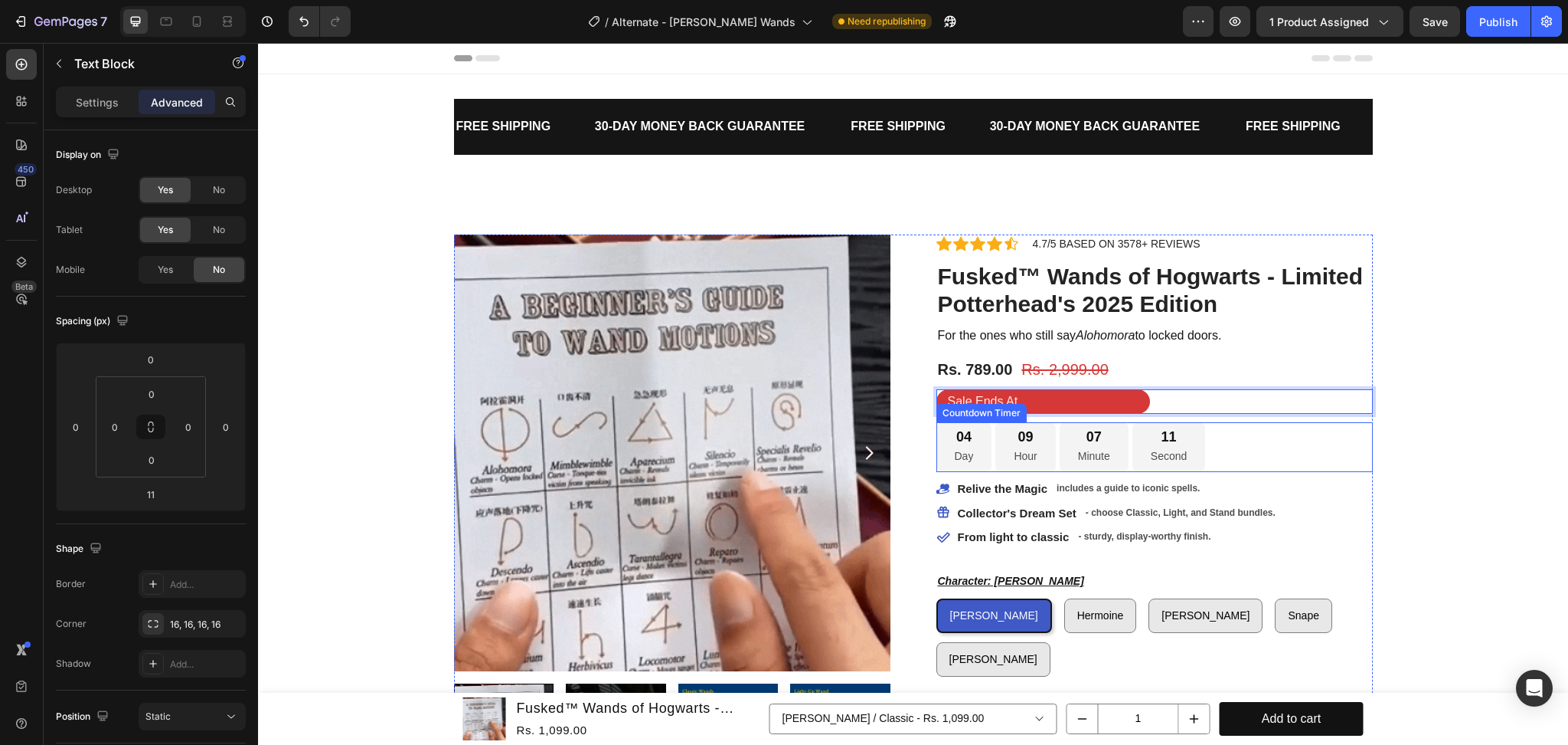
click at [1317, 433] on div "04 Day 09 Hour 07 Minute 11 Second" at bounding box center [1155, 447] width 436 height 50
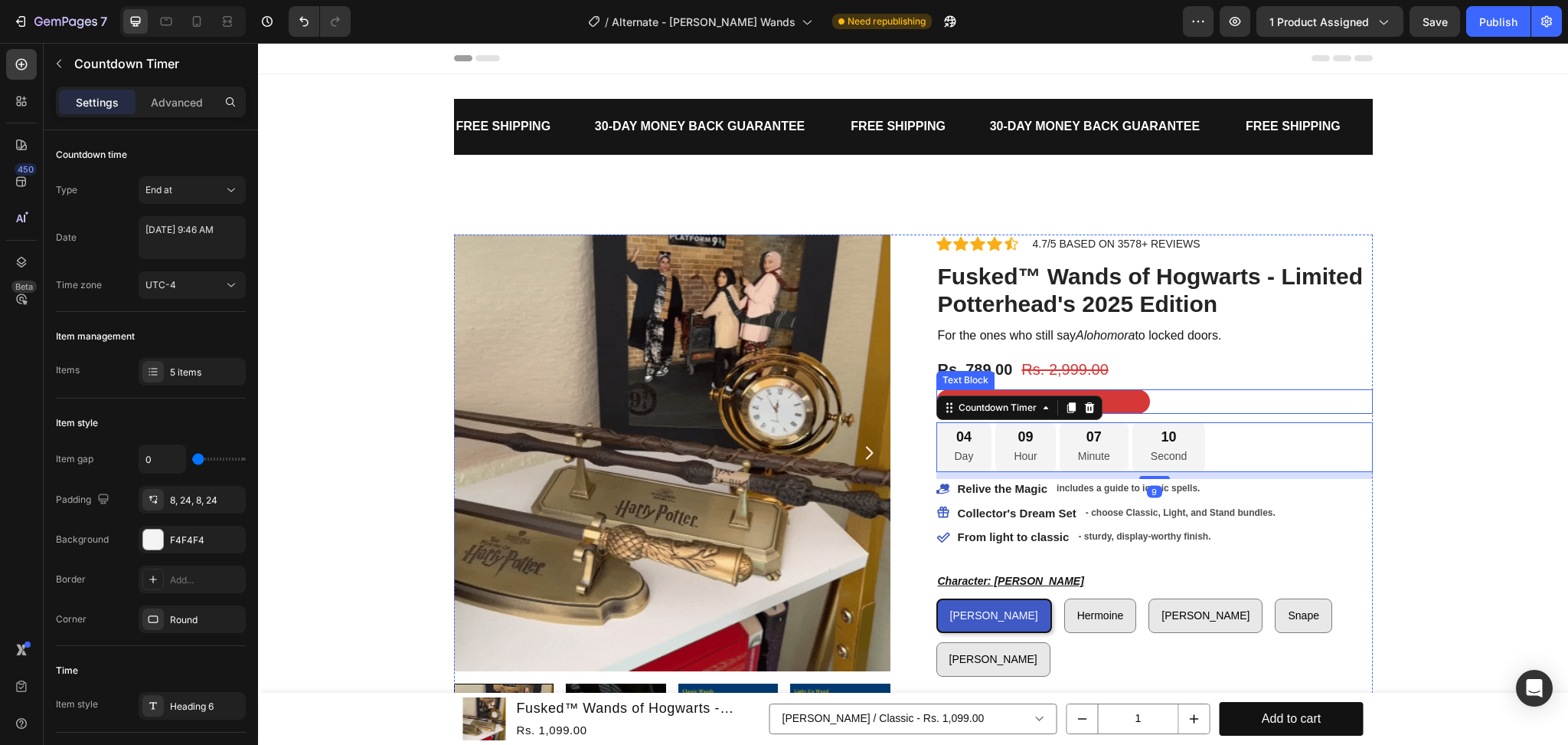
click at [1122, 398] on p "Sale Ends At" at bounding box center [1043, 402] width 190 height 22
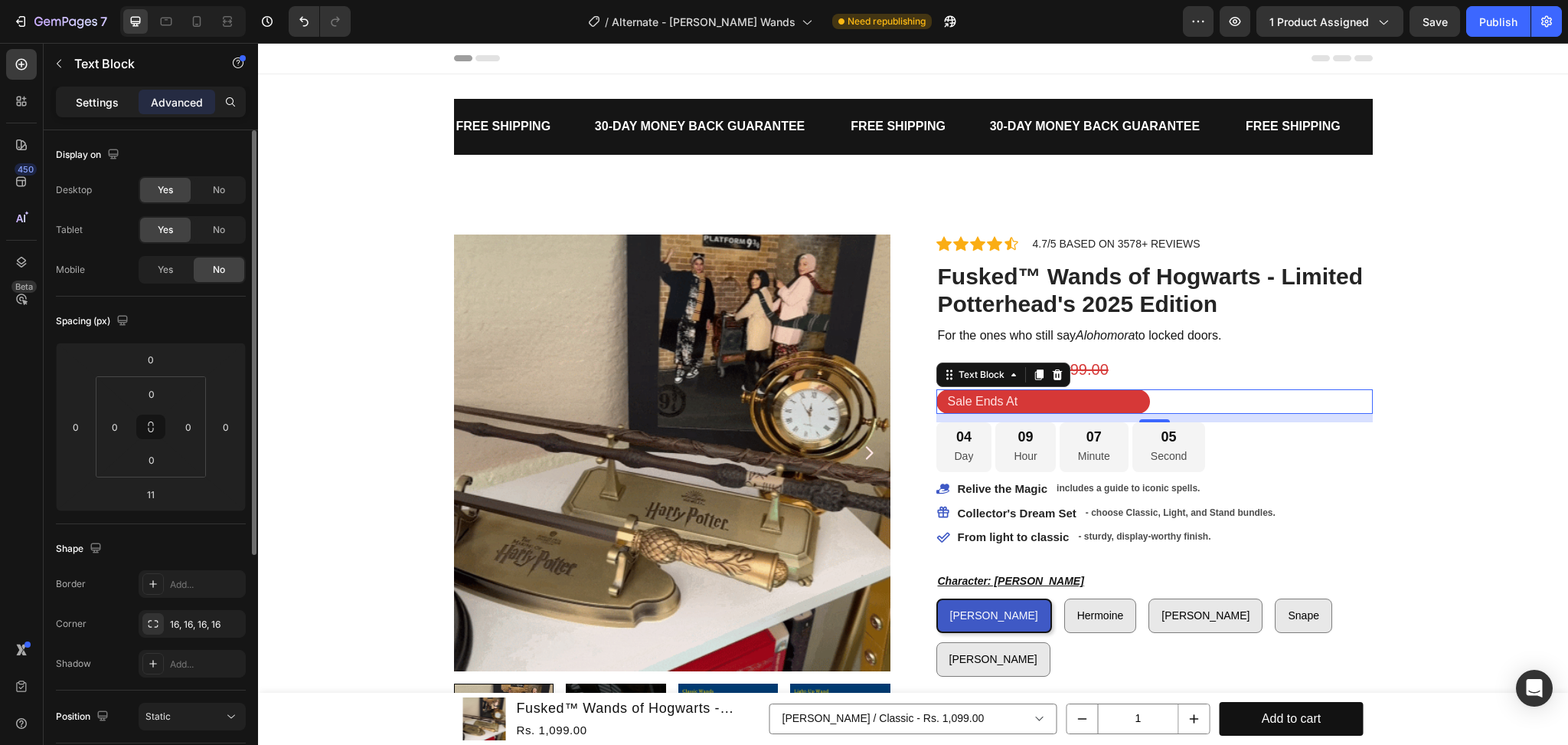
click at [86, 98] on p "Settings" at bounding box center [97, 102] width 43 height 16
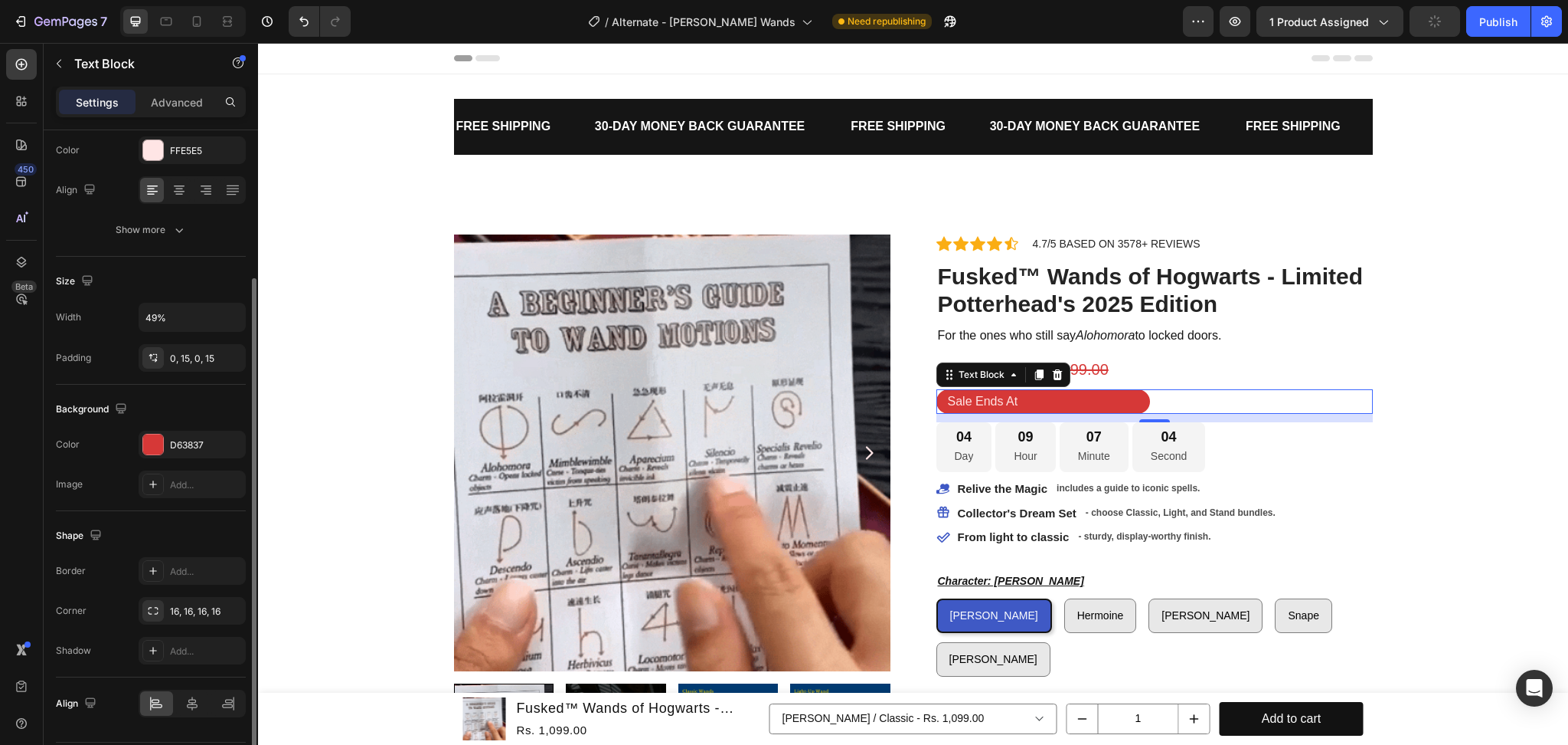
scroll to position [249, 0]
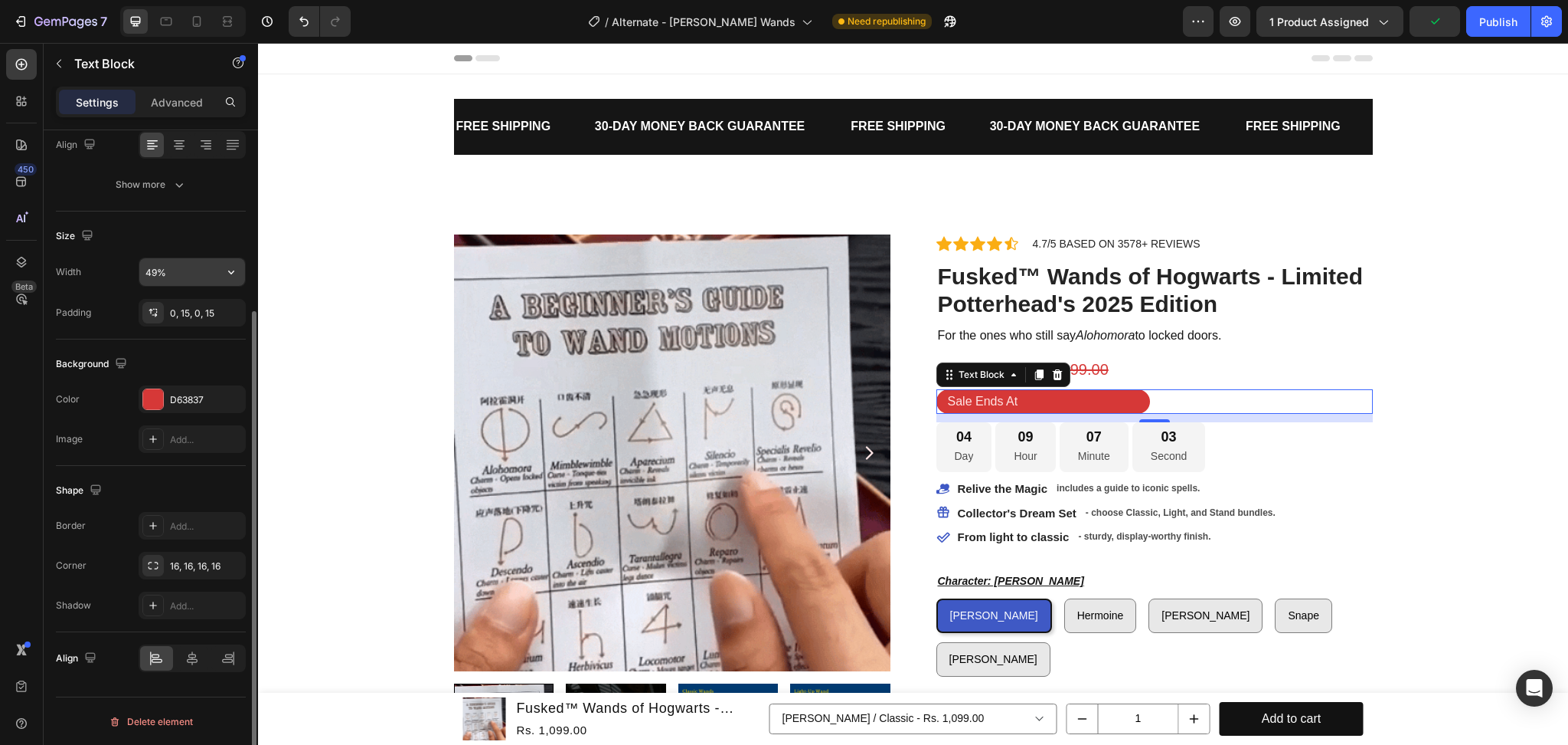
click at [166, 271] on input "49%" at bounding box center [192, 272] width 106 height 27
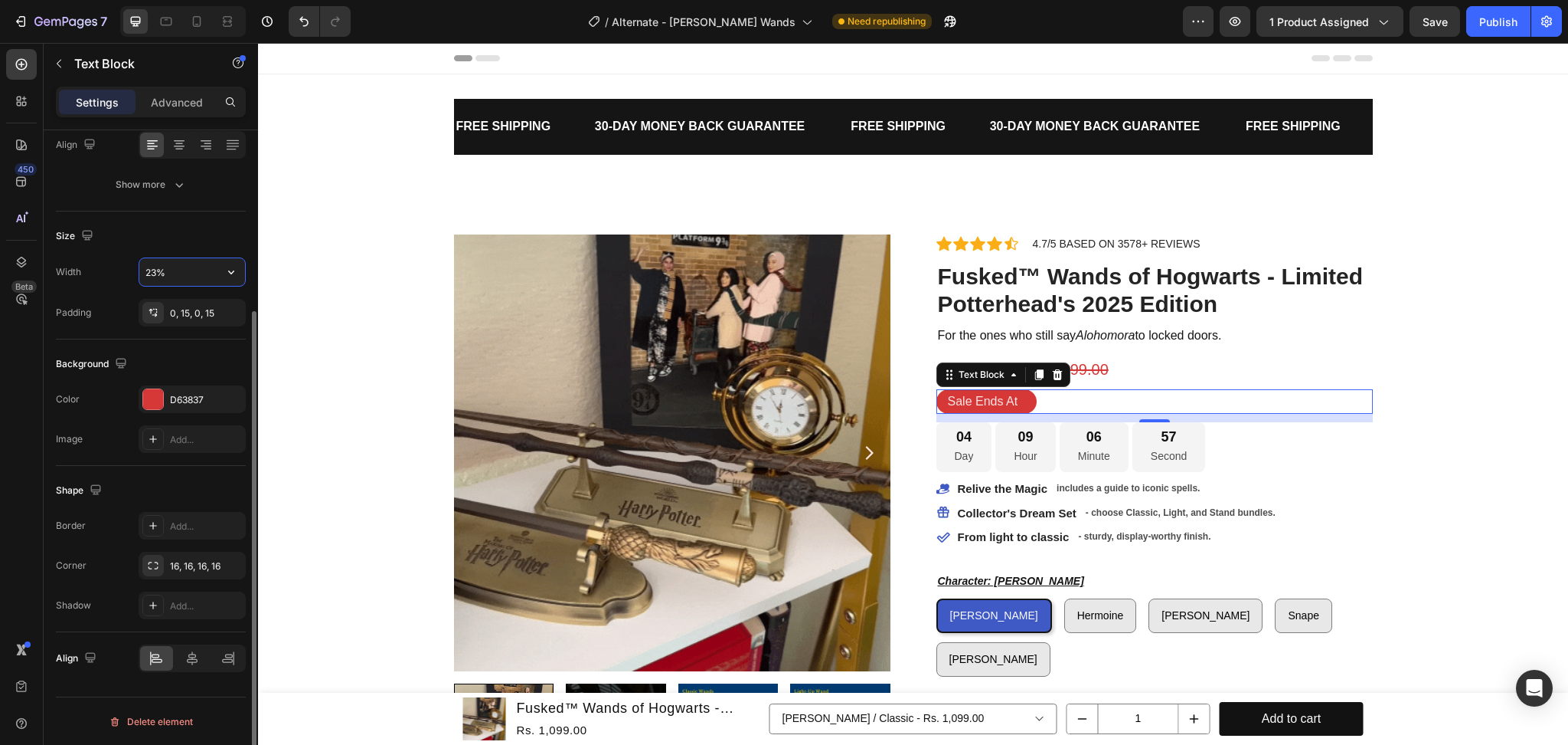
type input "22%"
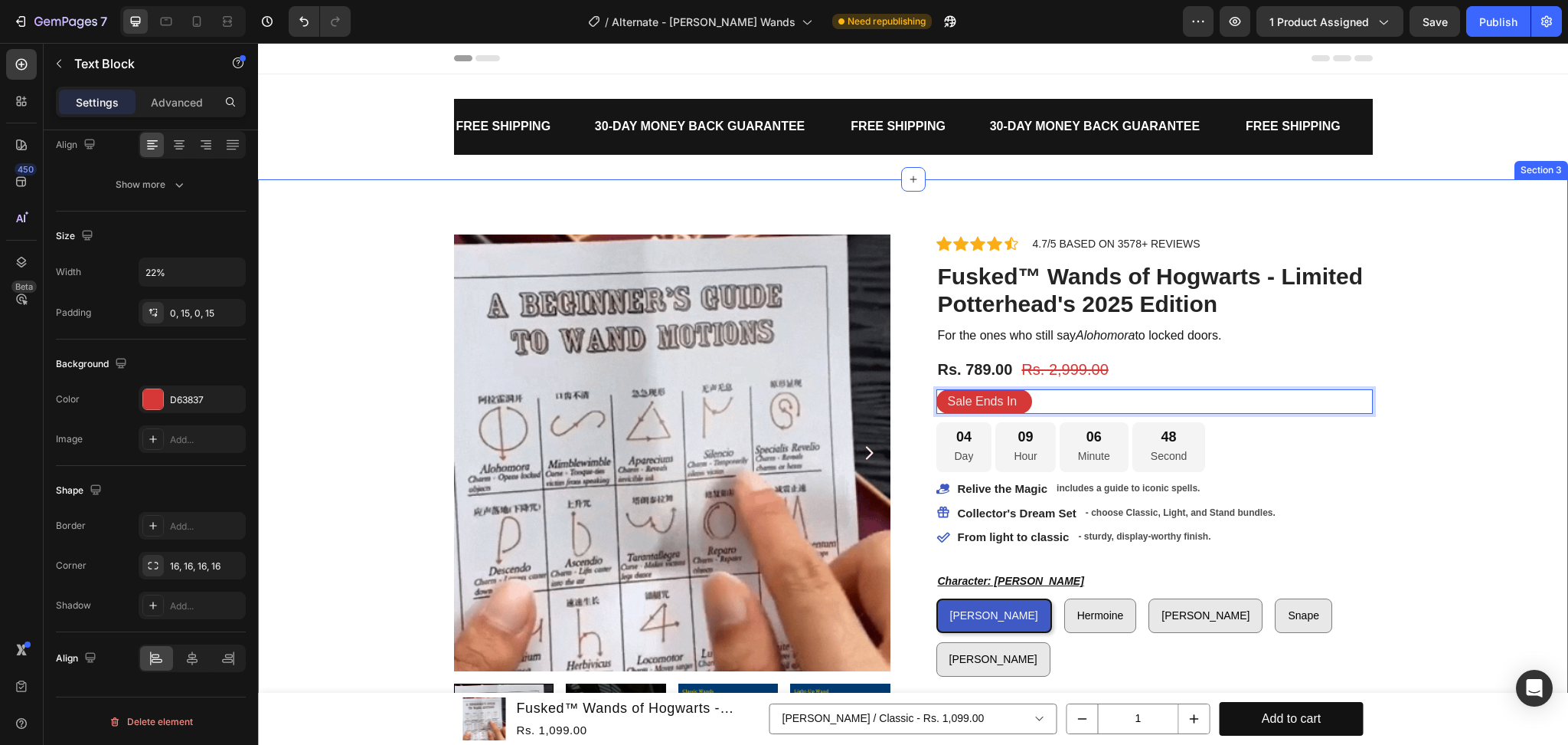
scroll to position [0, 0]
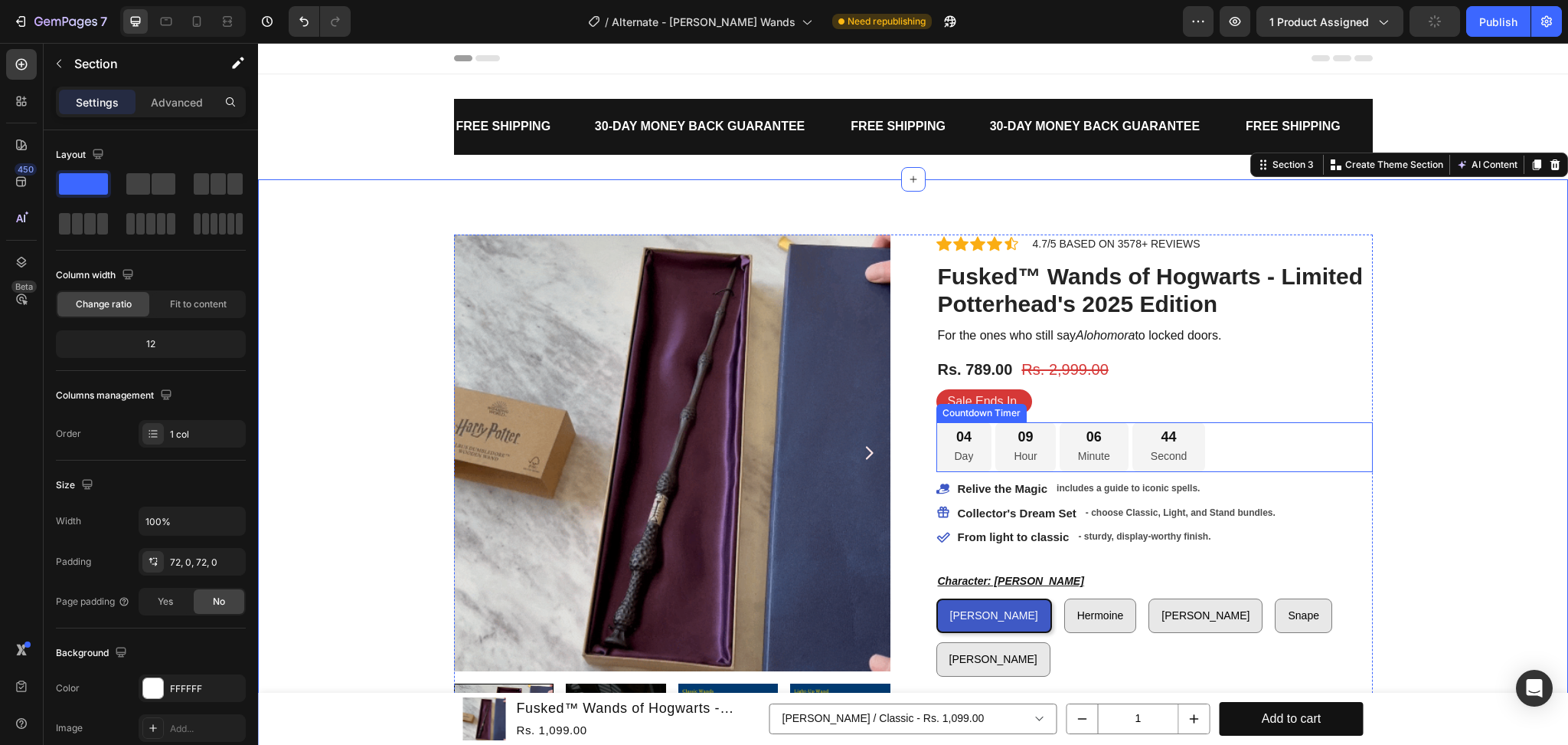
click at [1268, 433] on div "04 Day 09 Hour 06 Minute 44 Second" at bounding box center [1155, 447] width 436 height 50
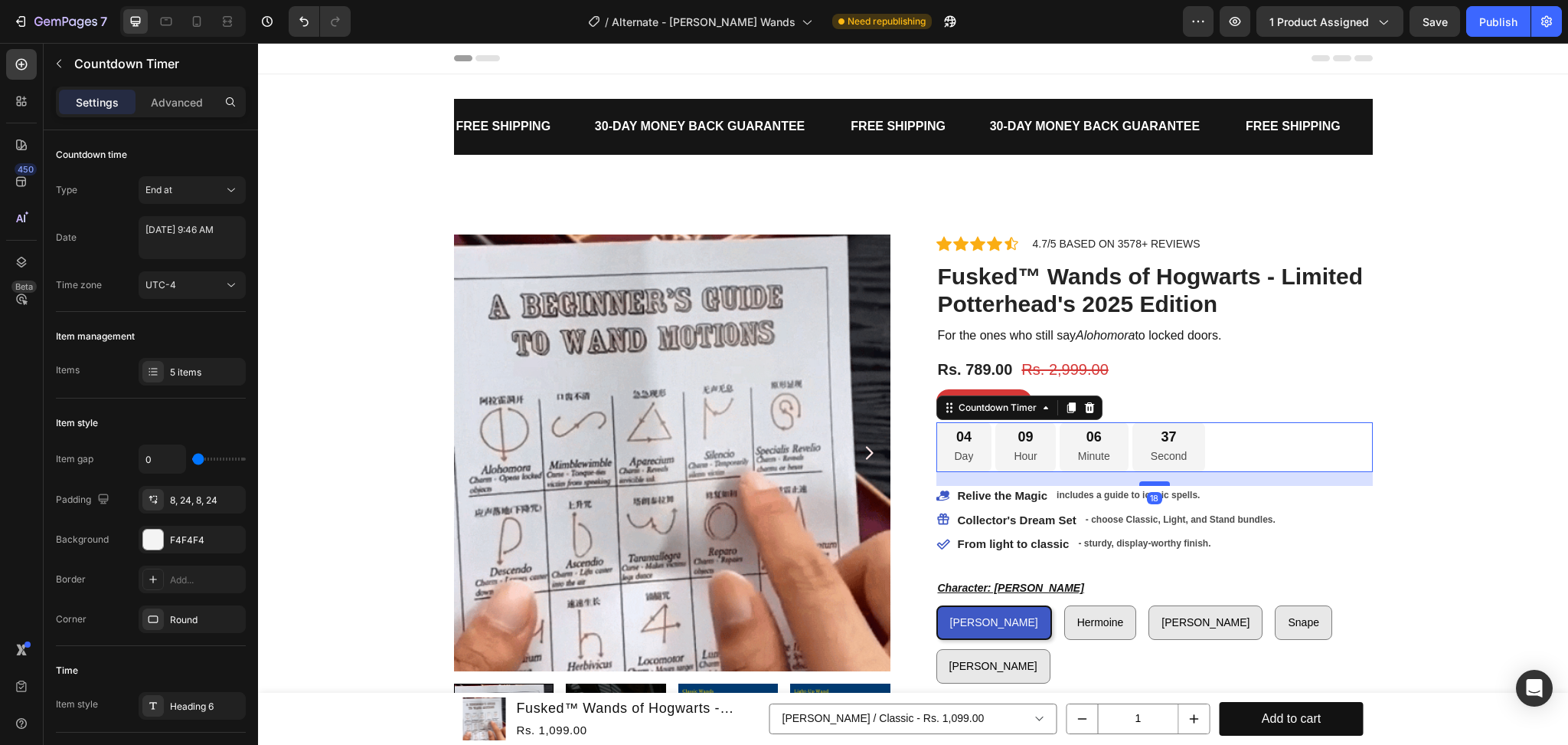
drag, startPoint x: 1145, startPoint y: 478, endPoint x: 1150, endPoint y: 485, distance: 8.6
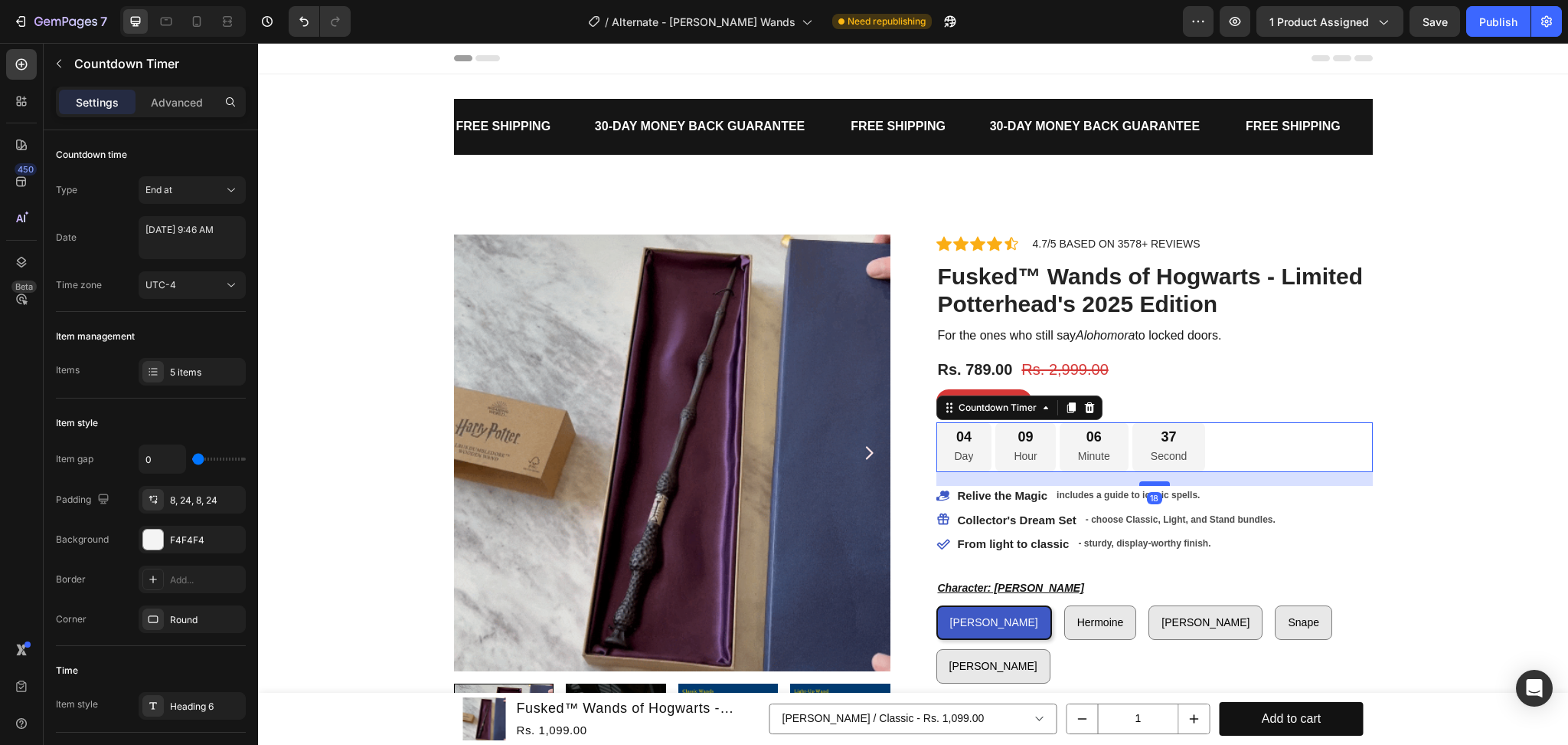
click at [1150, 485] on div at bounding box center [1155, 483] width 31 height 4
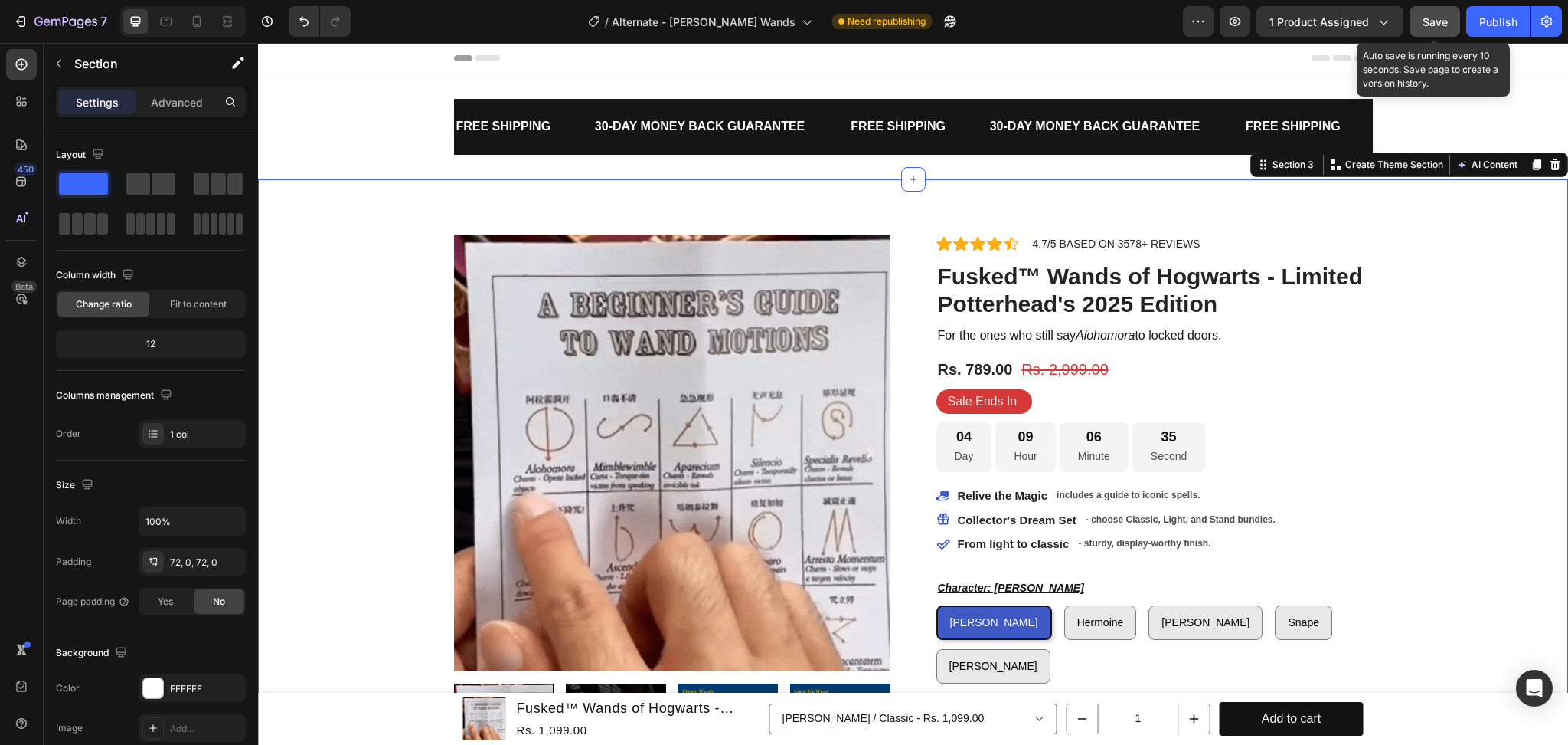
click at [1442, 23] on span "Save" at bounding box center [1436, 21] width 26 height 13
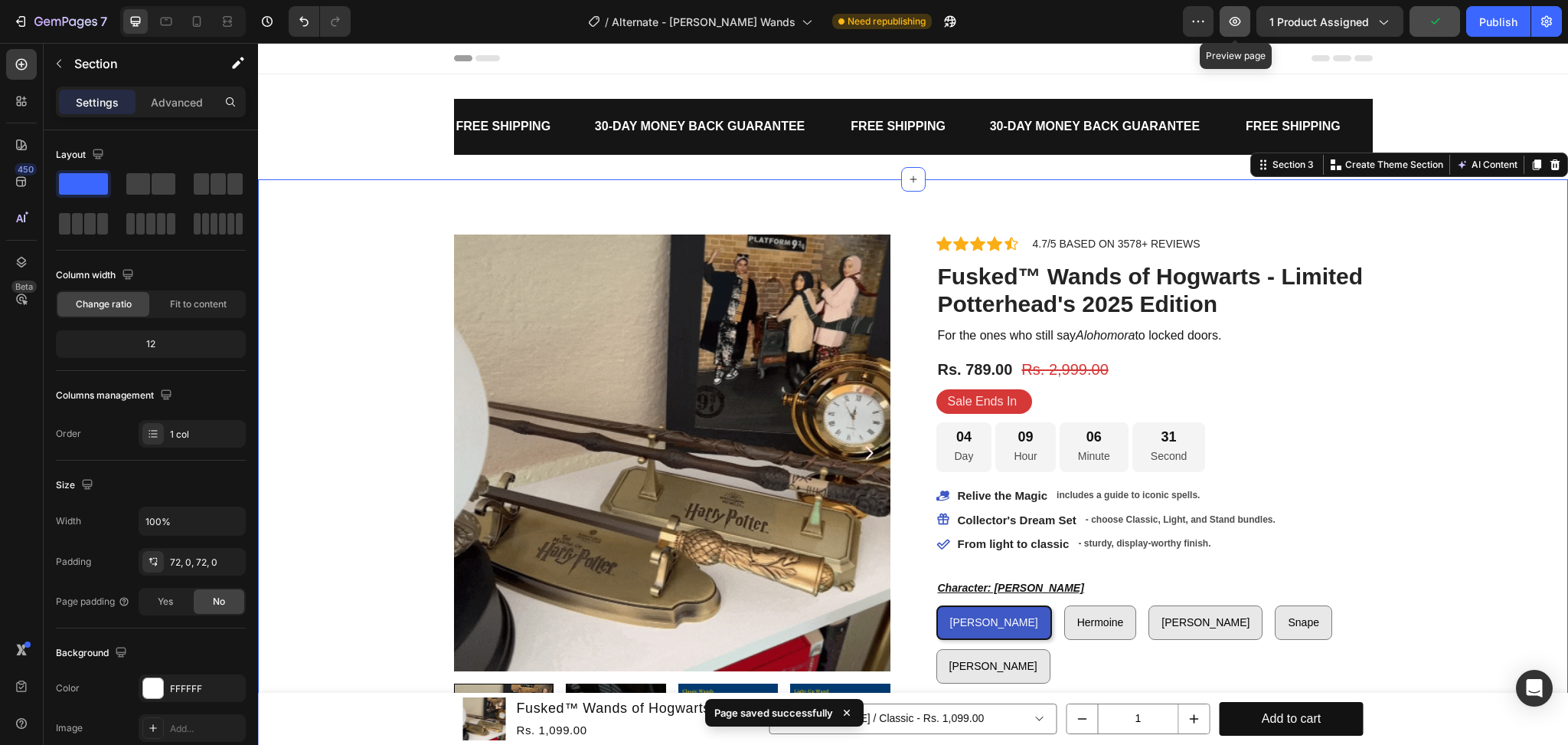
click at [1241, 22] on icon "button" at bounding box center [1235, 21] width 15 height 15
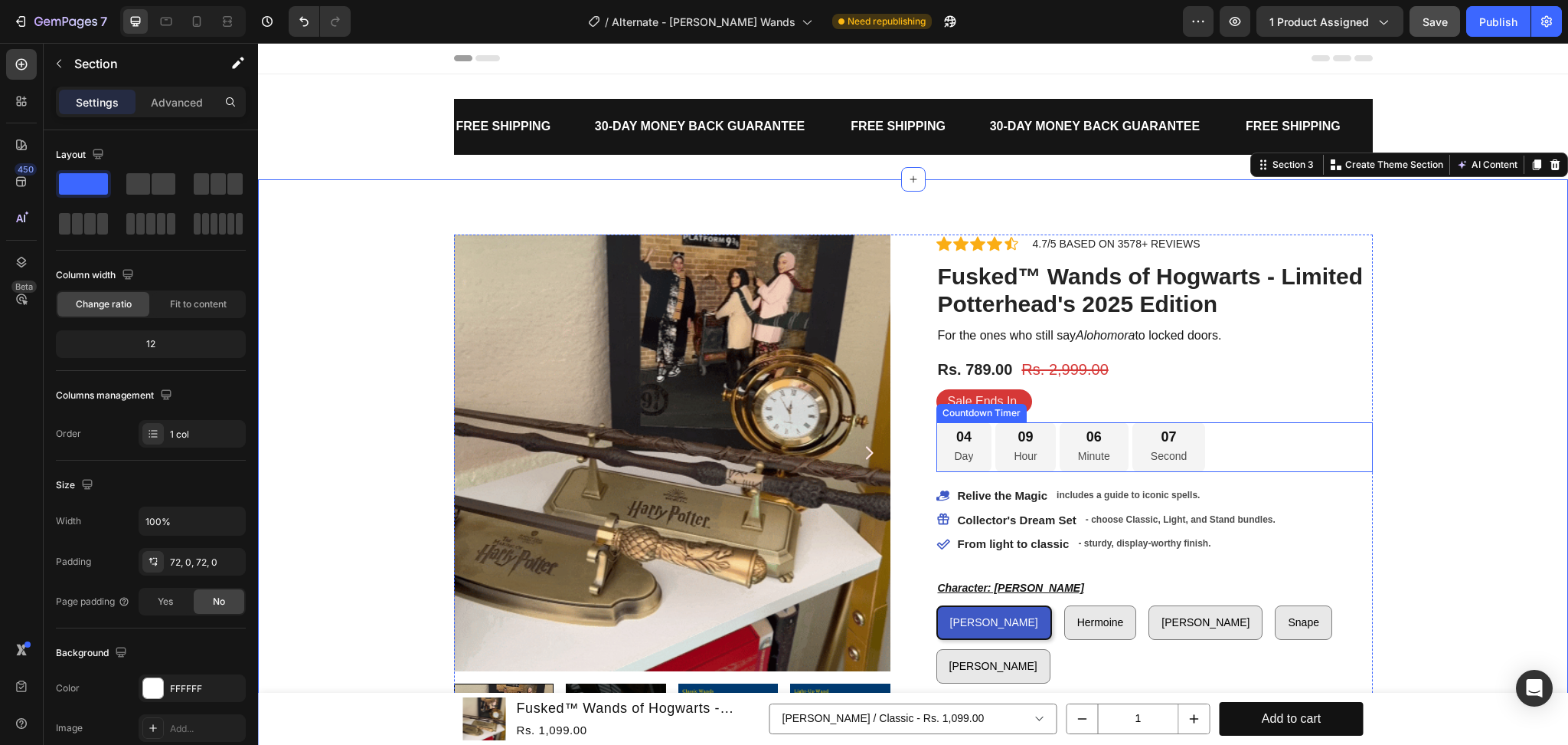
click at [1245, 448] on div "04 Day 09 Hour 06 Minute 07 Second" at bounding box center [1155, 447] width 436 height 50
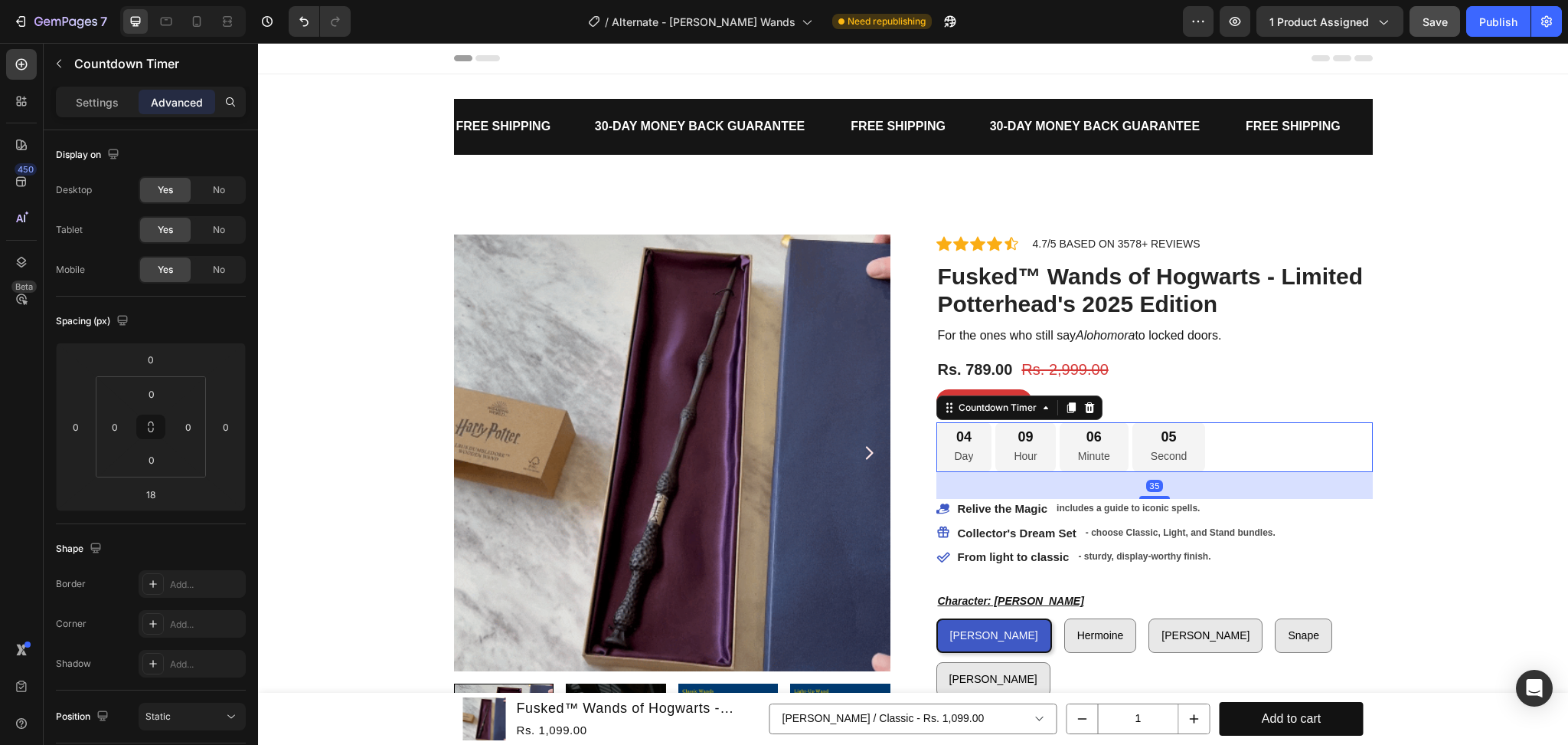
drag, startPoint x: 1153, startPoint y: 485, endPoint x: 475, endPoint y: 428, distance: 680.4
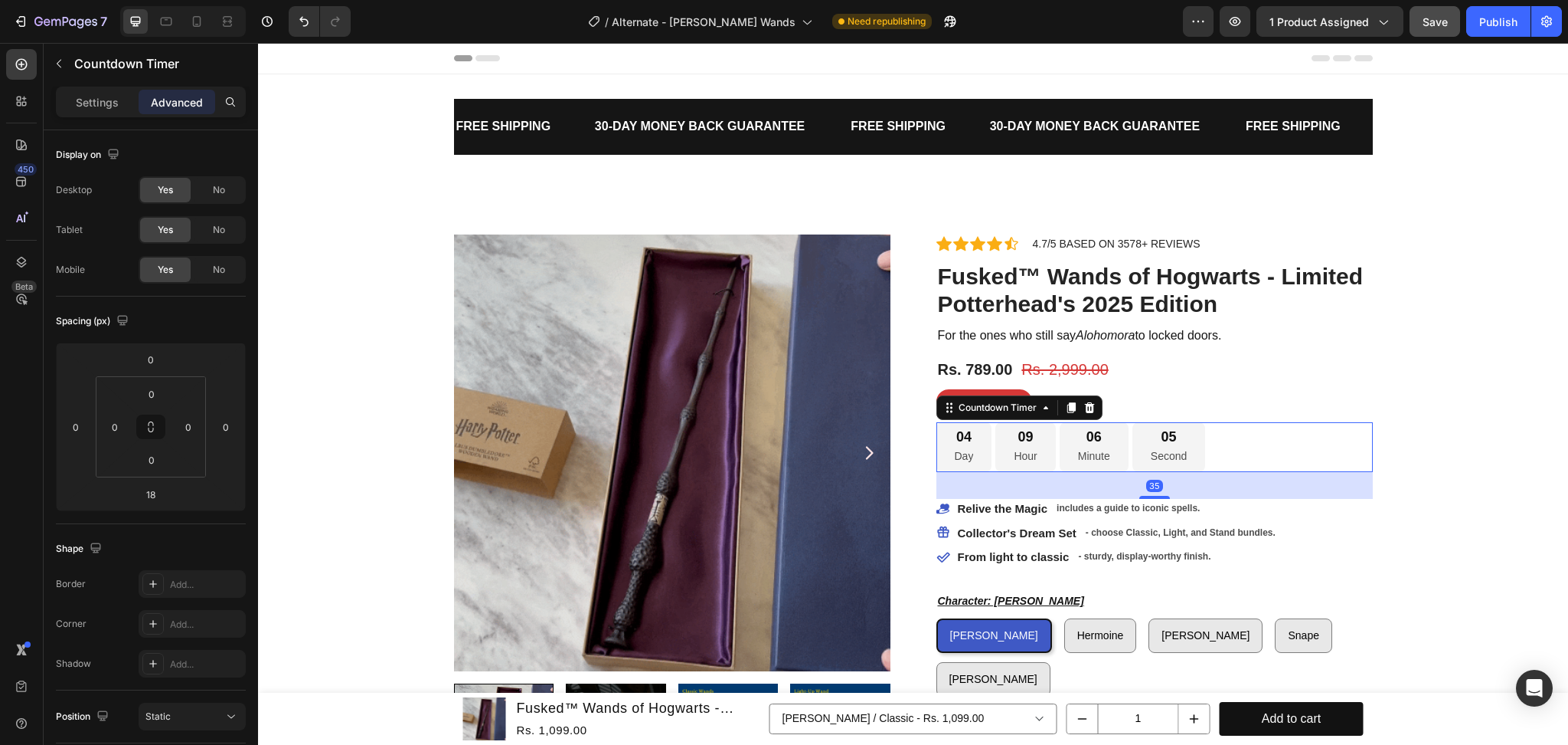
click at [1147, 498] on div at bounding box center [1155, 497] width 31 height 3
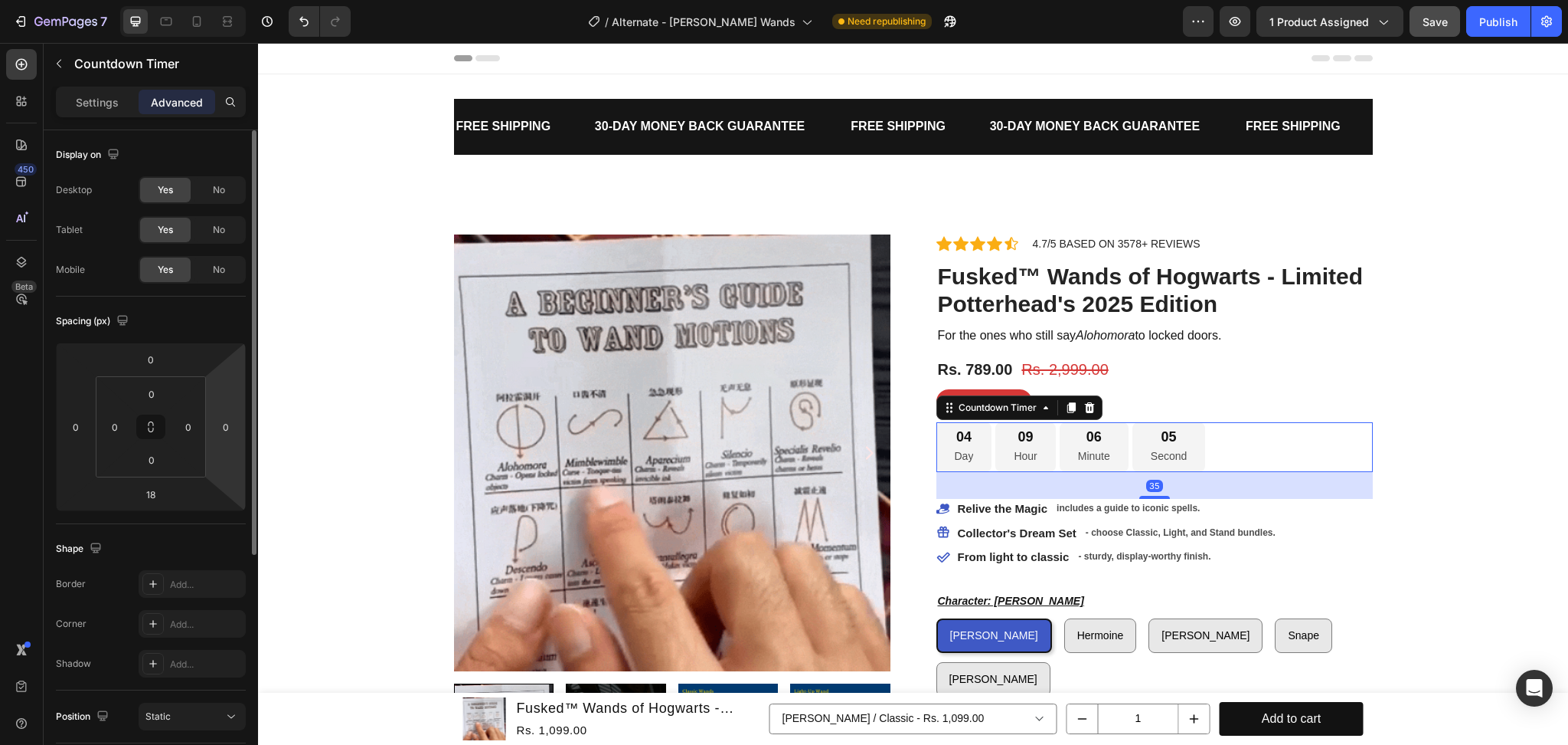
type input "35"
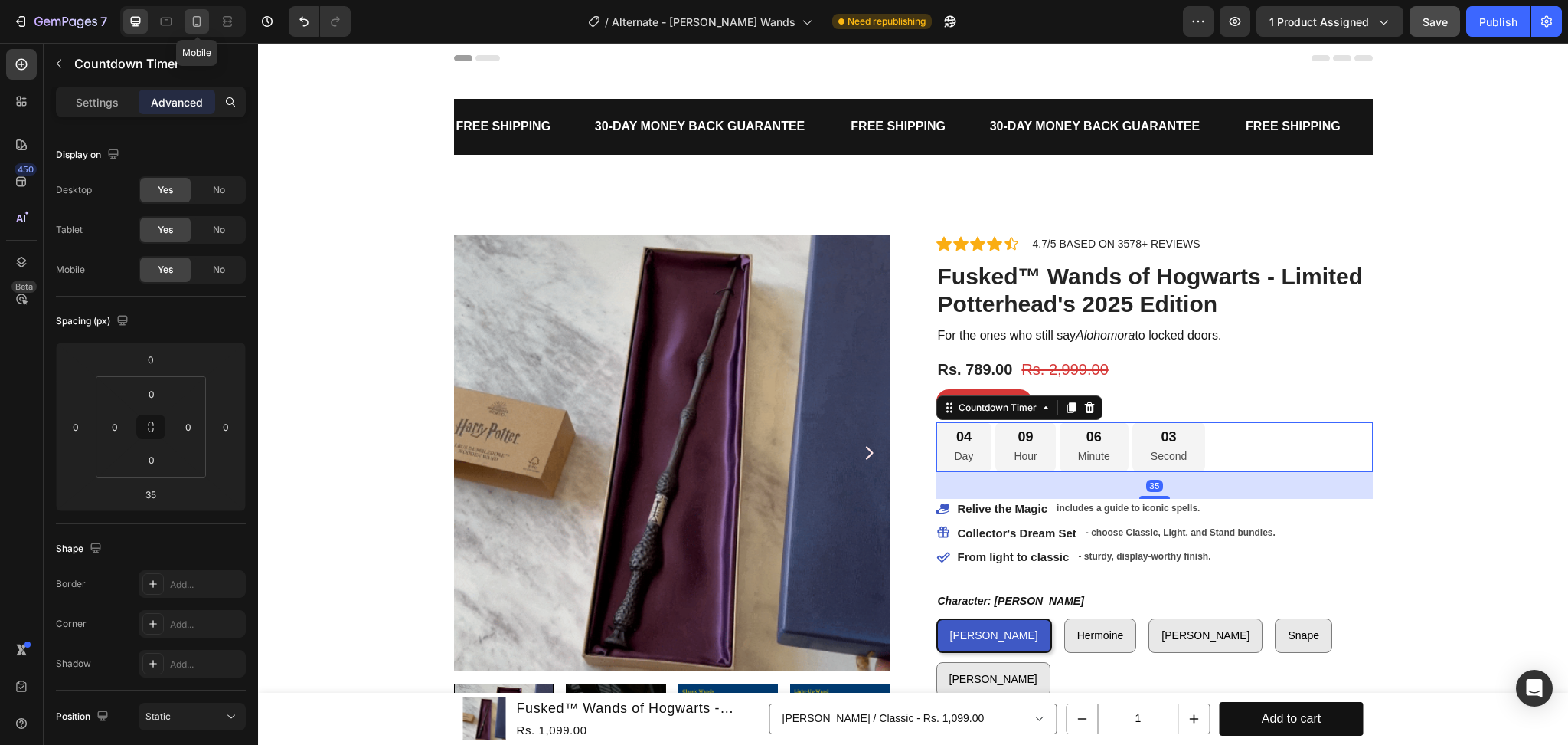
click at [191, 15] on icon at bounding box center [196, 21] width 15 height 15
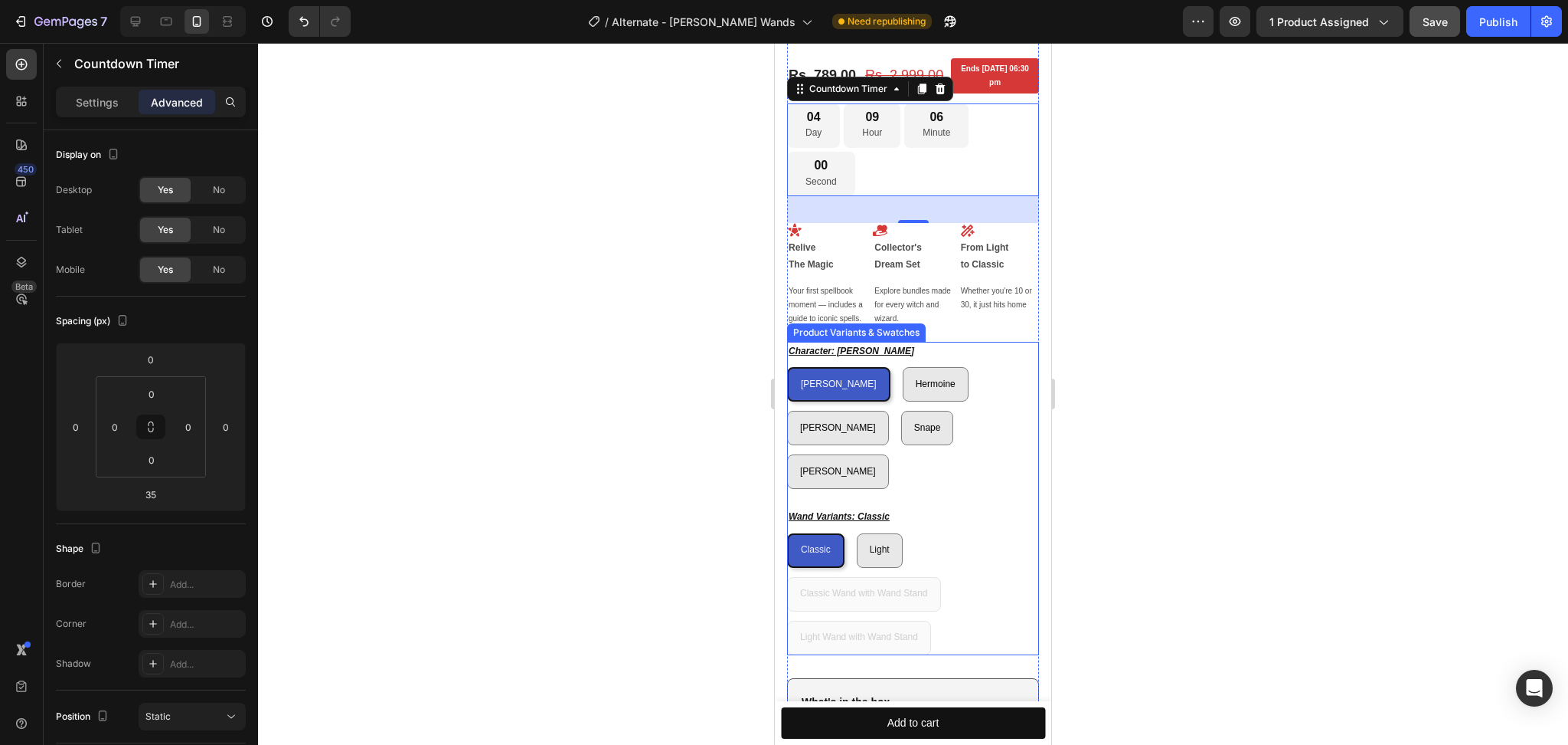
scroll to position [438, 0]
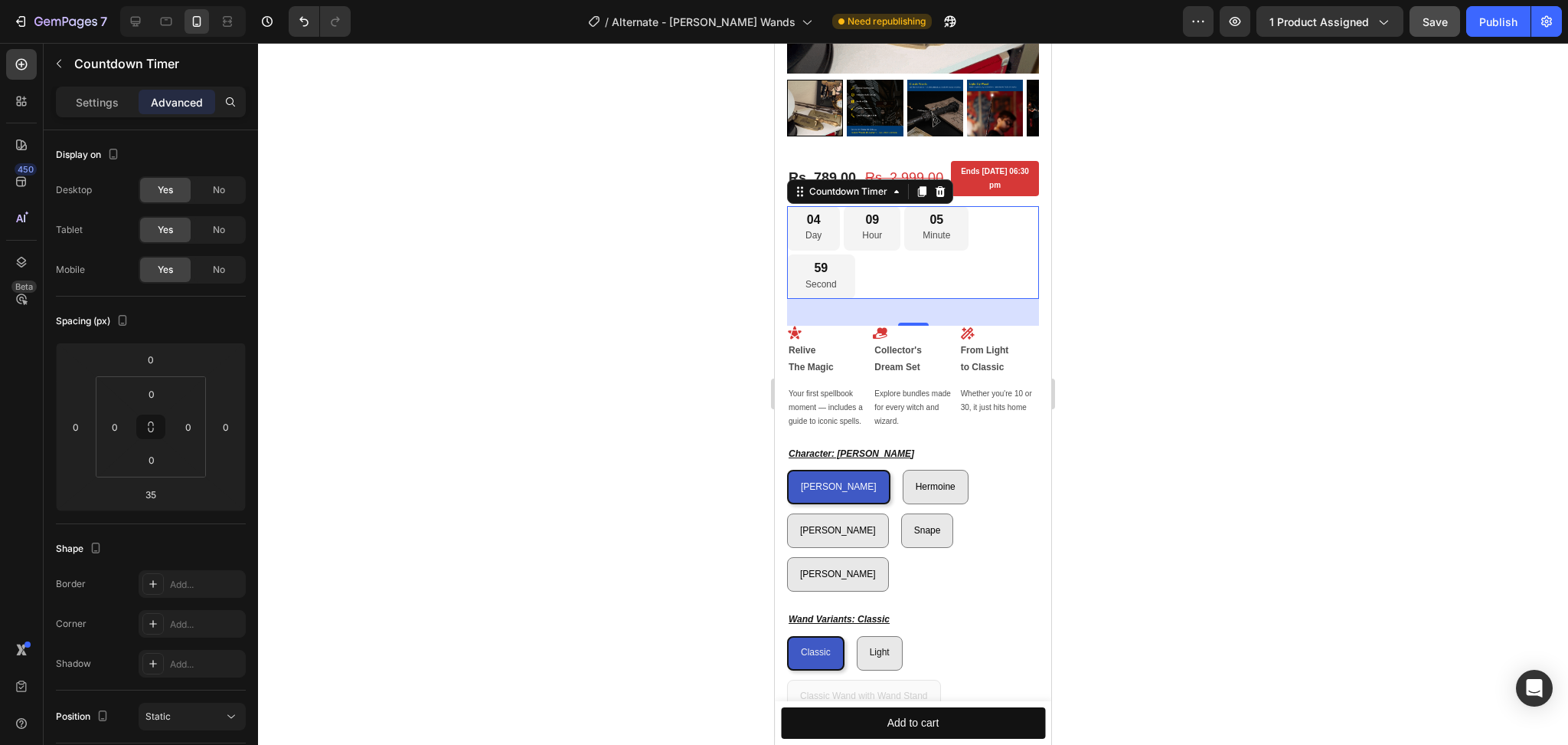
click at [974, 261] on div "04 Day 09 Hour 05 Minute 59 Second" at bounding box center [913, 252] width 252 height 93
click at [98, 100] on p "Settings" at bounding box center [97, 102] width 43 height 16
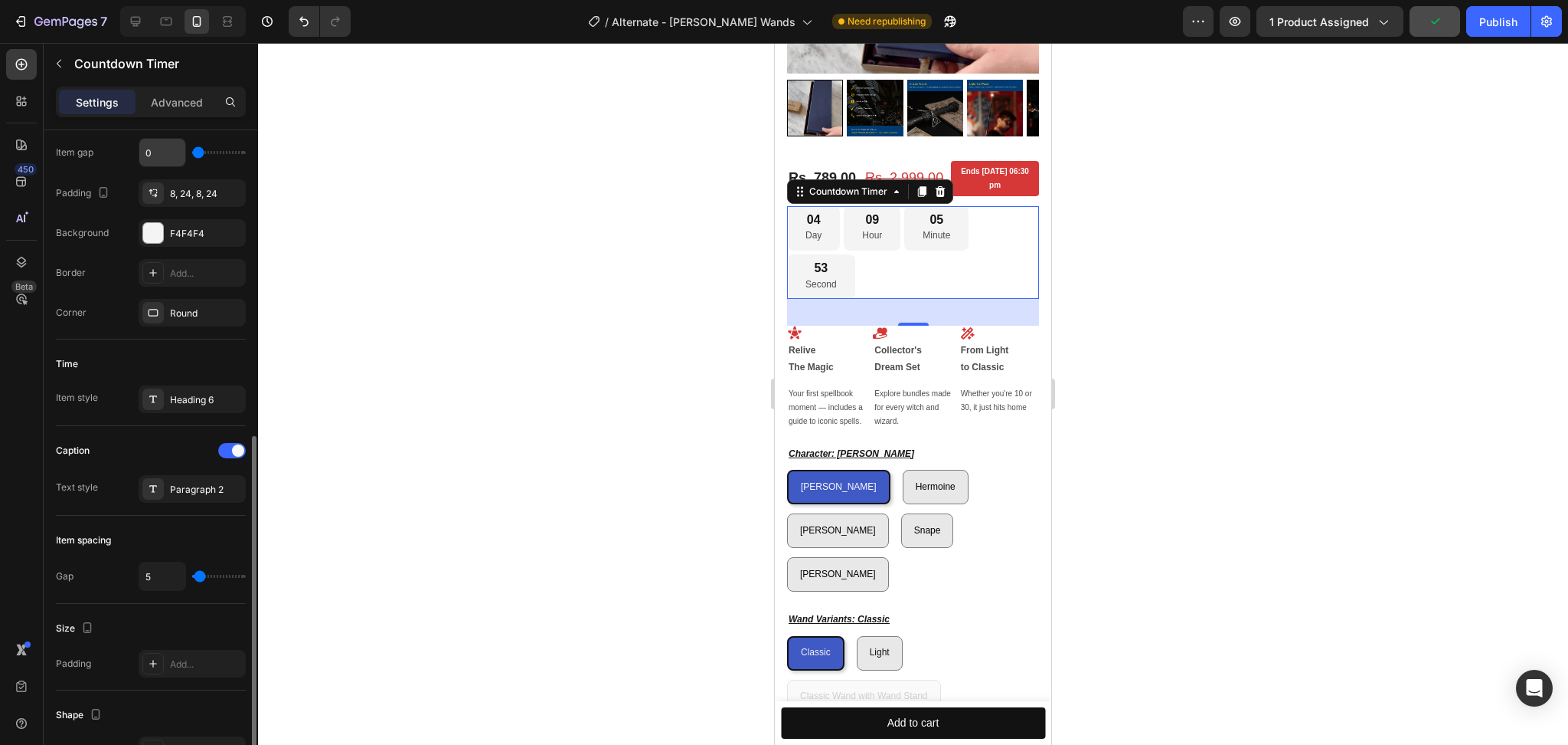
scroll to position [408, 0]
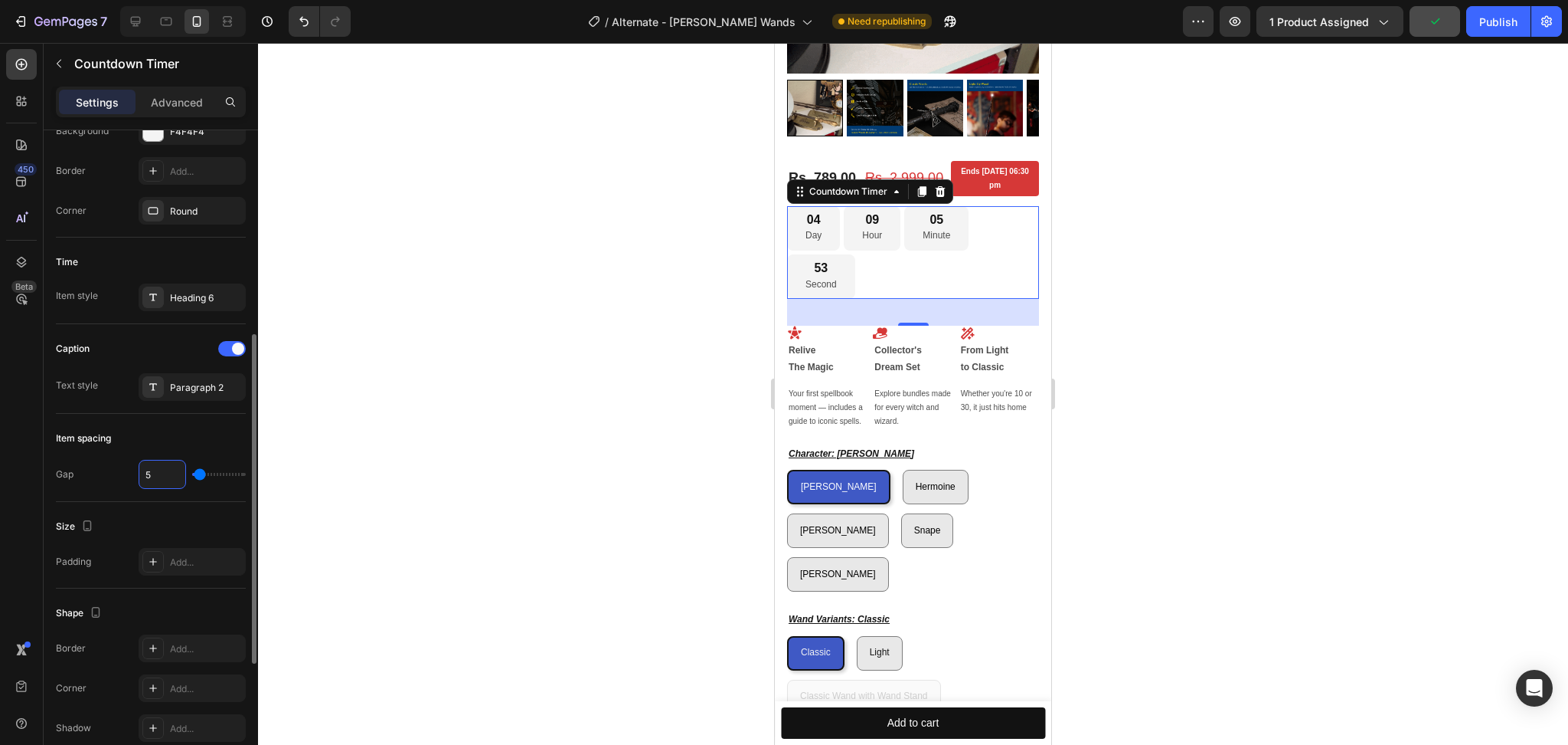
click at [155, 464] on input "5" at bounding box center [162, 474] width 46 height 27
type input "4"
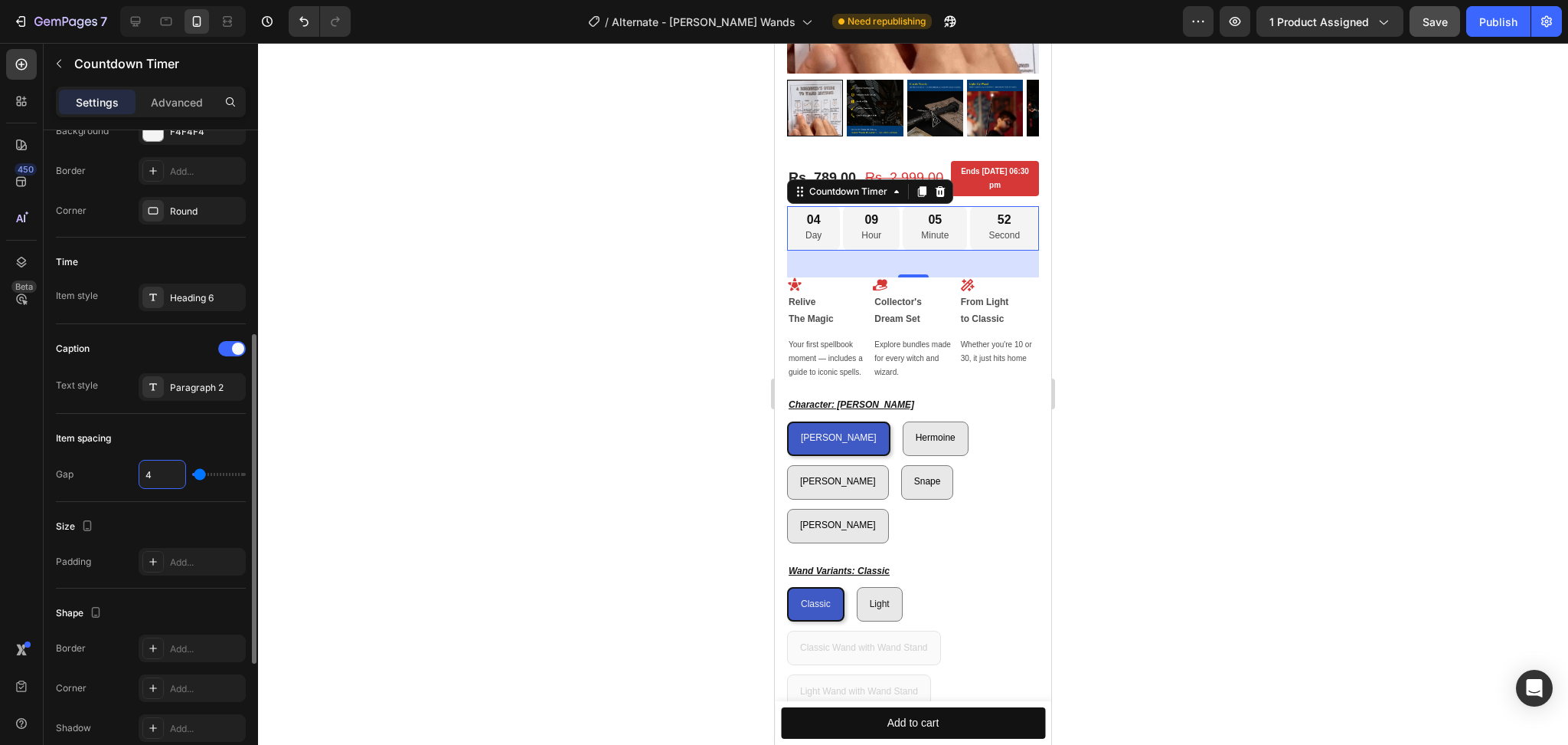
type input "3"
type input "2"
type input "1"
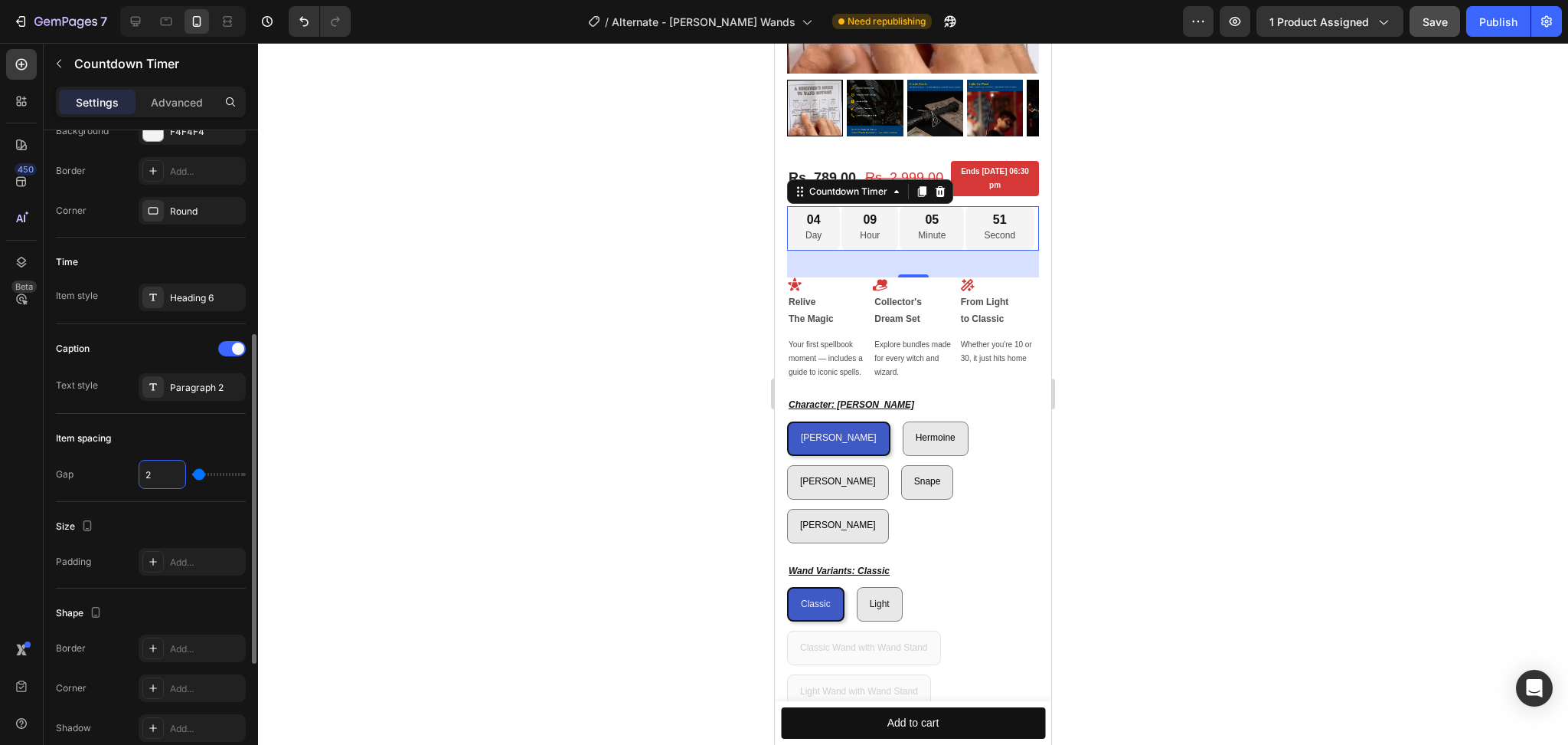
type input "1"
type input "0"
type input "1"
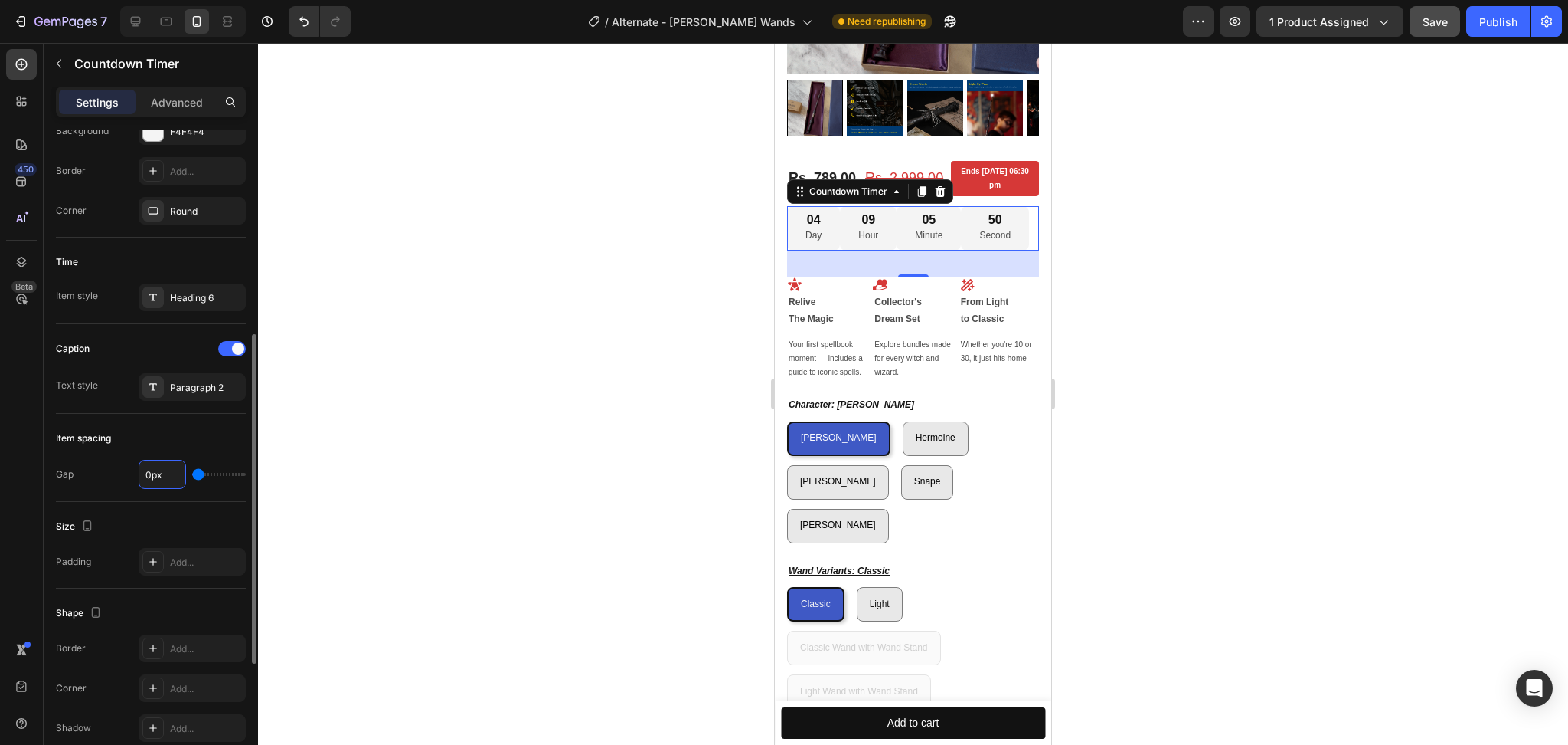
type input "1"
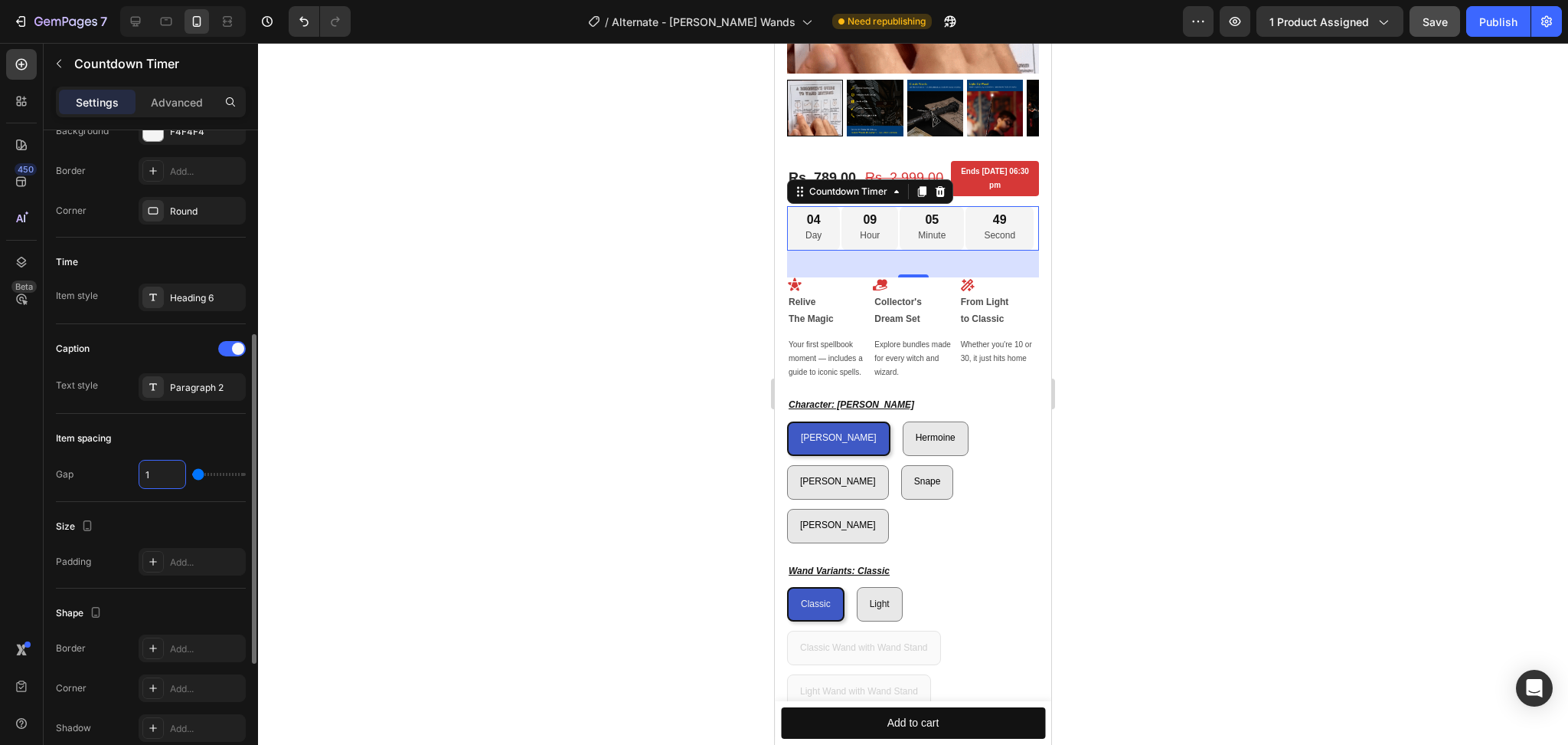
type input "2"
type input "3"
type input "4"
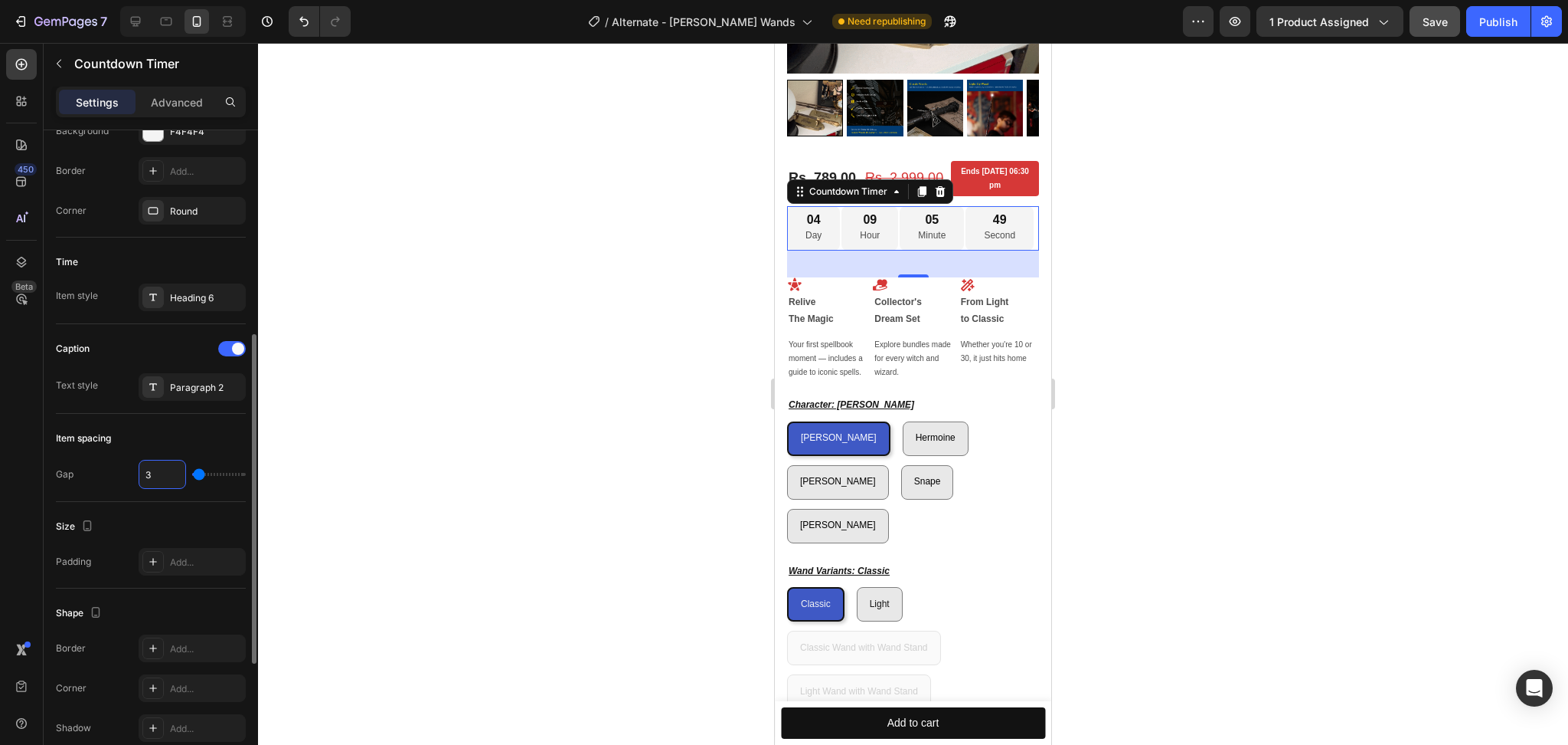
type input "4"
type input "5"
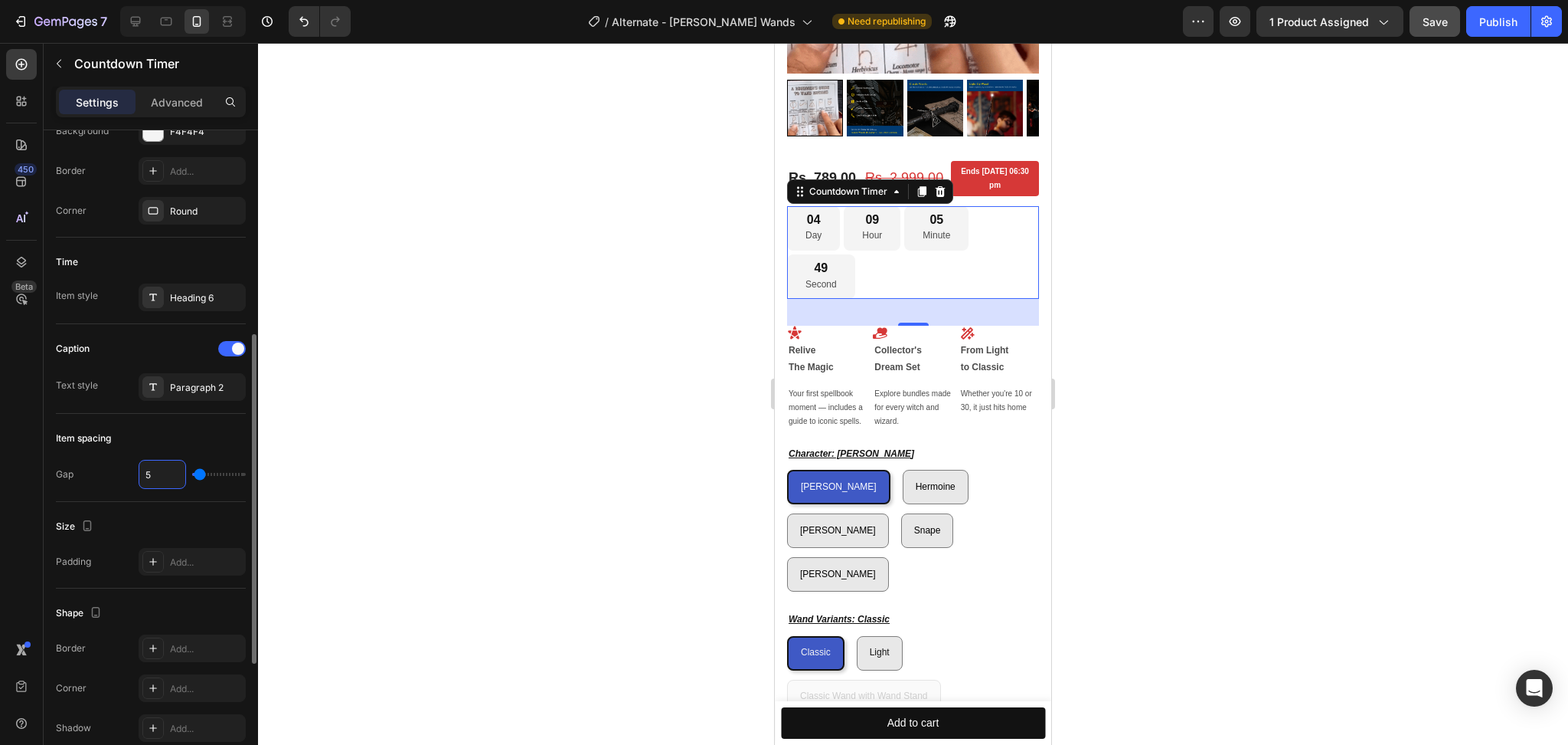
type input "6"
type input "5"
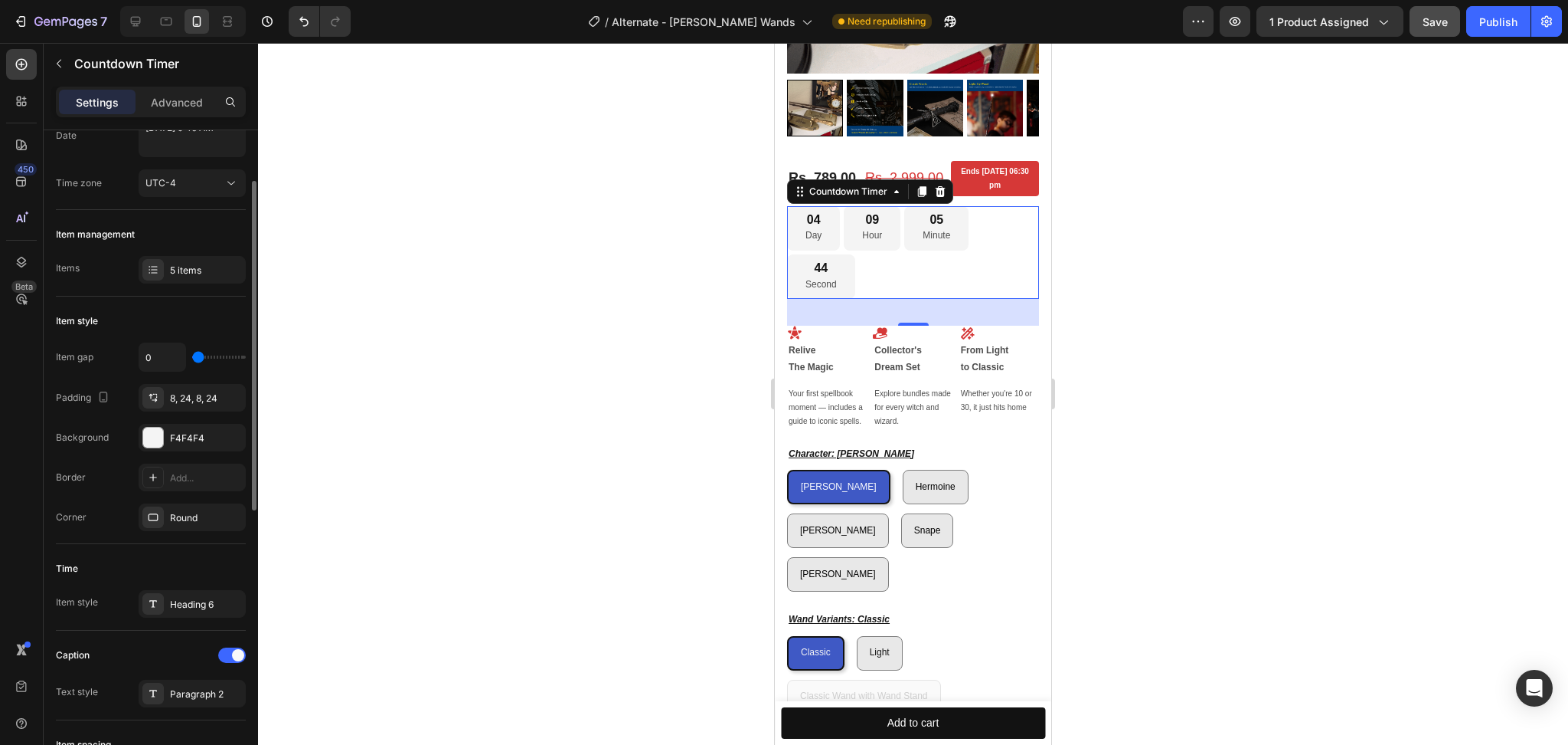
scroll to position [0, 0]
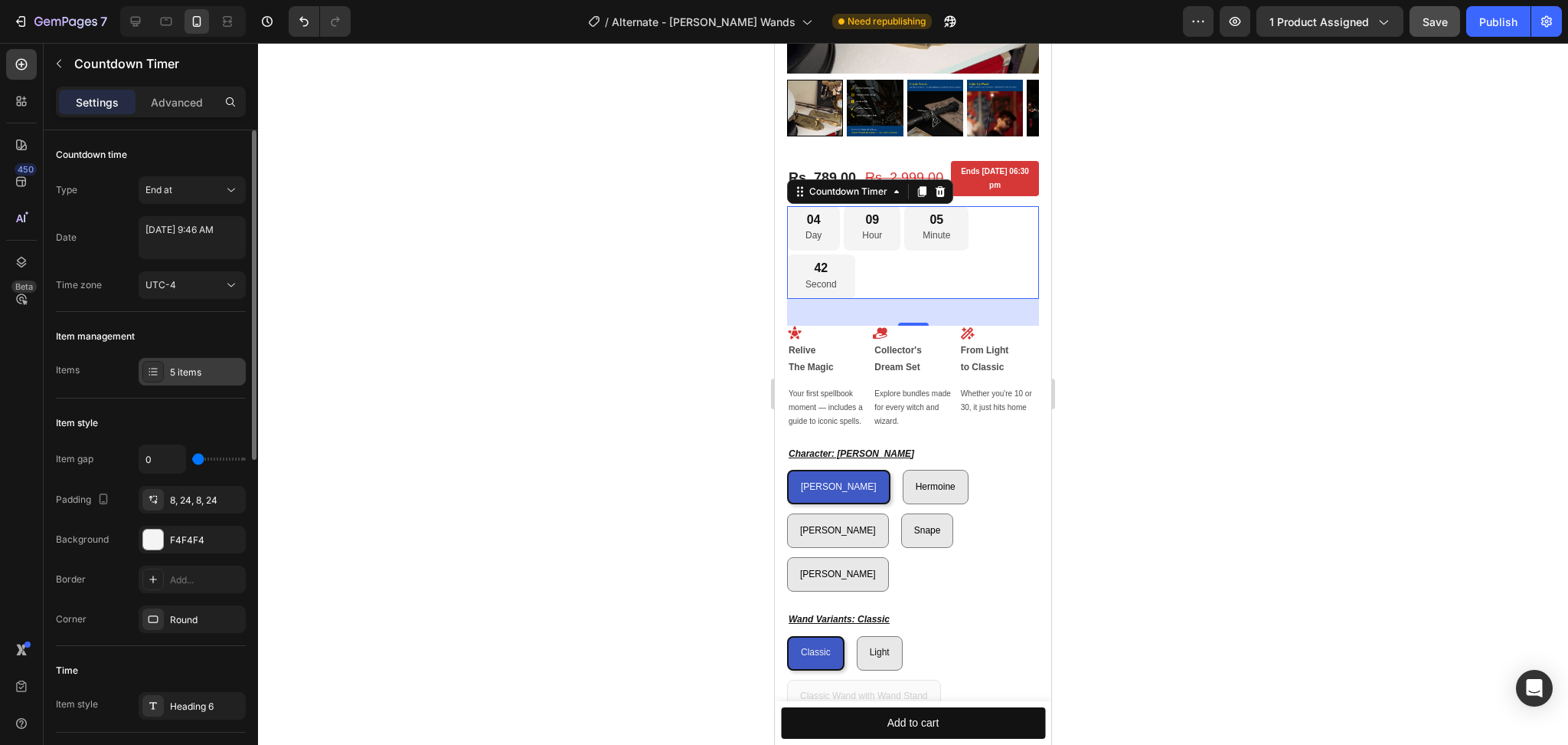
click at [152, 377] on icon at bounding box center [153, 372] width 12 height 12
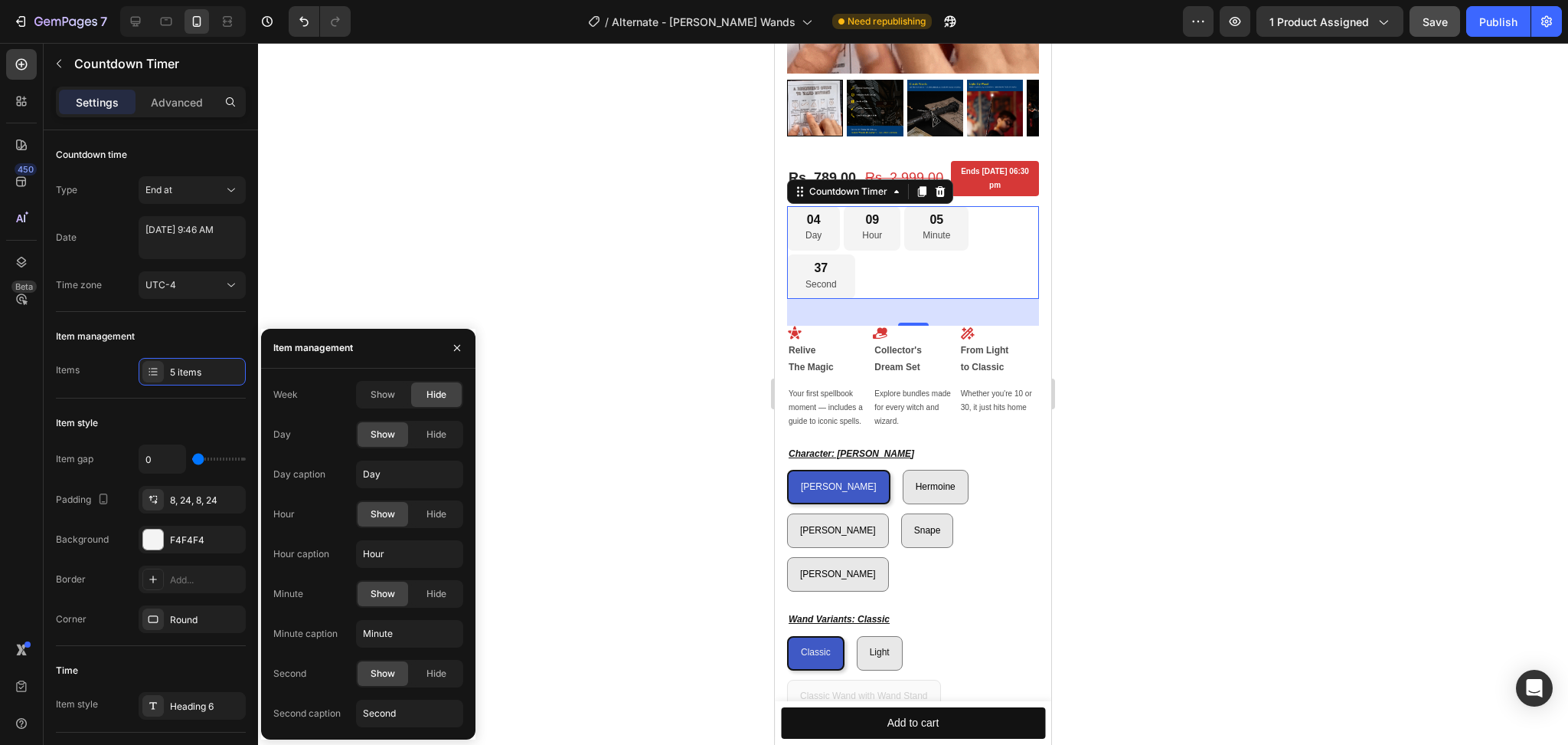
click at [439, 656] on div "Week Show Hide Day Show Hide Day caption Day Hour Show Hide Hour caption Hour M…" at bounding box center [368, 554] width 190 height 346
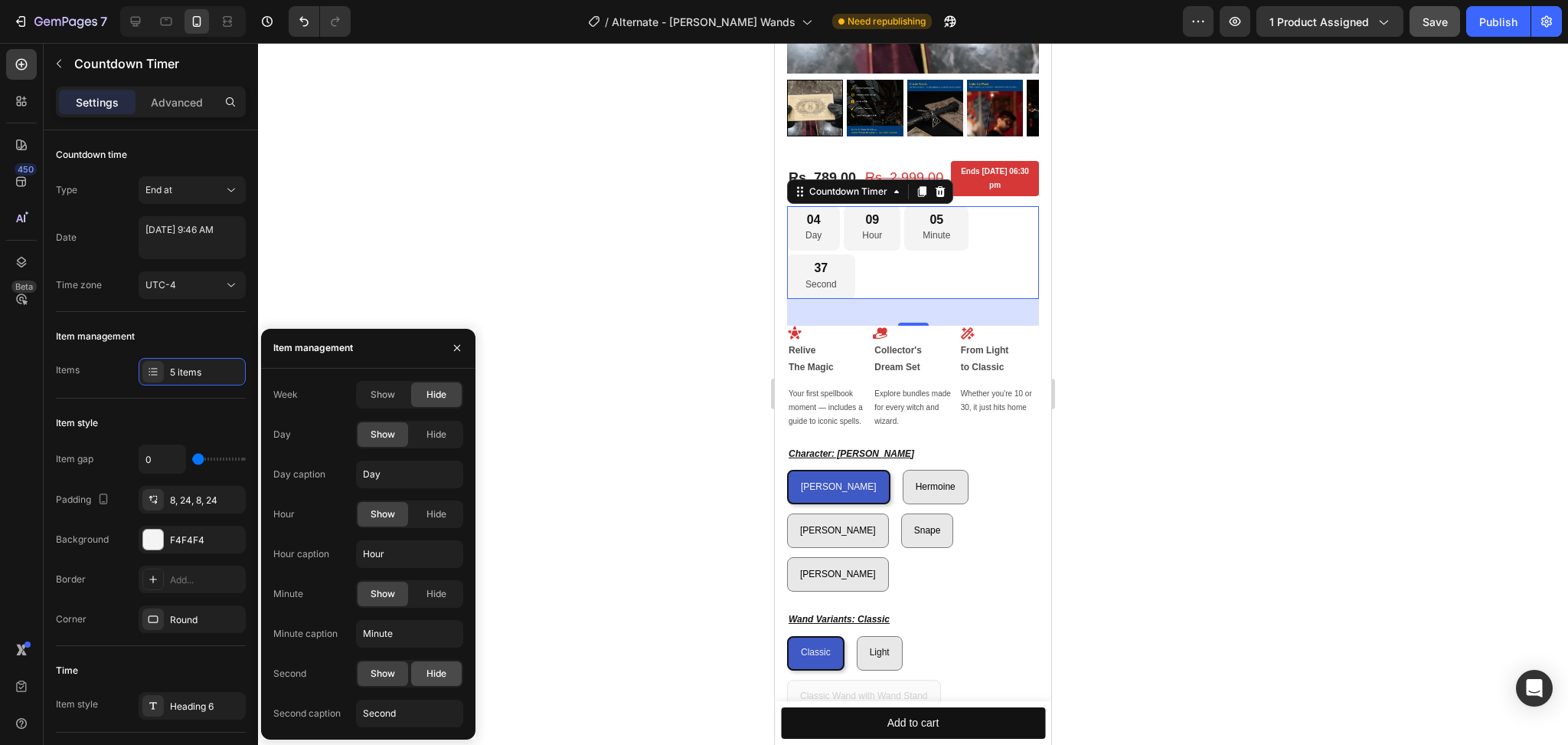
click at [439, 669] on span "Hide" at bounding box center [436, 673] width 20 height 14
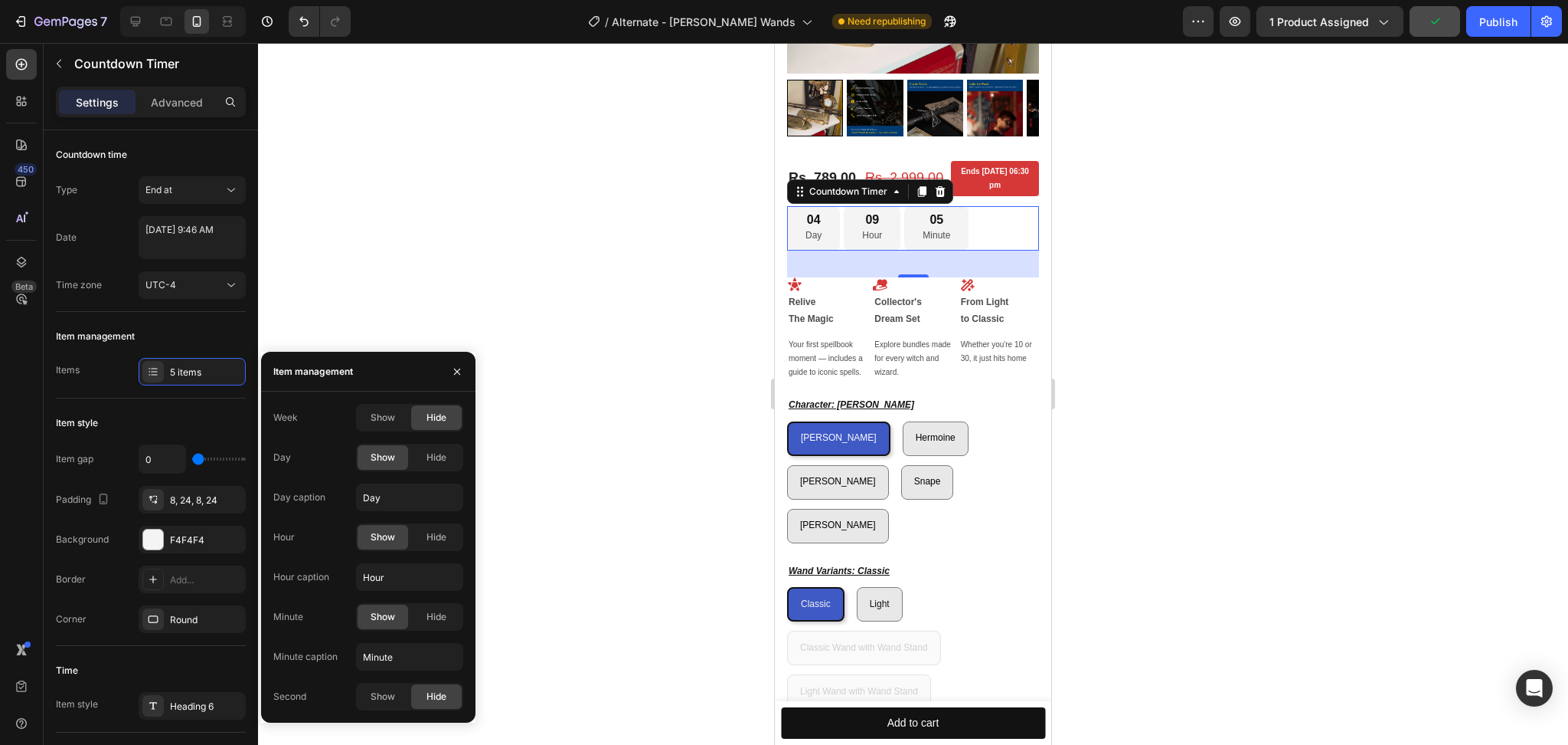
click at [642, 388] on div at bounding box center [913, 393] width 1310 height 701
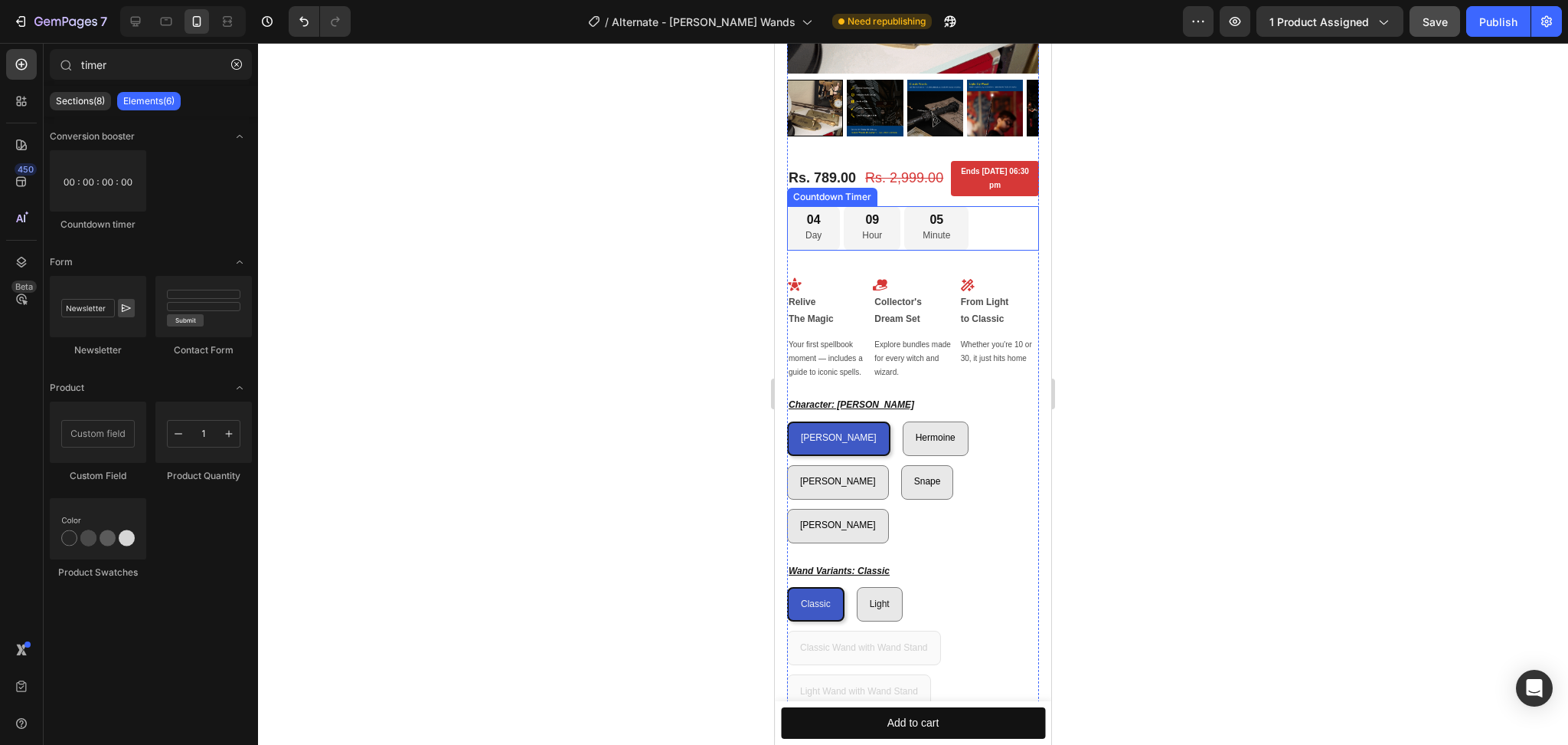
click at [977, 234] on div "04 Day 09 Hour 05 Minute" at bounding box center [913, 228] width 252 height 44
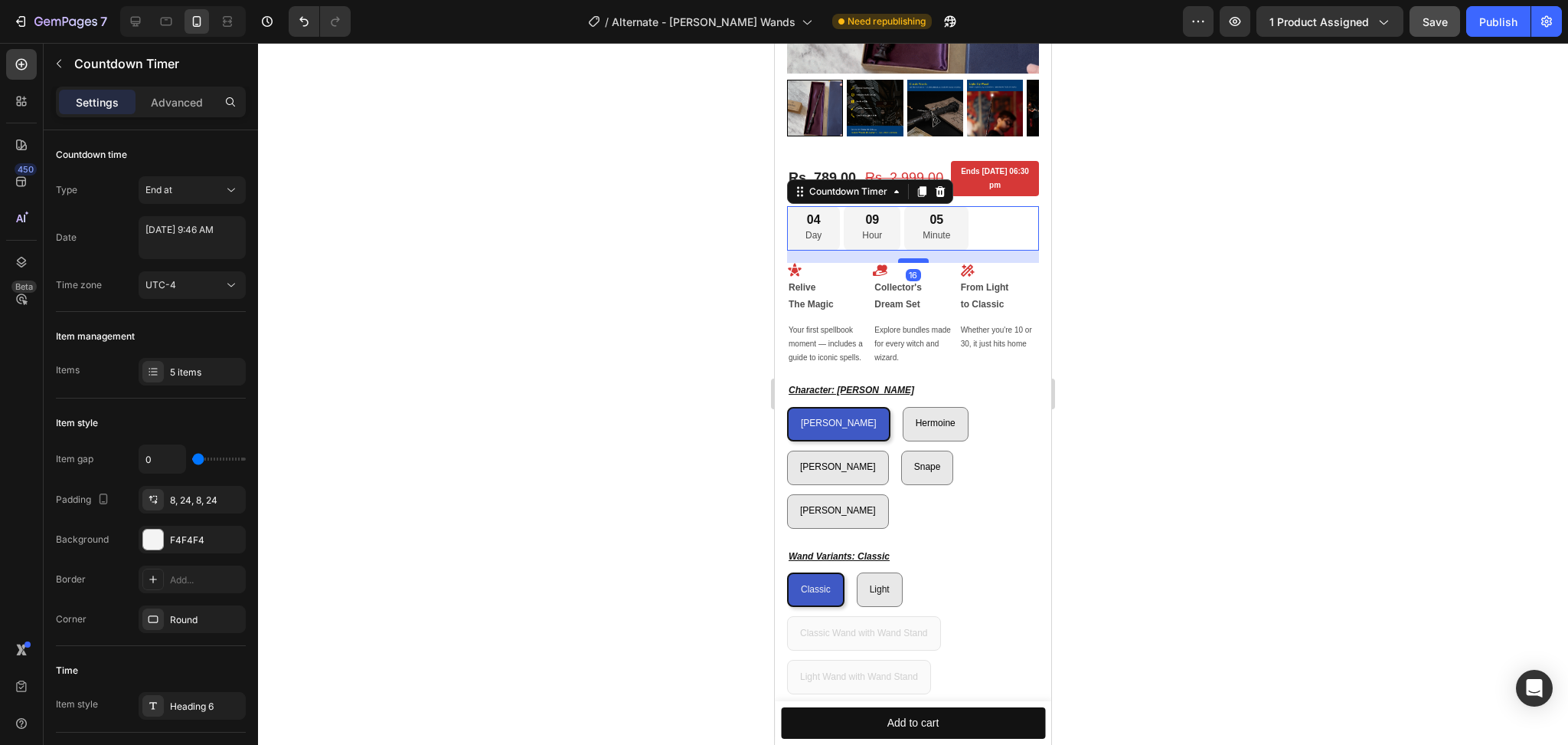
drag, startPoint x: 909, startPoint y: 267, endPoint x: 1960, endPoint y: 340, distance: 1053.5
click at [907, 258] on div at bounding box center [914, 260] width 31 height 4
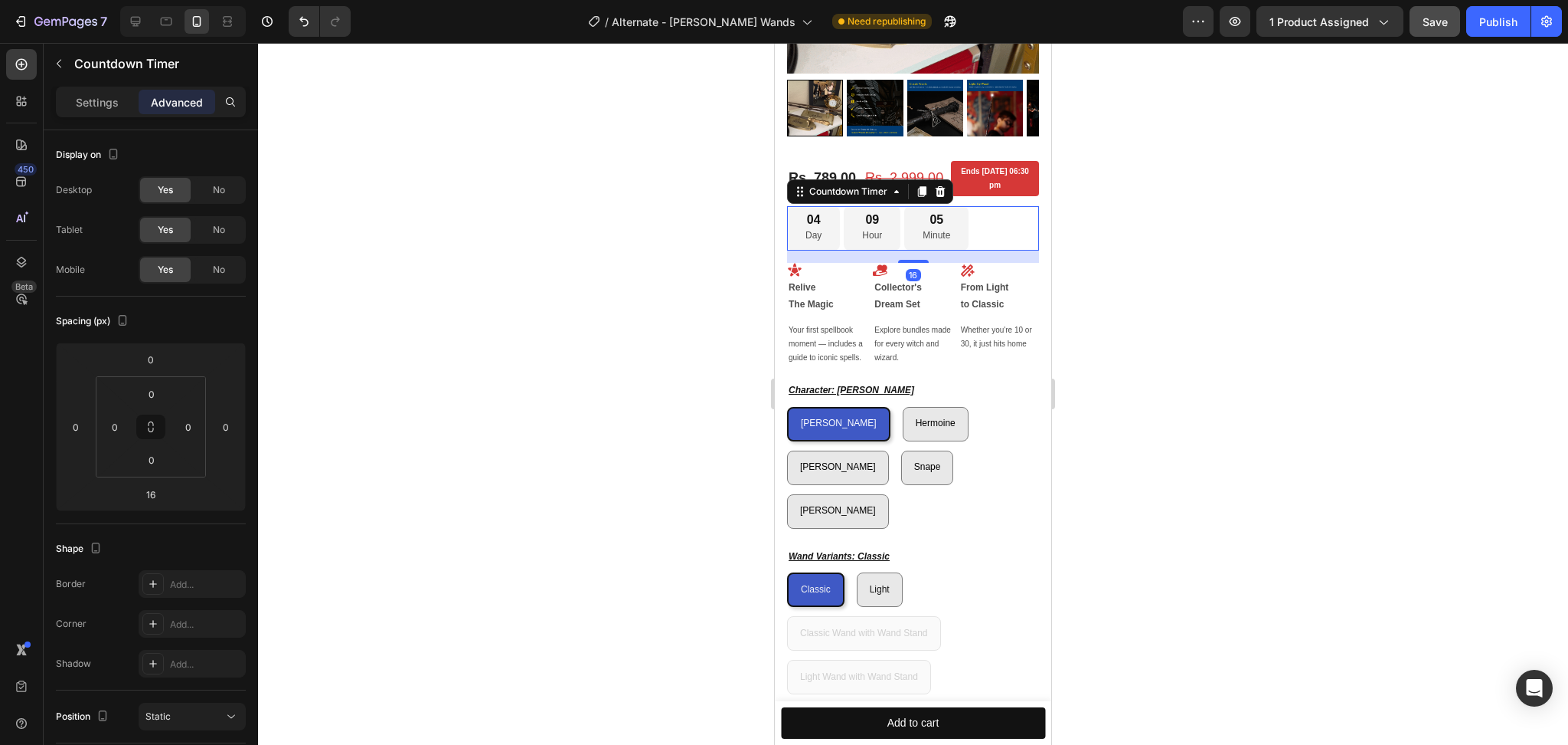
click at [1204, 298] on div at bounding box center [913, 393] width 1310 height 701
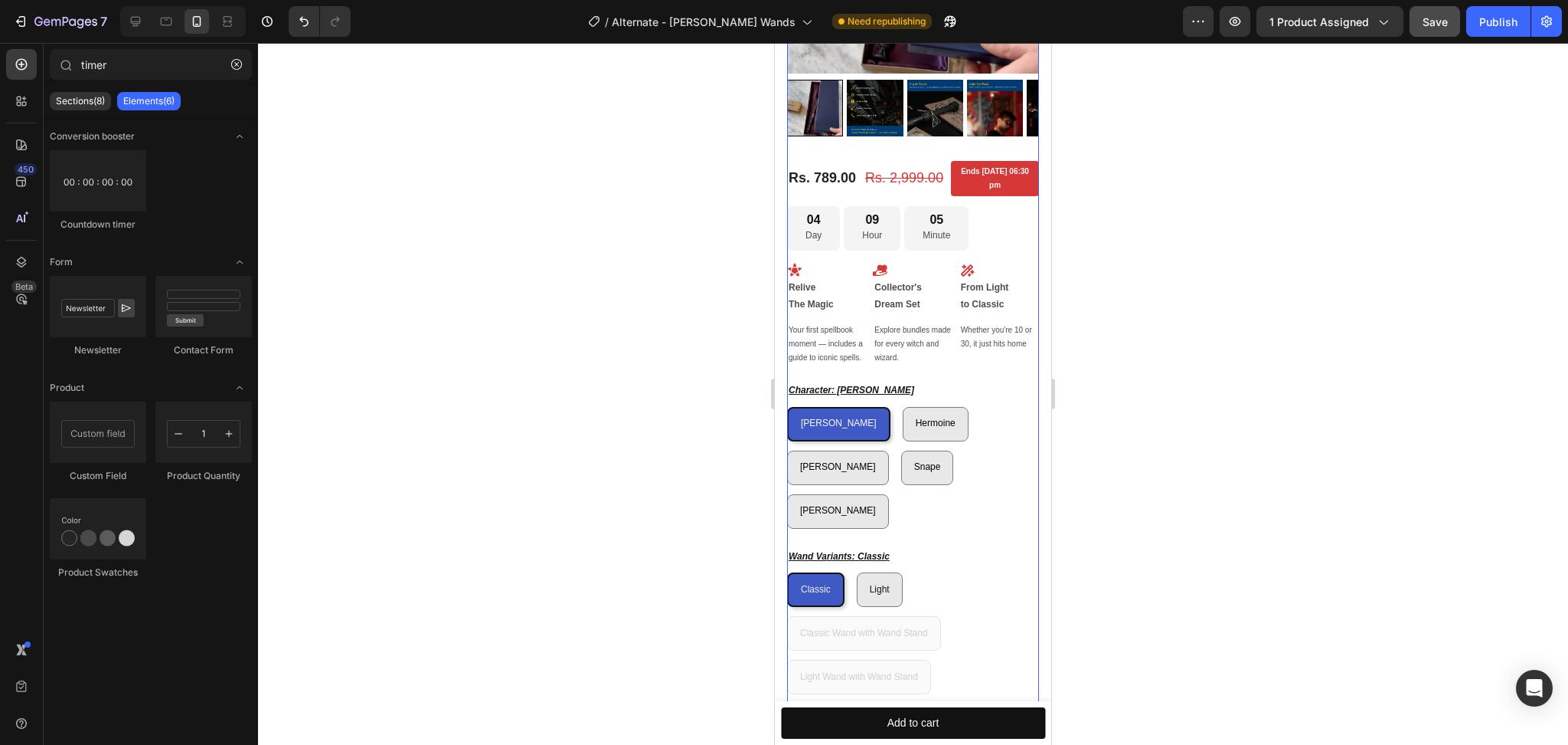
scroll to position [337, 0]
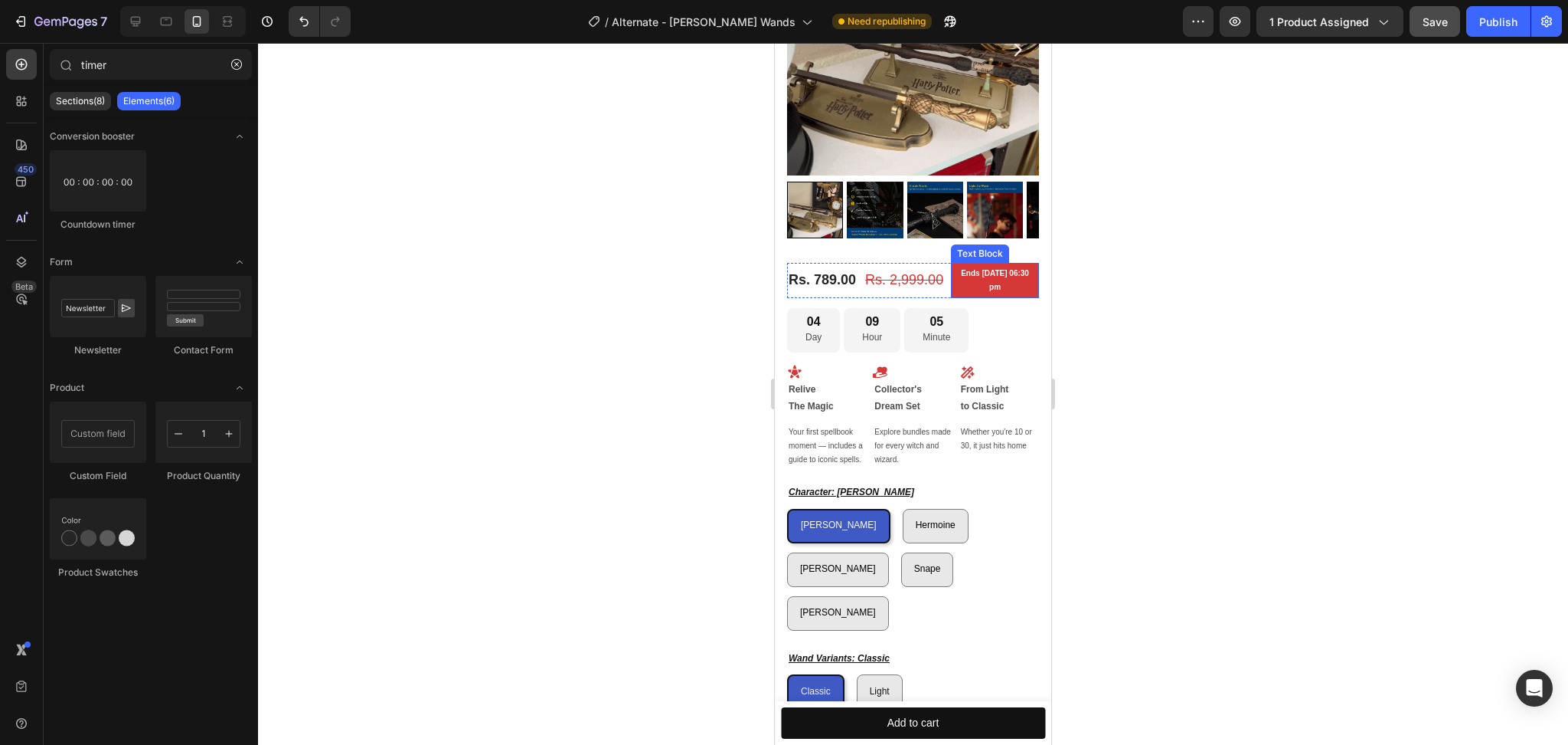
click at [974, 274] on p "Ends [DATE] 06:30 pm" at bounding box center [995, 280] width 73 height 27
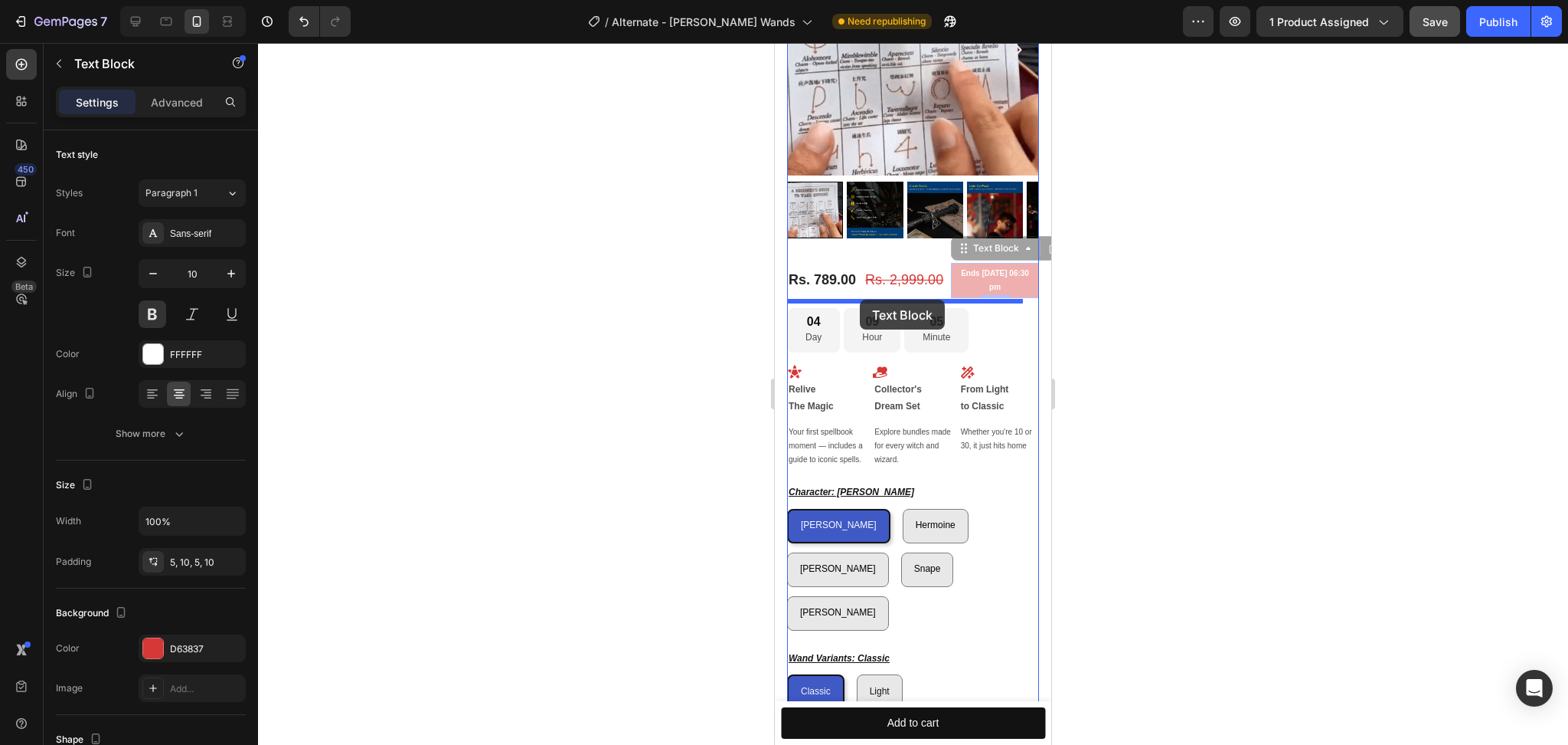
drag, startPoint x: 967, startPoint y: 232, endPoint x: 860, endPoint y: 300, distance: 126.8
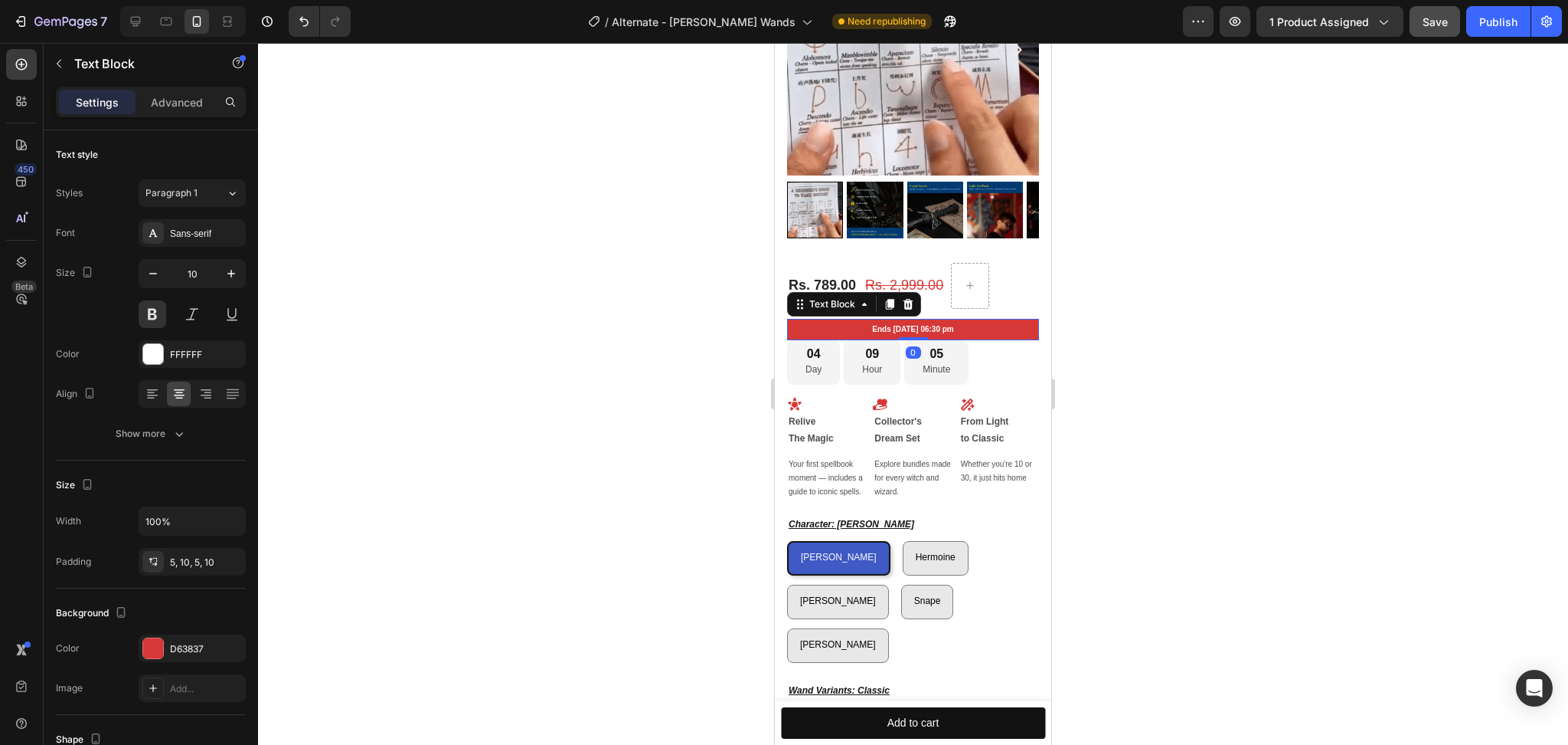
click at [902, 323] on p "Ends [DATE] 06:30 pm" at bounding box center [913, 330] width 237 height 14
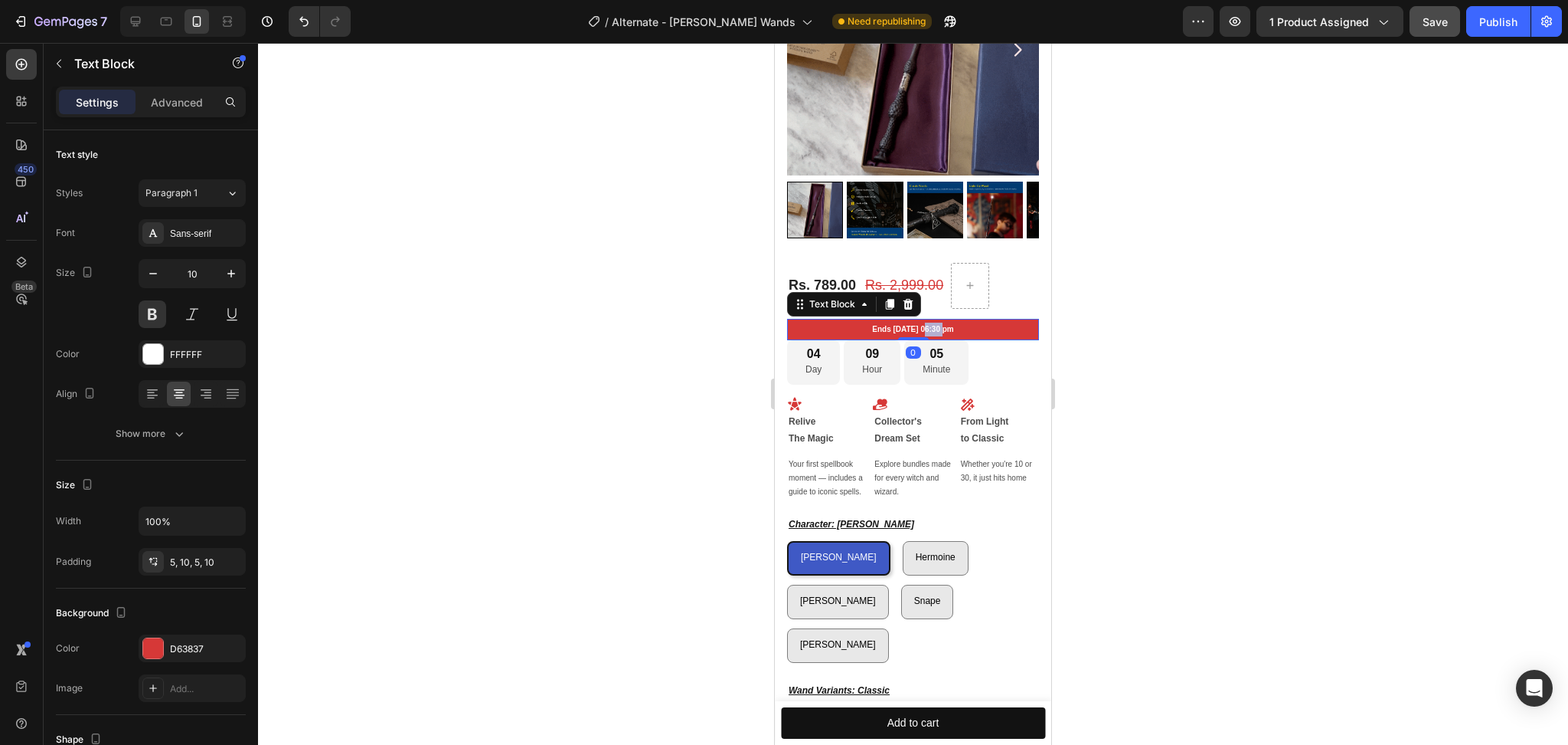
click at [902, 323] on p "Ends [DATE] 06:30 pm" at bounding box center [913, 330] width 237 height 14
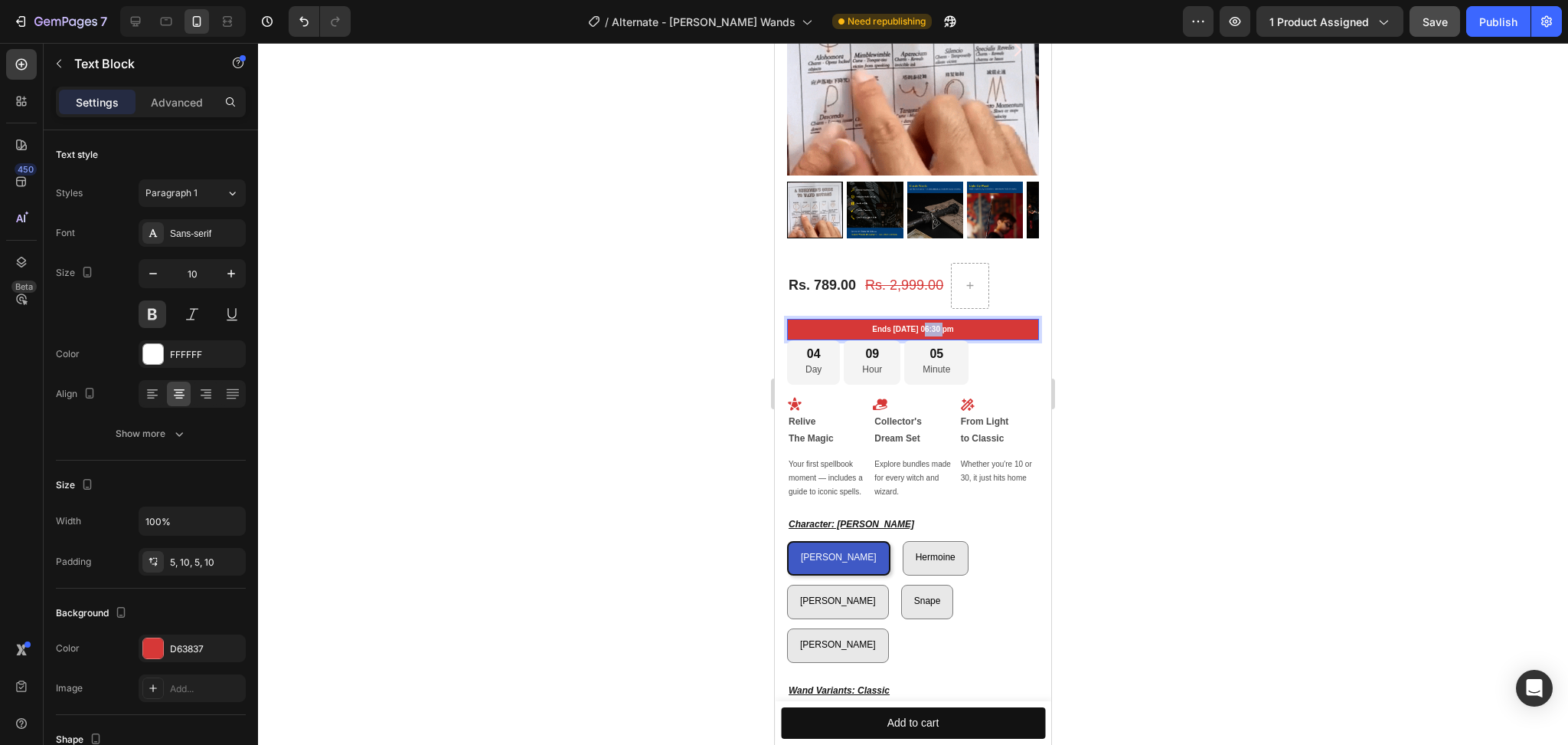
click at [902, 323] on p "Ends [DATE] 06:30 pm" at bounding box center [913, 330] width 237 height 14
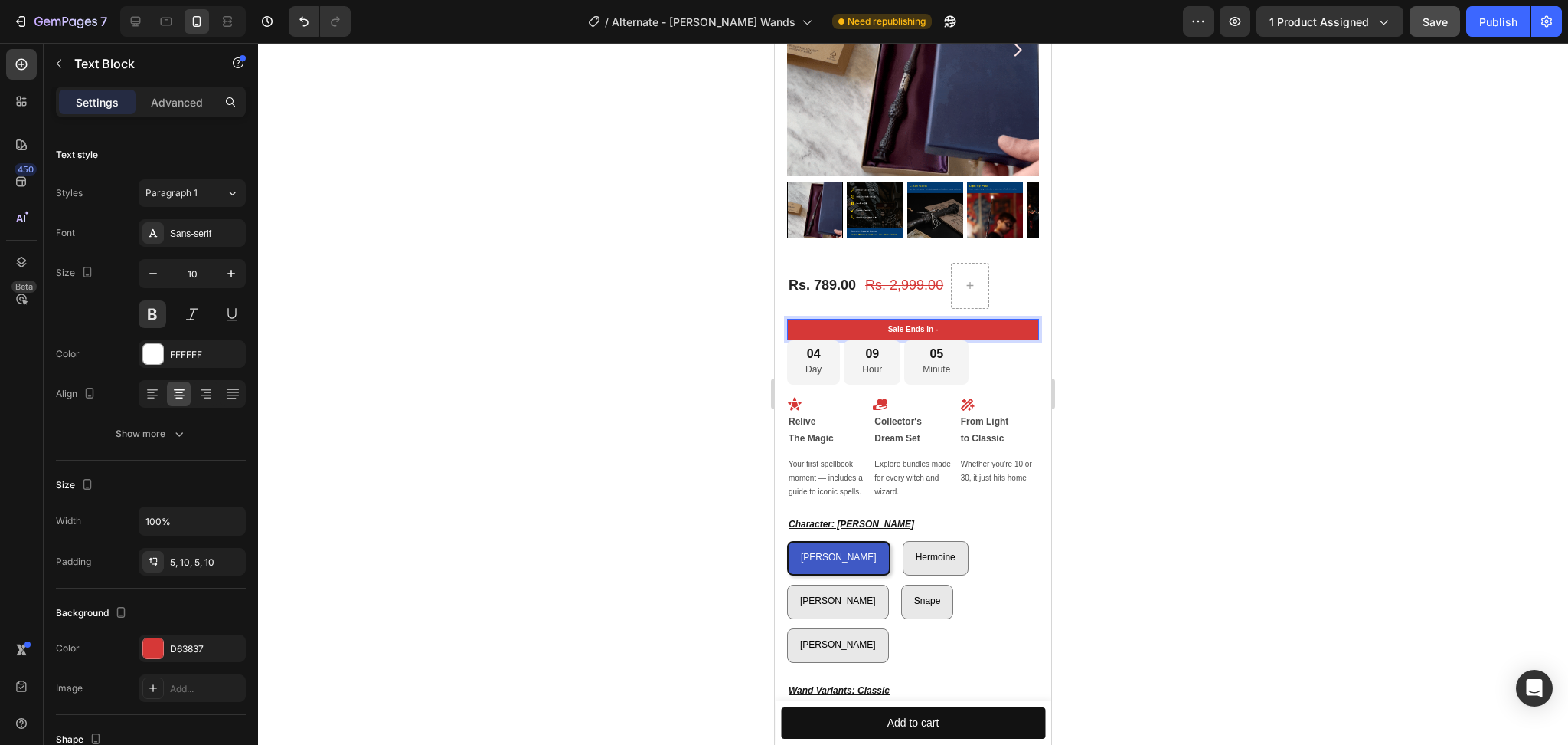
click at [1160, 337] on div at bounding box center [913, 393] width 1310 height 701
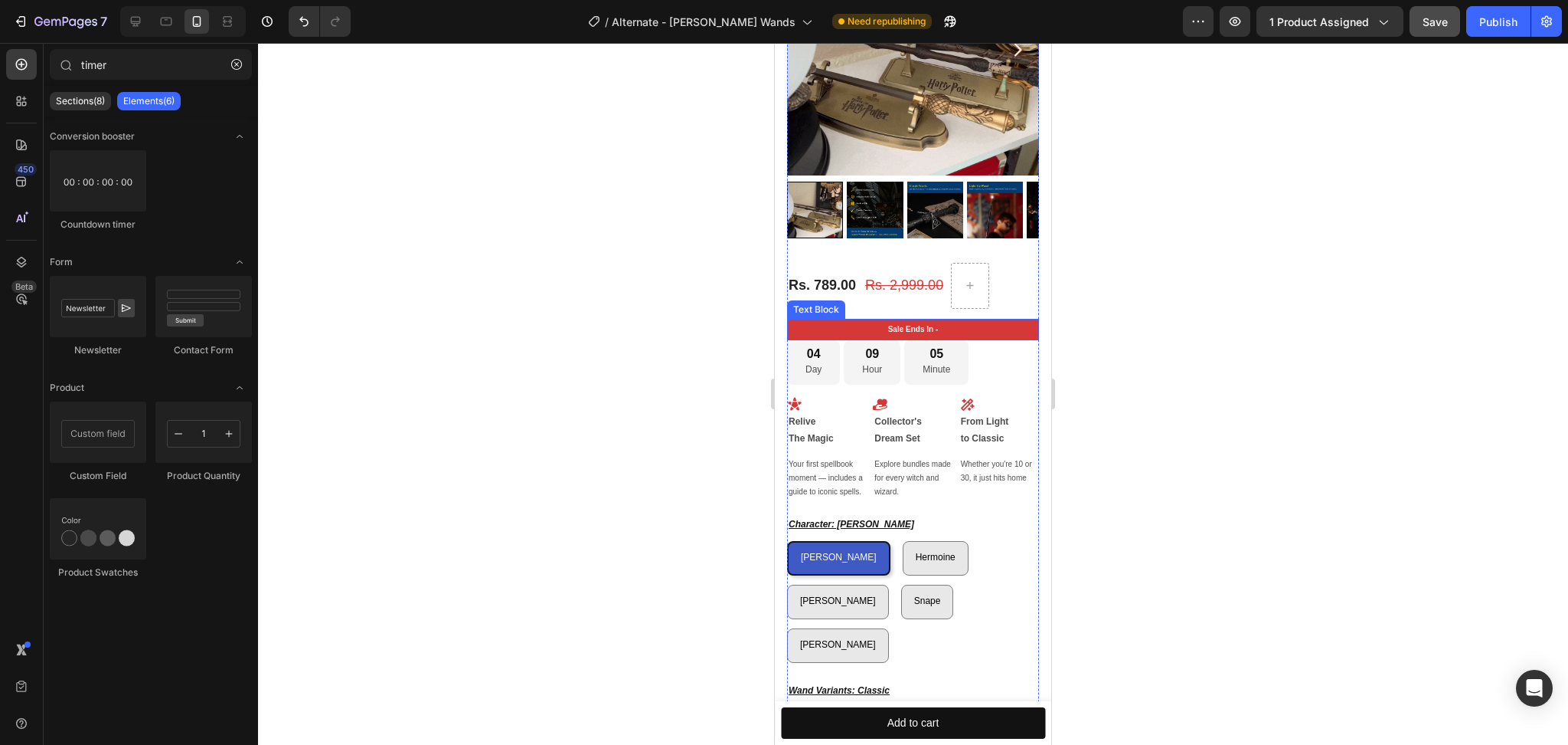
click at [979, 323] on p "Sale Ends In -" at bounding box center [913, 330] width 237 height 14
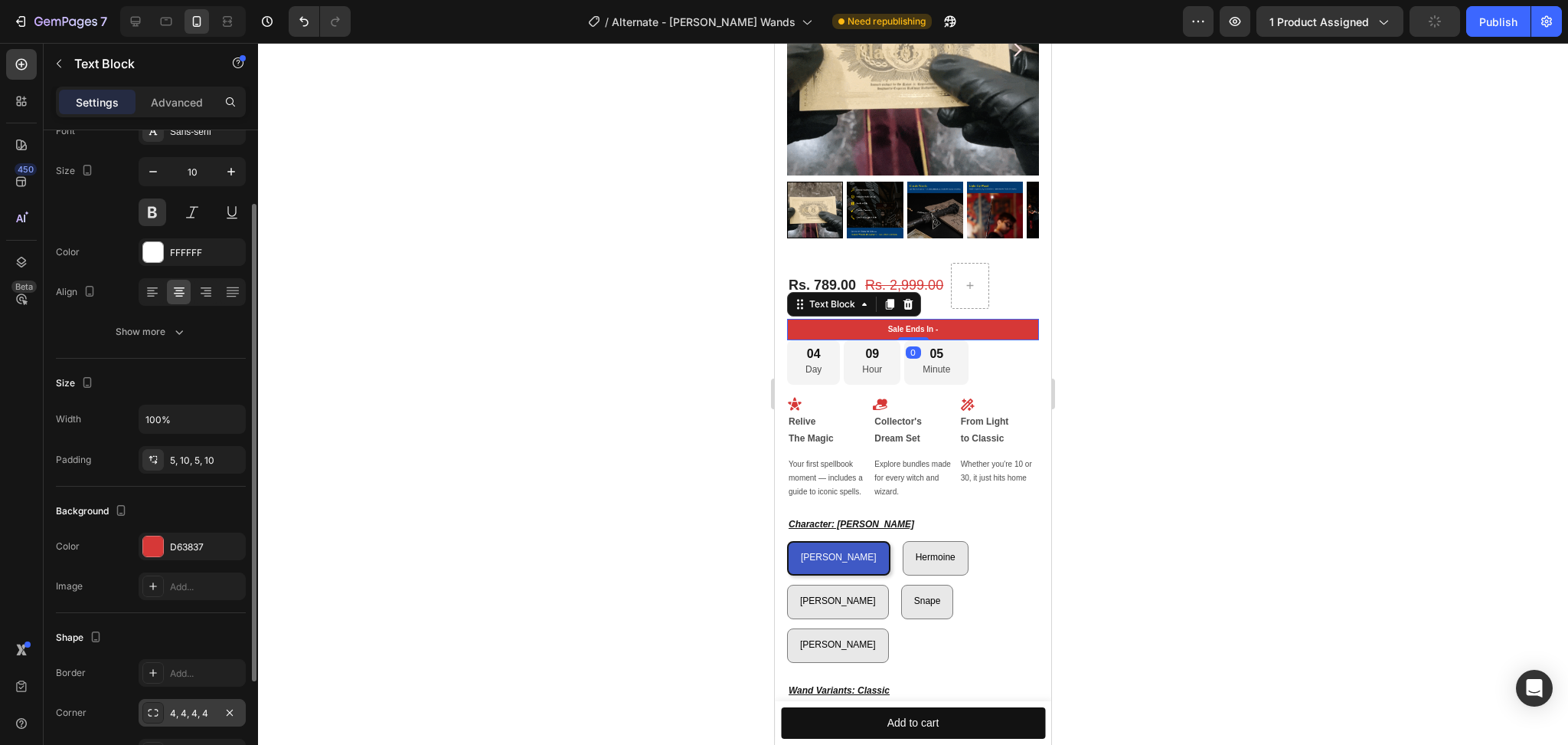
scroll to position [249, 0]
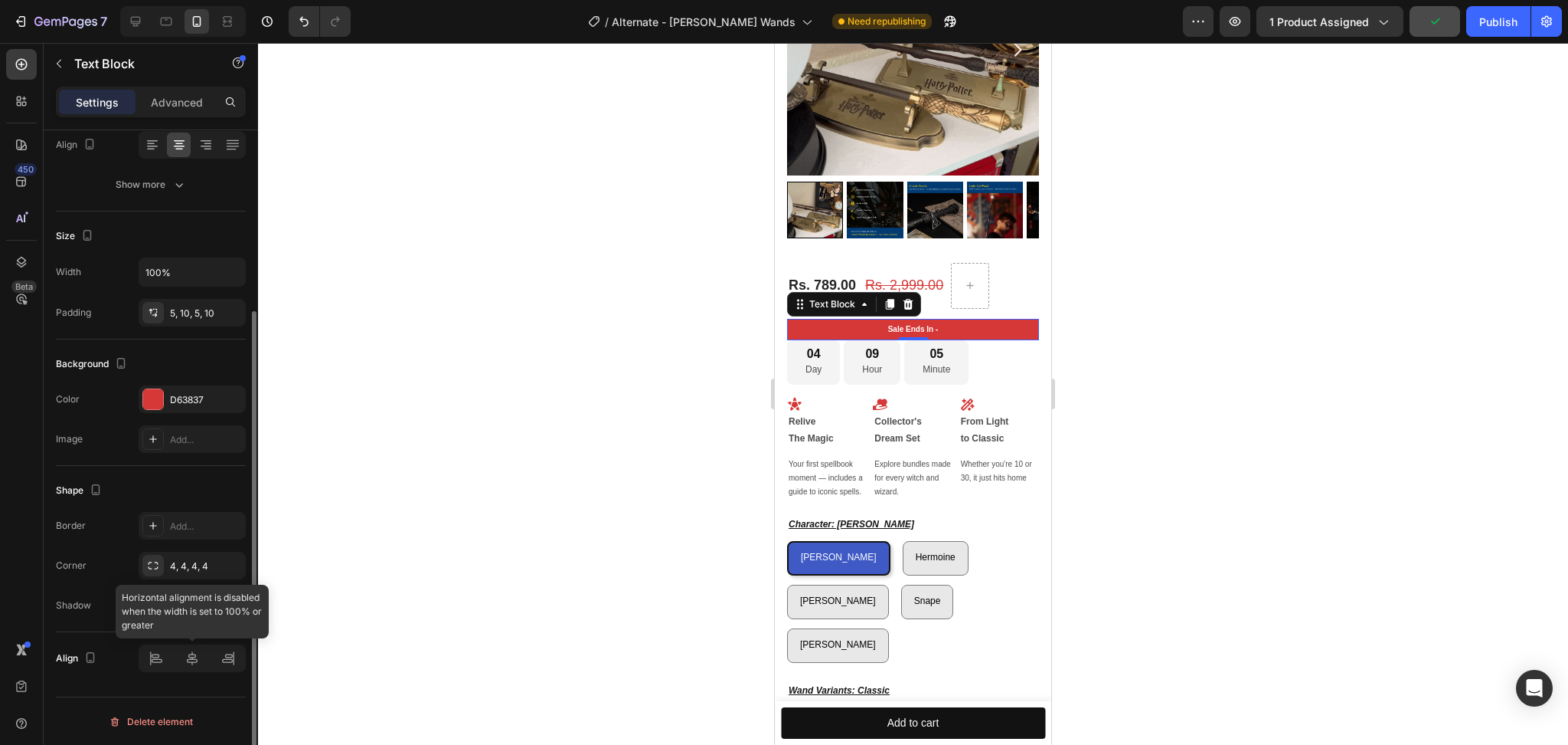
click at [157, 667] on div at bounding box center [192, 658] width 108 height 27
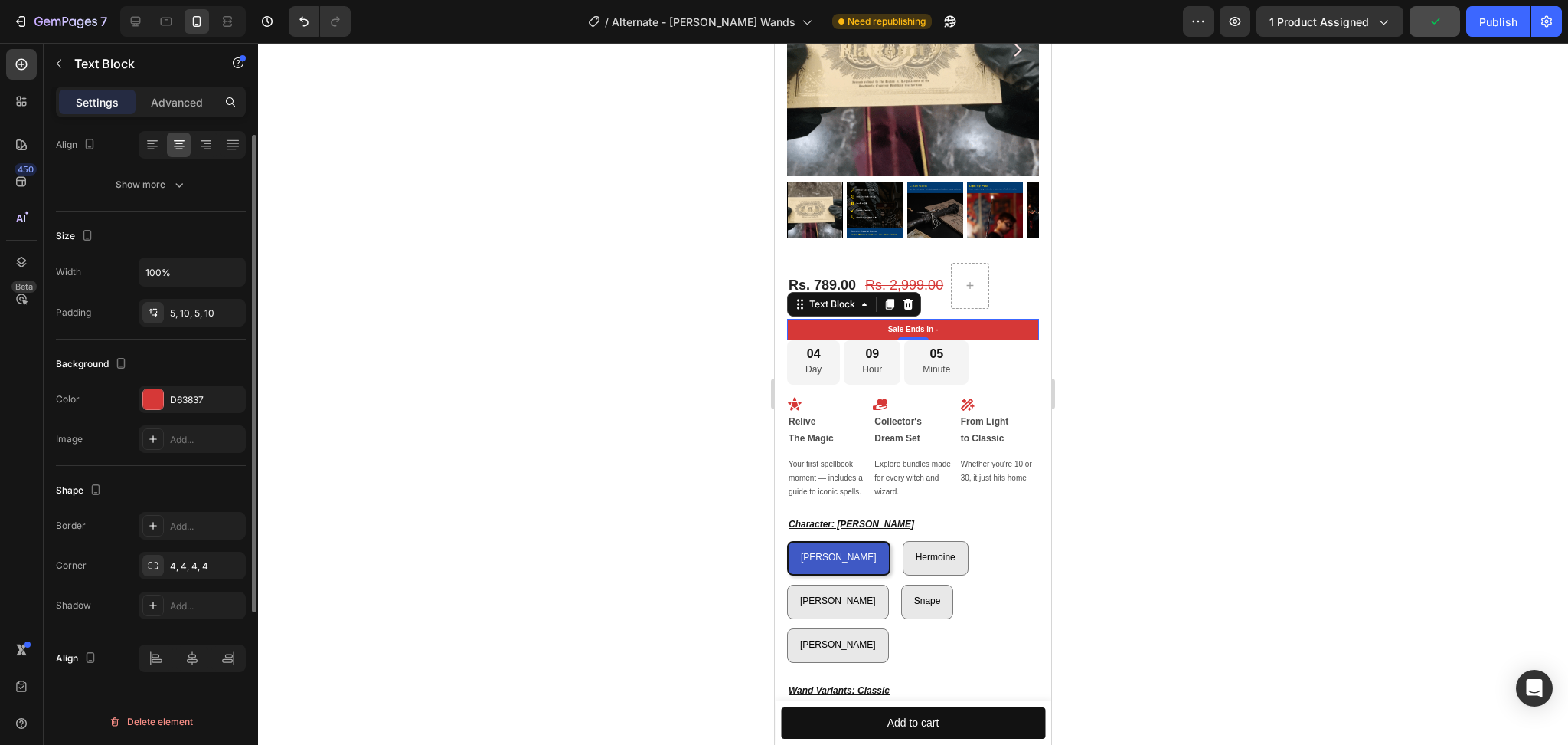
scroll to position [0, 0]
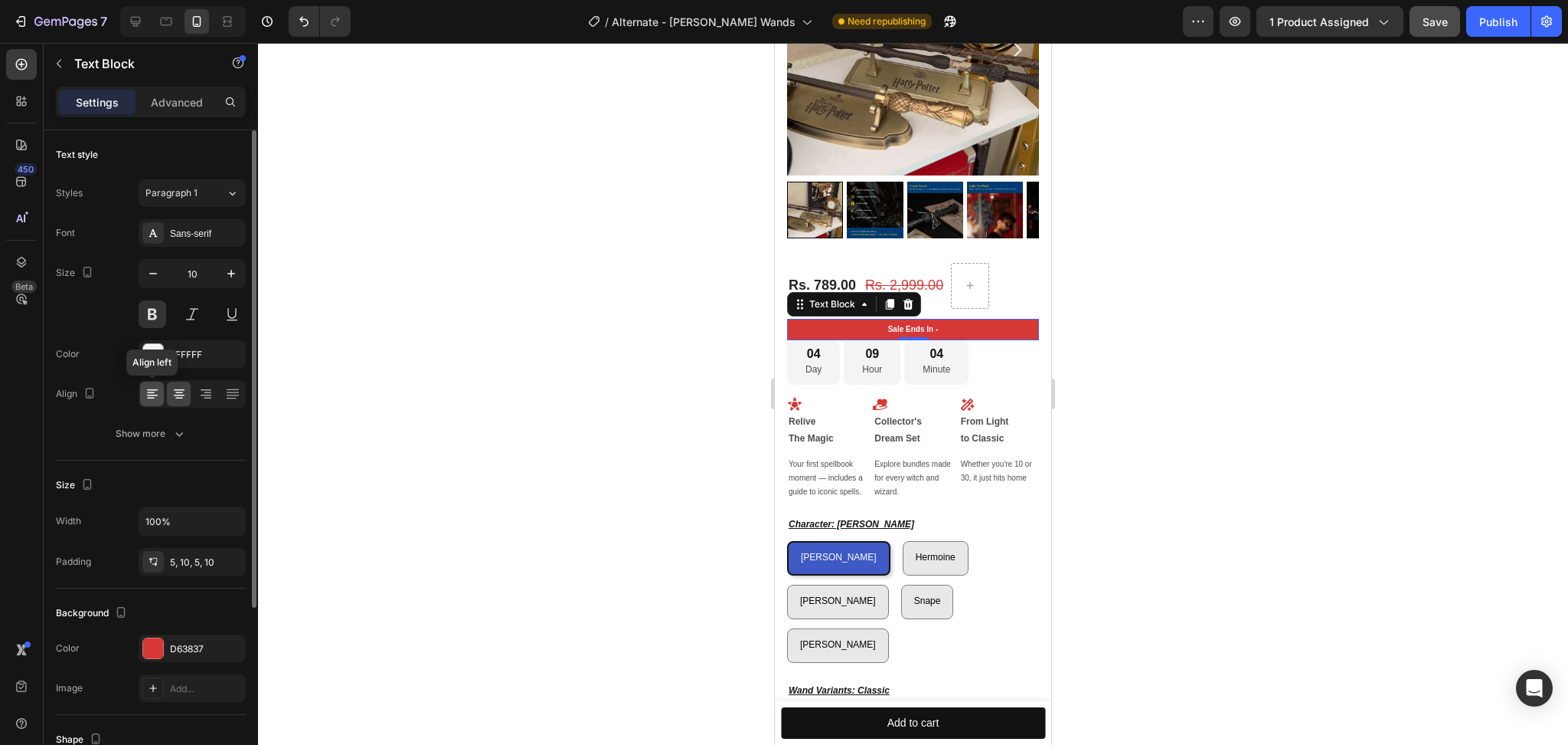
click at [149, 392] on icon at bounding box center [150, 393] width 8 height 2
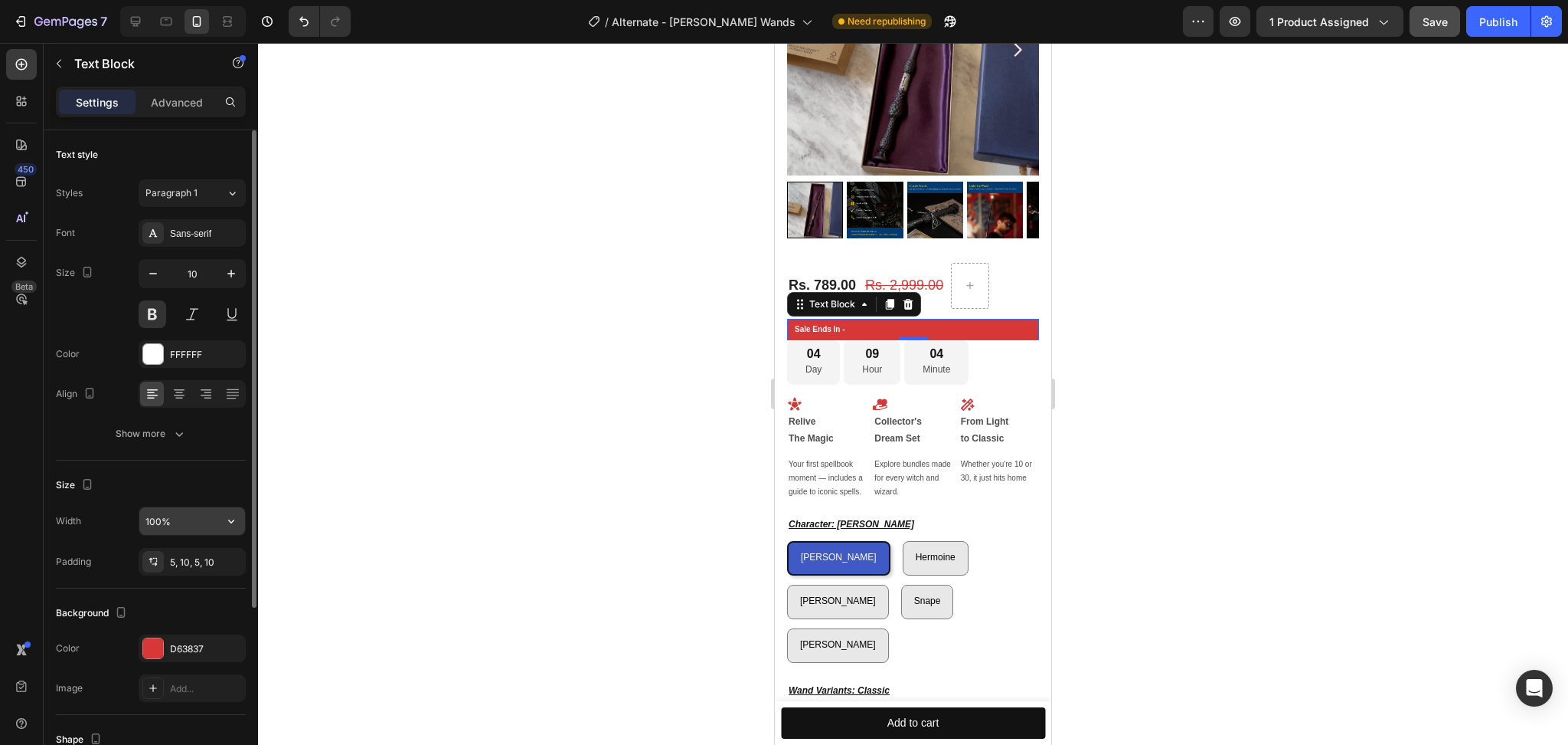
click at [165, 507] on input "100%" at bounding box center [192, 521] width 106 height 27
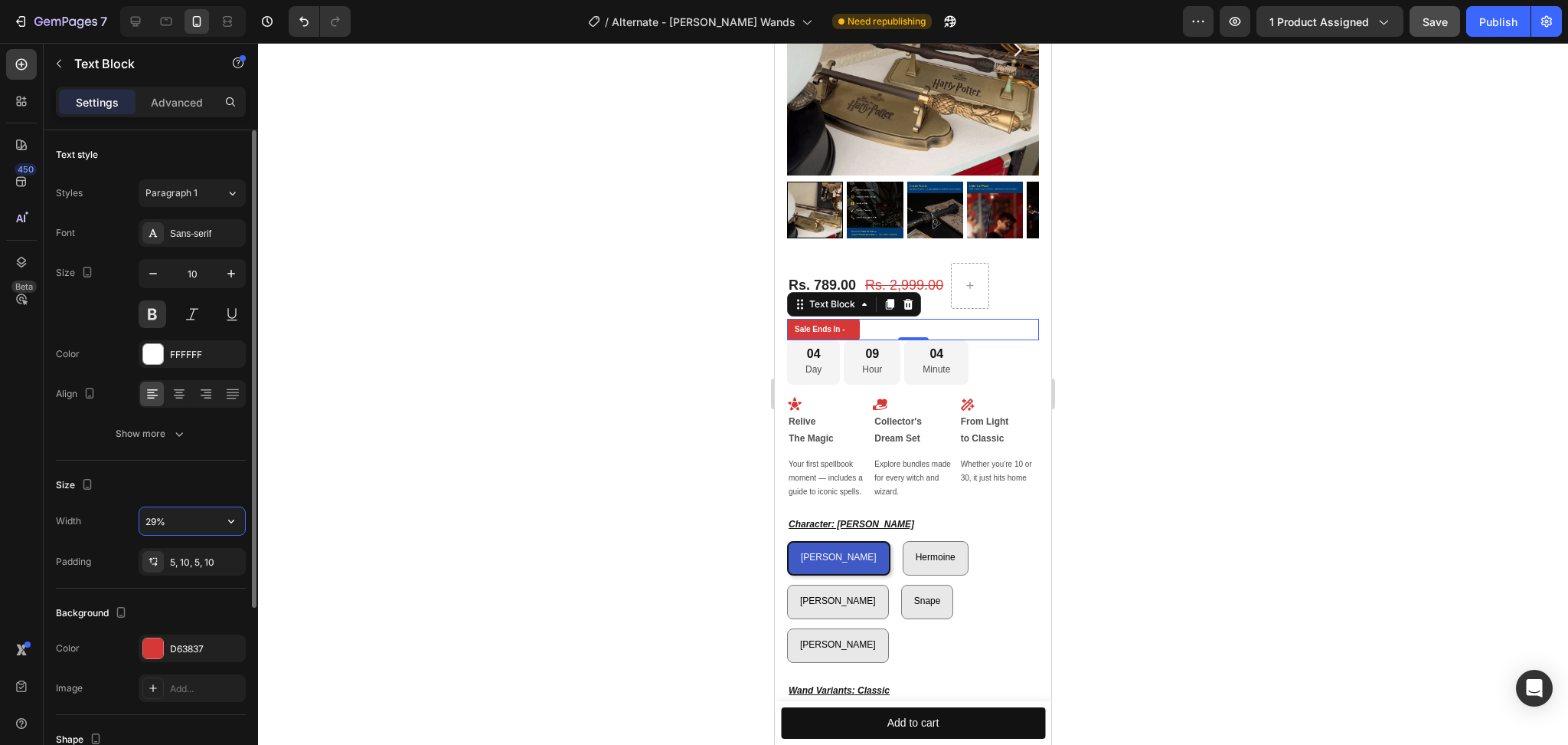
type input "28%"
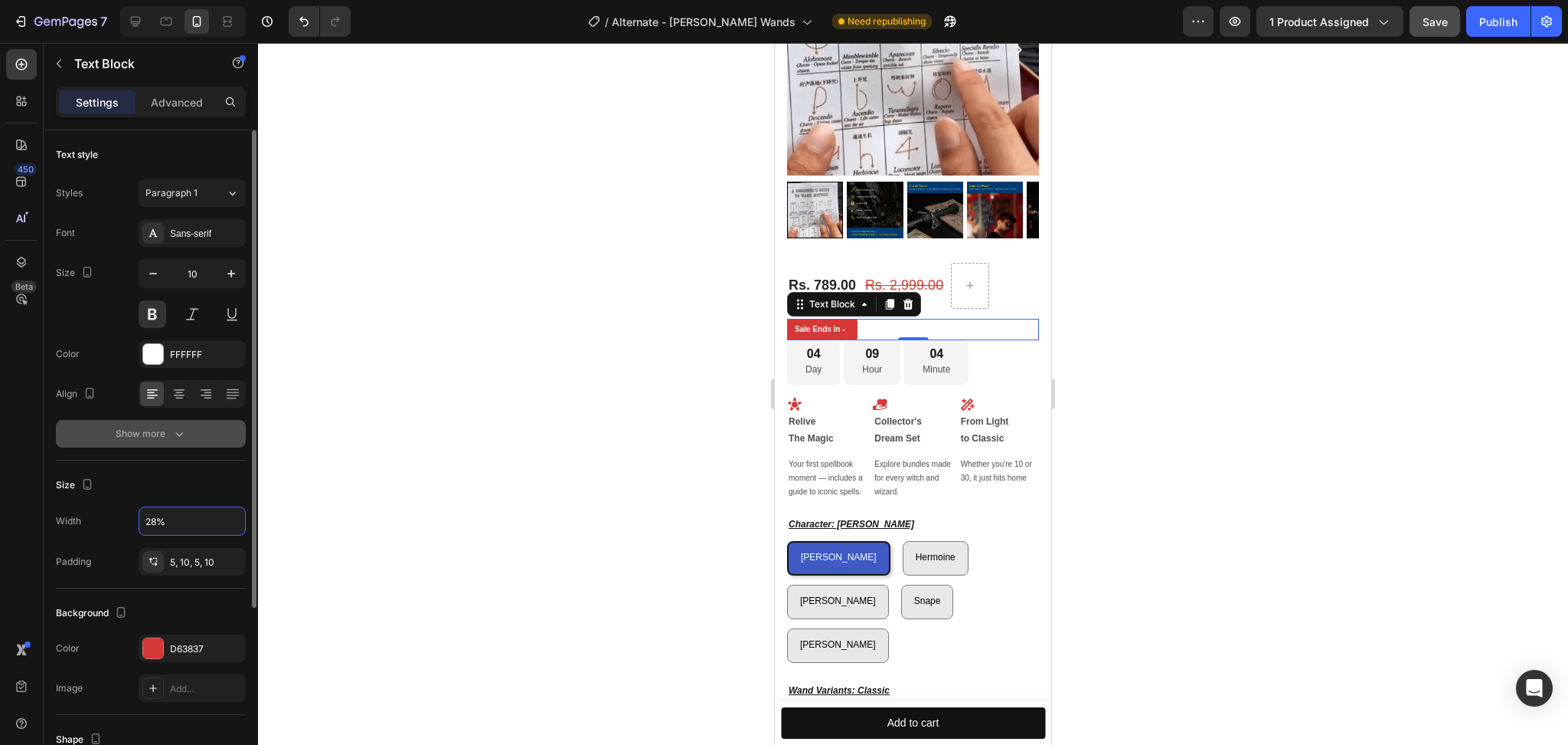
click at [155, 432] on div "Show more" at bounding box center [150, 434] width 71 height 15
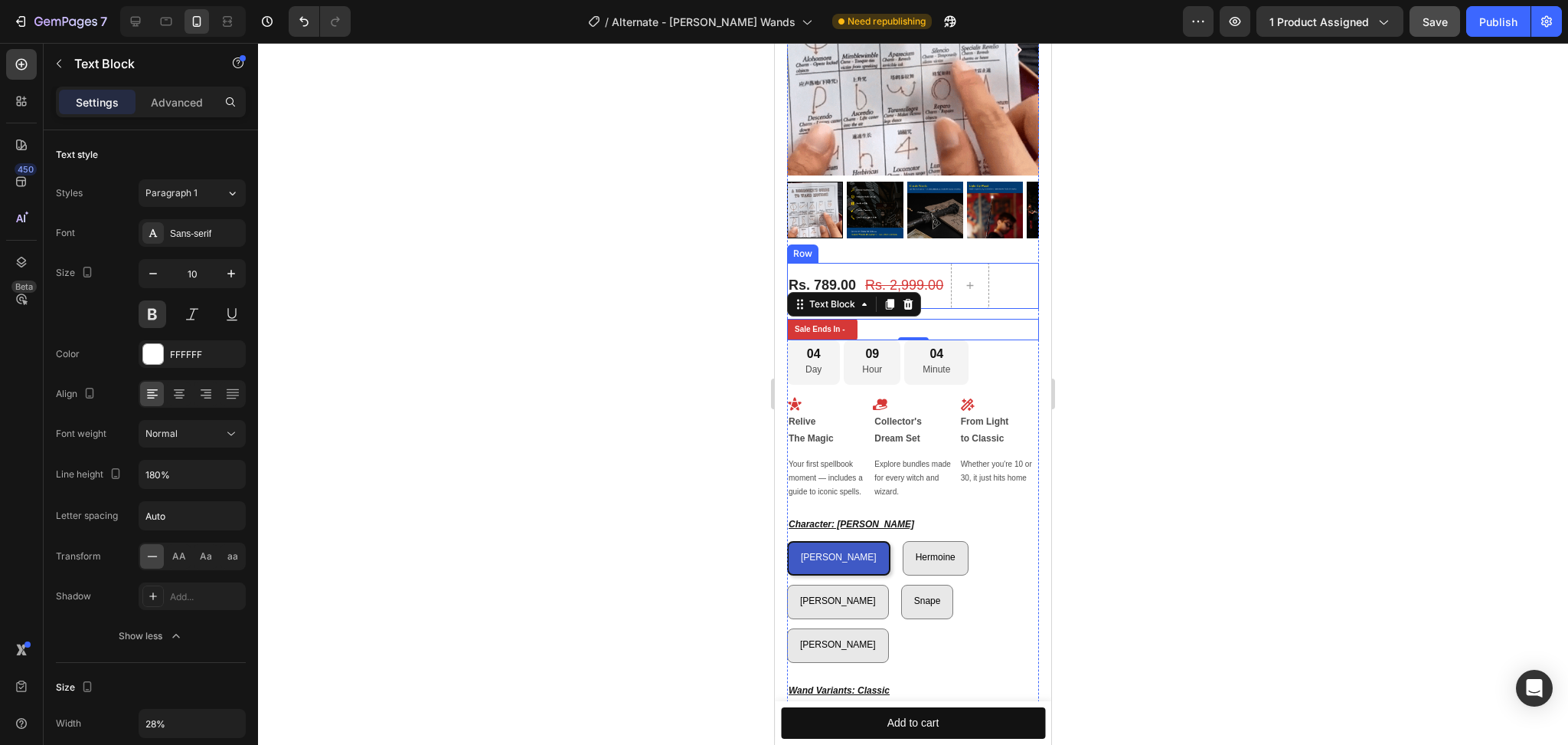
click at [940, 263] on div "Rs. 2,999.00 (P) Price (P) Price" at bounding box center [904, 286] width 81 height 46
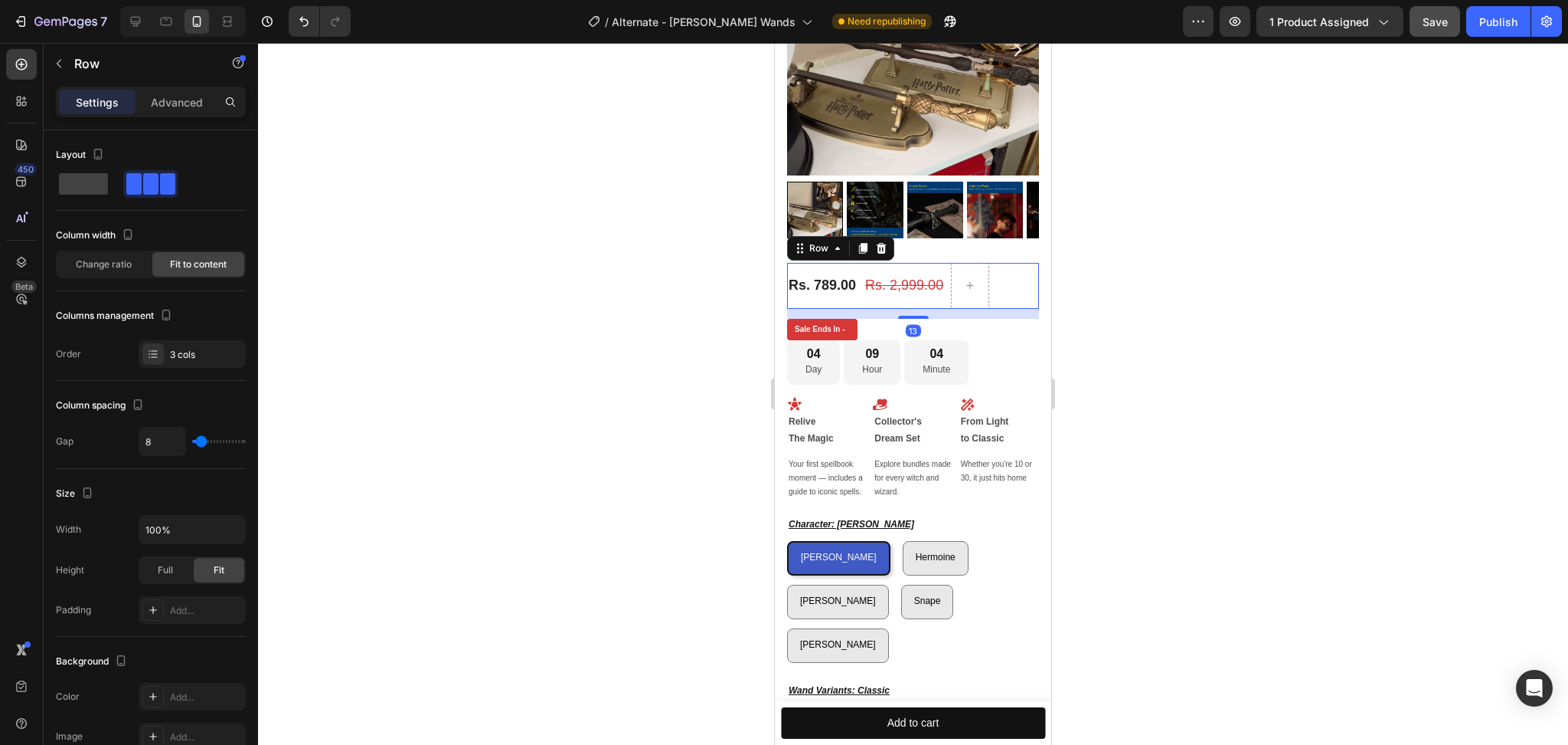
click at [1162, 308] on div at bounding box center [913, 393] width 1310 height 701
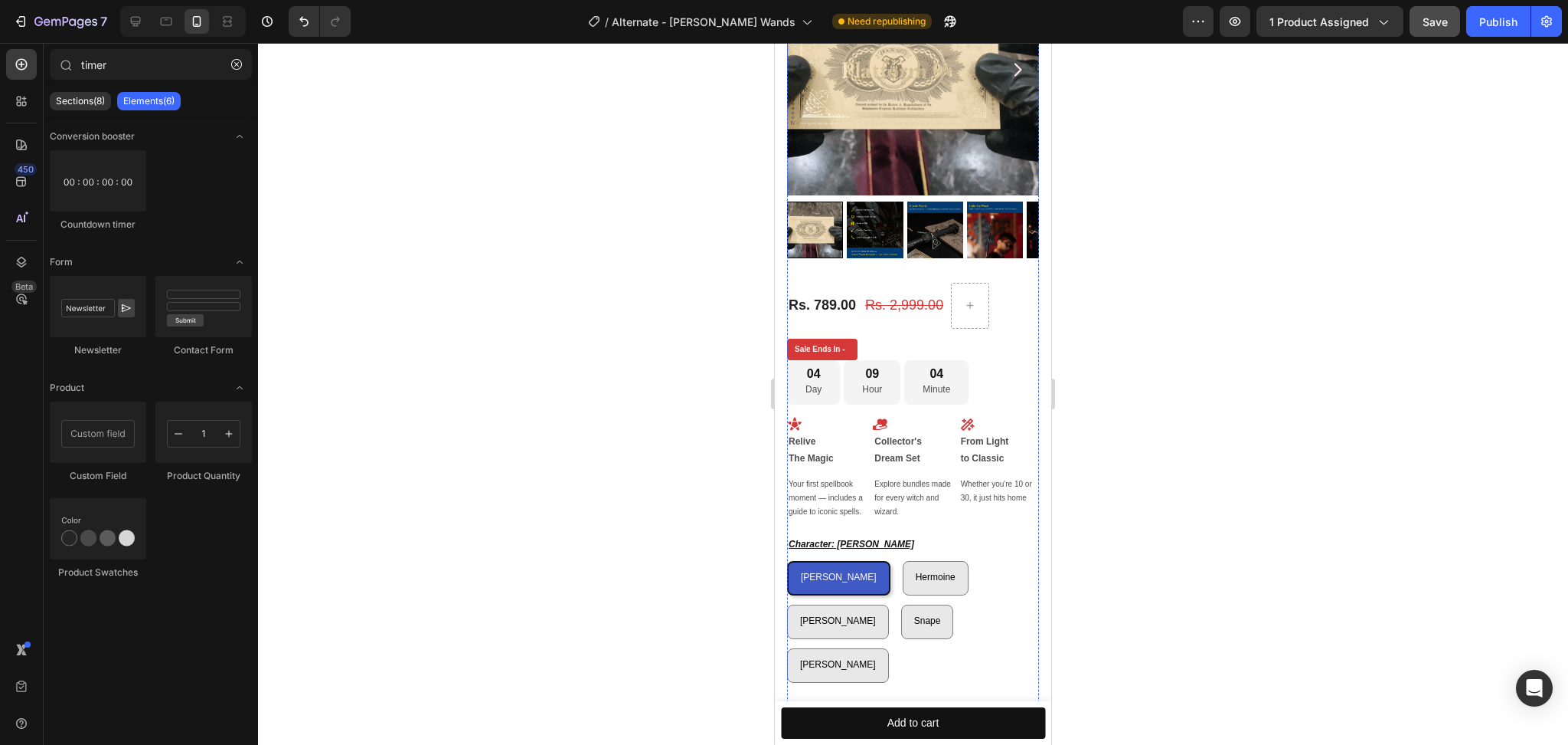
scroll to position [408, 0]
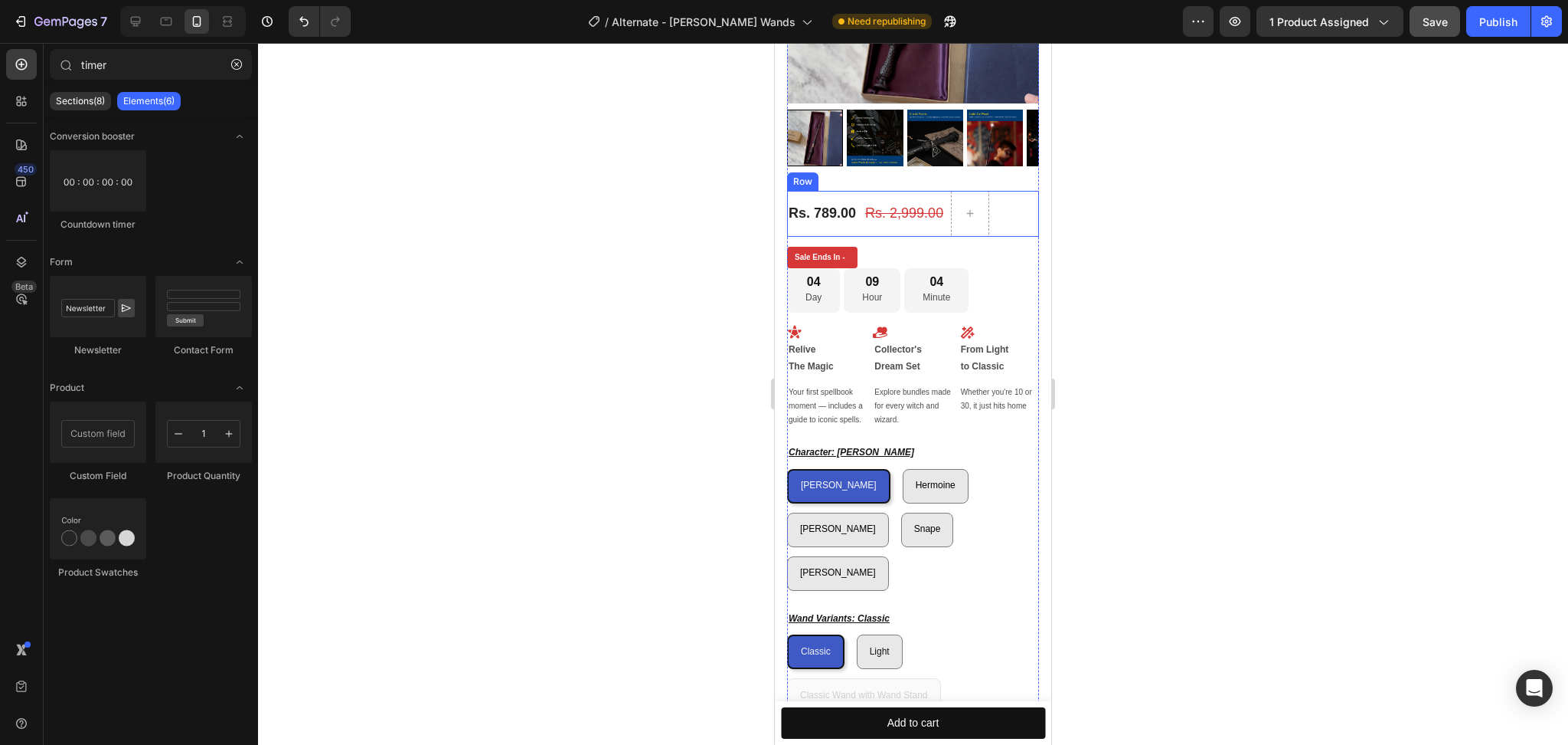
click at [857, 211] on div "Rs. 789.00 (P) Price (P) Price" at bounding box center [822, 214] width 70 height 46
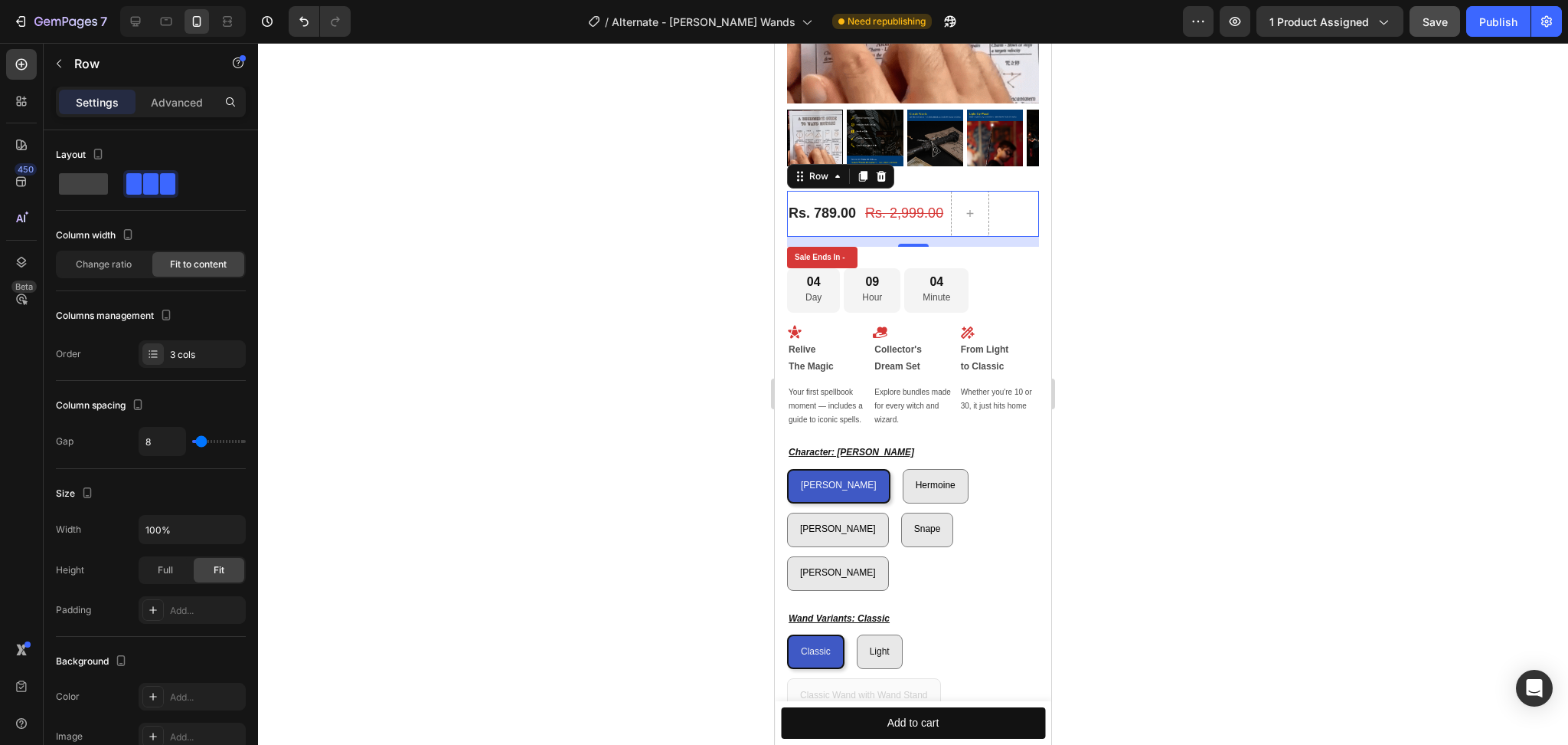
click at [906, 253] on div "13" at bounding box center [914, 259] width 15 height 12
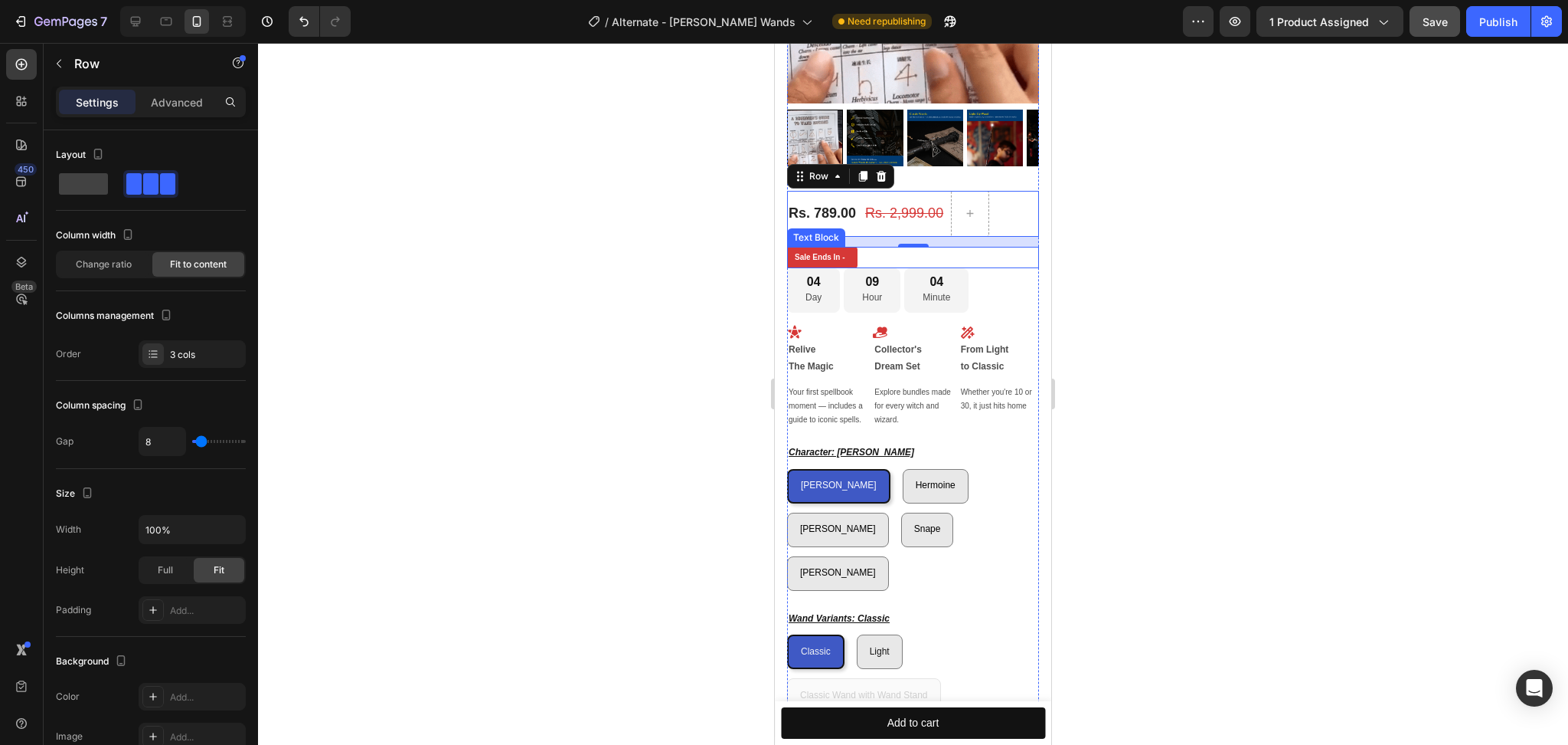
click at [883, 247] on div "Sale Ends In -" at bounding box center [913, 257] width 252 height 21
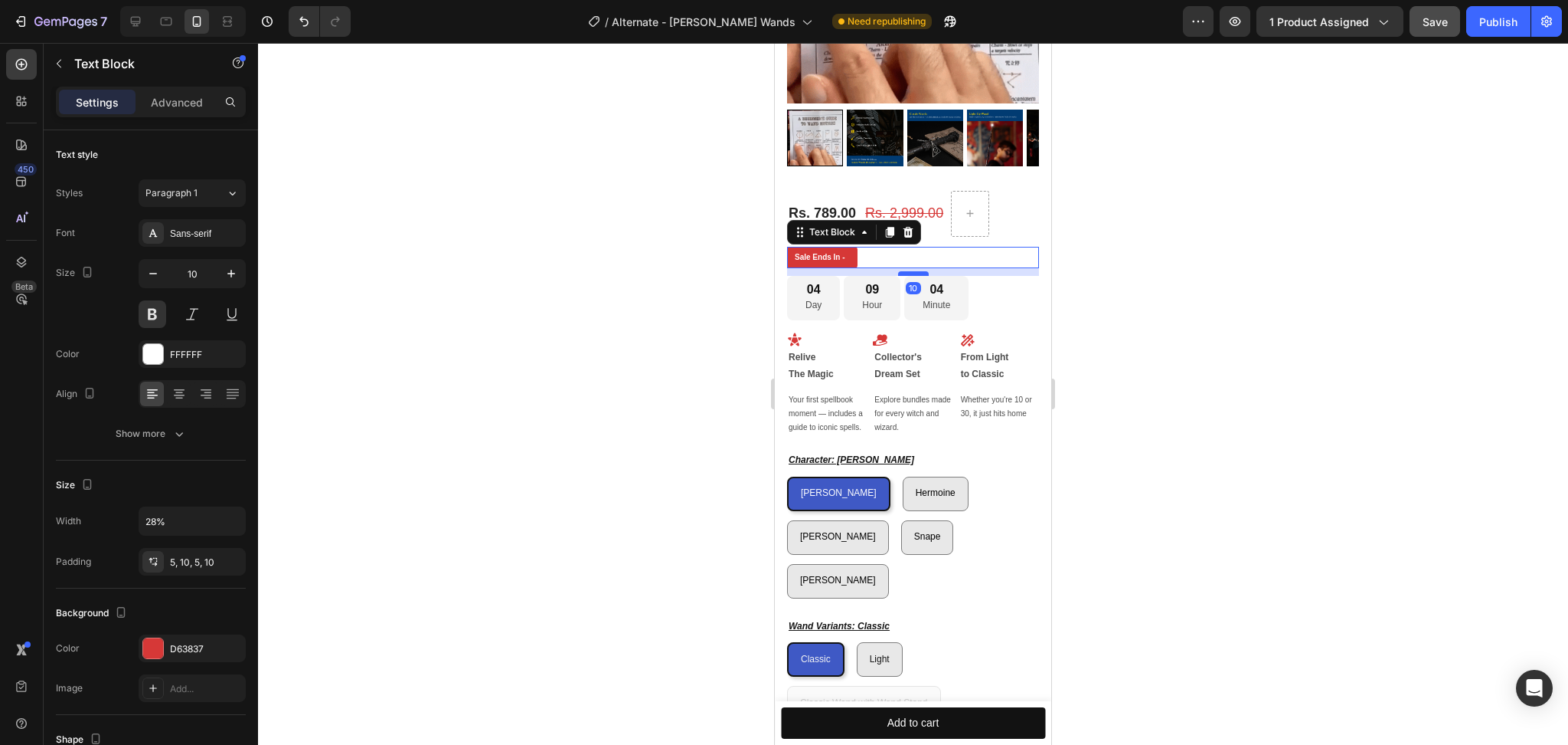
drag, startPoint x: 901, startPoint y: 249, endPoint x: 1524, endPoint y: 349, distance: 631.0
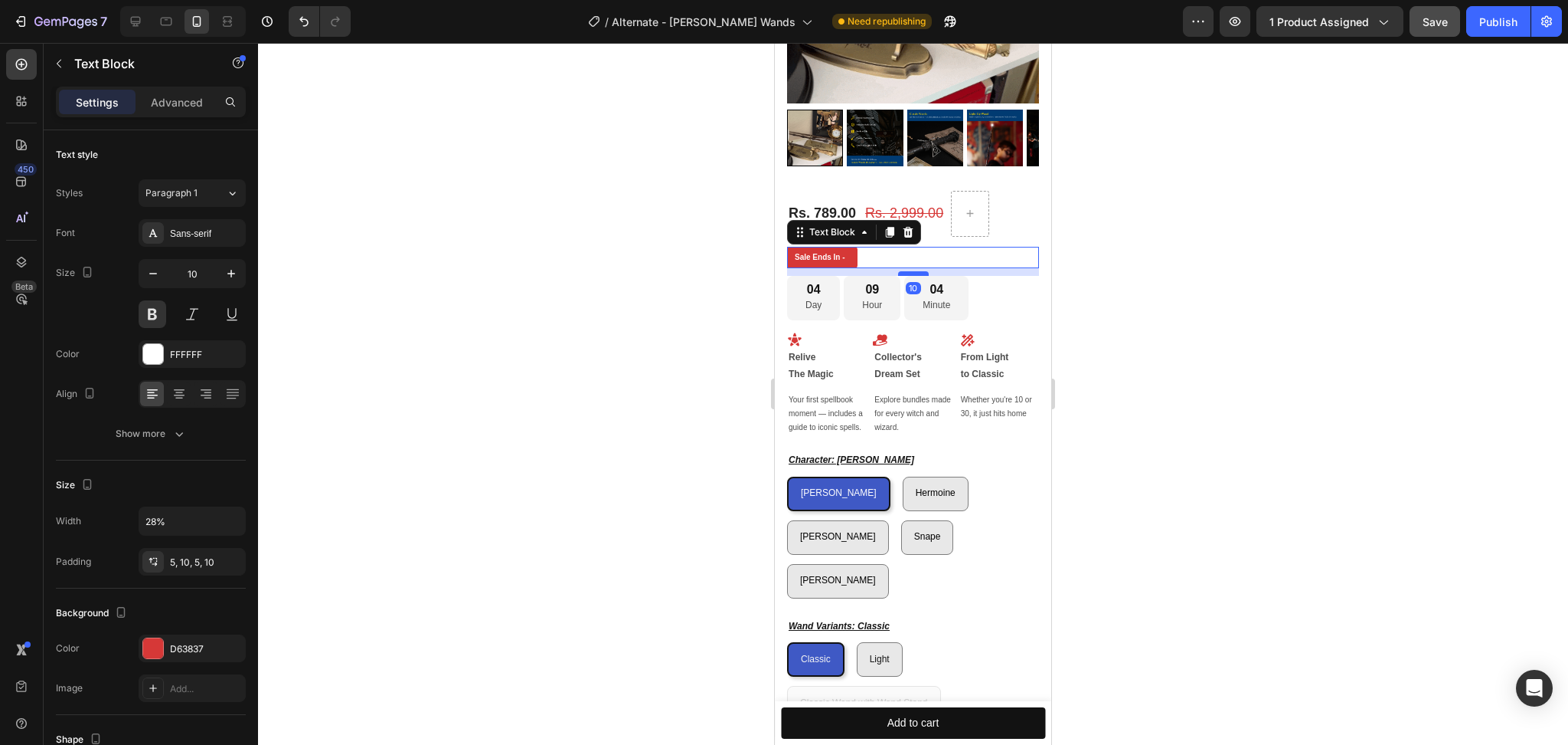
click at [904, 271] on div at bounding box center [914, 273] width 31 height 4
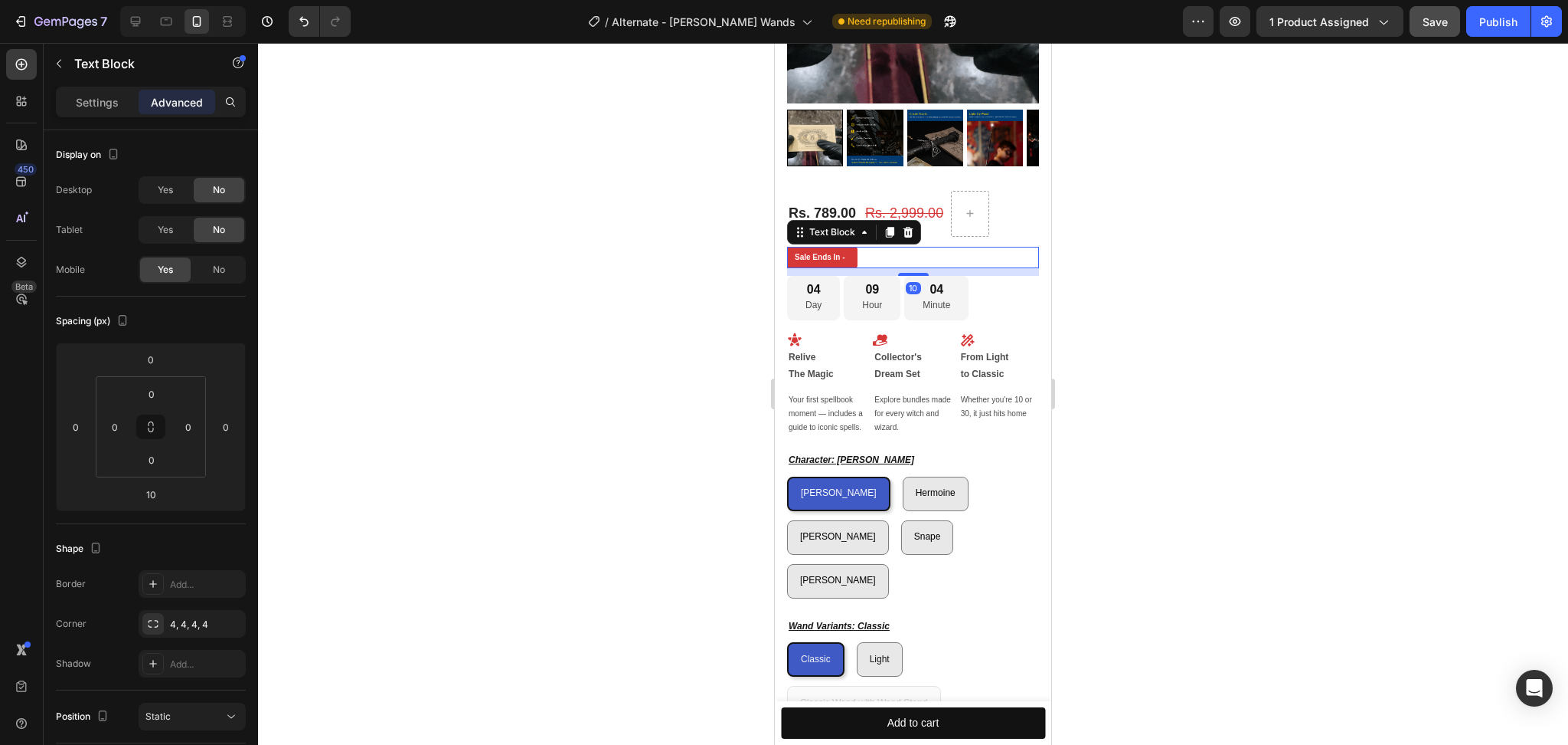
click at [749, 307] on div at bounding box center [913, 393] width 1310 height 701
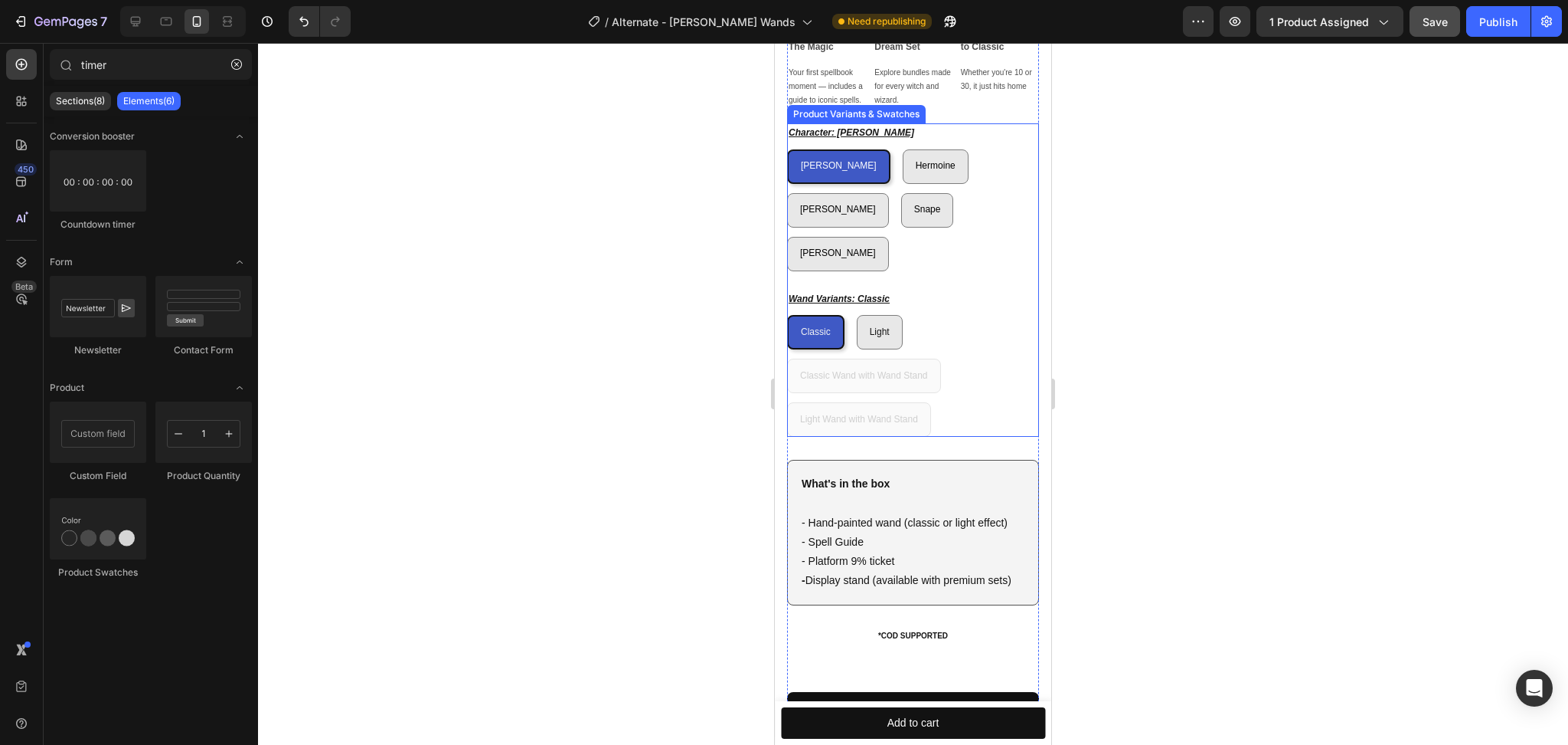
scroll to position [817, 0]
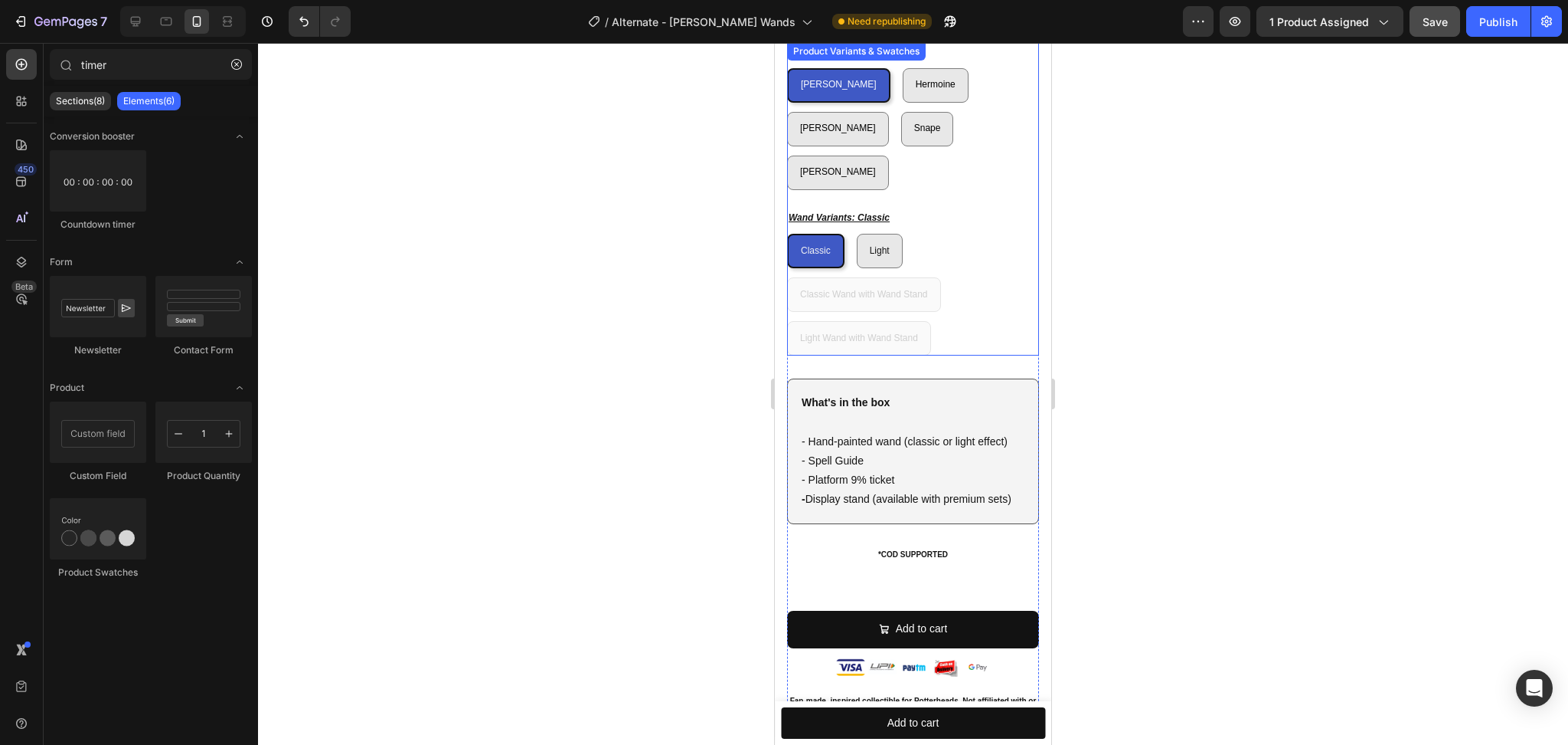
click at [948, 285] on div "Classic Classic Classic Light Light Light Classic Wand with Wand Stand Classic …" at bounding box center [913, 295] width 252 height 122
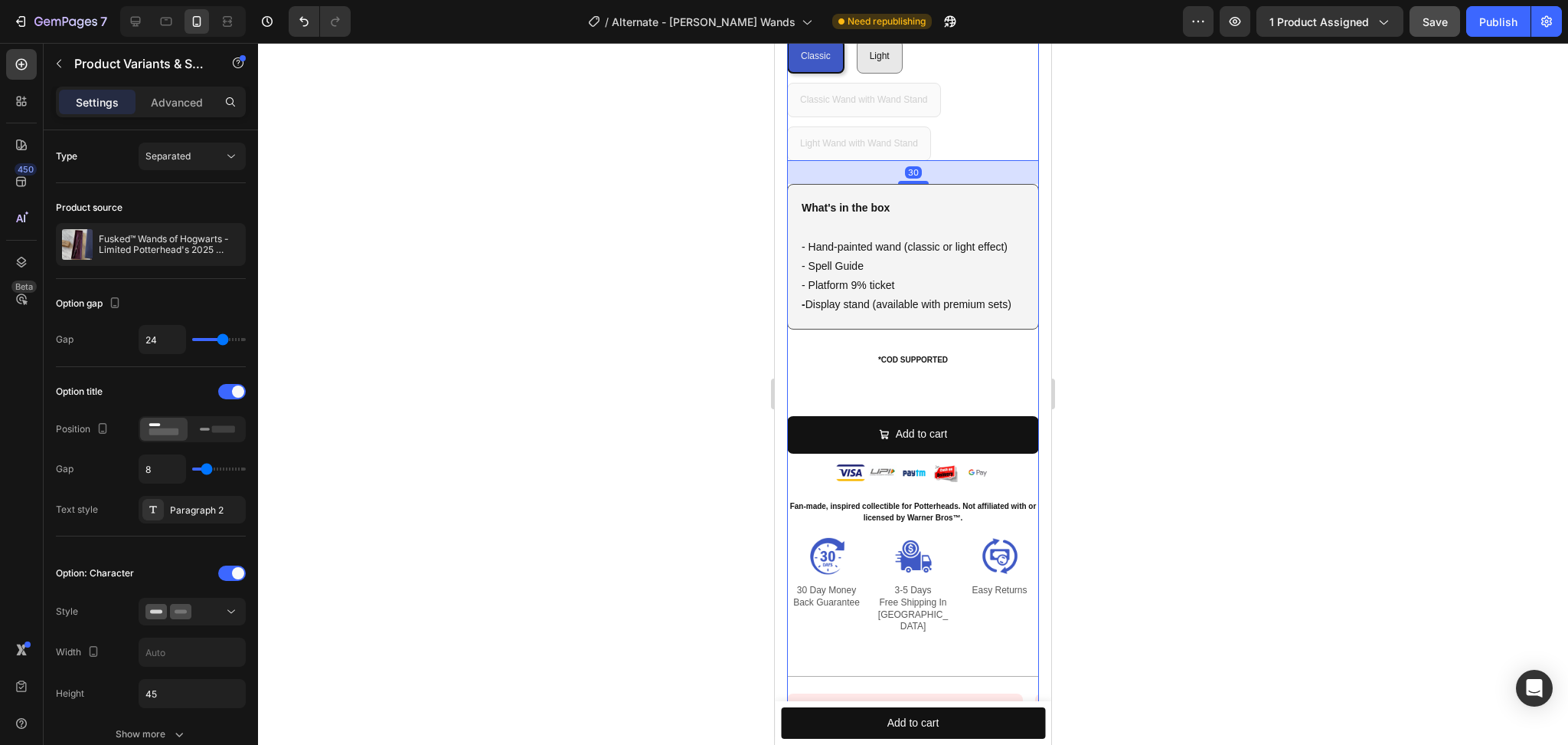
scroll to position [1021, 0]
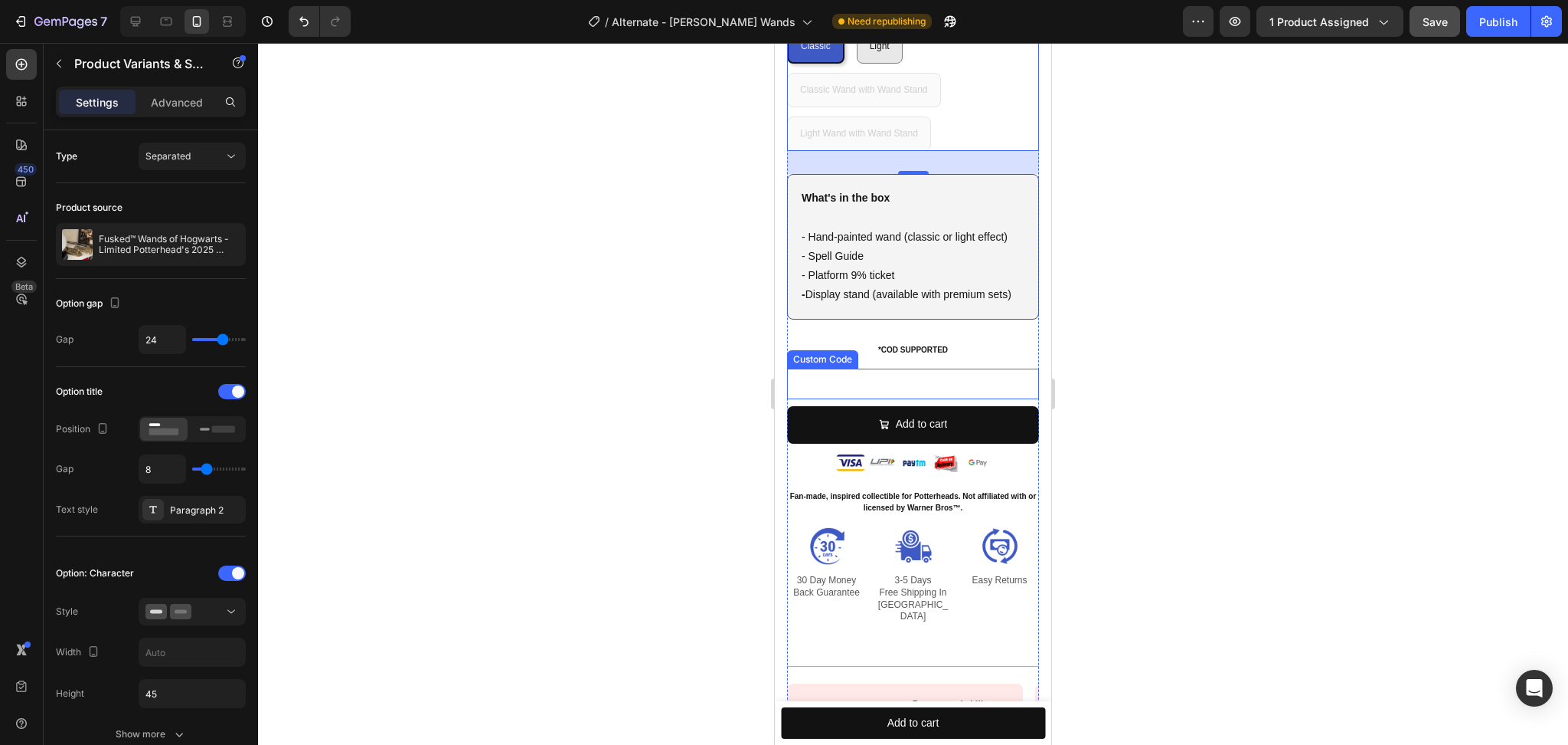
click at [941, 368] on div at bounding box center [913, 384] width 252 height 31
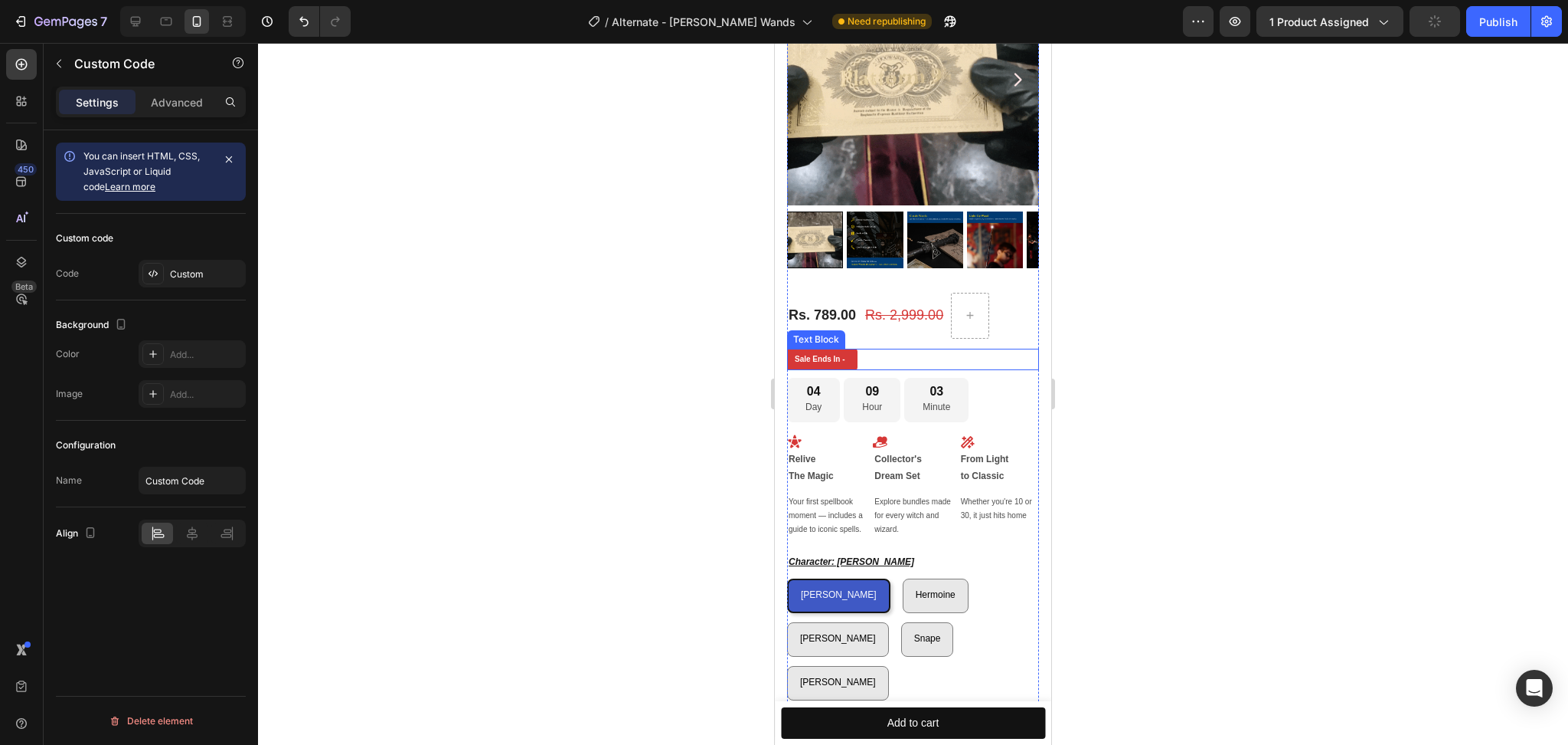
scroll to position [408, 0]
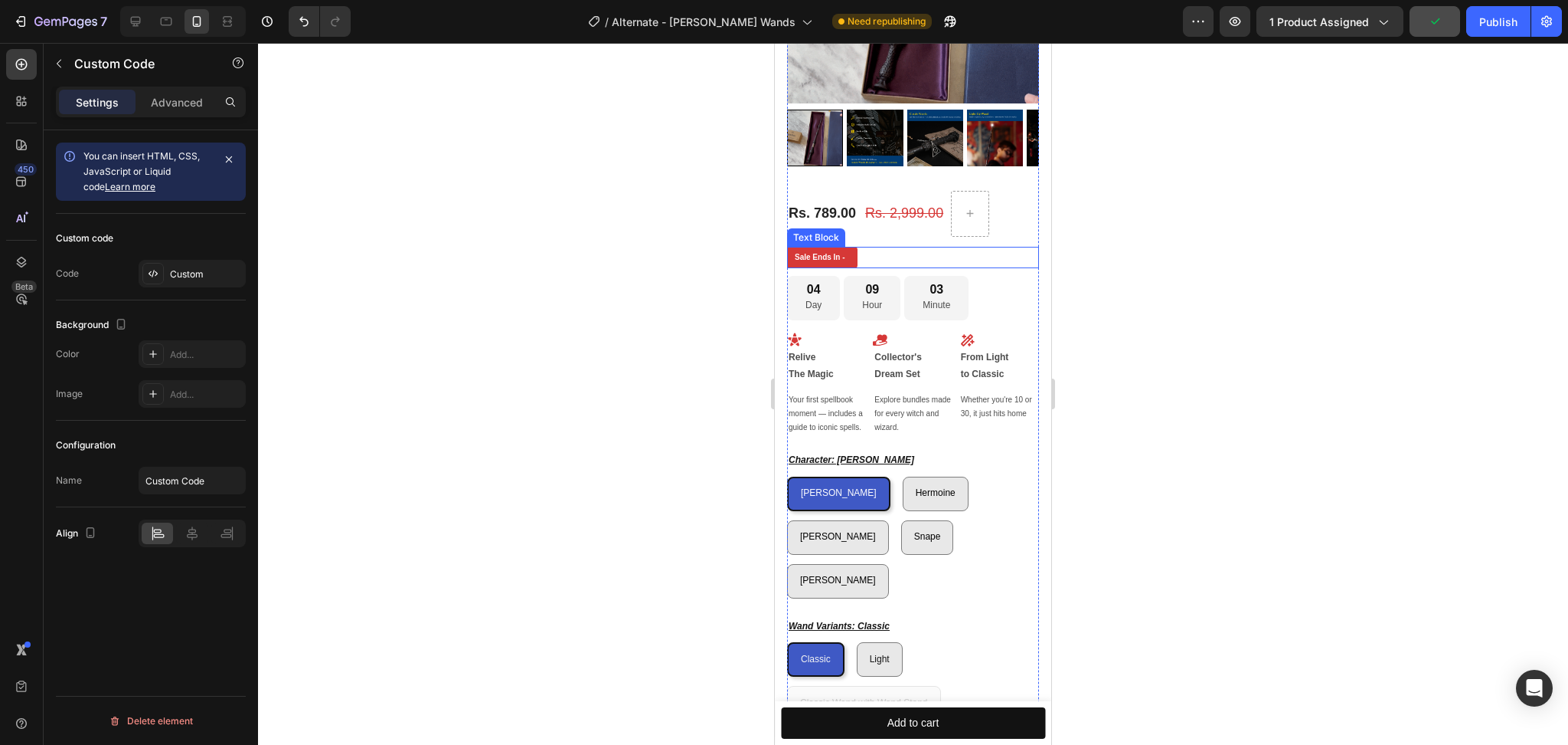
click at [1001, 247] on div "Sale Ends In -" at bounding box center [913, 257] width 252 height 21
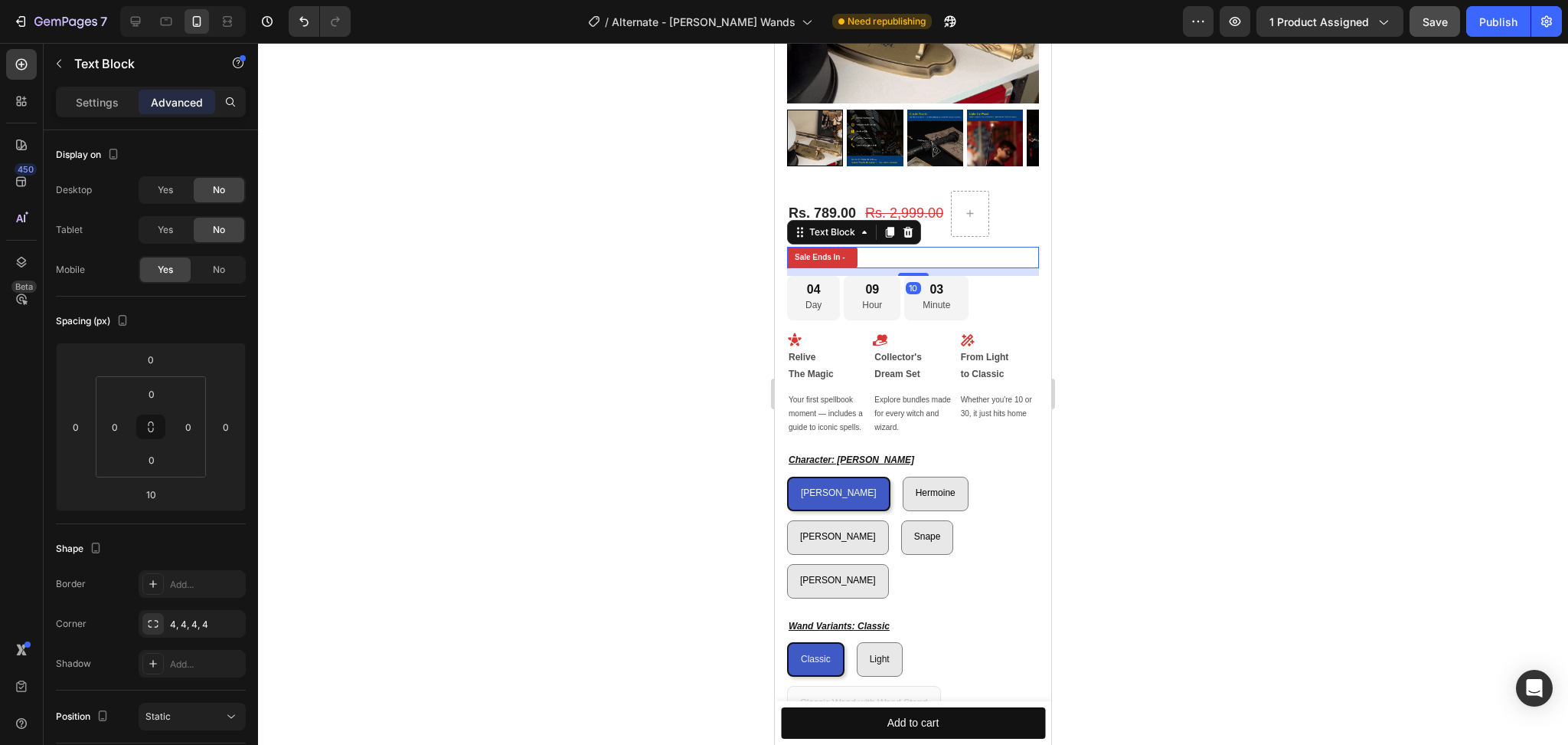
click at [1179, 227] on div at bounding box center [913, 393] width 1310 height 701
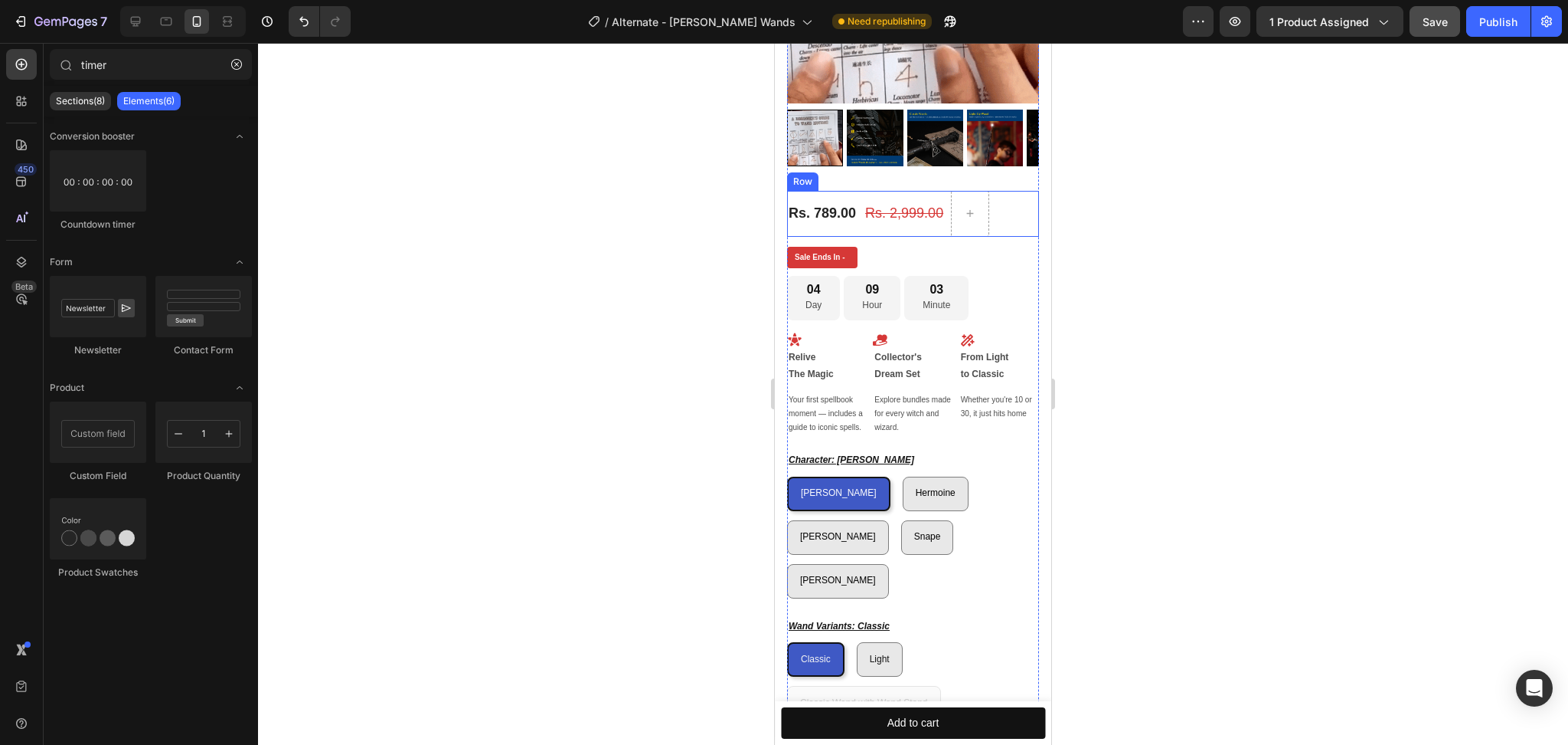
click at [904, 211] on div "Rs. 2,999.00 (P) Price (P) Price" at bounding box center [904, 214] width 81 height 46
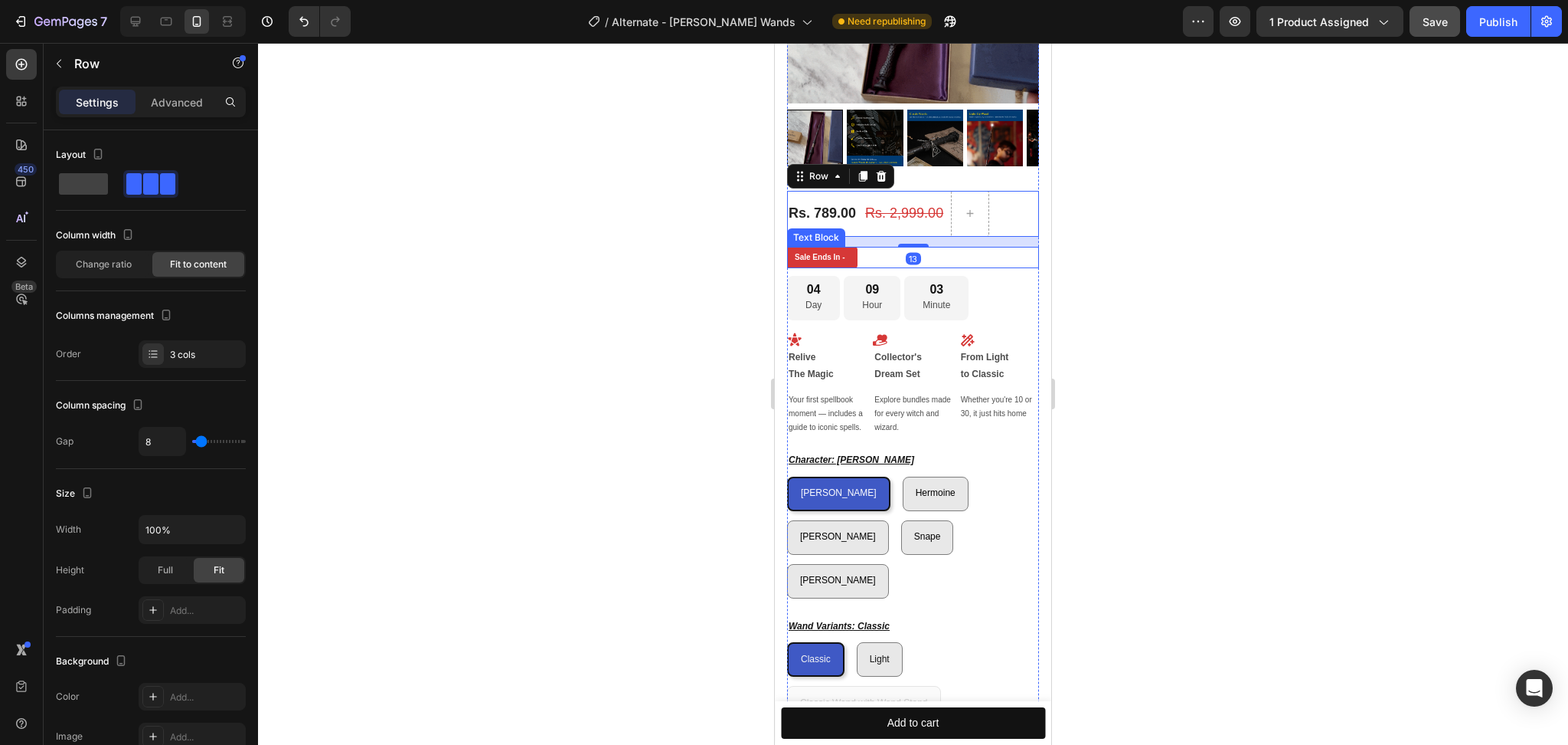
click at [874, 249] on div "Sale Ends In -" at bounding box center [913, 257] width 252 height 21
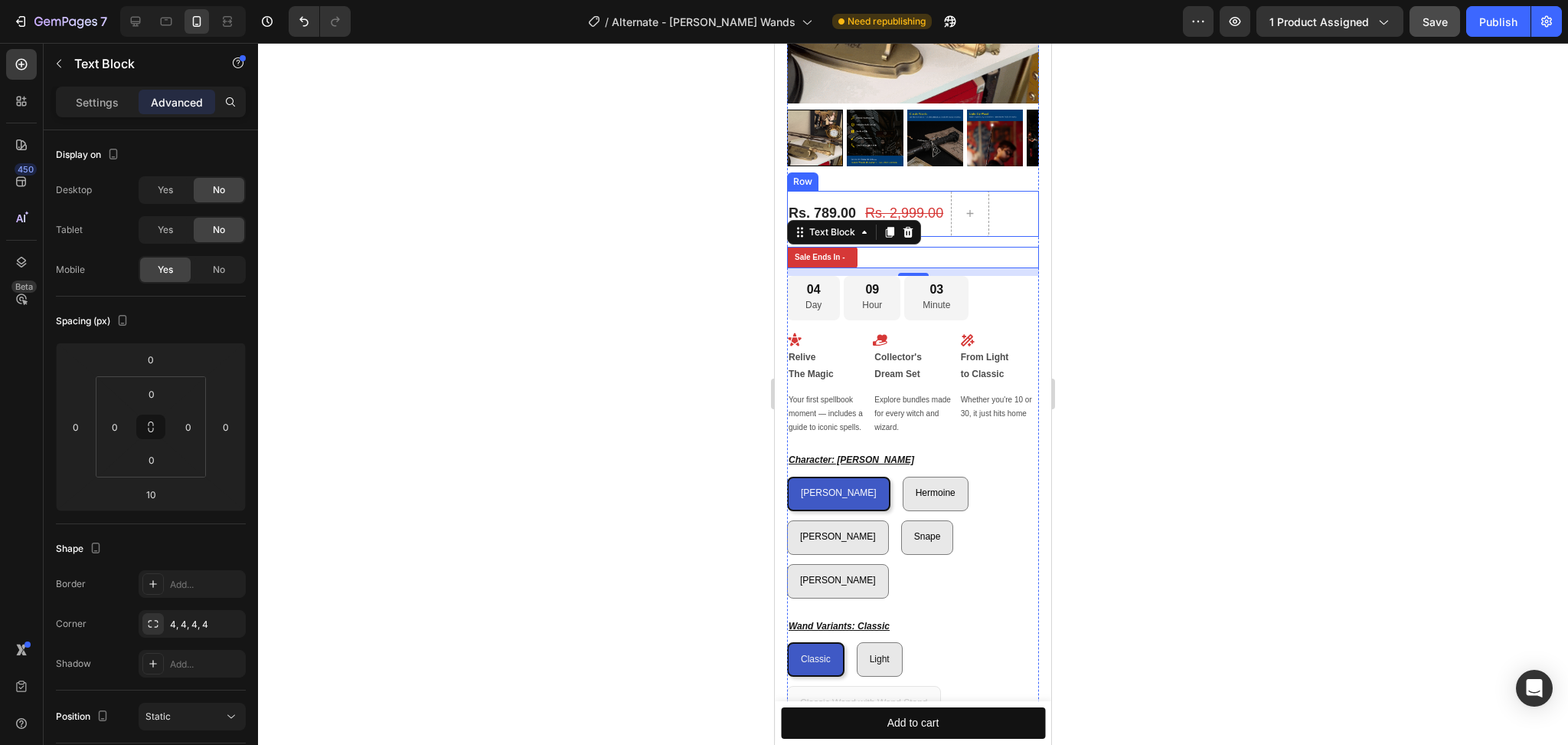
click at [999, 191] on div "Rs. 789.00 (P) Price (P) Price Rs. 2,999.00 (P) Price (P) Price Row" at bounding box center [913, 214] width 252 height 46
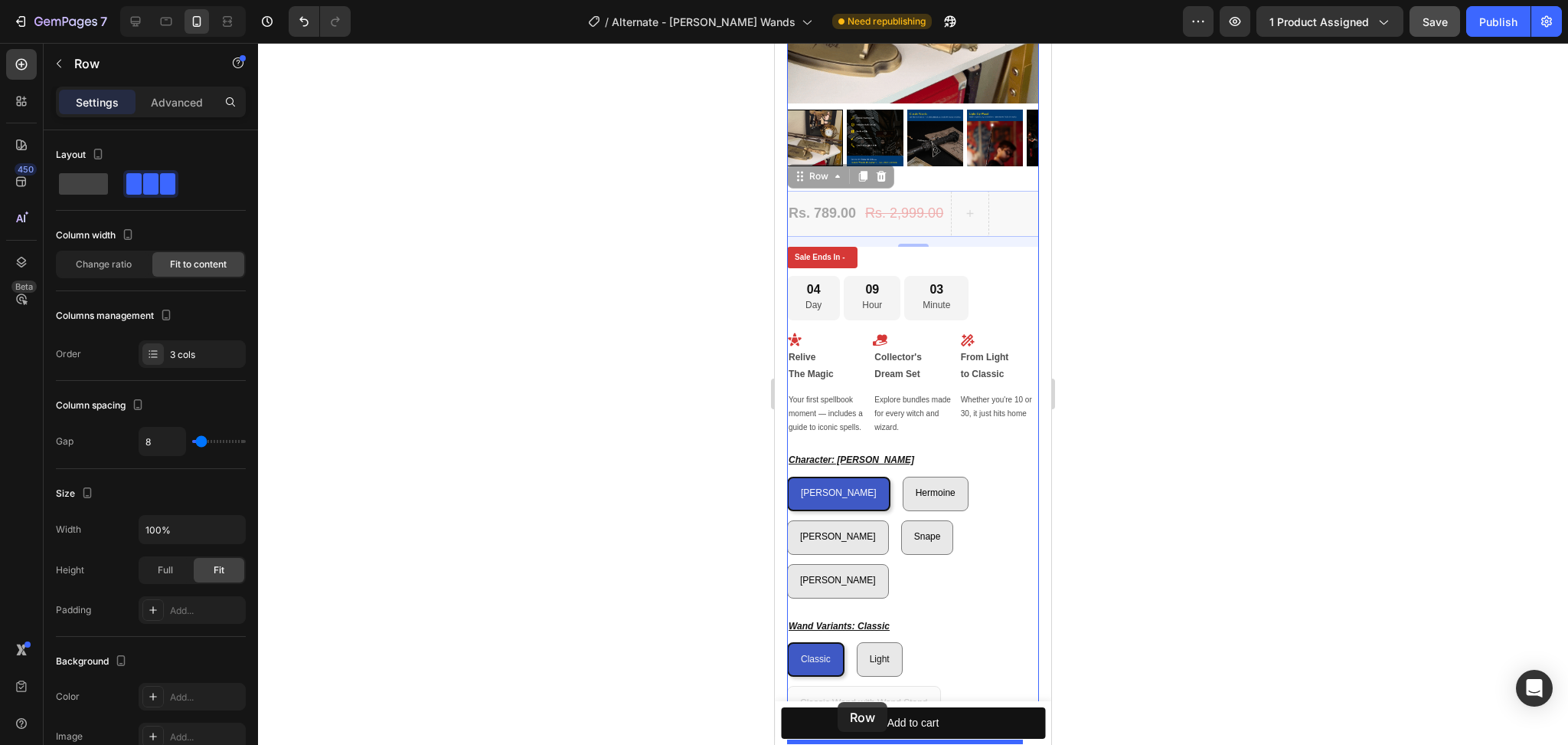
scroll to position [440, 0]
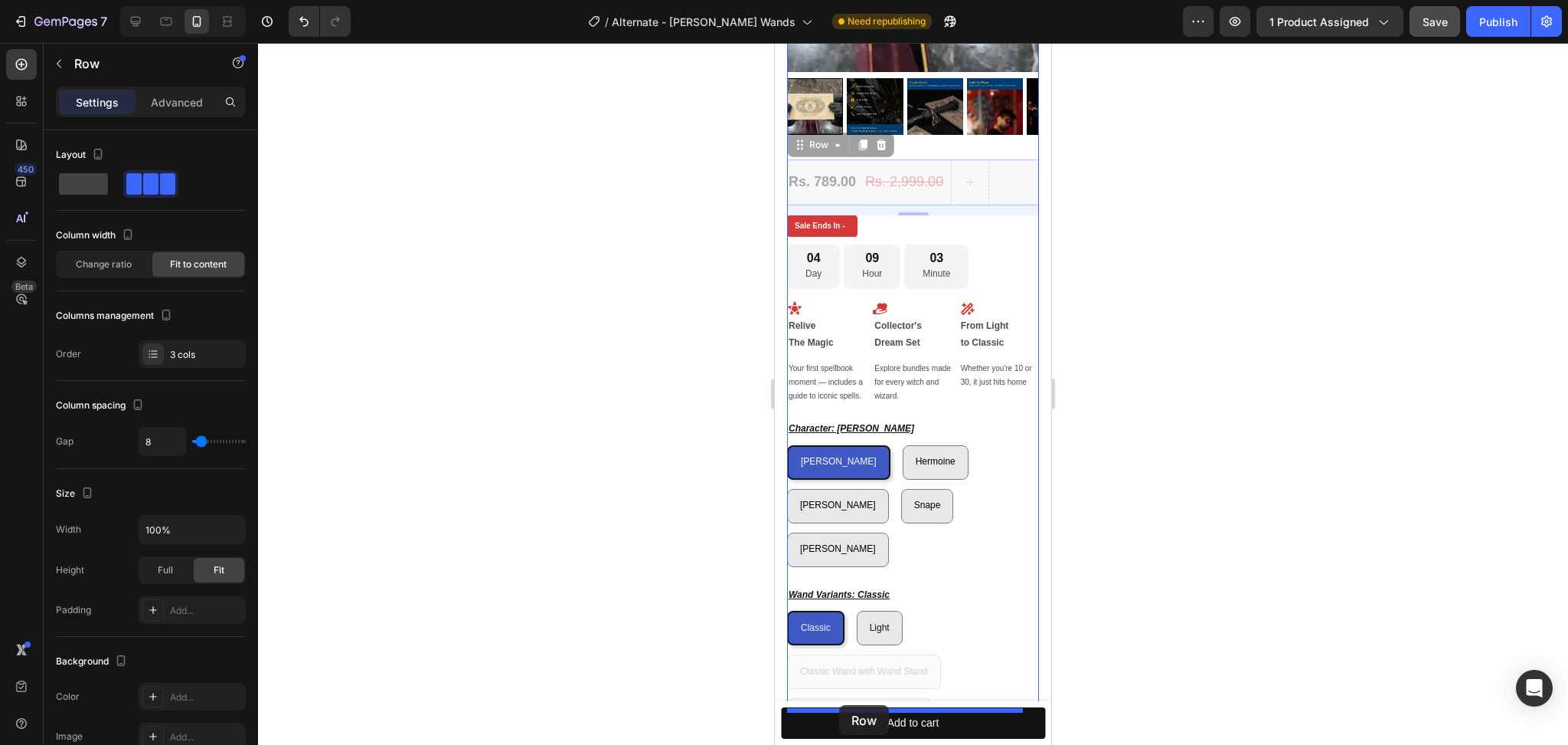
drag, startPoint x: 807, startPoint y: 160, endPoint x: 840, endPoint y: 705, distance: 546.0
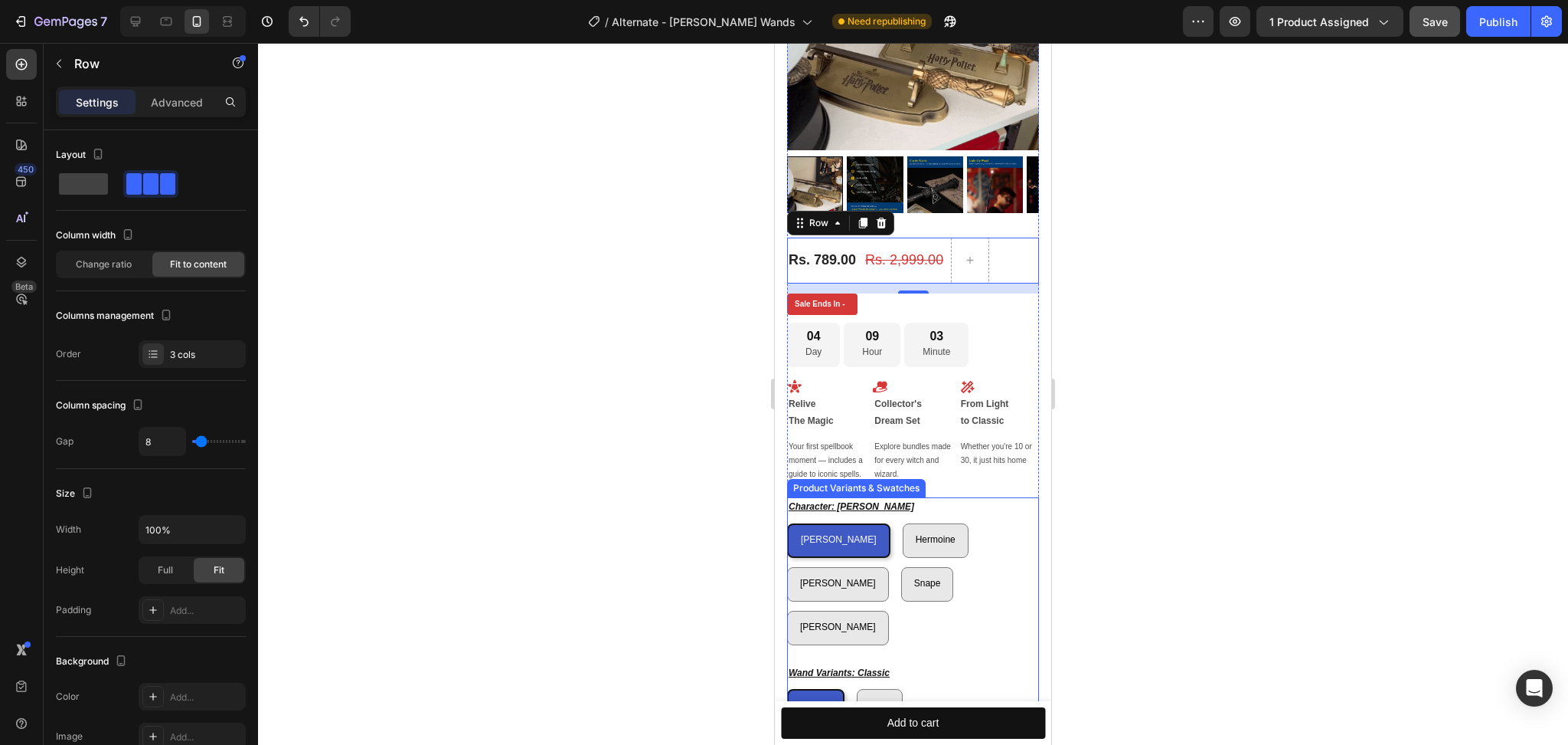
scroll to position [337, 0]
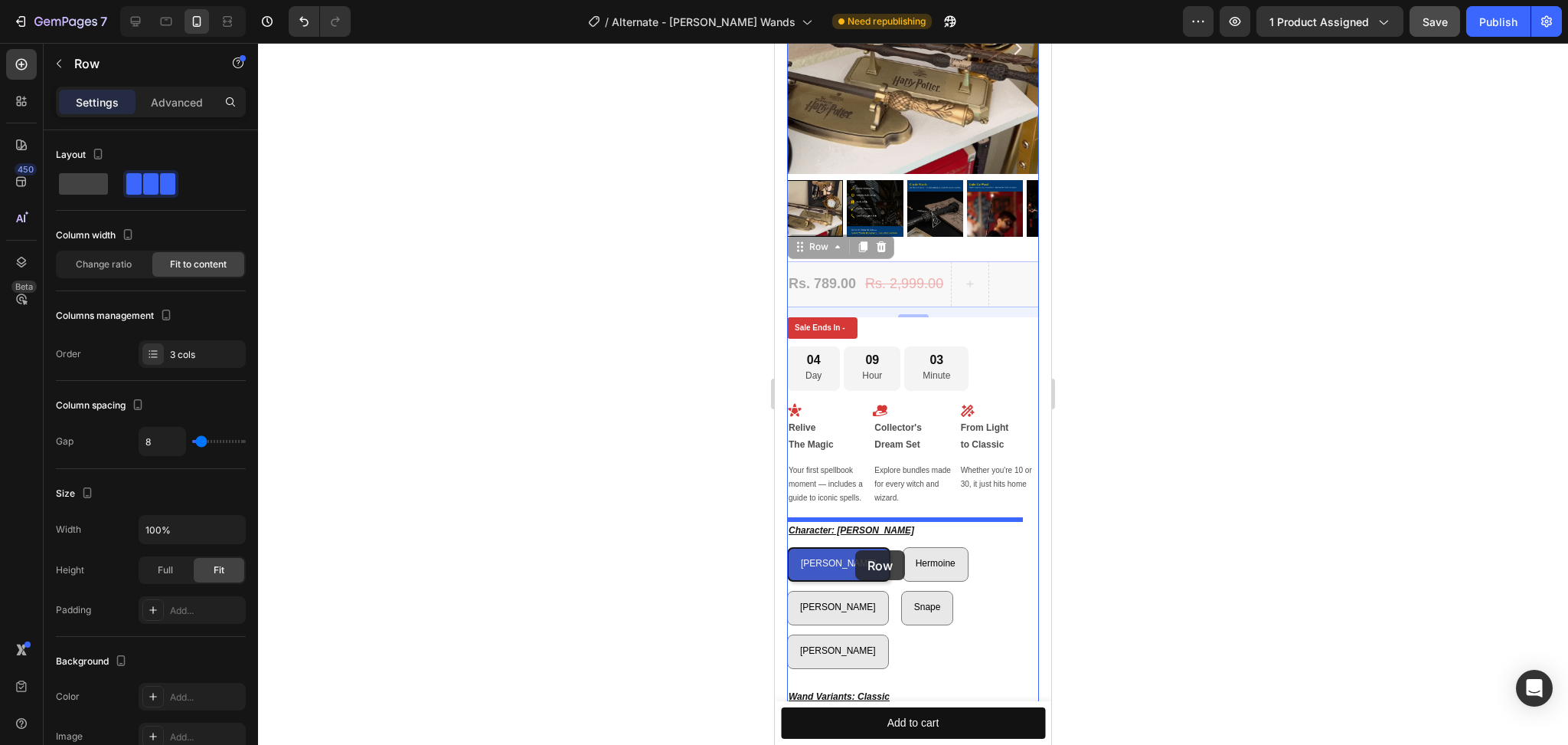
drag, startPoint x: 809, startPoint y: 233, endPoint x: 849, endPoint y: 516, distance: 285.8
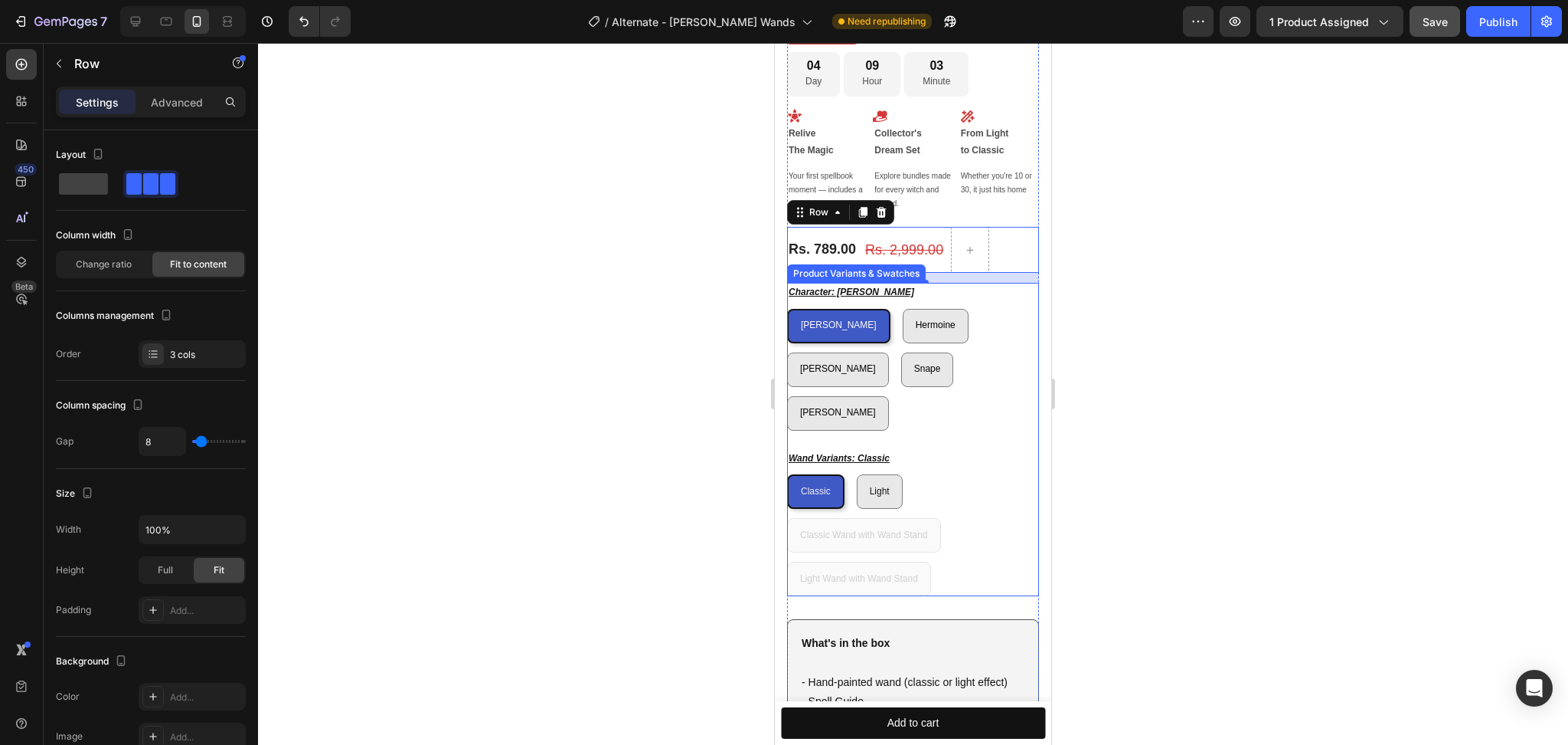
scroll to position [644, 0]
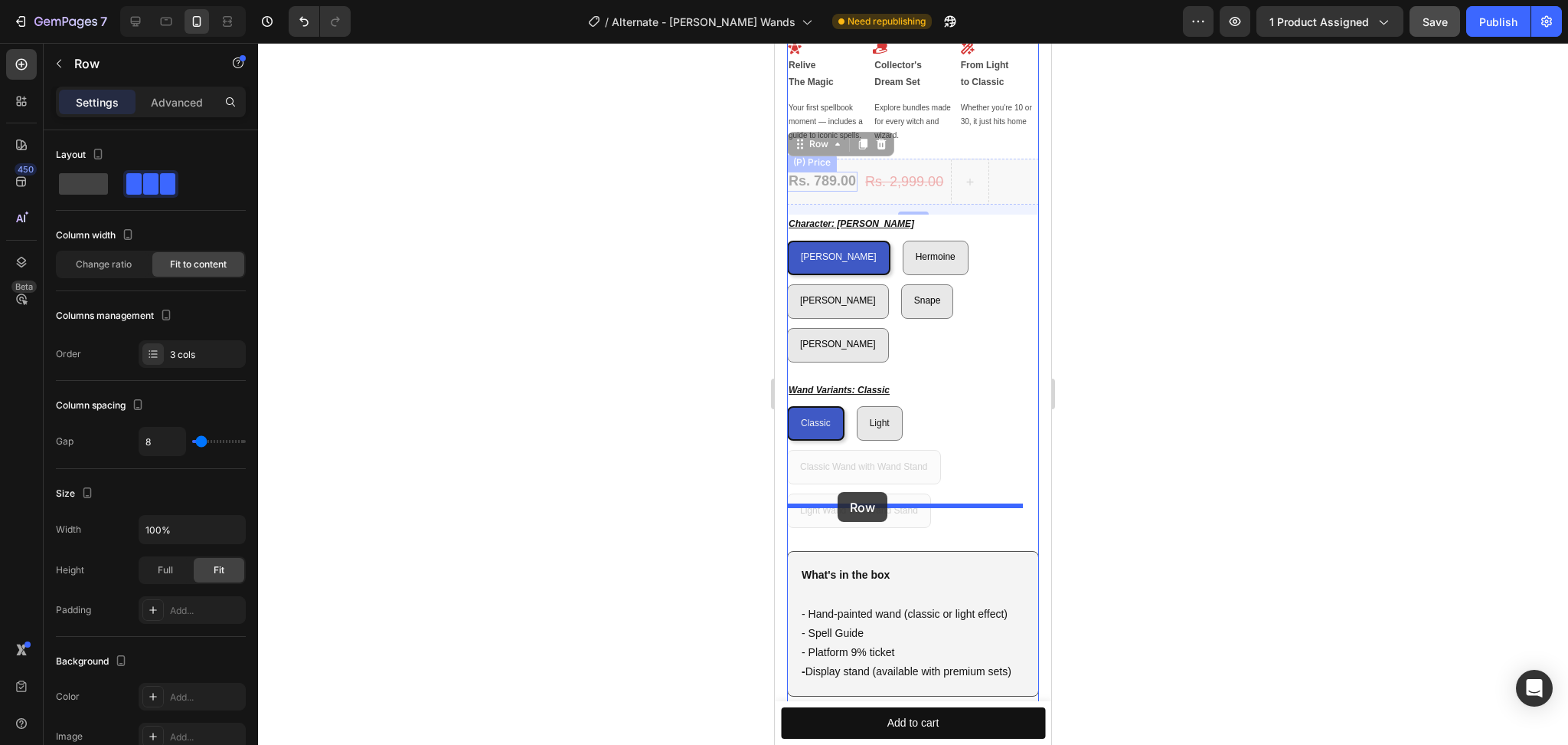
drag, startPoint x: 812, startPoint y: 143, endPoint x: 838, endPoint y: 492, distance: 350.0
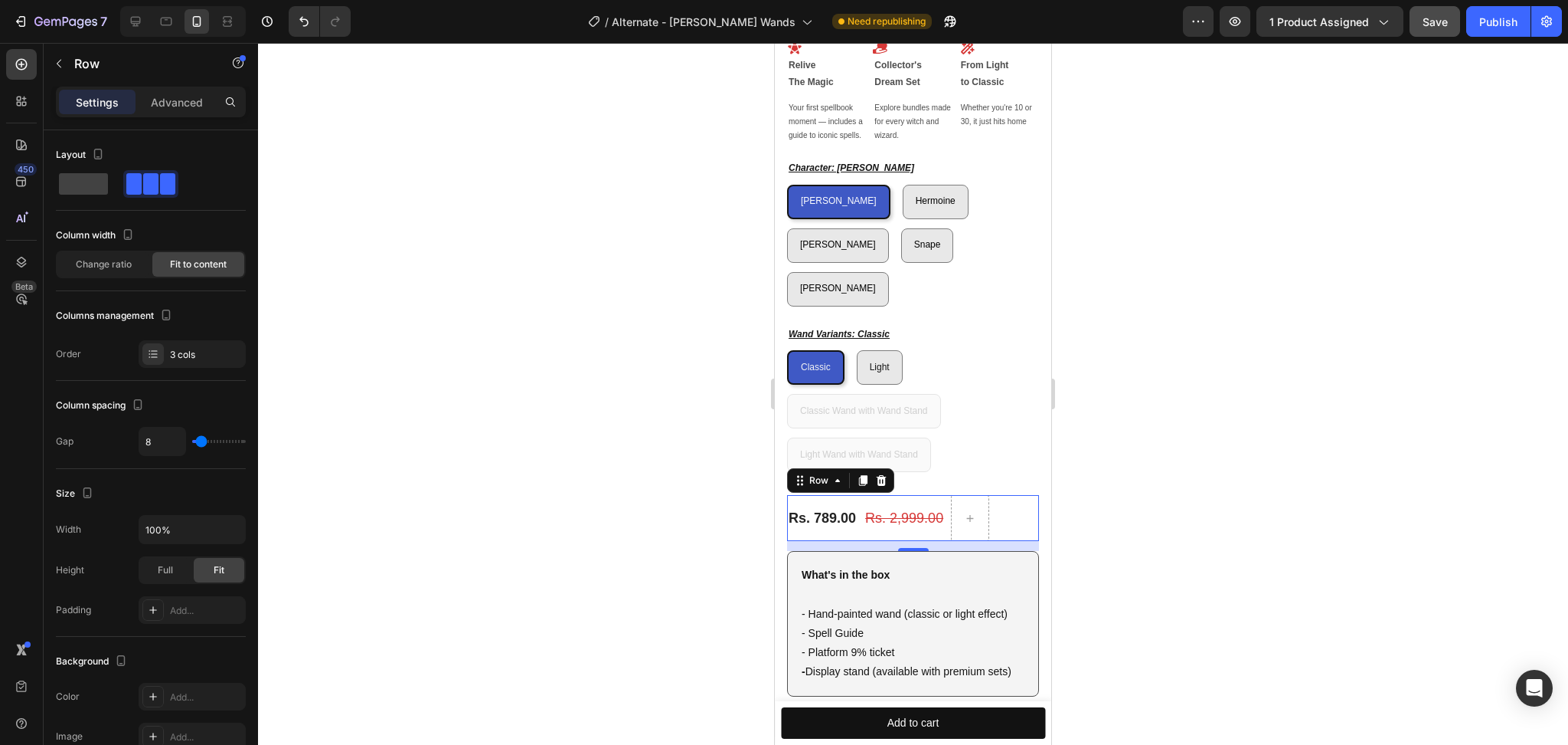
scroll to position [849, 0]
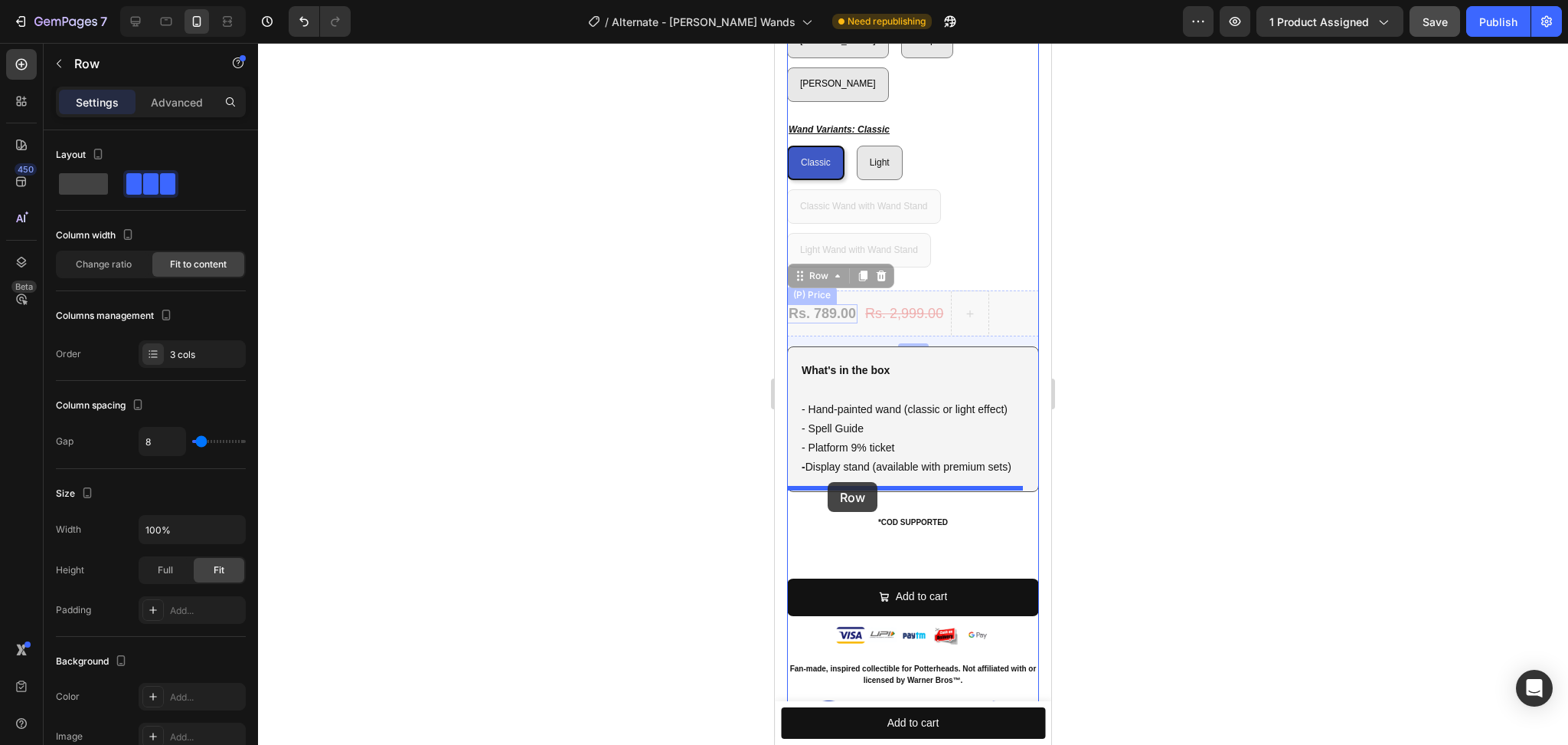
drag, startPoint x: 810, startPoint y: 234, endPoint x: 828, endPoint y: 482, distance: 248.7
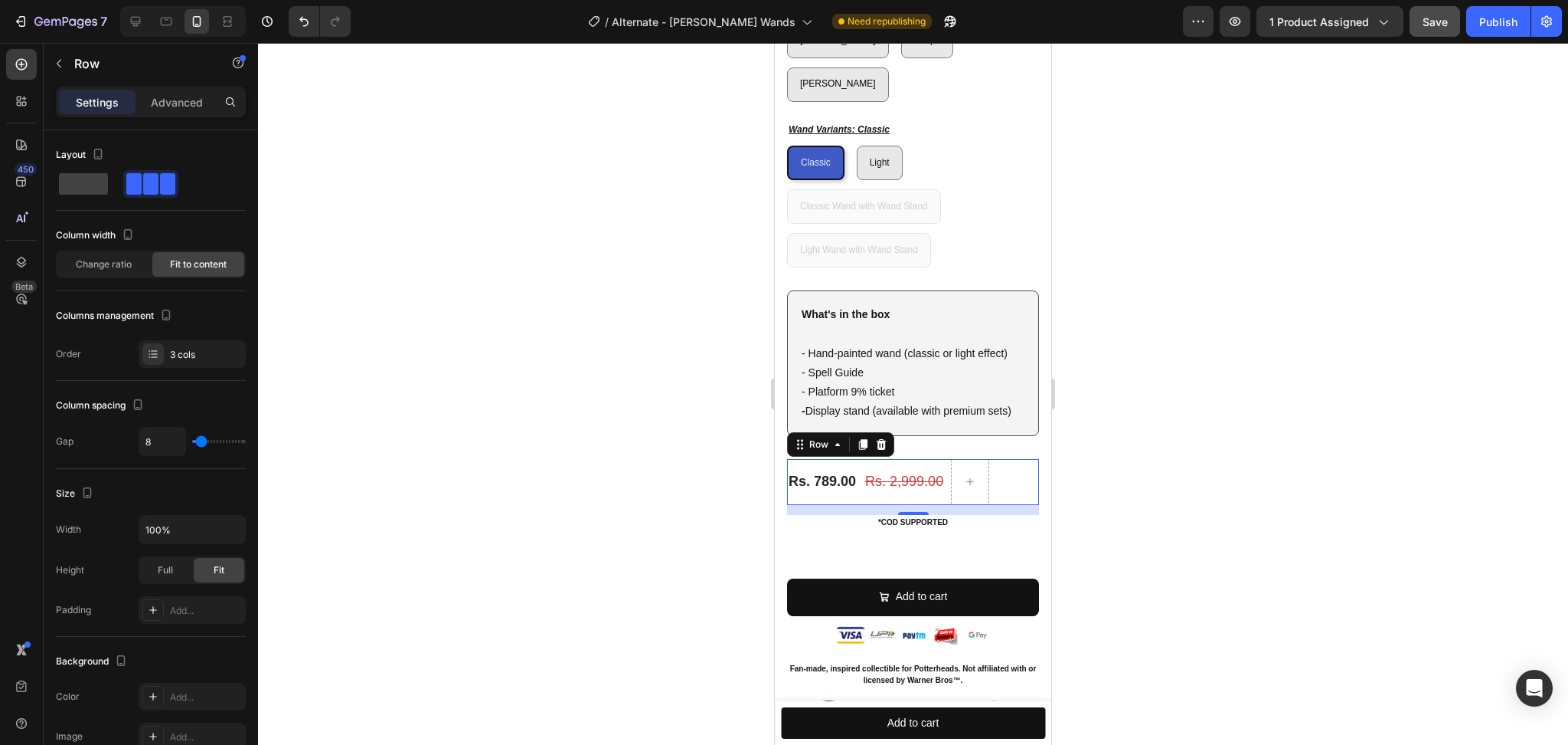
click at [1175, 484] on div at bounding box center [913, 393] width 1310 height 701
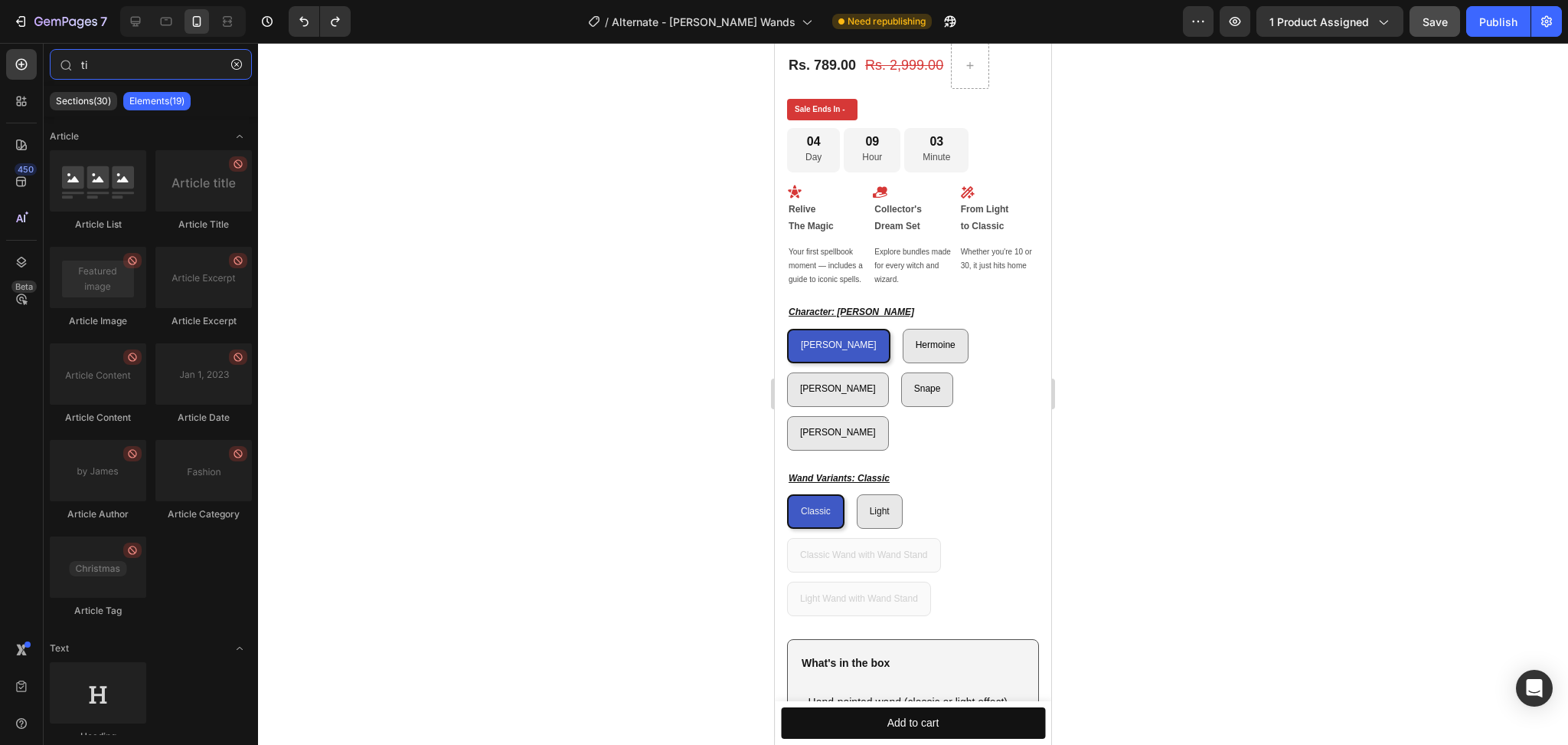
scroll to position [337, 0]
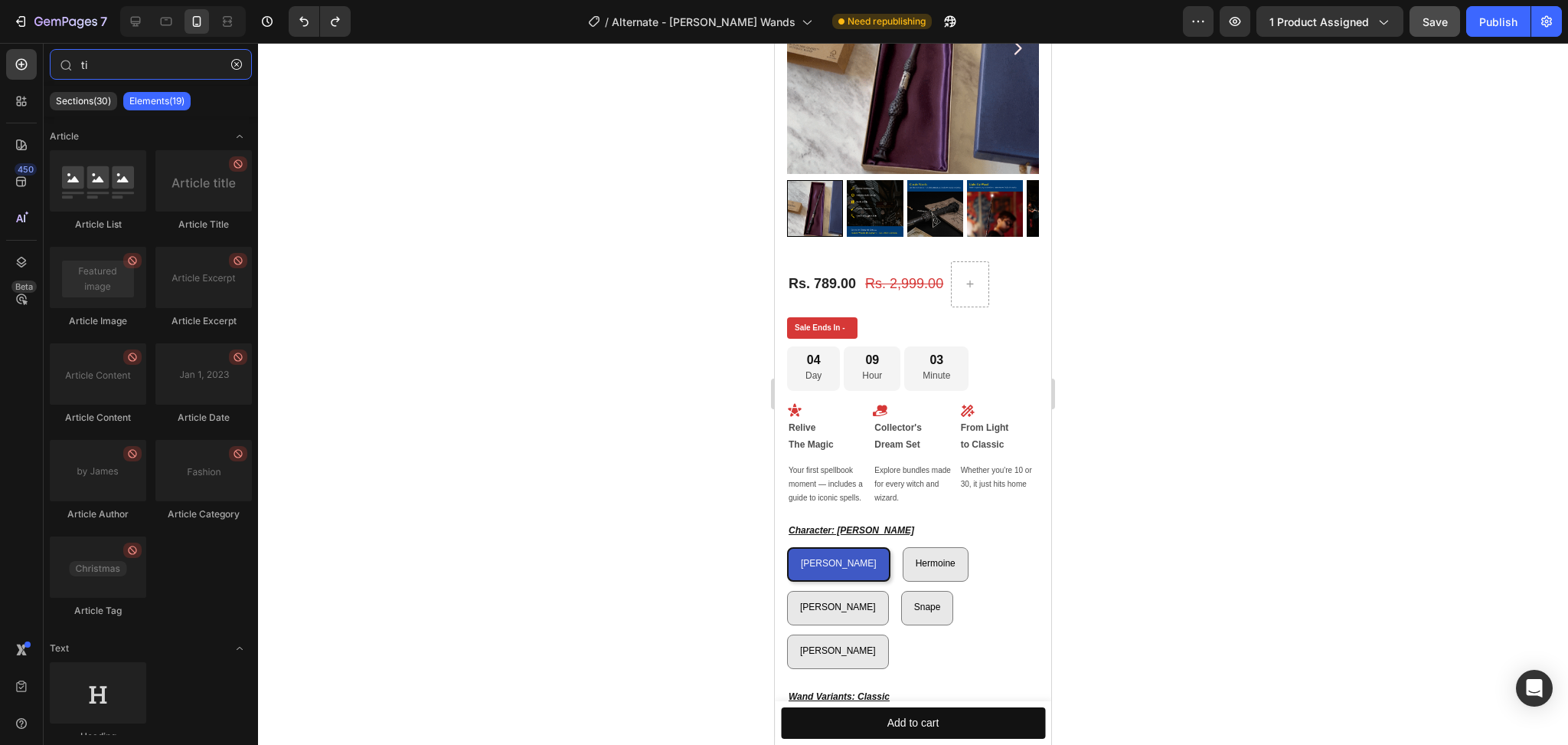
type input "ti"
click at [1107, 520] on div at bounding box center [913, 393] width 1310 height 701
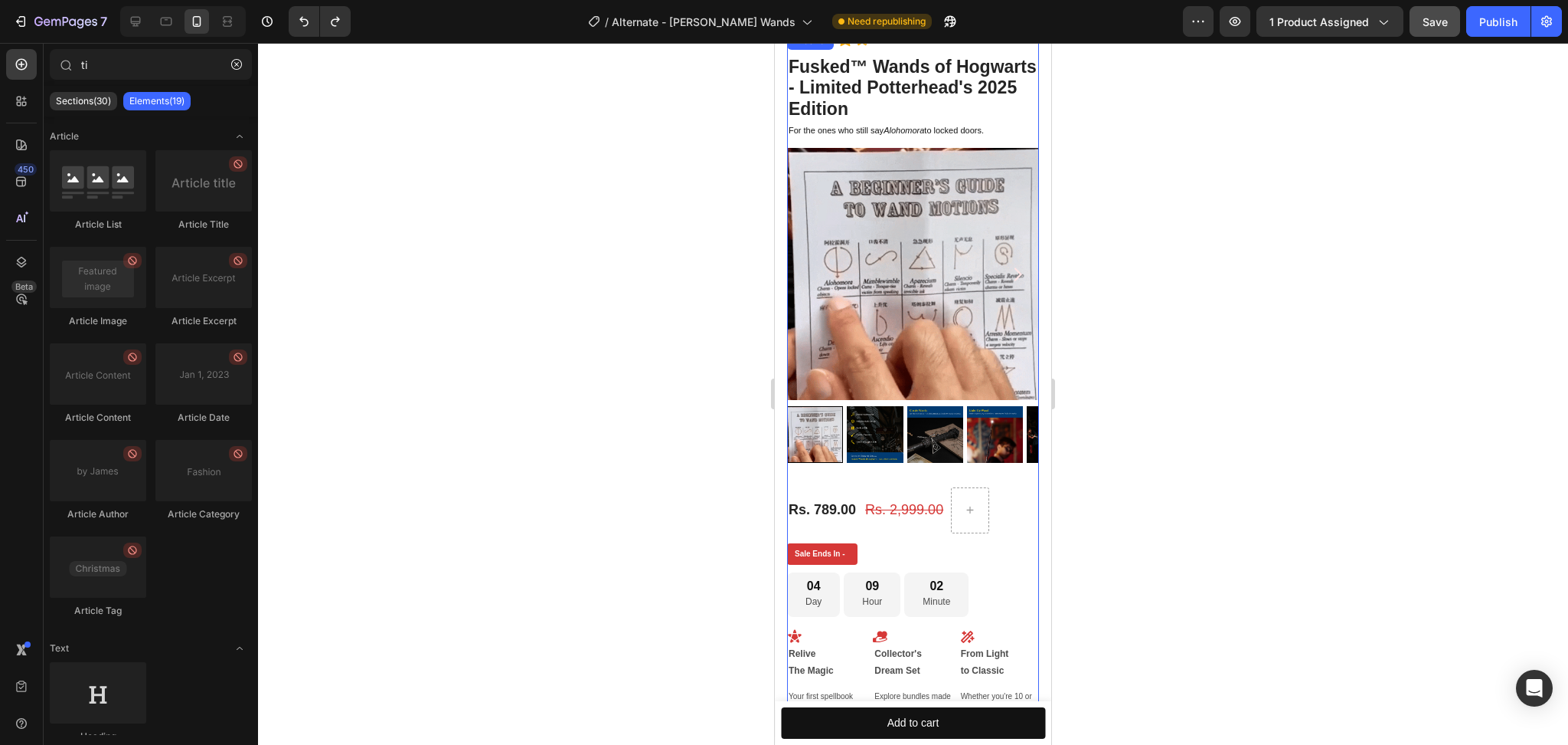
scroll to position [307, 0]
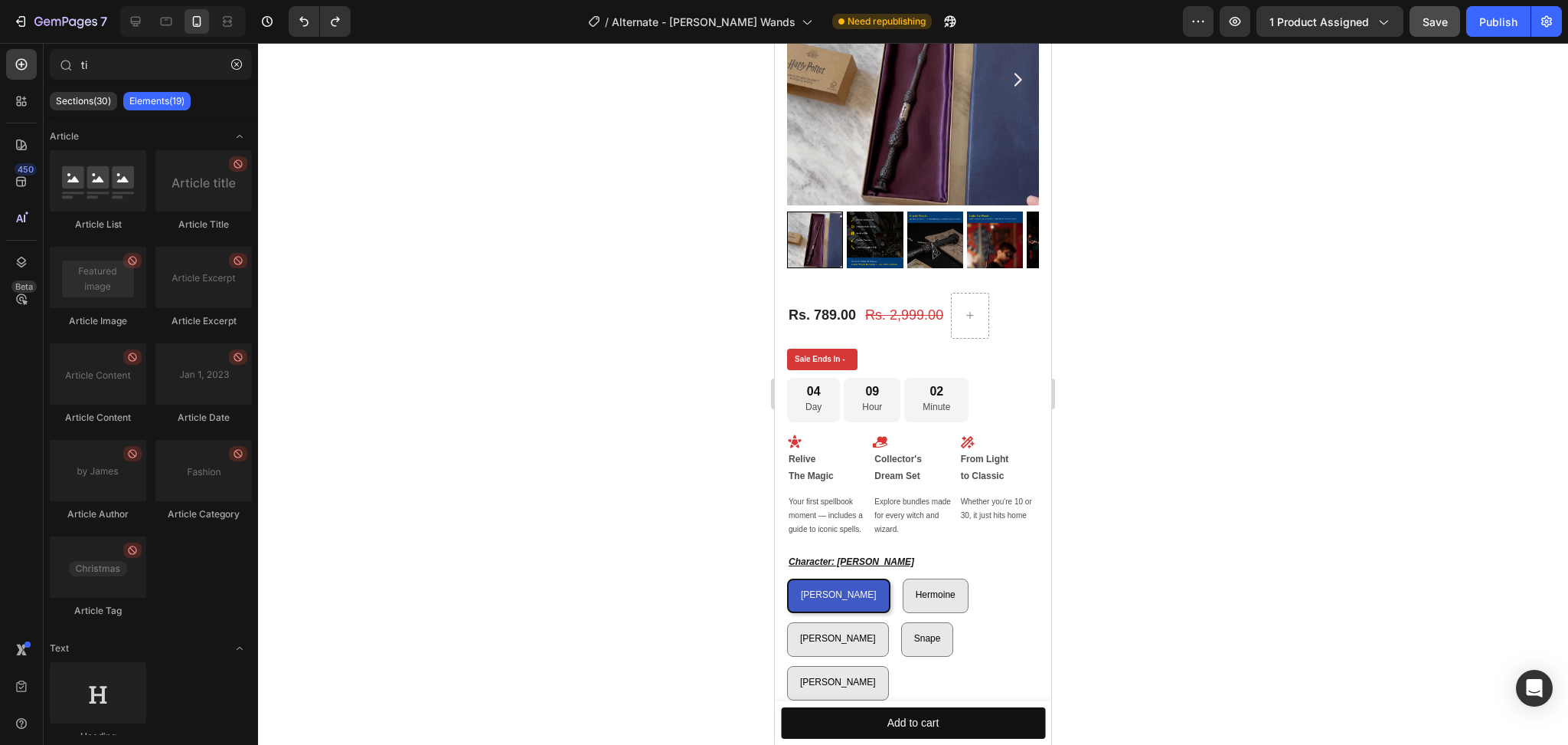
click at [300, 476] on div at bounding box center [913, 393] width 1310 height 701
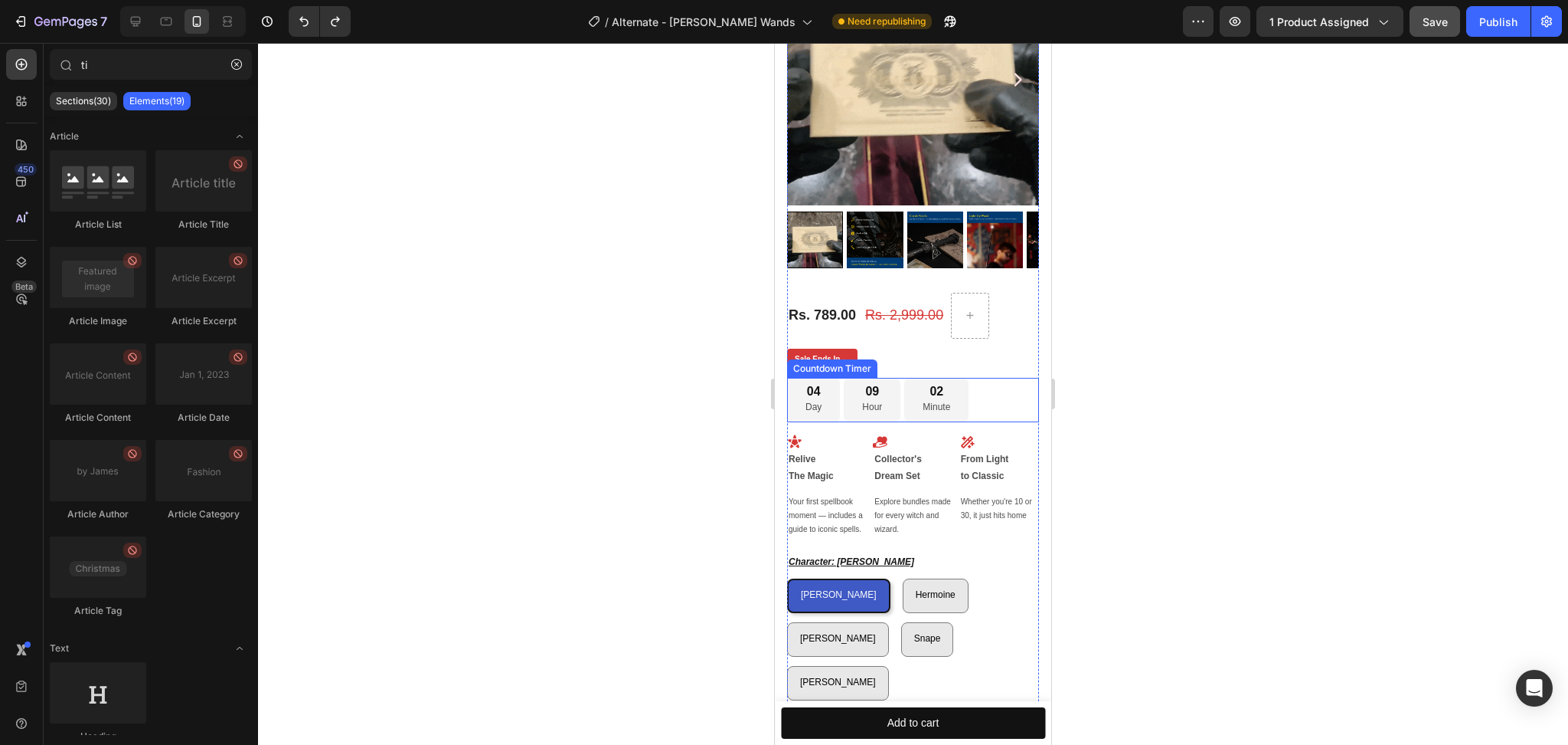
click at [974, 378] on div "04 Day 09 Hour 02 Minute" at bounding box center [913, 400] width 252 height 44
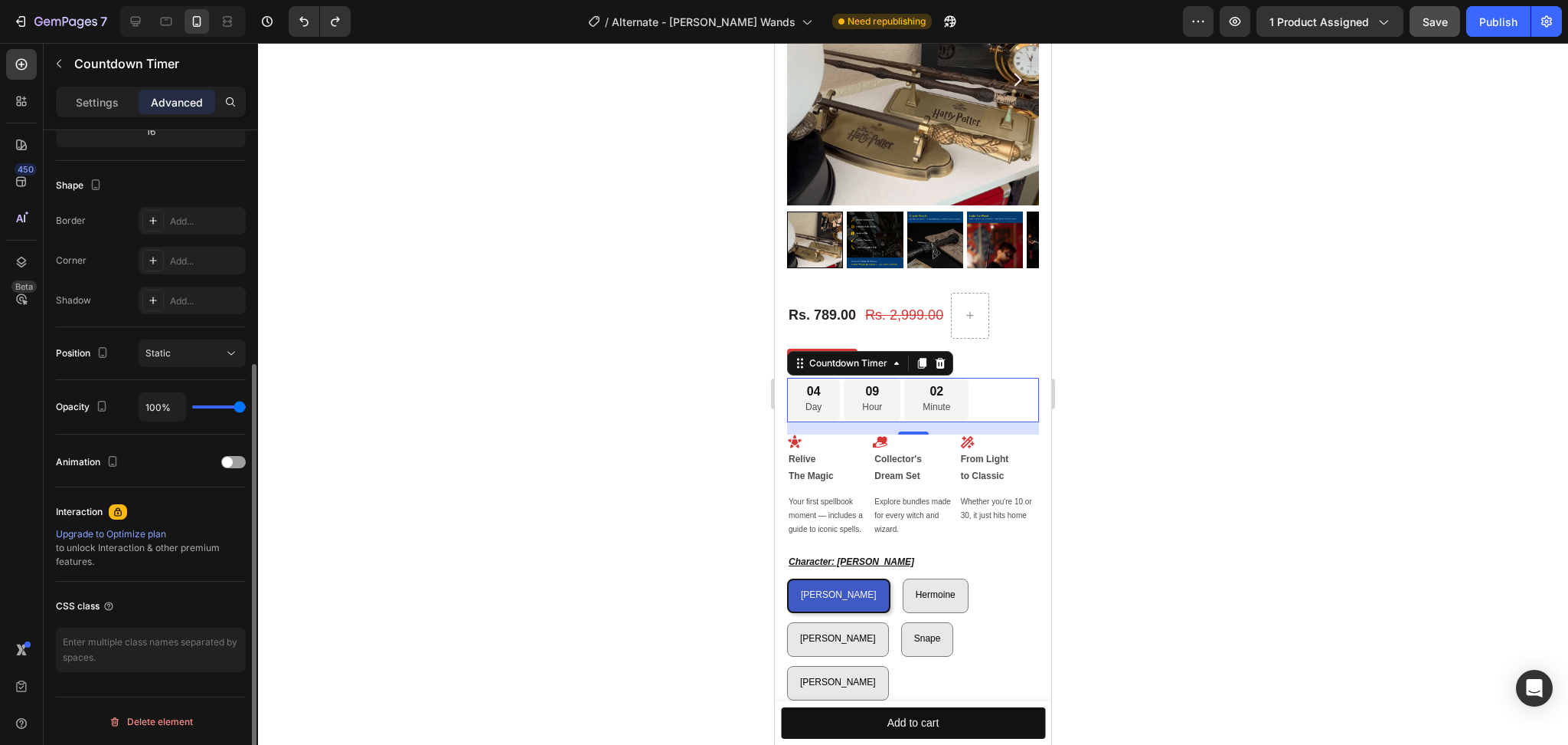
scroll to position [0, 0]
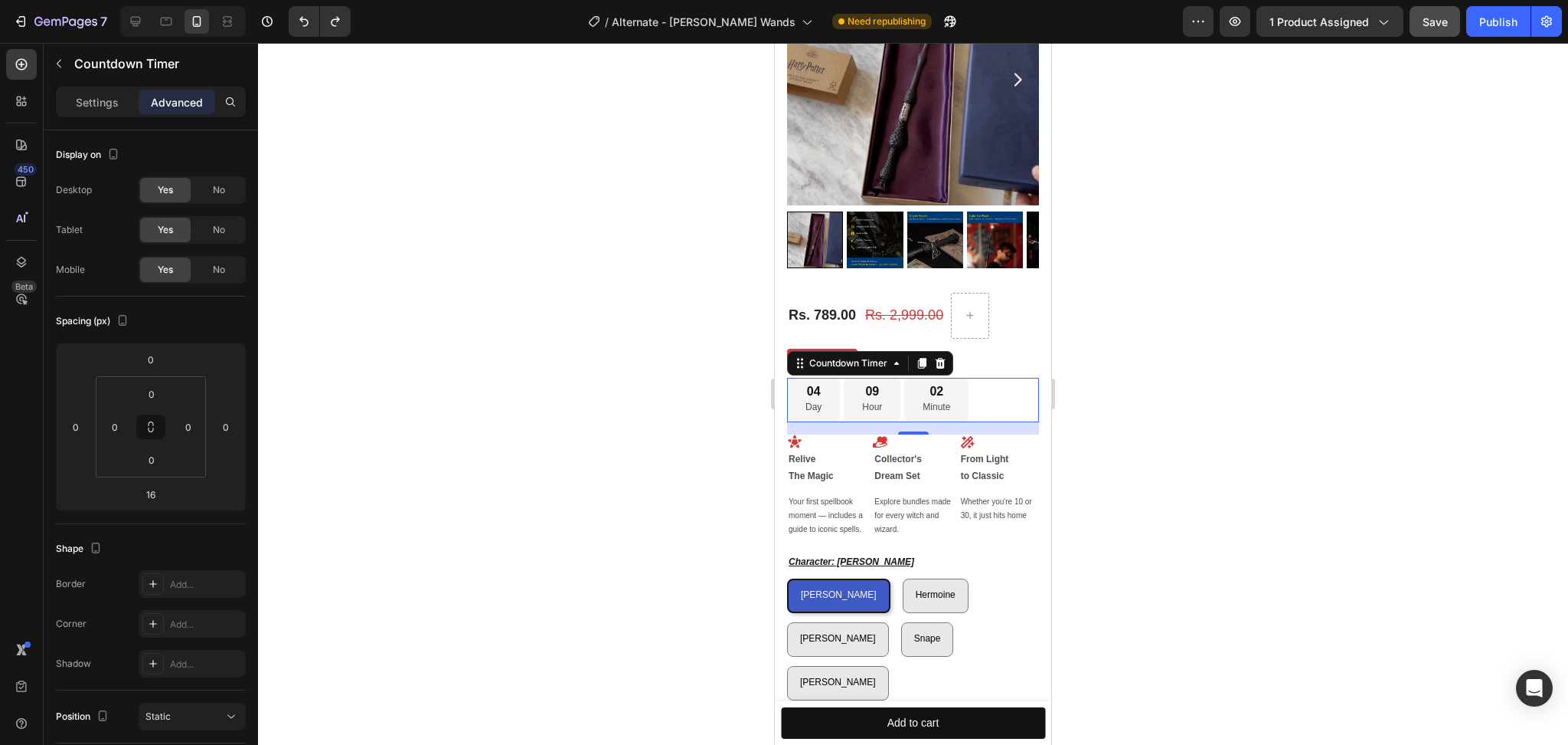
click at [102, 120] on div "Settings Advanced" at bounding box center [150, 108] width 214 height 44
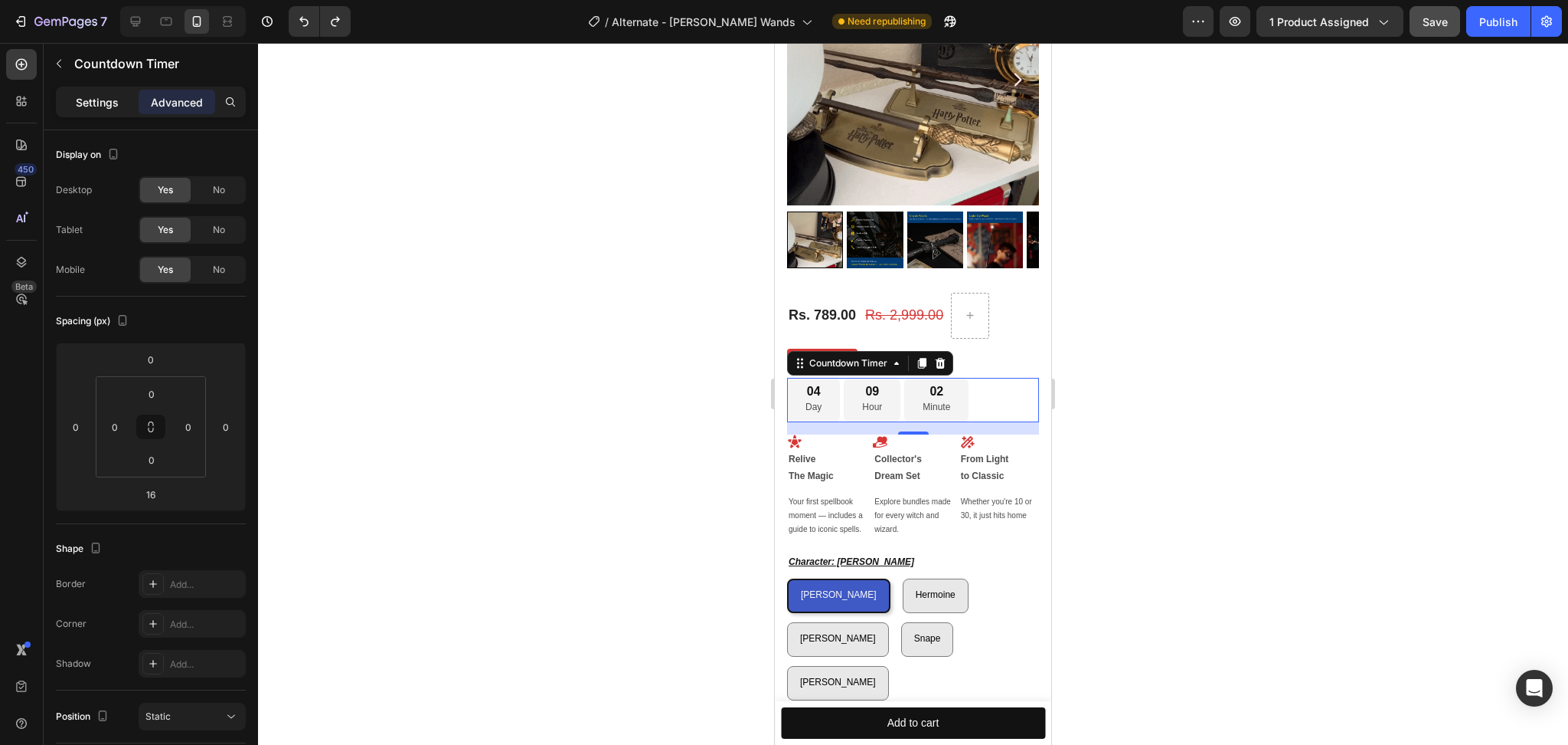
click at [98, 100] on p "Settings" at bounding box center [97, 102] width 43 height 16
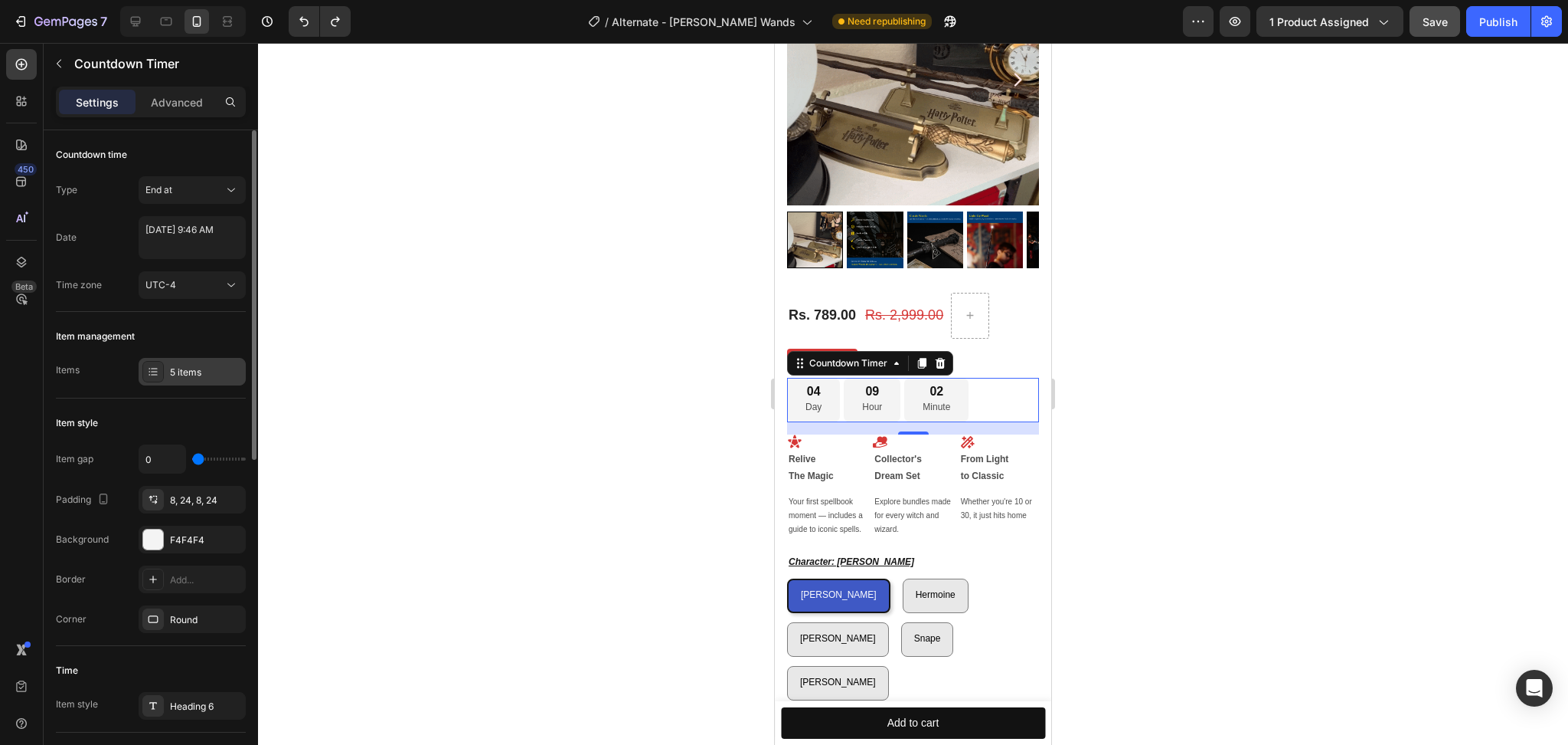
click at [158, 377] on icon at bounding box center [153, 372] width 12 height 12
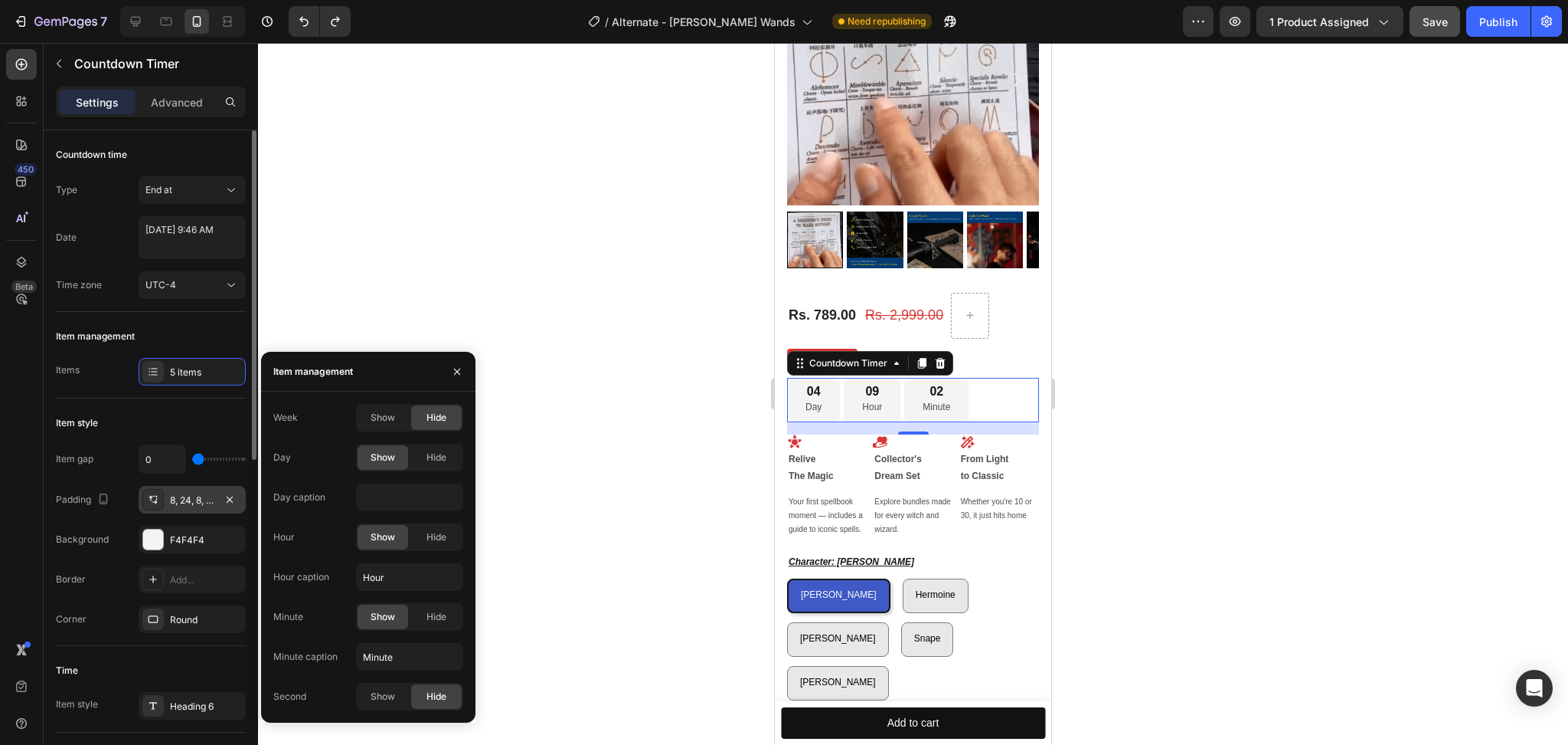
click at [202, 489] on div "8, 24, 8, 24" at bounding box center [192, 500] width 108 height 27
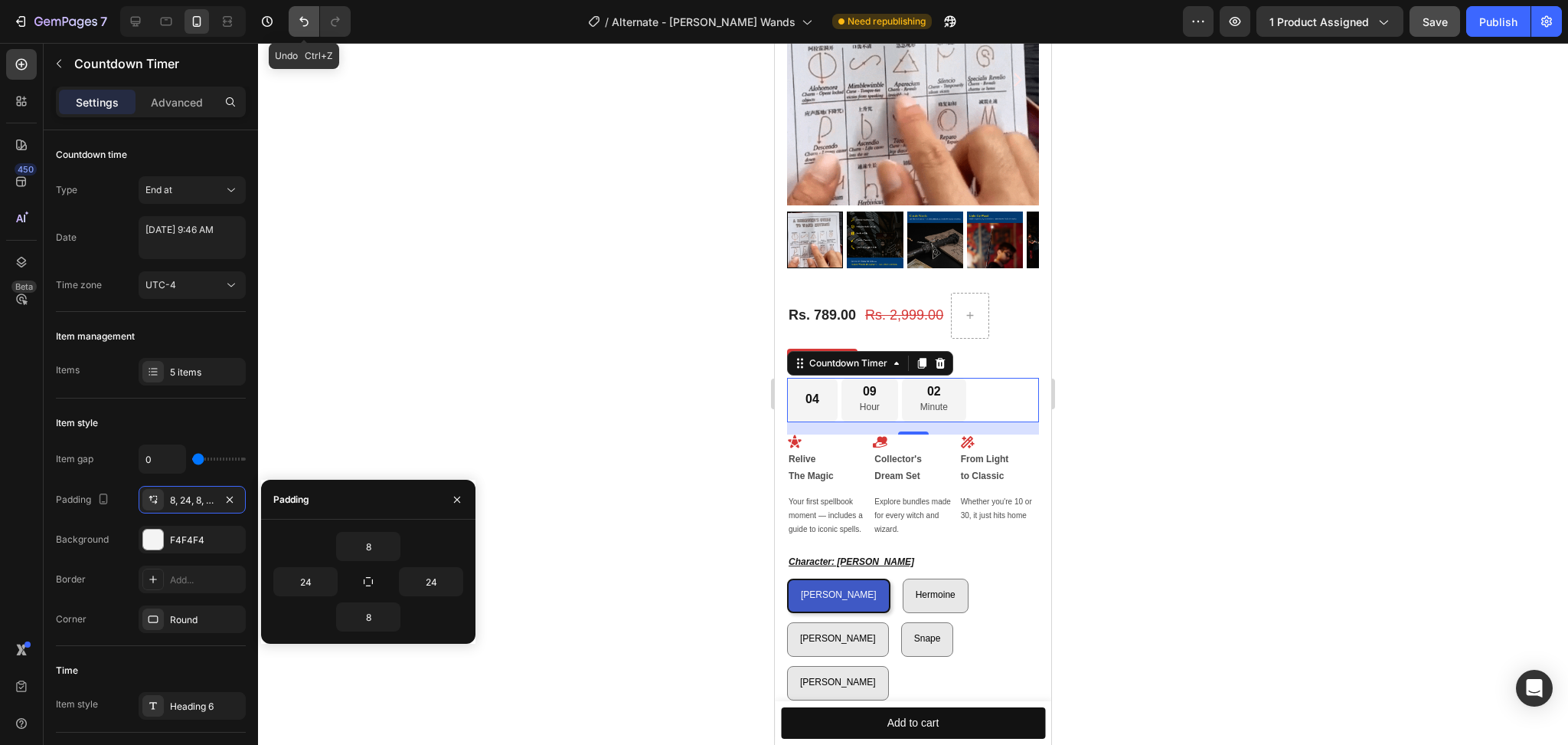
click at [300, 30] on button "Undo/Redo" at bounding box center [304, 21] width 31 height 31
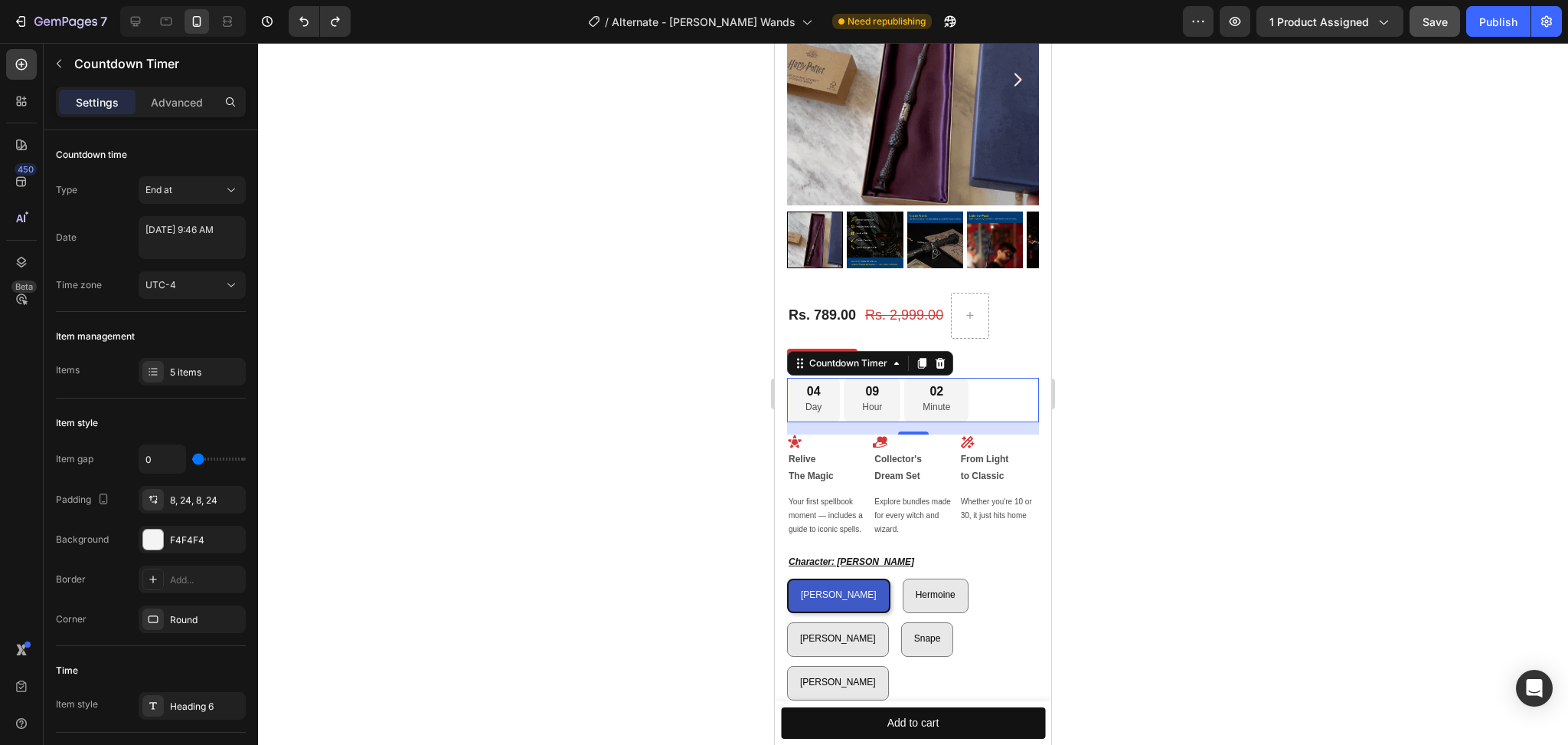
click at [442, 292] on div at bounding box center [913, 393] width 1310 height 701
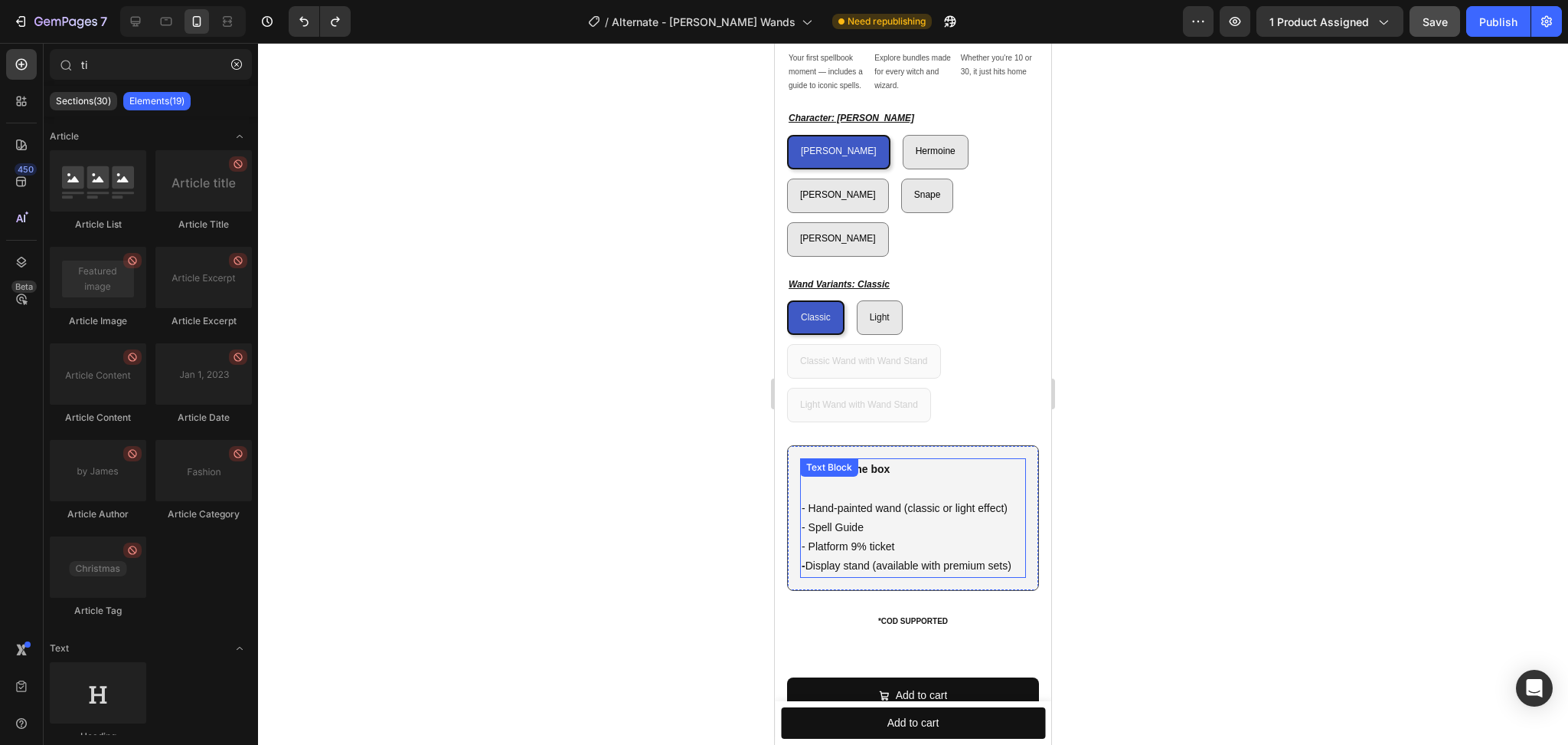
scroll to position [919, 0]
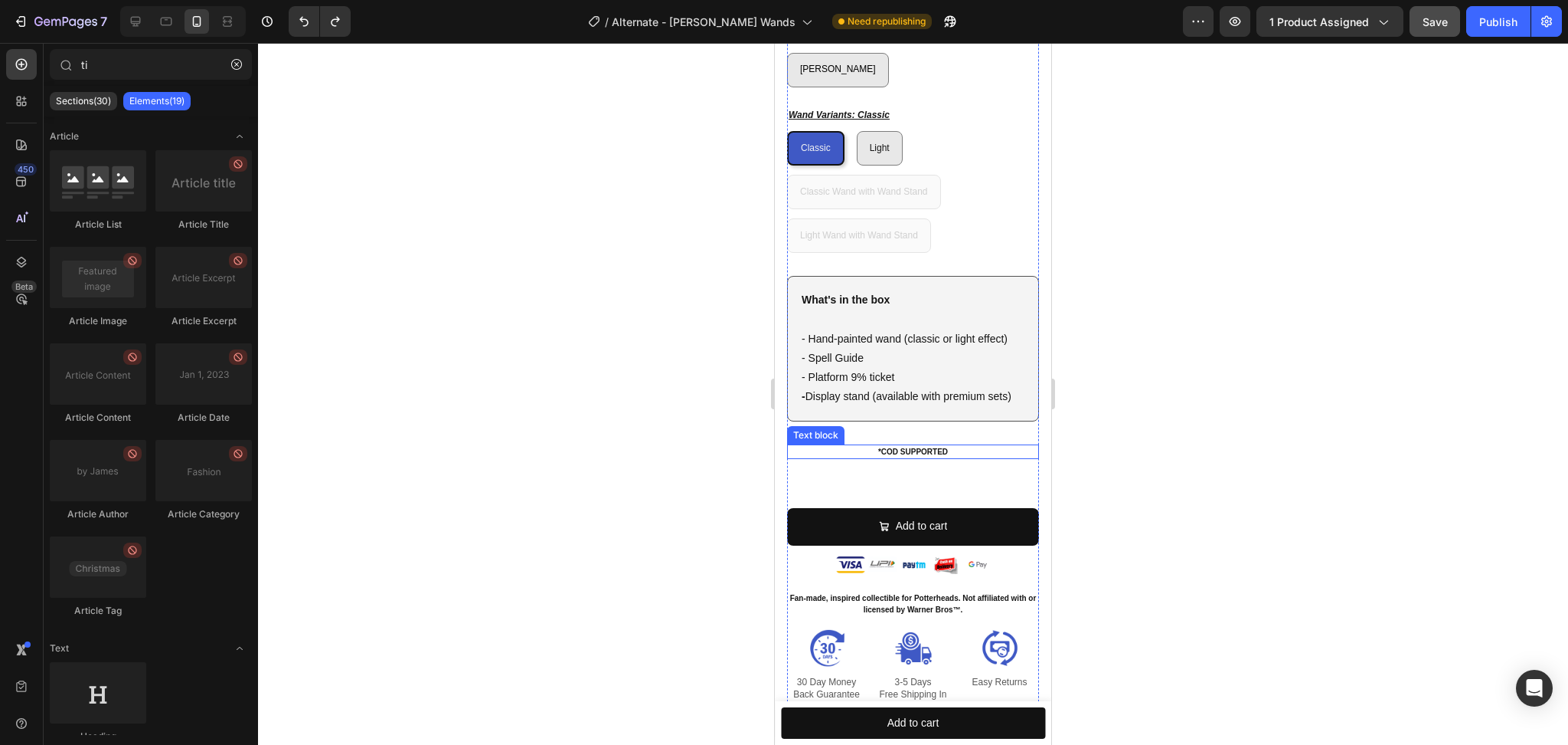
click at [1022, 444] on div "*COD SUPPORTED" at bounding box center [913, 451] width 252 height 15
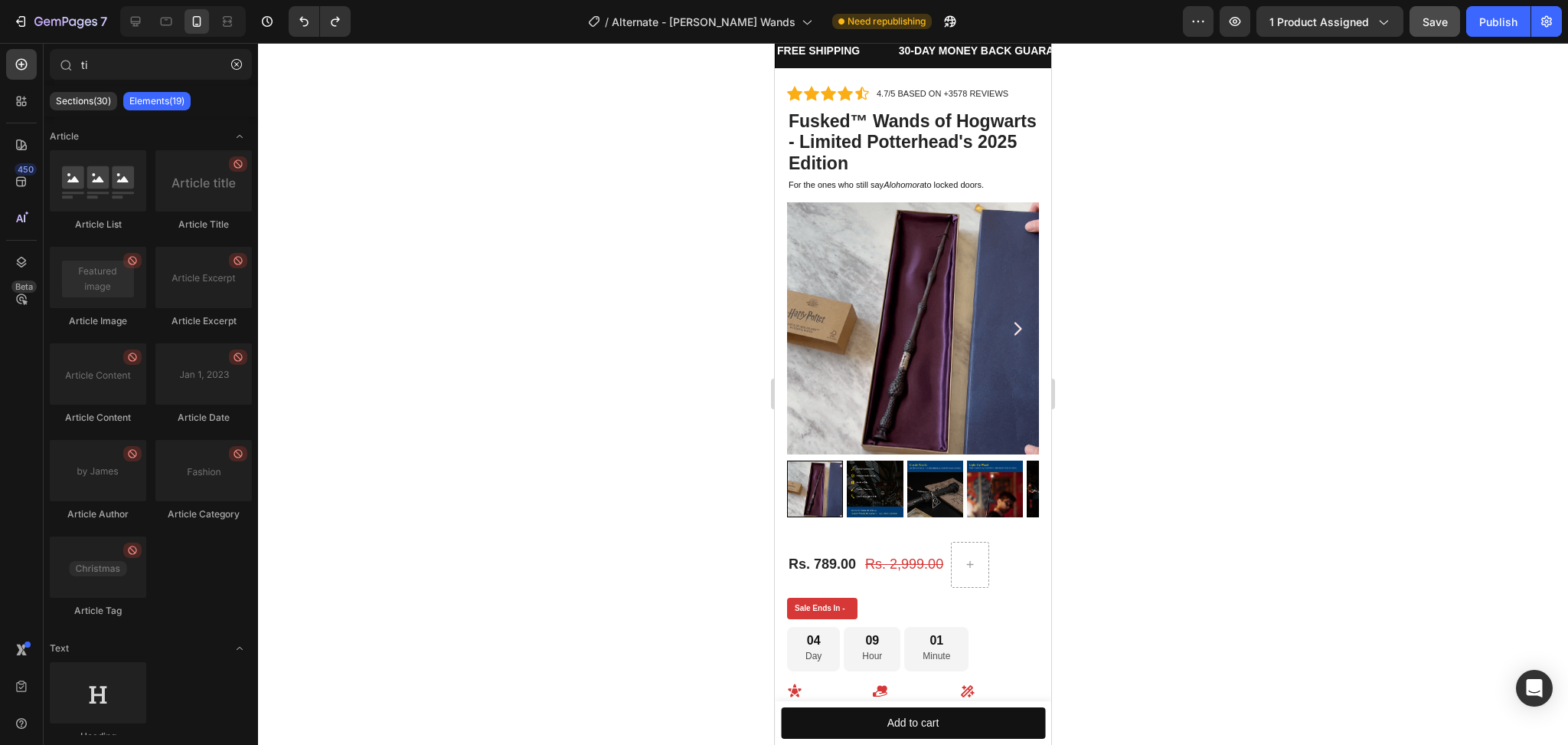
scroll to position [0, 0]
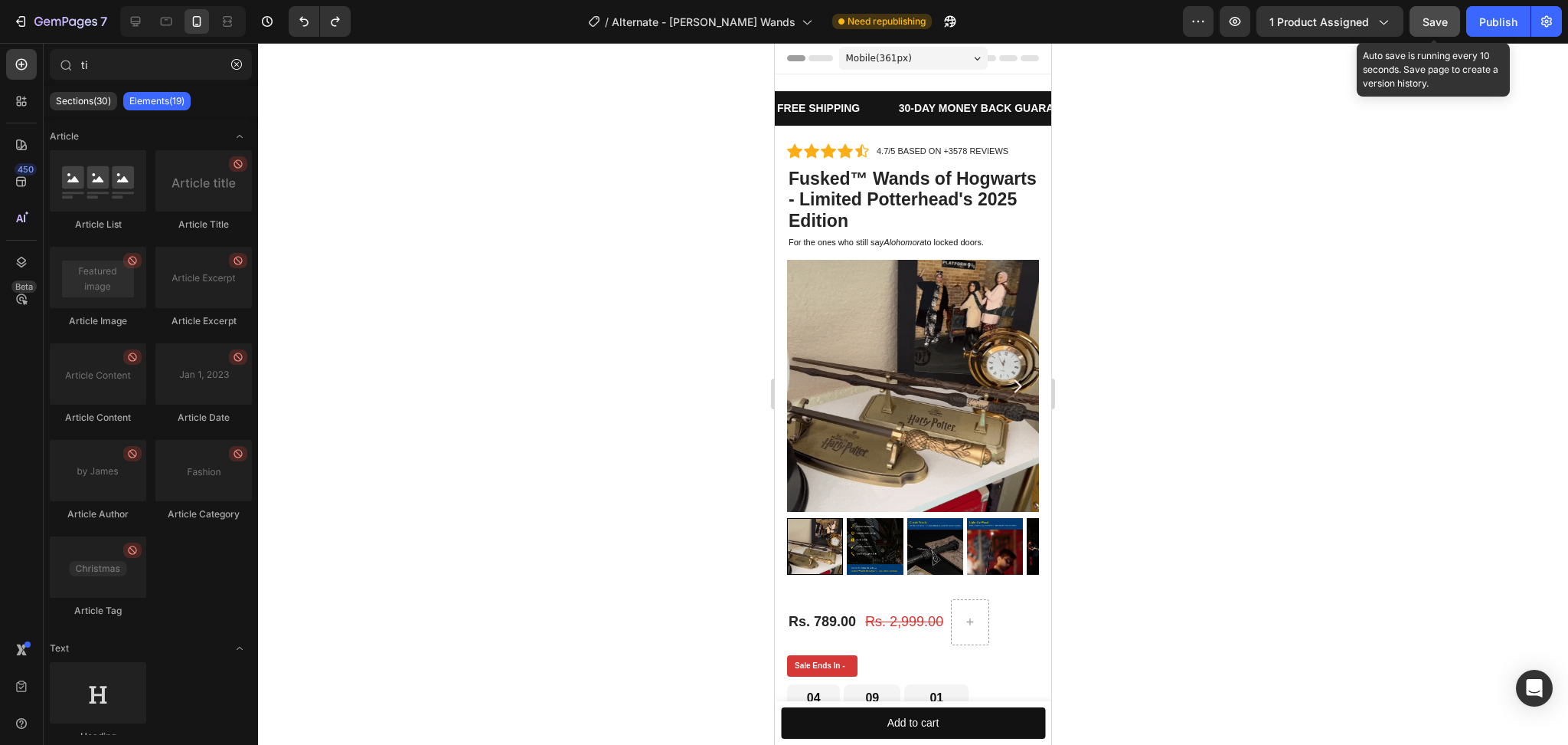
click at [1428, 27] on div "Save" at bounding box center [1436, 21] width 26 height 16
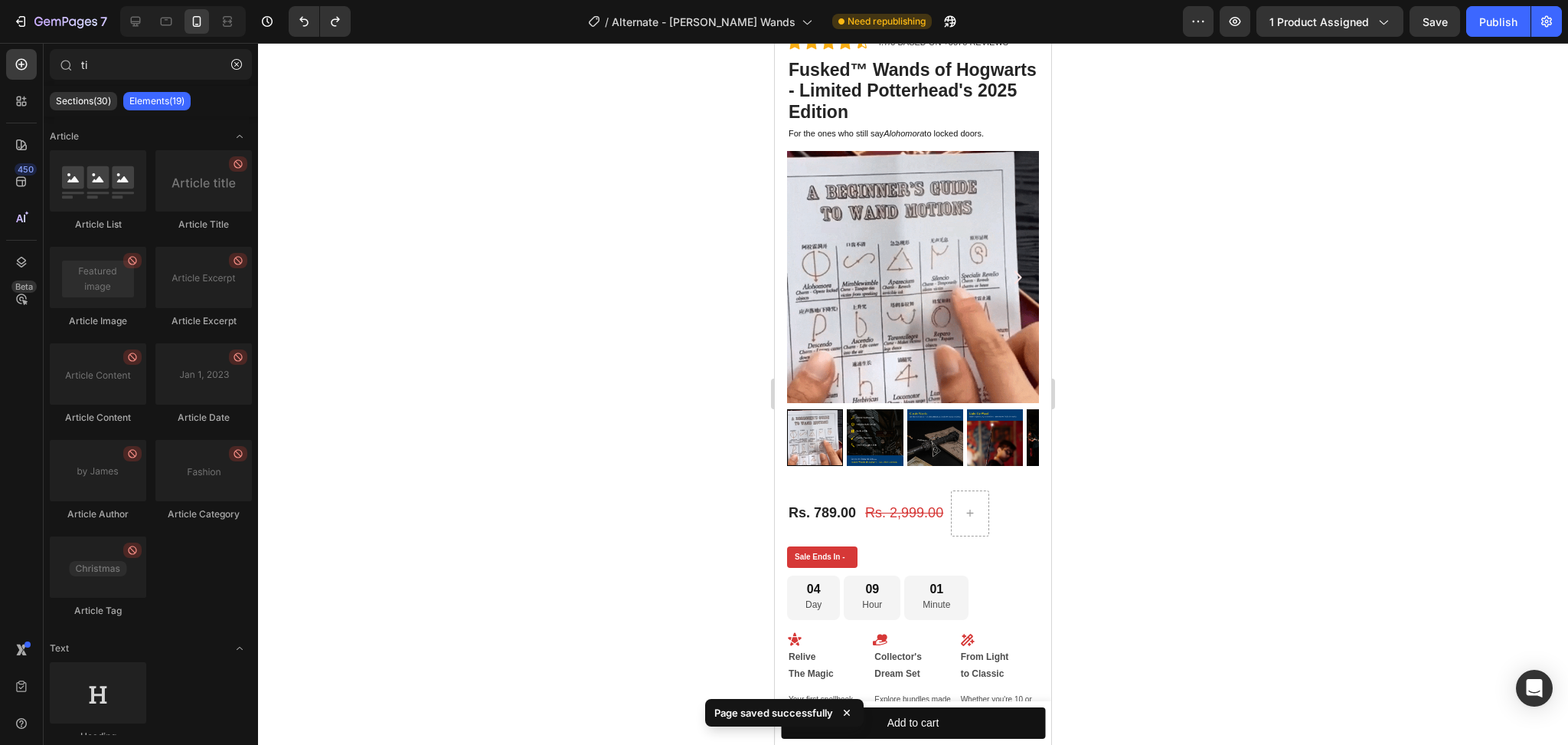
scroll to position [102, 0]
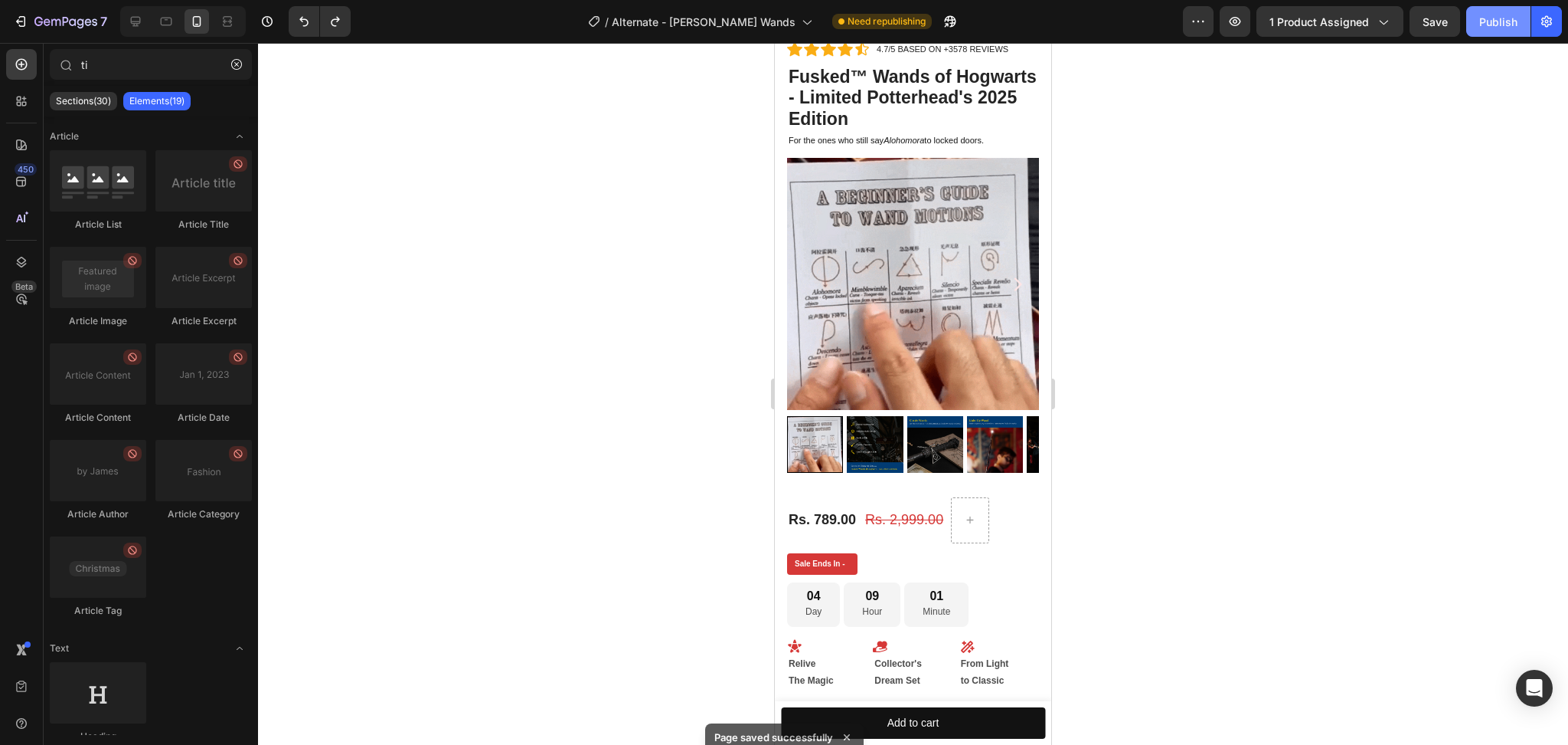
click at [1483, 31] on button "Publish" at bounding box center [1498, 21] width 64 height 31
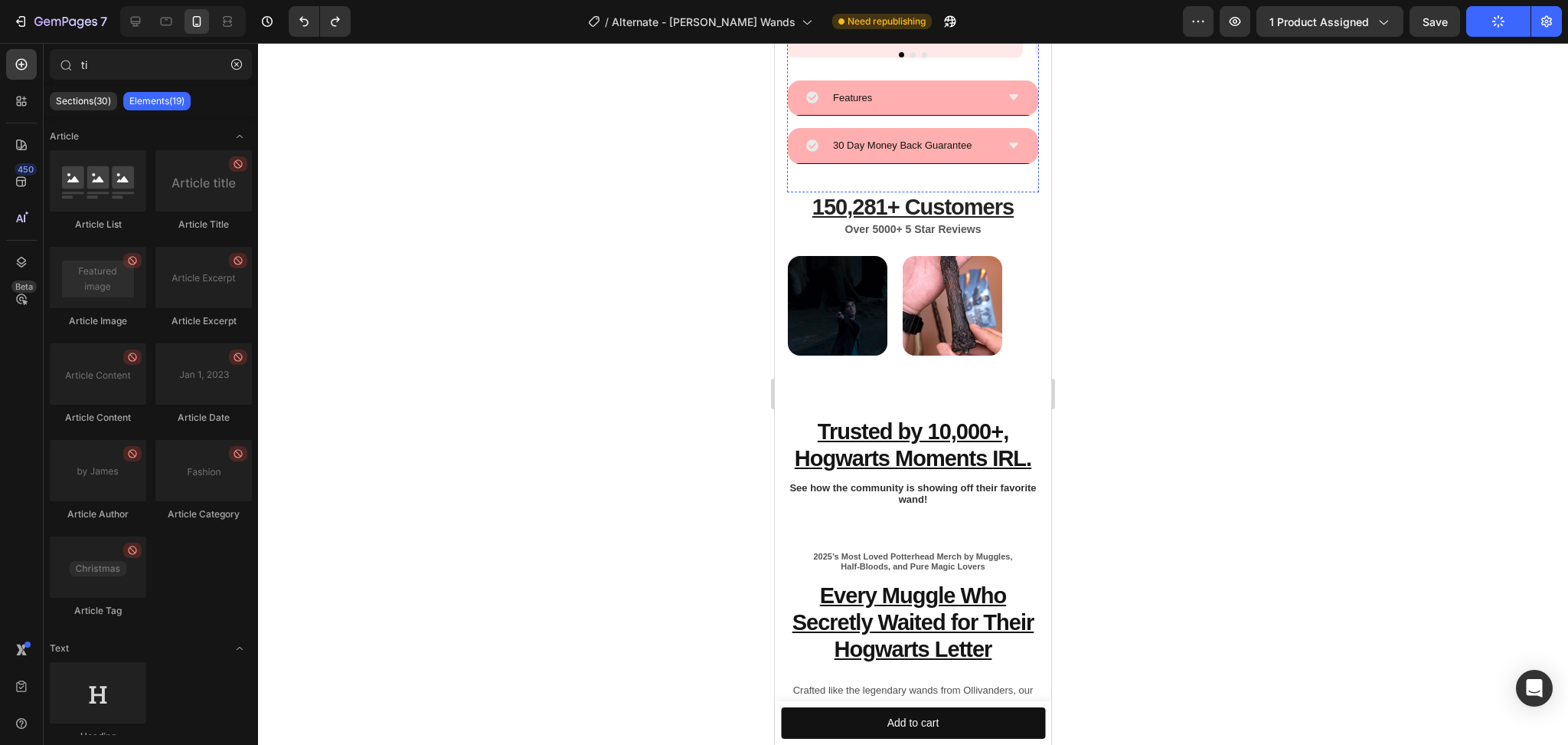
scroll to position [1940, 0]
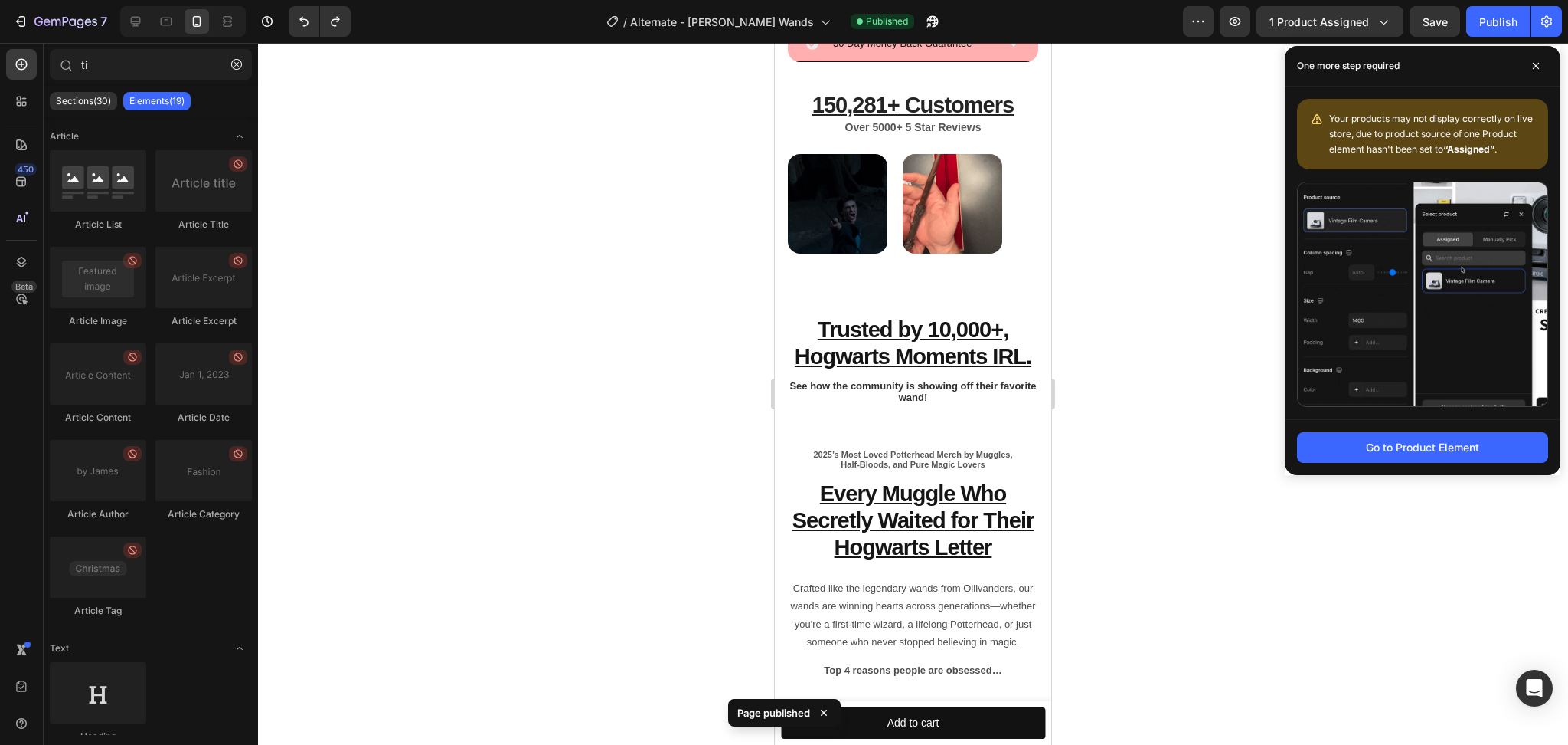
click at [1199, 210] on div at bounding box center [913, 393] width 1310 height 701
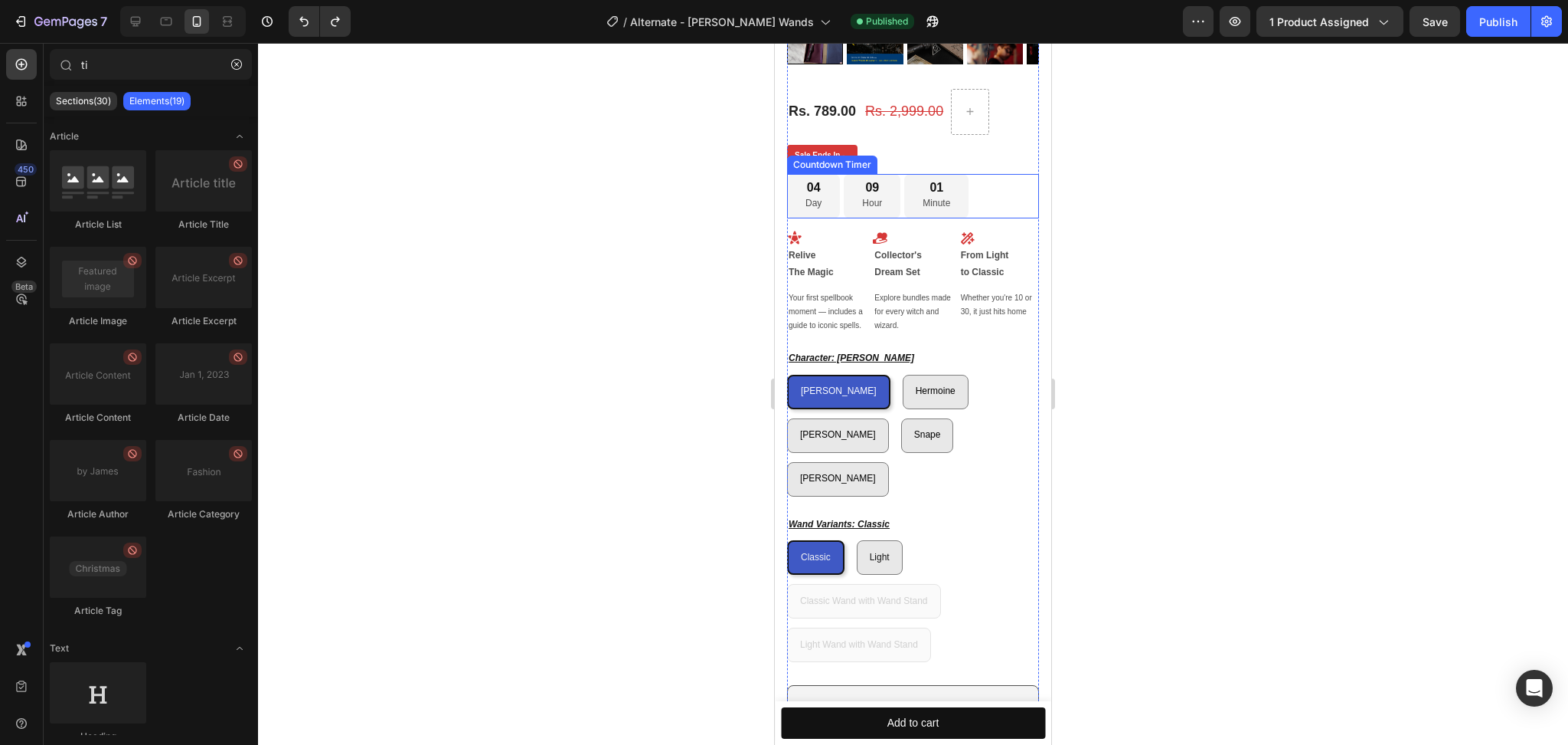
scroll to position [0, 0]
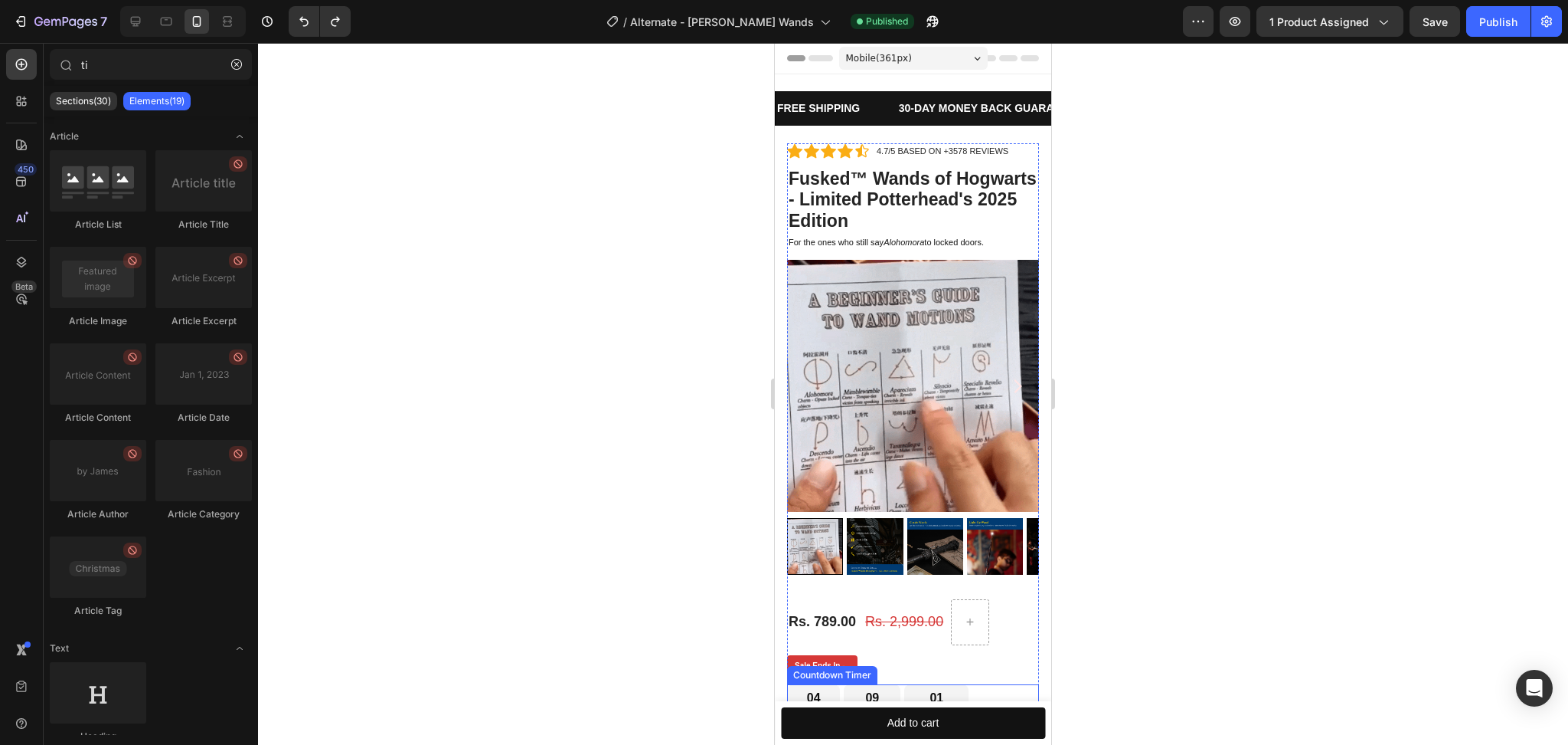
click at [910, 367] on img at bounding box center [913, 385] width 252 height 252
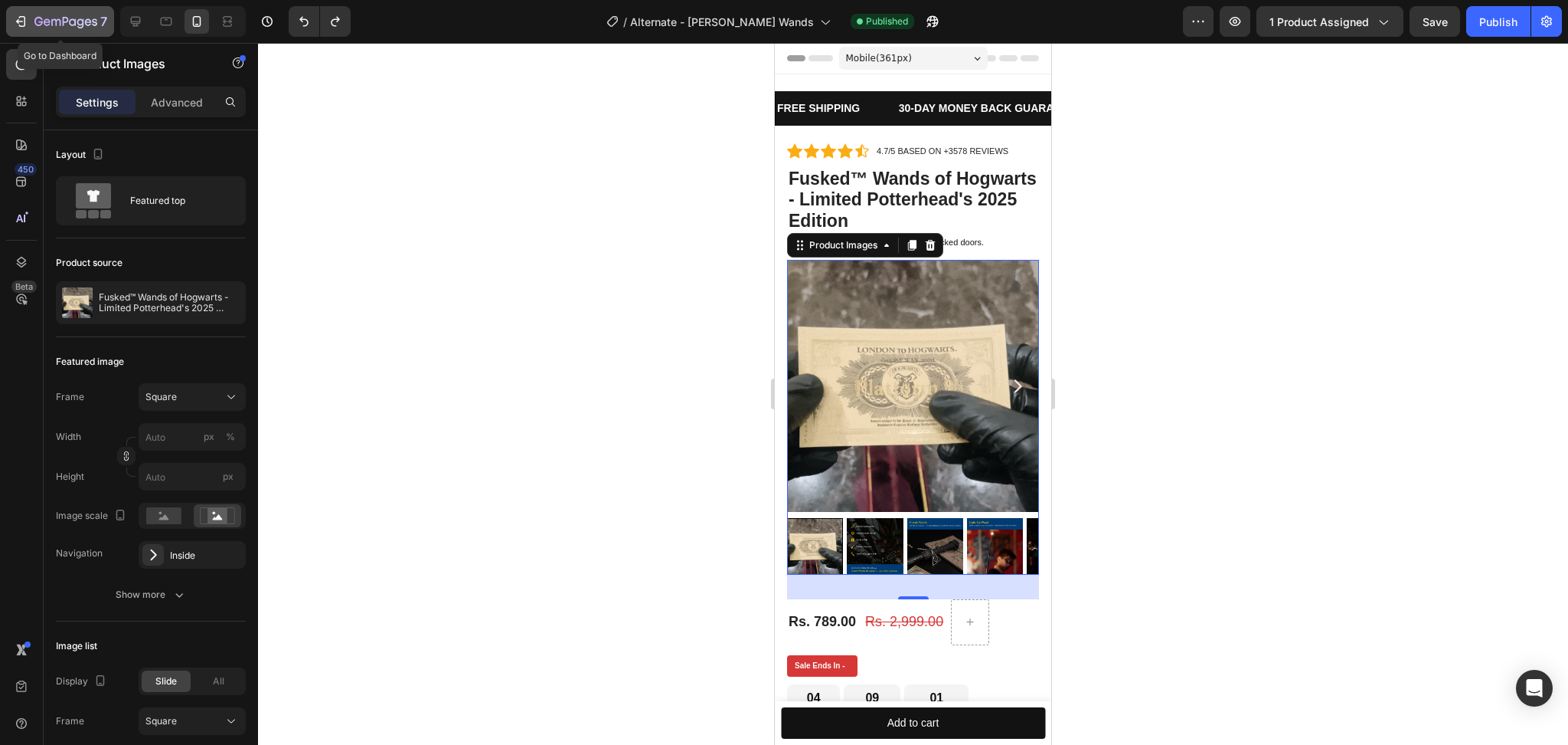
click at [18, 26] on icon "button" at bounding box center [20, 21] width 15 height 15
